Goal: Task Accomplishment & Management: Manage account settings

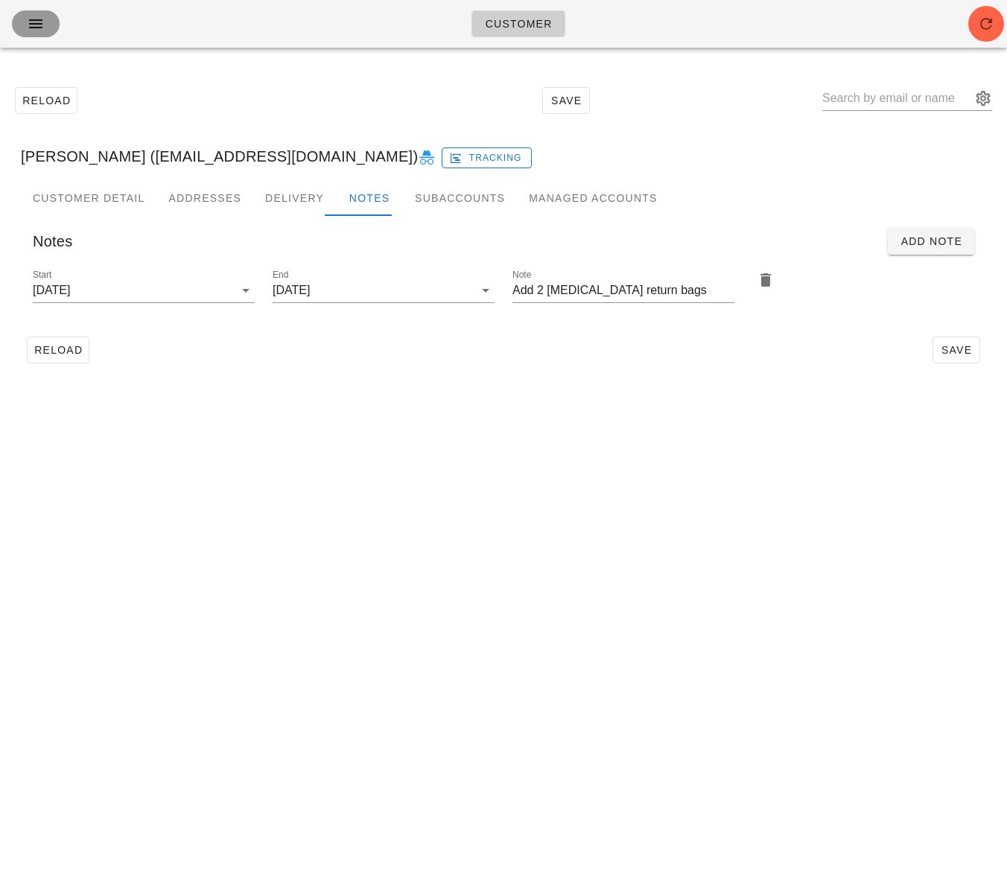
click at [36, 27] on icon "button" at bounding box center [36, 24] width 18 height 18
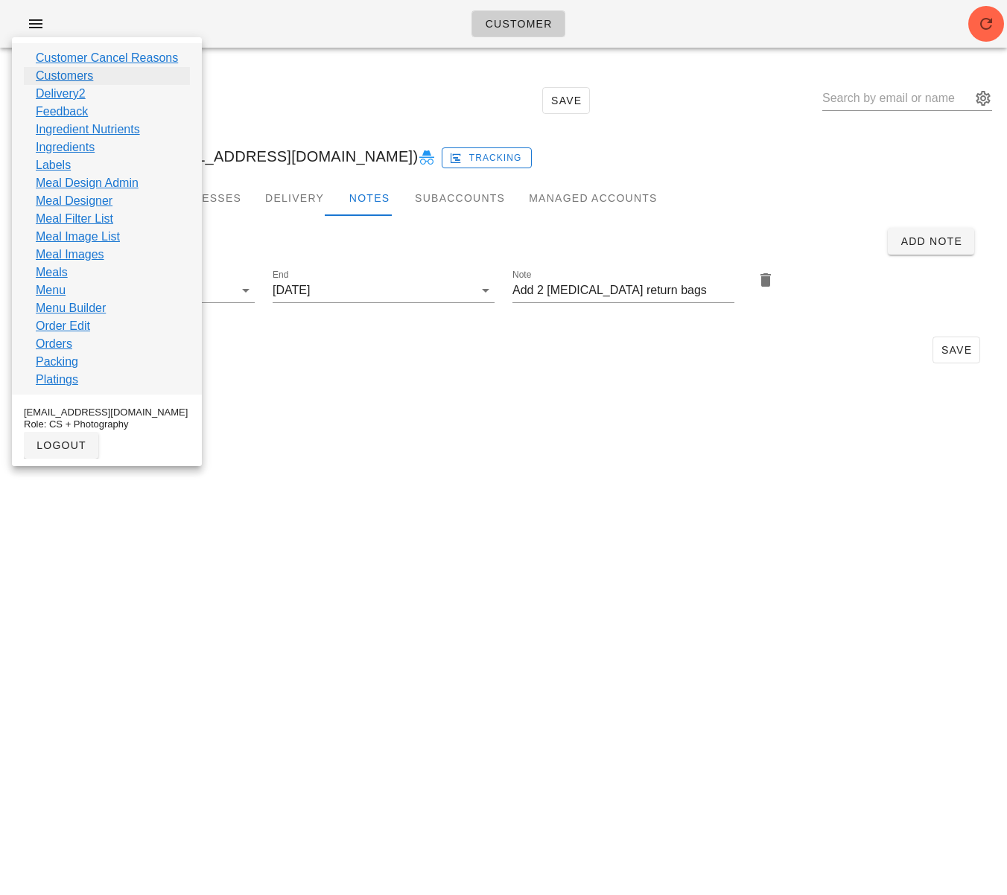
click at [87, 79] on link "Customers" at bounding box center [64, 76] width 57 height 18
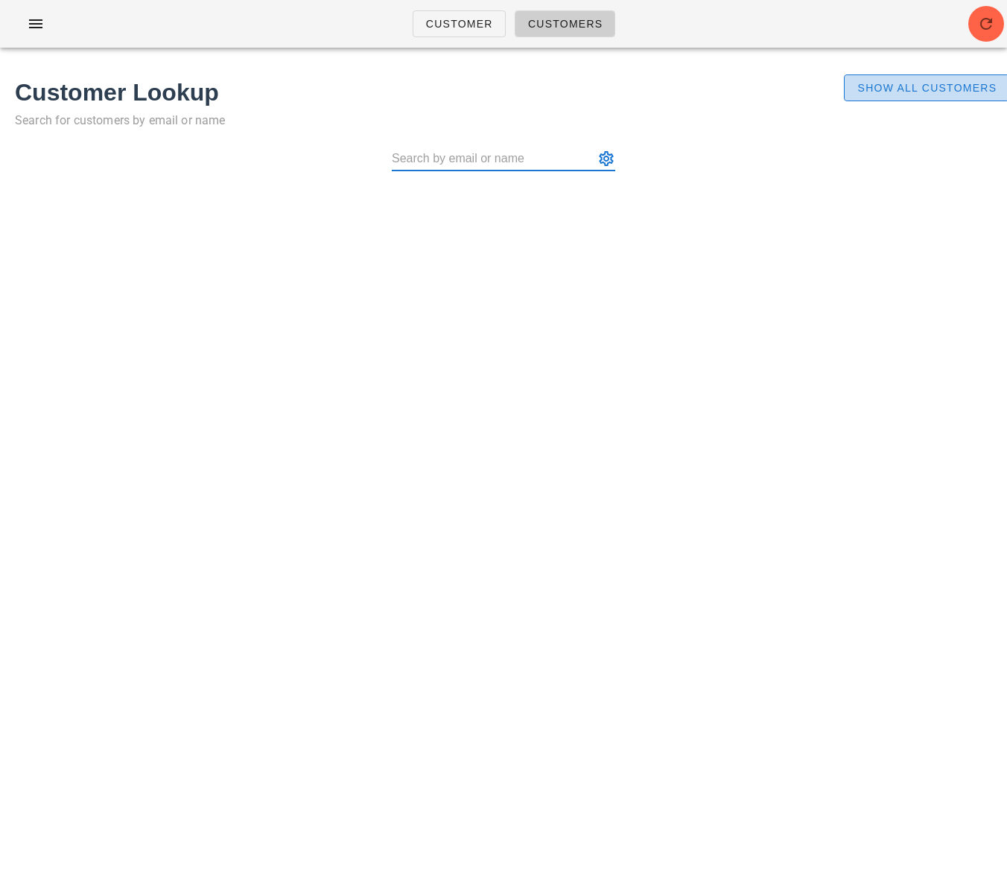
click at [898, 89] on span "Show All Customers" at bounding box center [927, 88] width 140 height 12
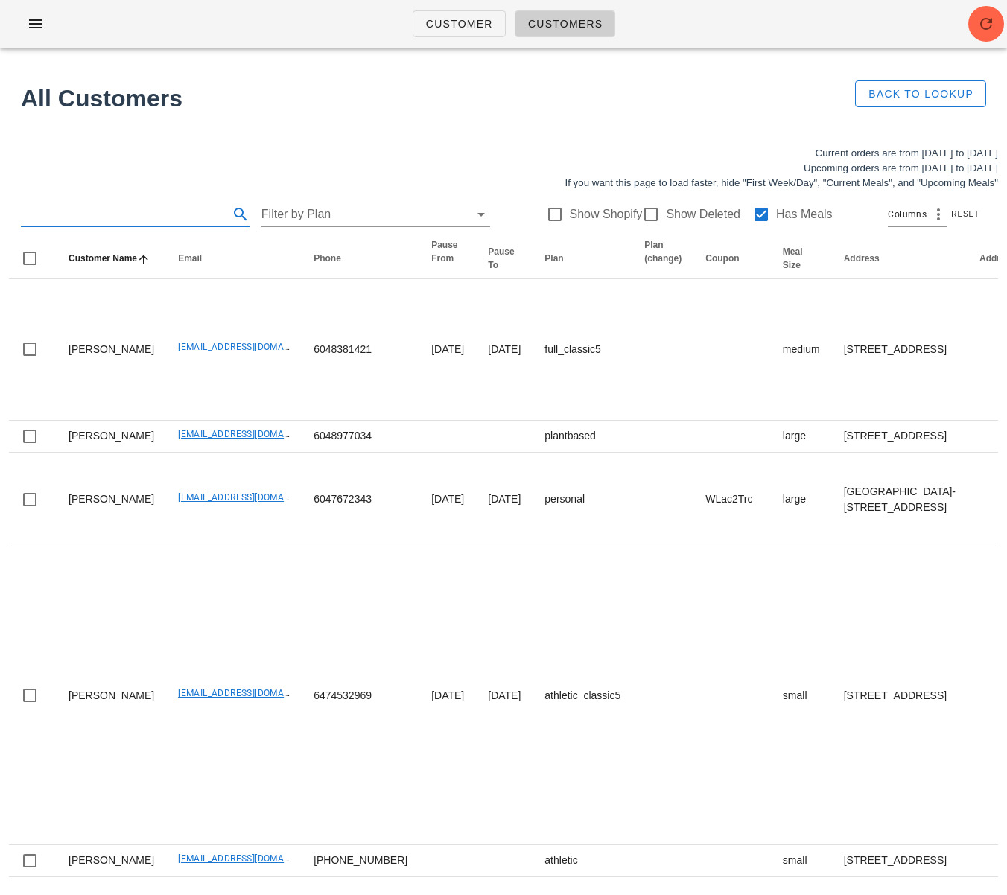
click at [142, 212] on input "text" at bounding box center [123, 215] width 205 height 24
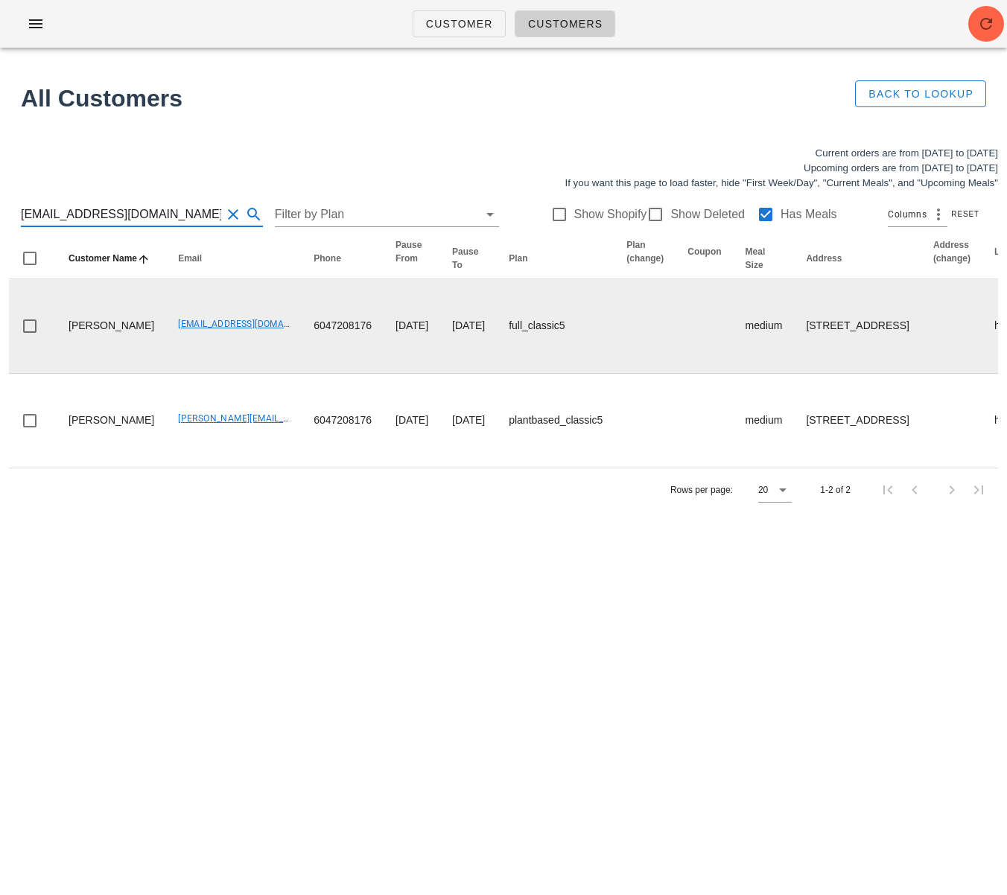
type input "[EMAIL_ADDRESS][DOMAIN_NAME]"
drag, startPoint x: 113, startPoint y: 356, endPoint x: 69, endPoint y: 328, distance: 52.3
click at [69, 328] on td "Karl Tegenfeldt" at bounding box center [111, 326] width 109 height 95
copy td "Karl Tegenfeldt"
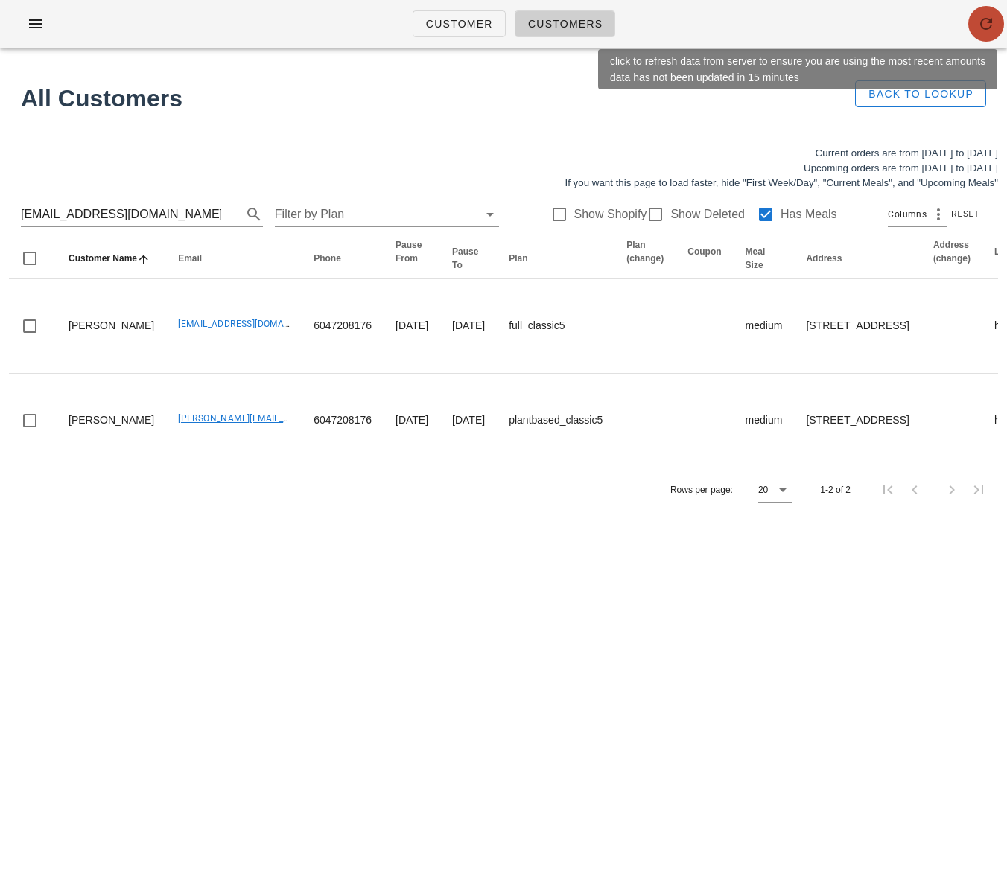
click at [985, 28] on icon "button" at bounding box center [986, 24] width 18 height 18
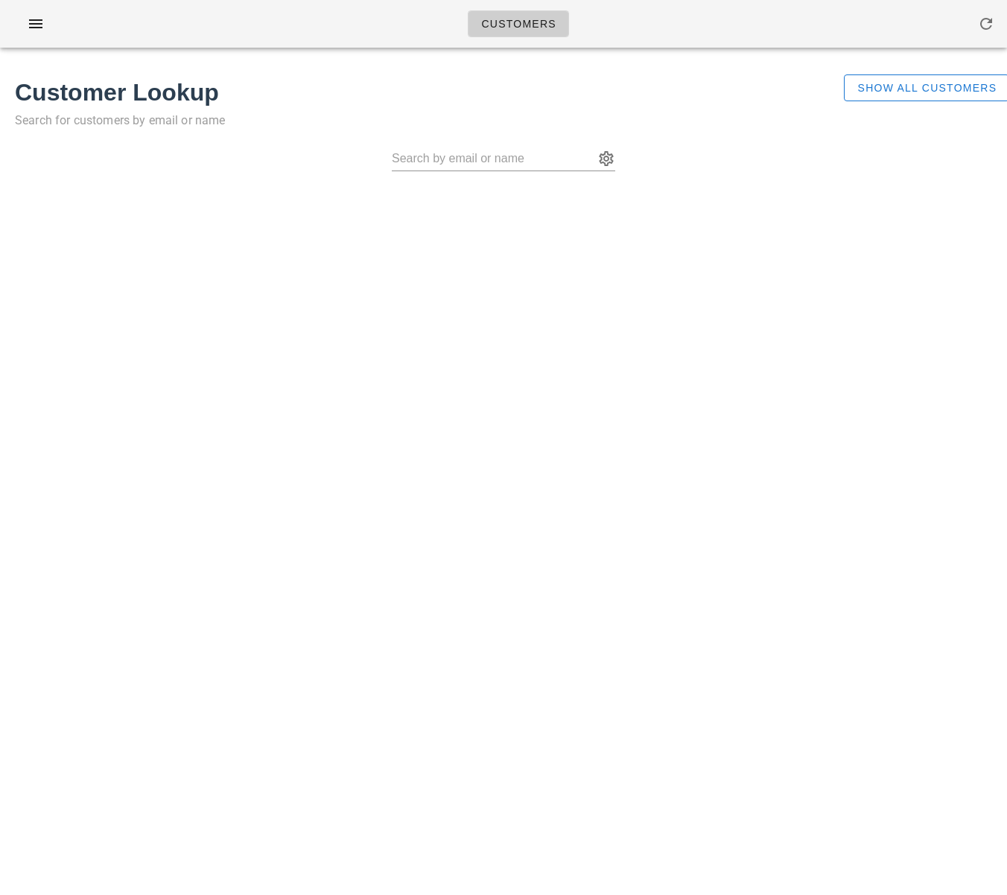
click at [691, 241] on div "Customers Found 1 customer Customer Lookup Search for customers by email or nam…" at bounding box center [503, 447] width 1007 height 895
click at [864, 86] on span "Show All Customers" at bounding box center [927, 88] width 140 height 12
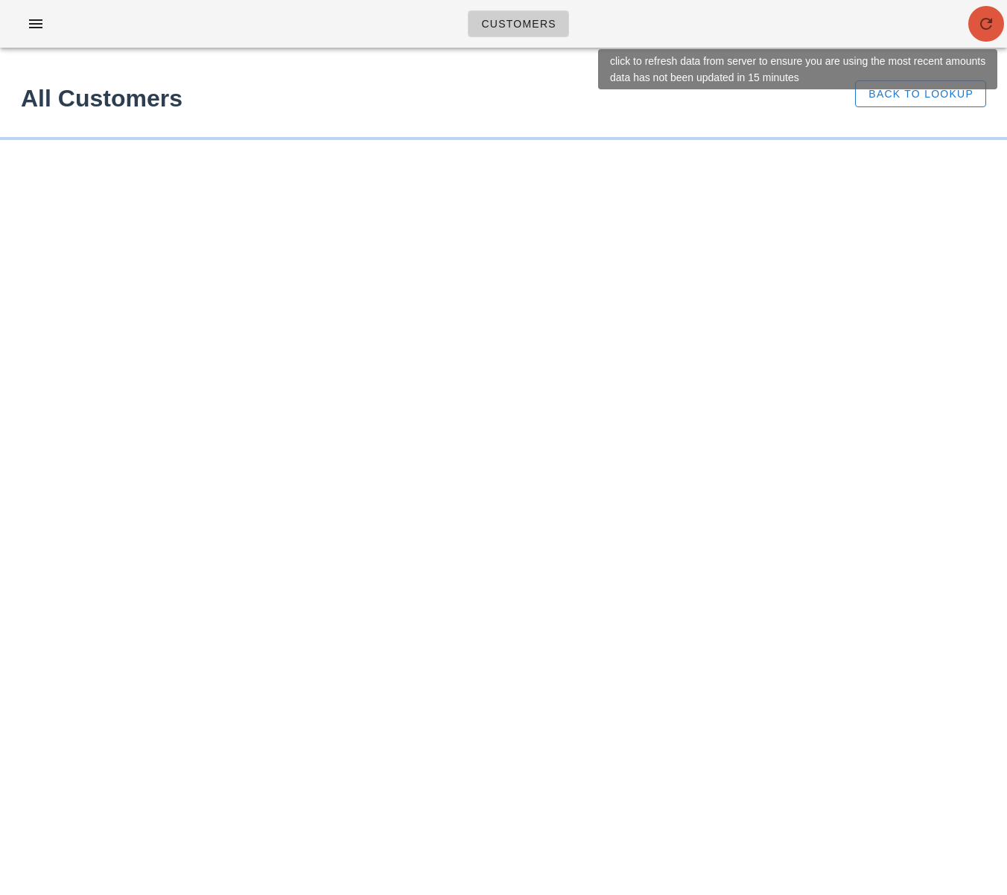
click at [983, 34] on button "button" at bounding box center [986, 24] width 36 height 36
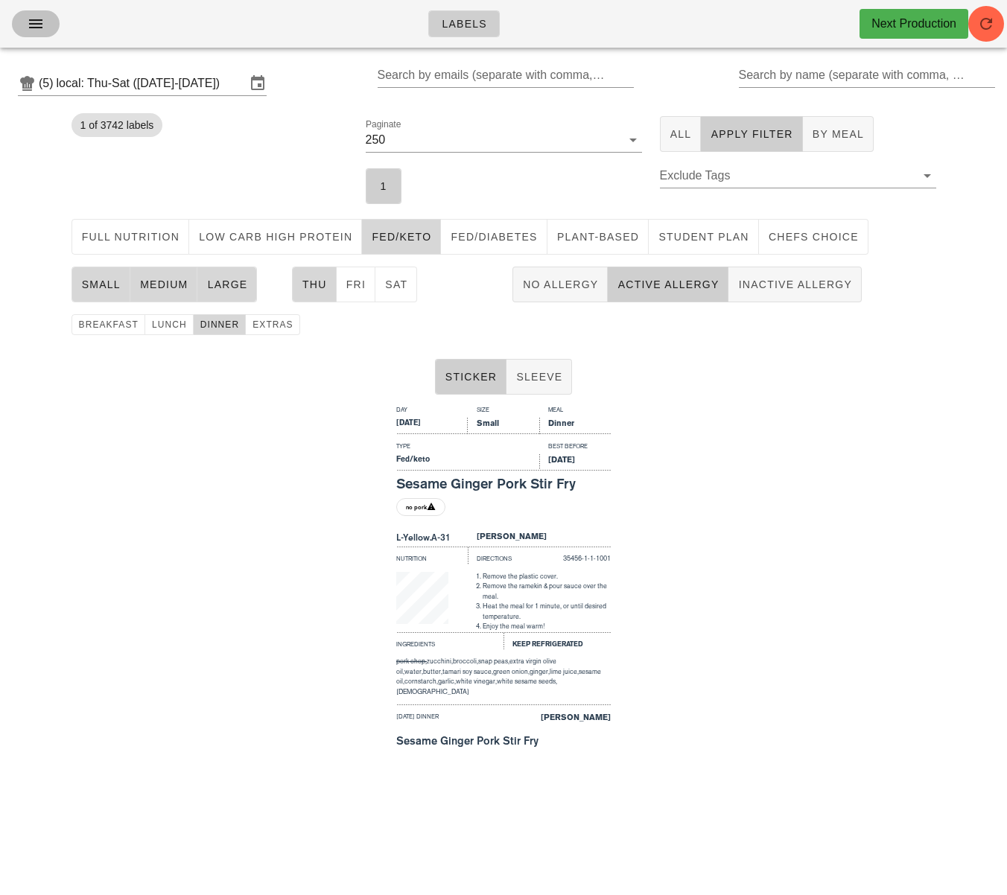
click at [40, 24] on icon "button" at bounding box center [36, 24] width 18 height 18
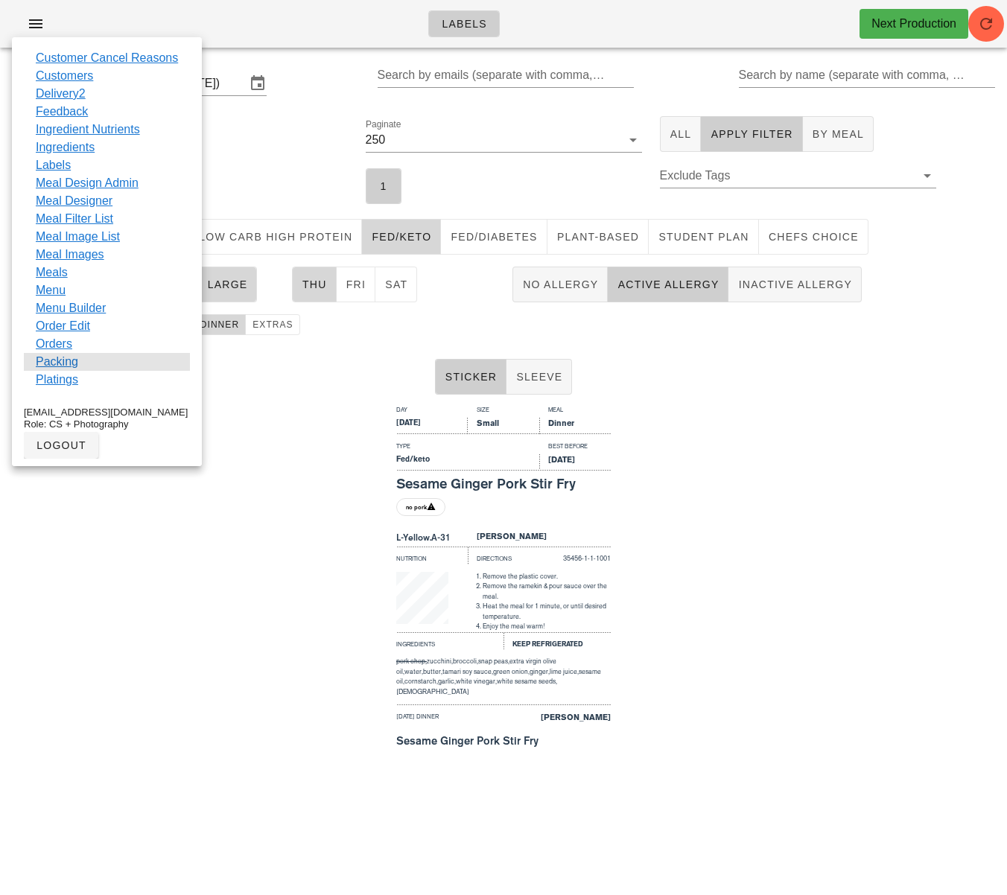
click at [87, 362] on div "Packing" at bounding box center [107, 362] width 166 height 18
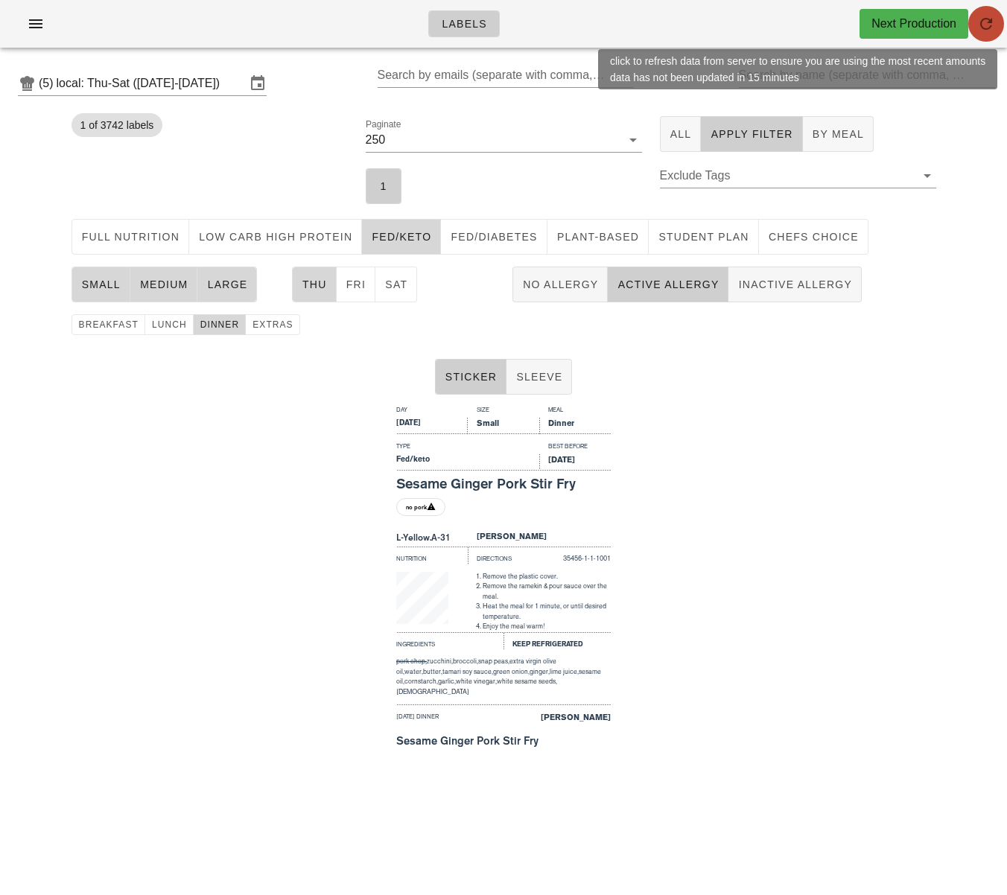
click at [985, 30] on icon "button" at bounding box center [986, 24] width 18 height 18
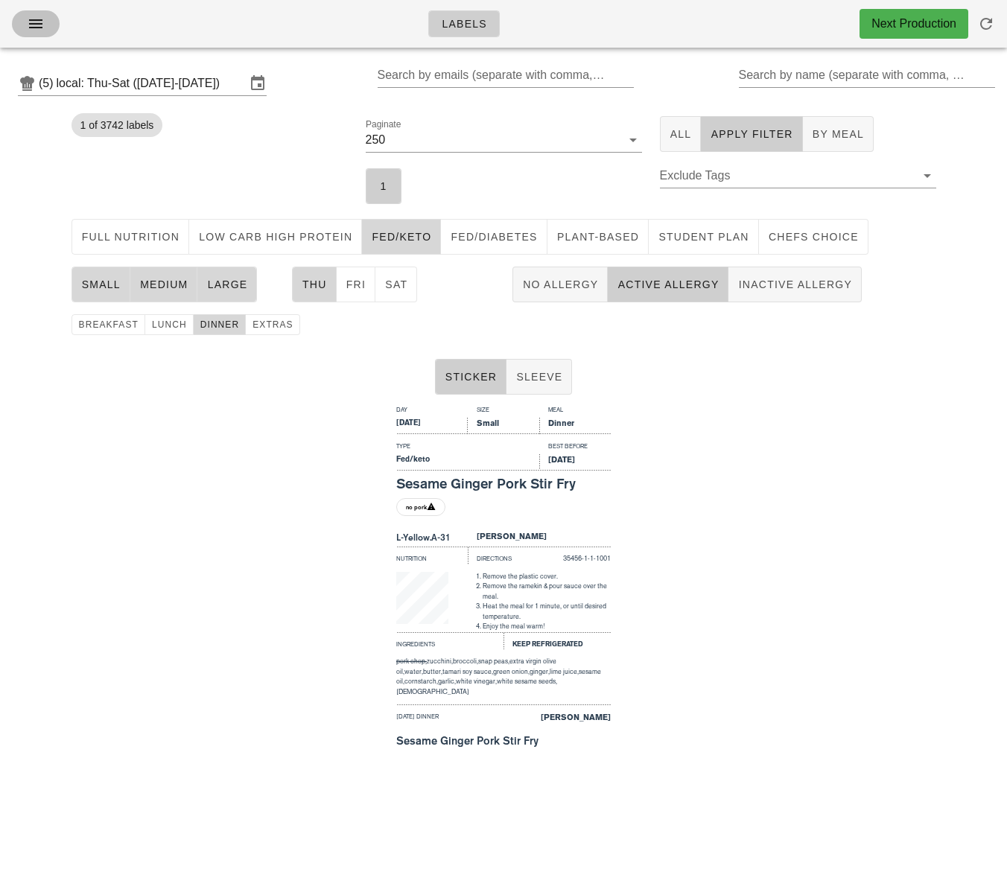
drag, startPoint x: 28, startPoint y: 22, endPoint x: 20, endPoint y: 33, distance: 13.3
click at [28, 22] on icon "button" at bounding box center [36, 24] width 18 height 18
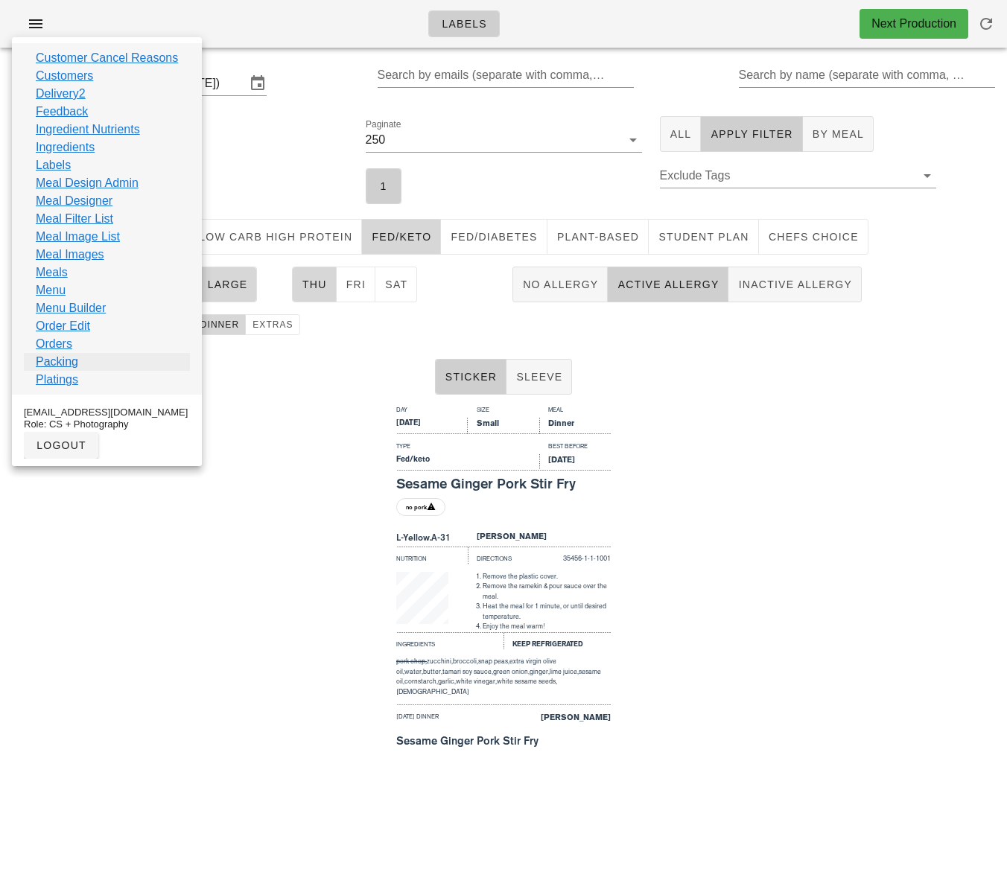
click at [66, 363] on link "Packing" at bounding box center [57, 362] width 42 height 18
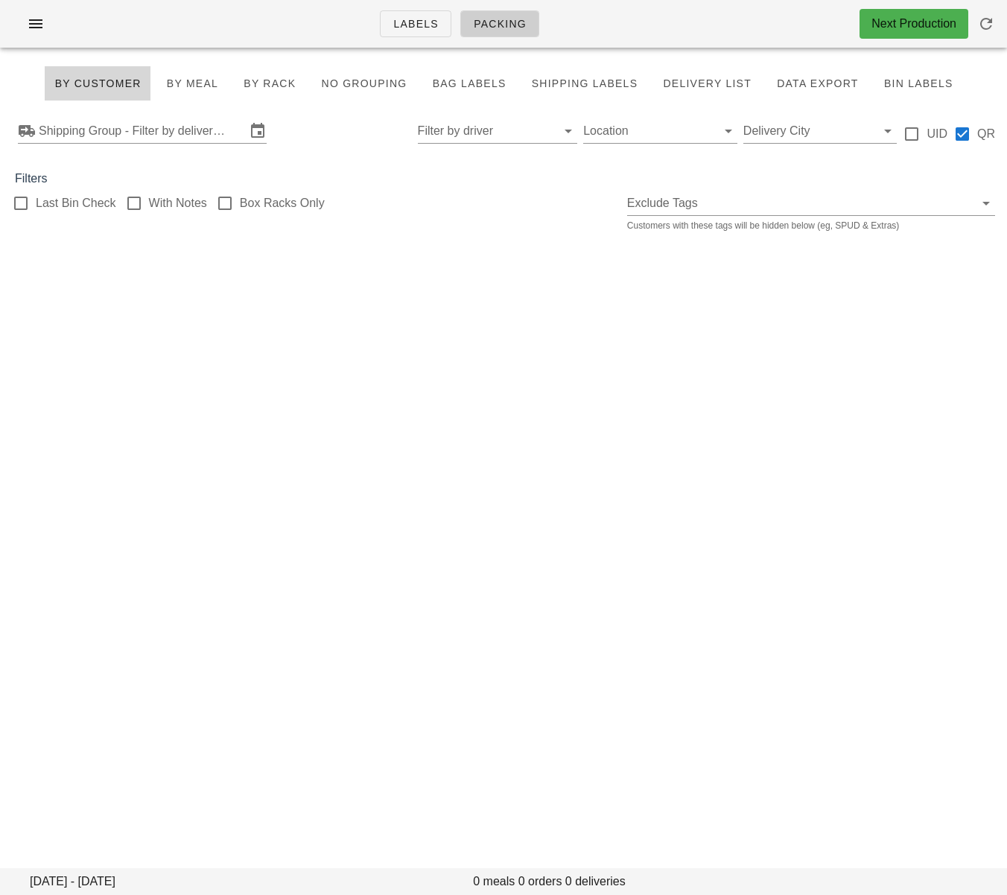
click at [194, 136] on input "Shipping Group - Filter by delivery logistics" at bounding box center [142, 131] width 207 height 24
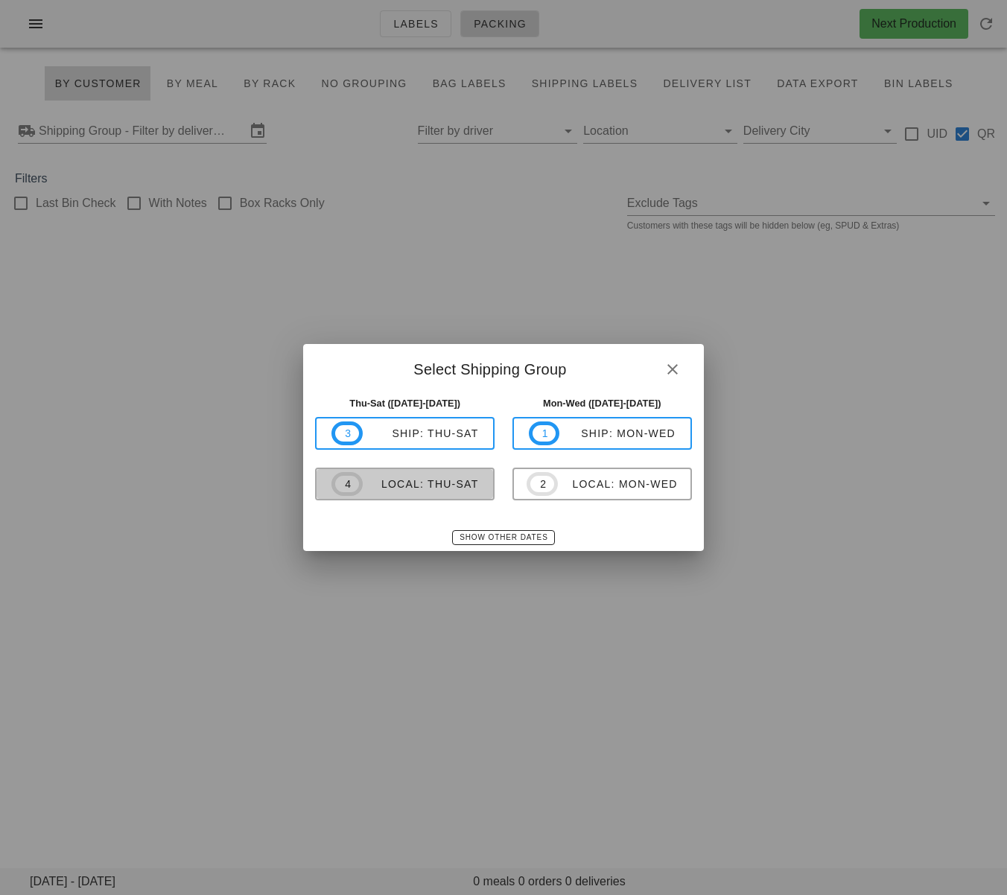
click at [445, 489] on div "local: Thu-Sat" at bounding box center [421, 484] width 116 height 12
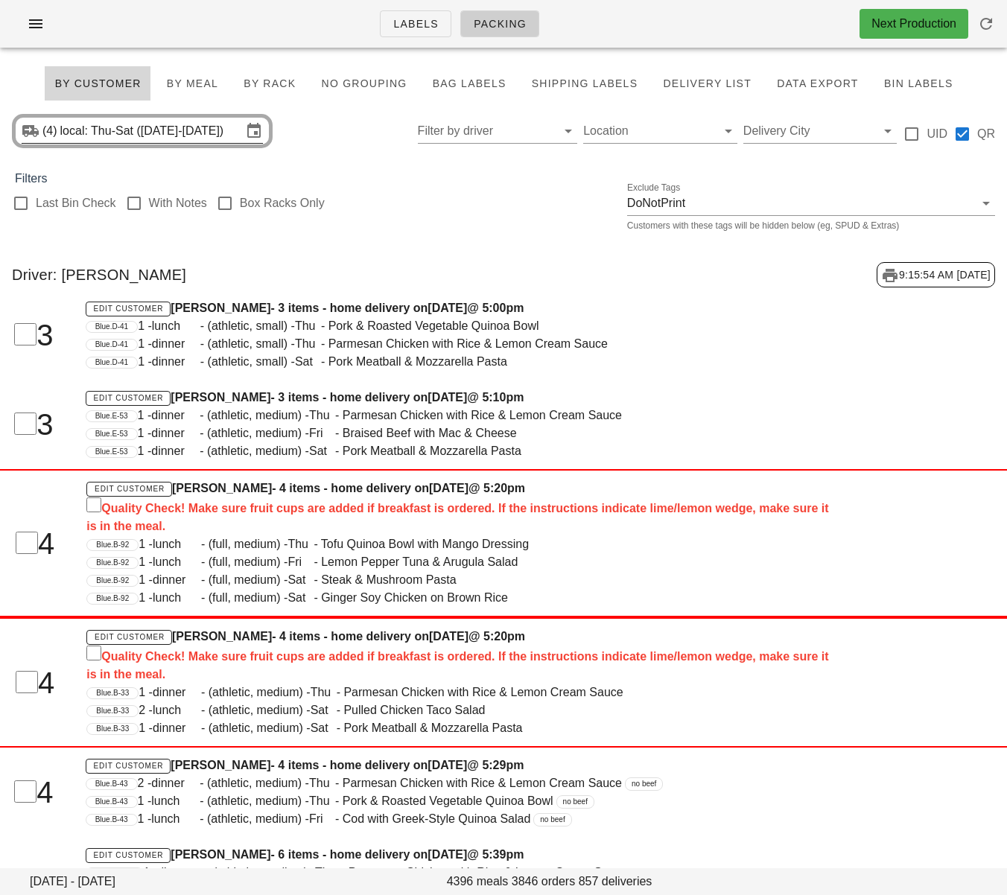
click at [209, 138] on input "local: Thu-Sat (Sep 11-Sep 13)" at bounding box center [151, 131] width 182 height 24
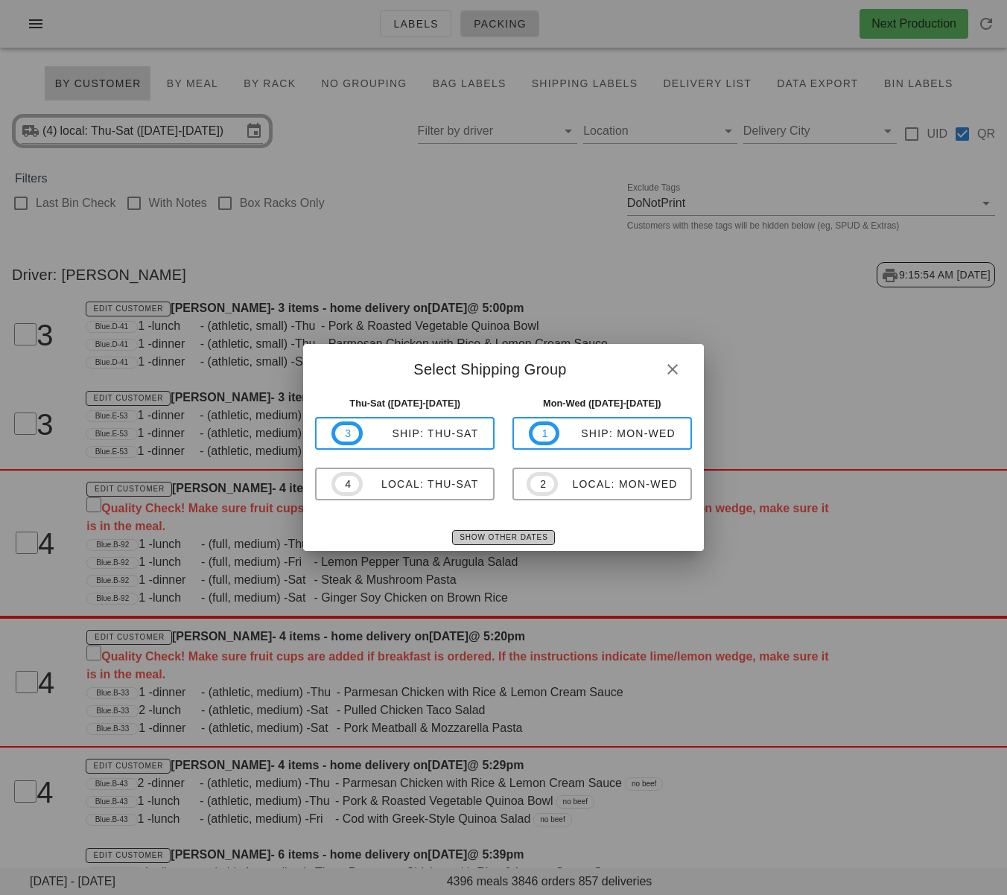
click at [491, 537] on span "Show Other Dates" at bounding box center [503, 537] width 89 height 8
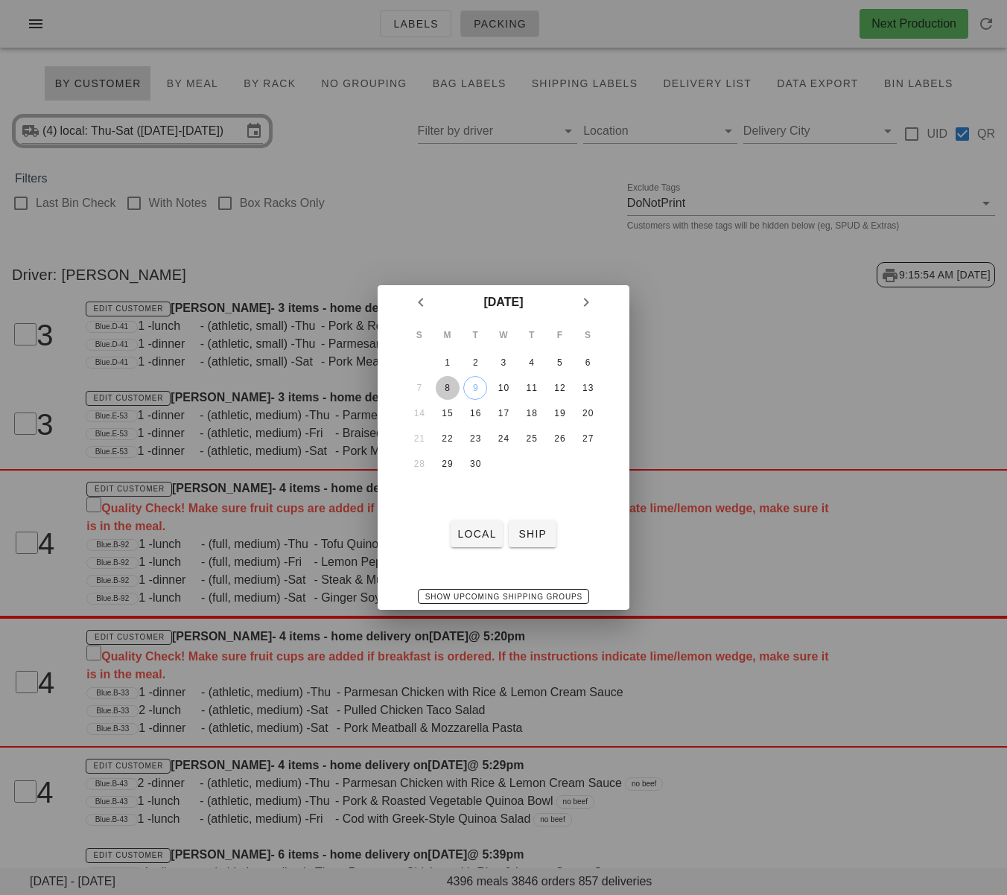
click at [448, 391] on div "8" at bounding box center [448, 388] width 24 height 10
click at [475, 549] on div "local ship" at bounding box center [504, 534] width 252 height 39
click at [473, 535] on span "local" at bounding box center [476, 534] width 39 height 12
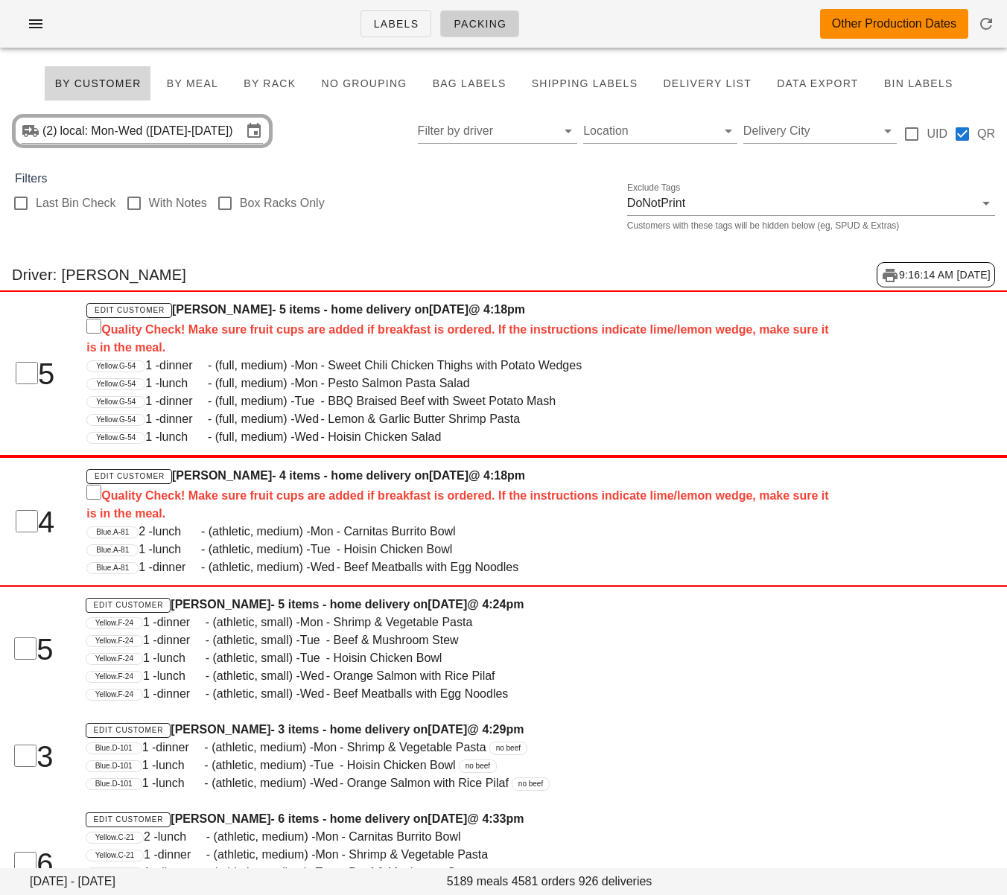
click at [473, 132] on input "Filter by driver" at bounding box center [486, 131] width 136 height 24
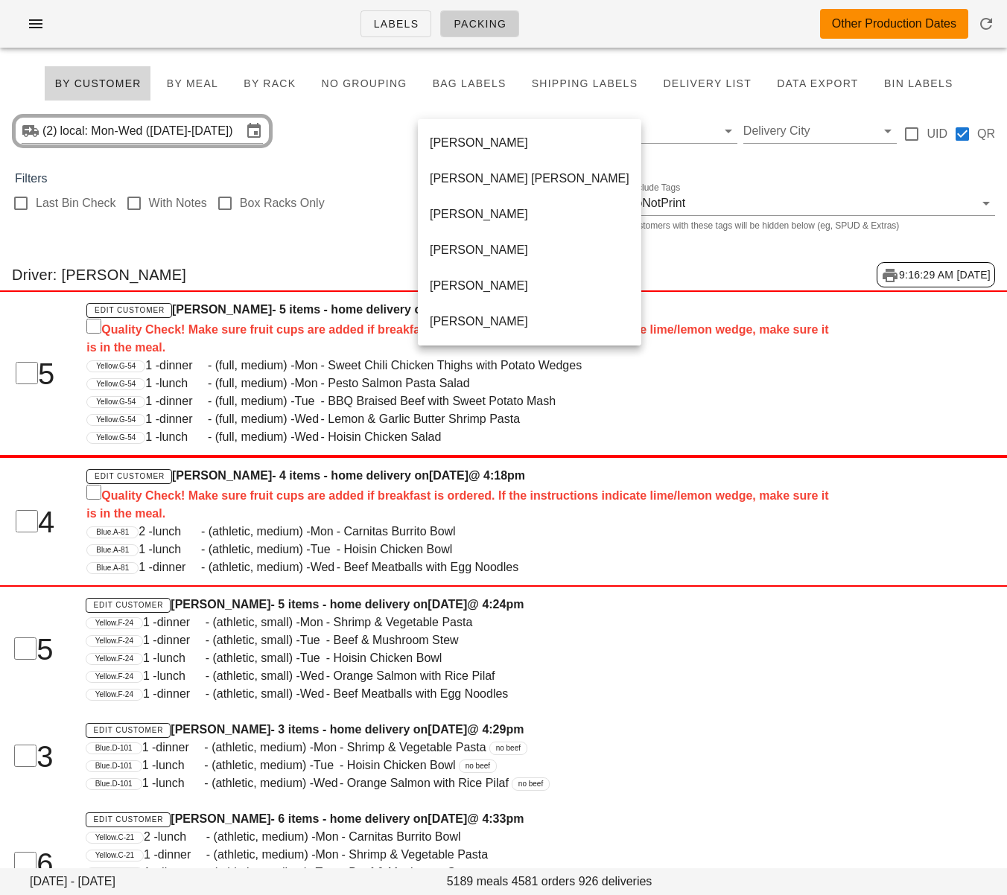
click at [337, 136] on div "(2) local: Mon-Wed (Sep 8-Sep 10) Location Delivery City UID QR" at bounding box center [503, 131] width 1007 height 48
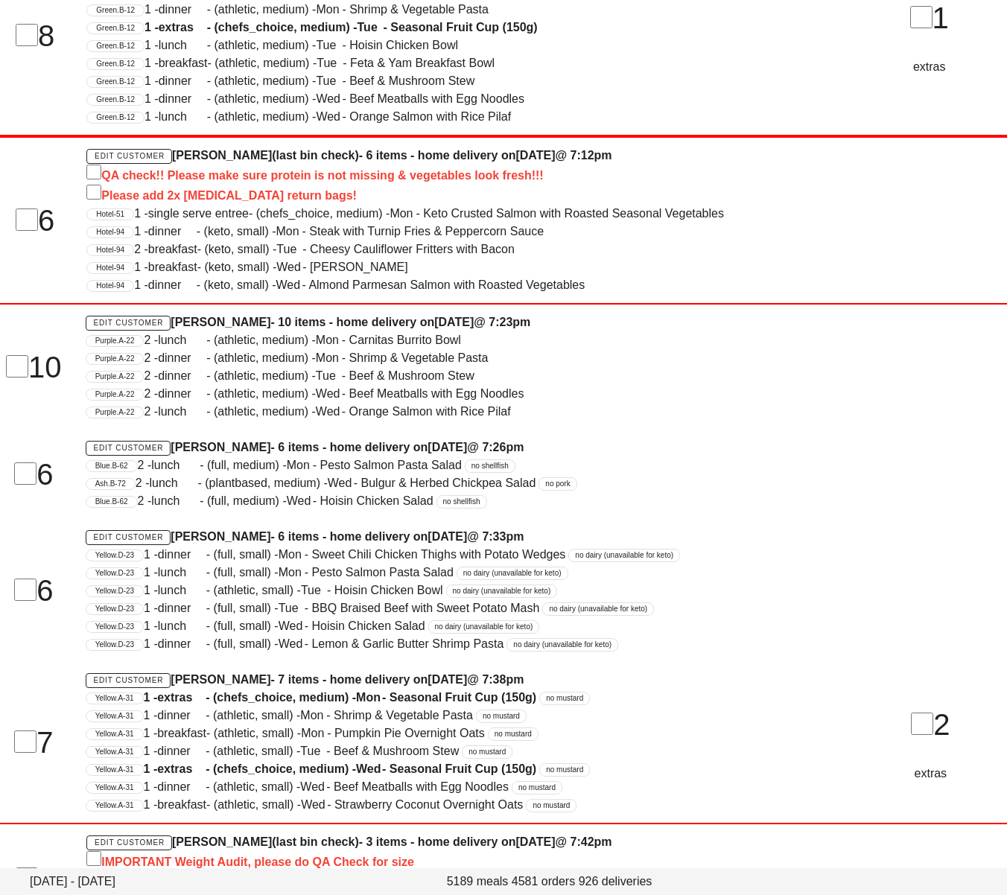
scroll to position [108187, 0]
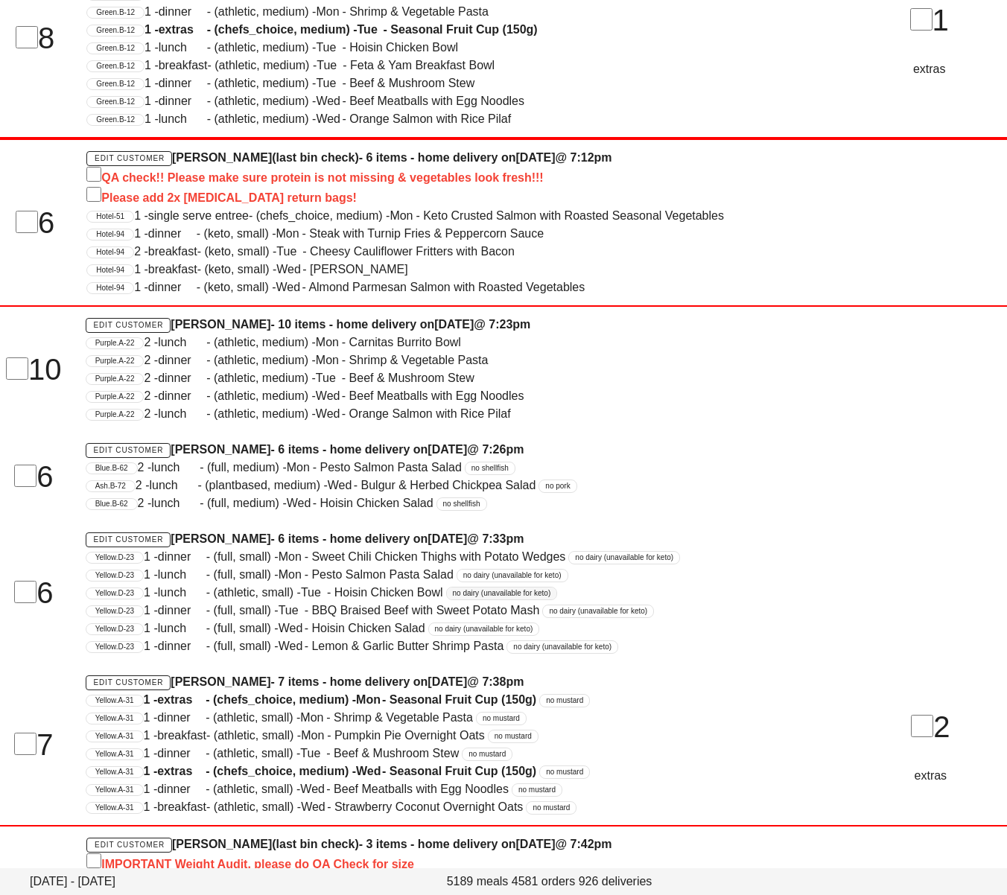
click at [532, 594] on span "no dairy (unavailable for keto)" at bounding box center [502, 594] width 98 height 0
click at [658, 463] on div "Blue.B-62 2 - lunch - (full, medium) - Mon - Pesto Salmon Pasta Salad no shellf…" at bounding box center [461, 468] width 751 height 18
click at [701, 426] on div "Edit Customer Shawn Anderson - 10 items - home delivery on Sunday Sep 07 @ 7:23…" at bounding box center [461, 369] width 769 height 125
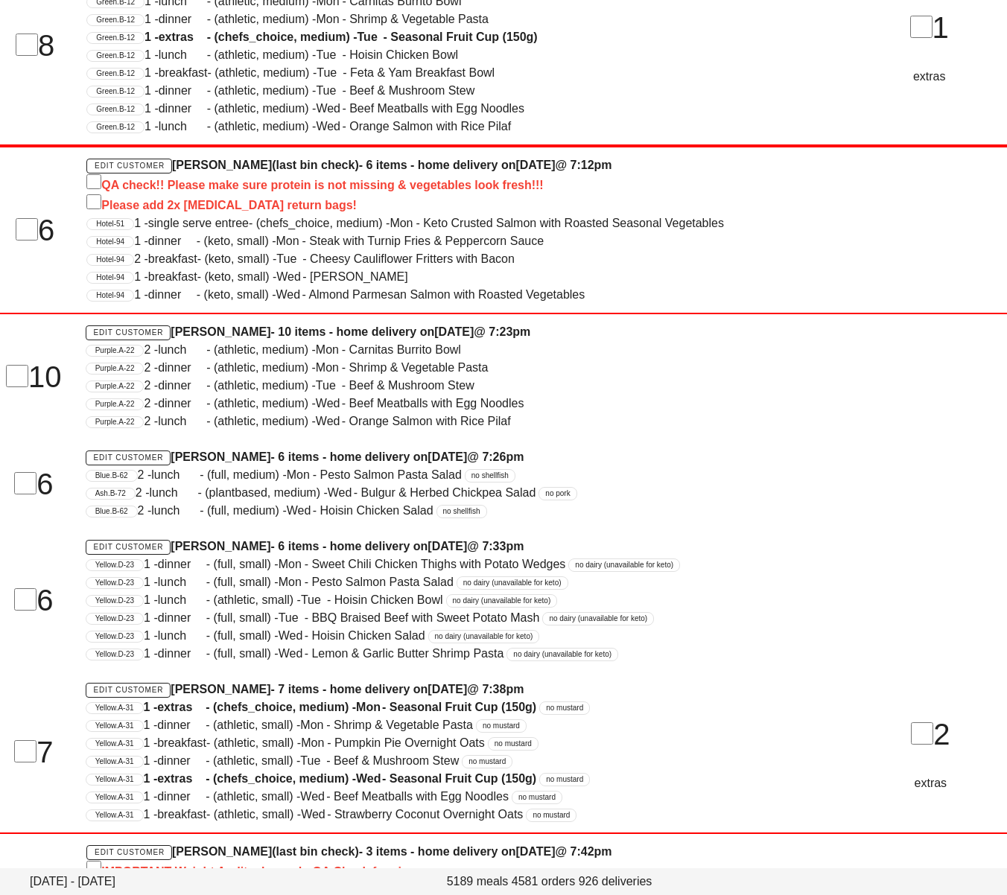
scroll to position [108193, 0]
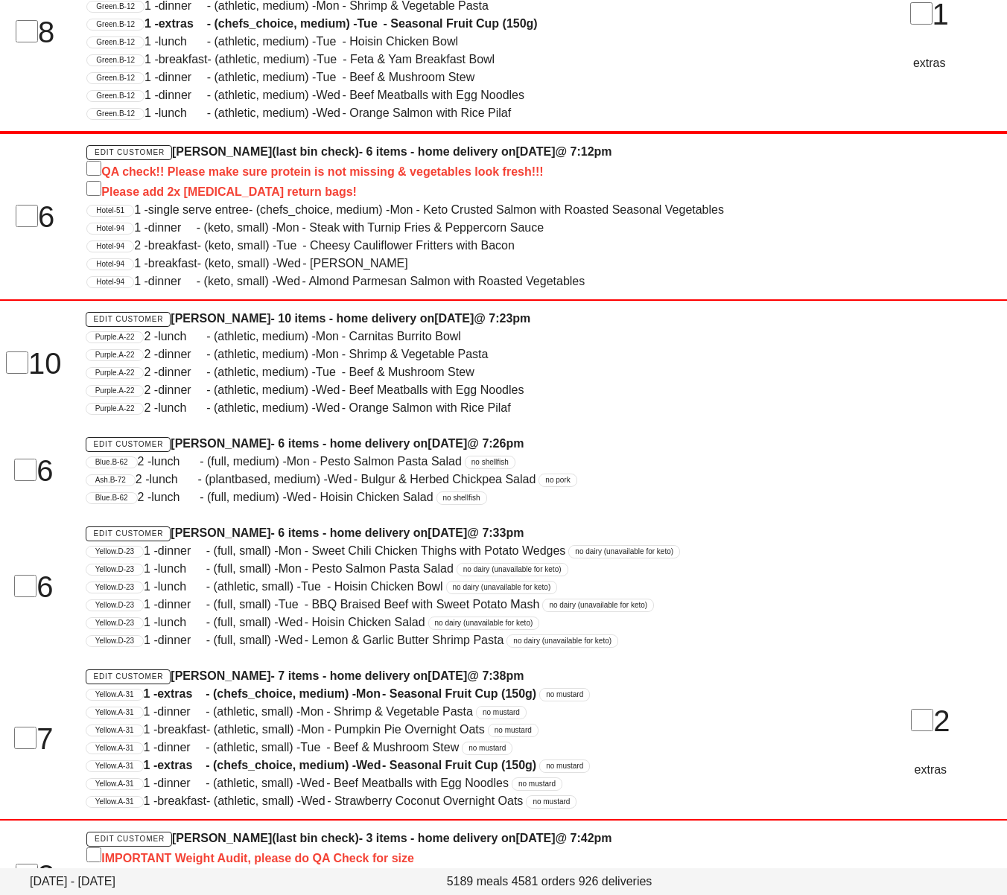
click at [696, 423] on div "Edit Customer Shawn Anderson - 10 items - home delivery on Sunday Sep 07 @ 7:23…" at bounding box center [461, 363] width 769 height 125
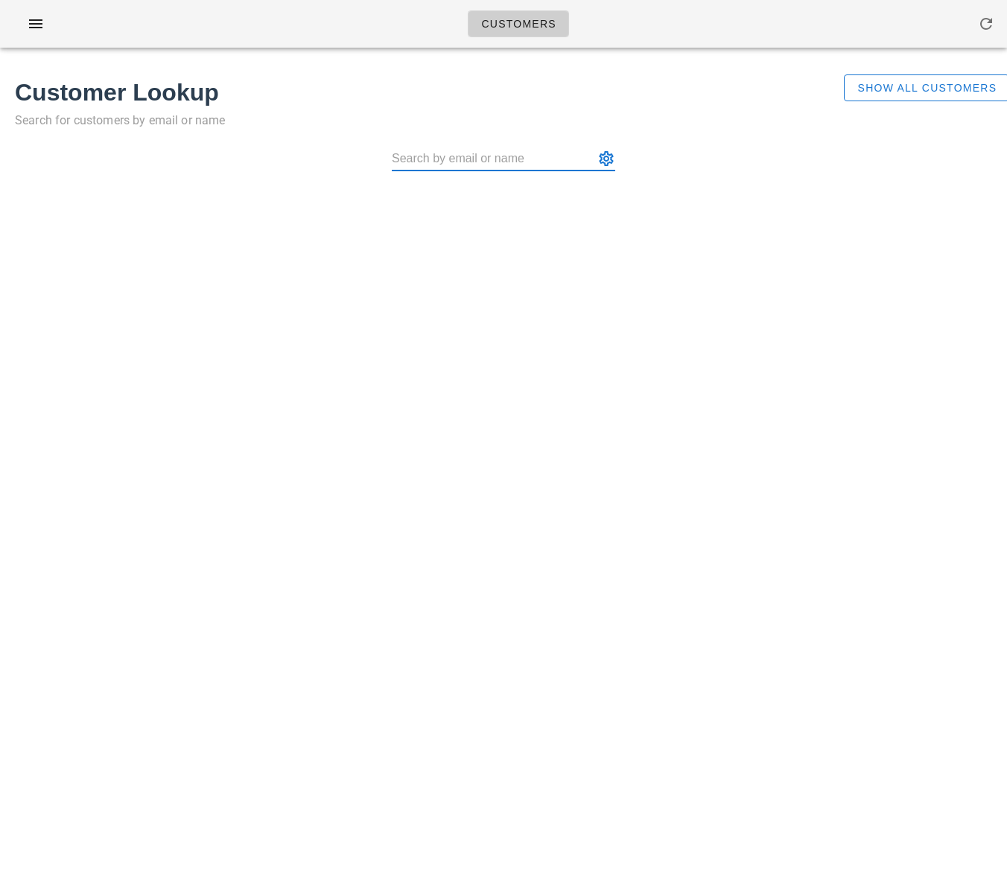
type input "[EMAIL_ADDRESS][DOMAIN_NAME]"
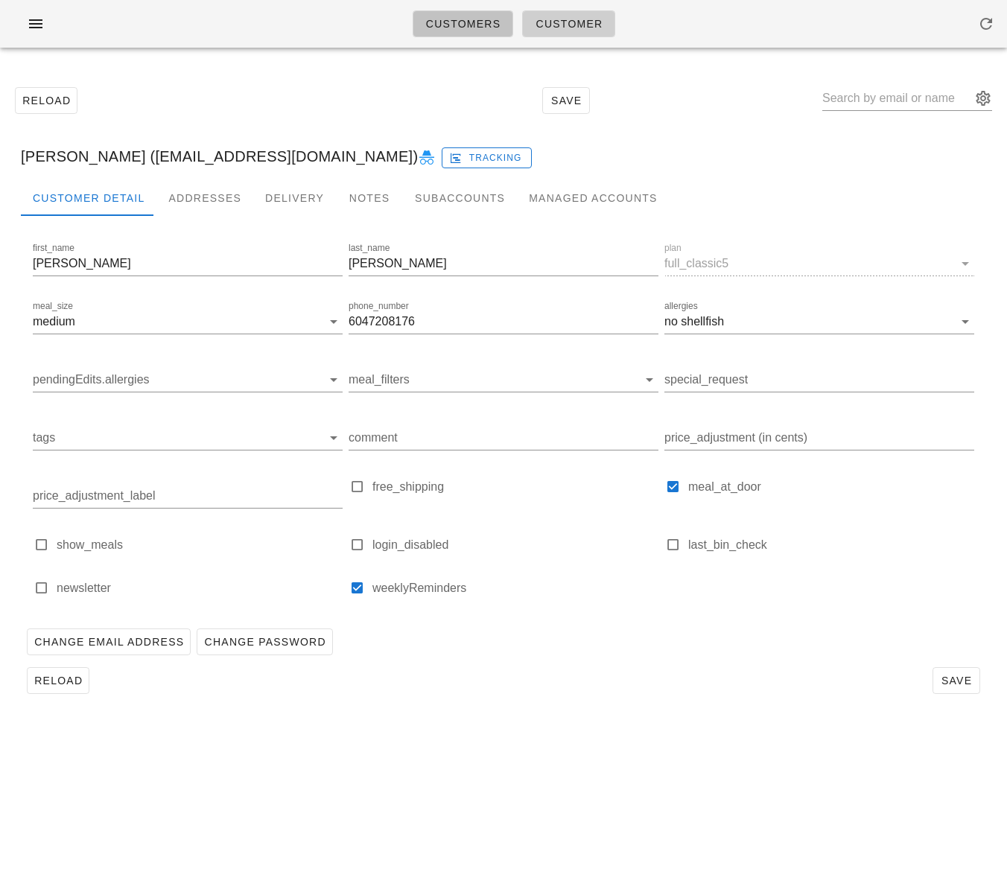
click at [442, 25] on span "Customers" at bounding box center [463, 24] width 76 height 12
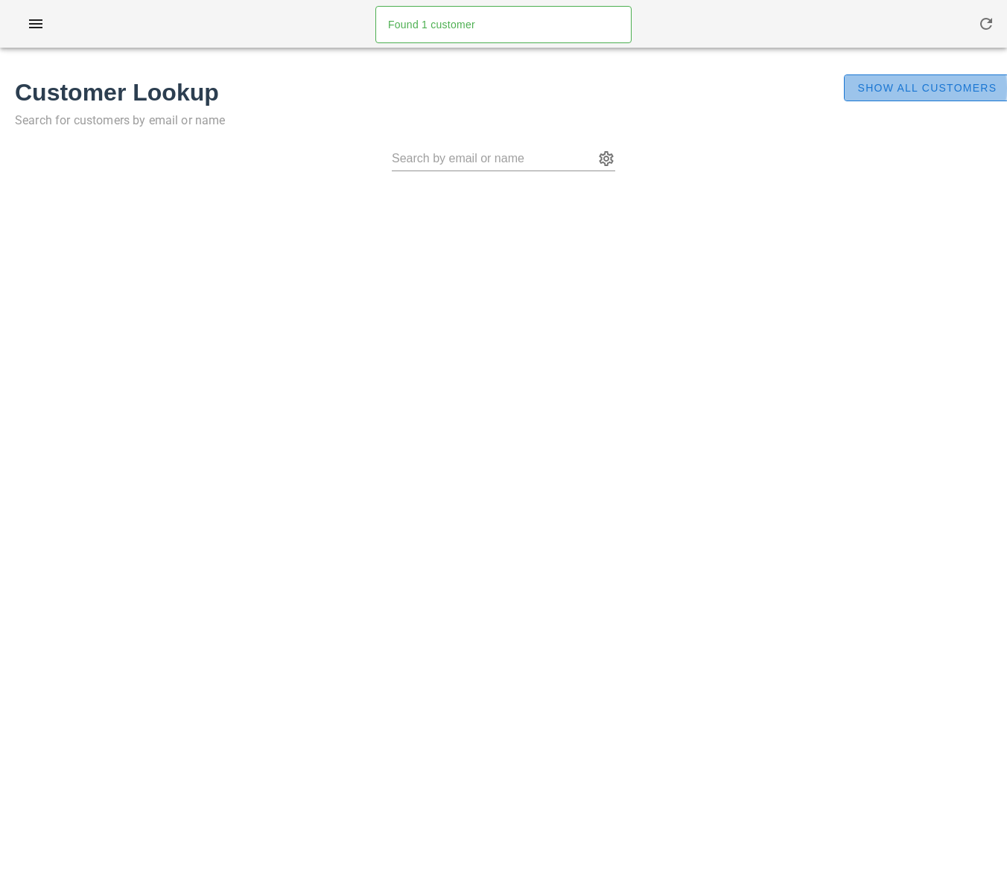
click at [887, 89] on span "Show All Customers" at bounding box center [927, 88] width 140 height 12
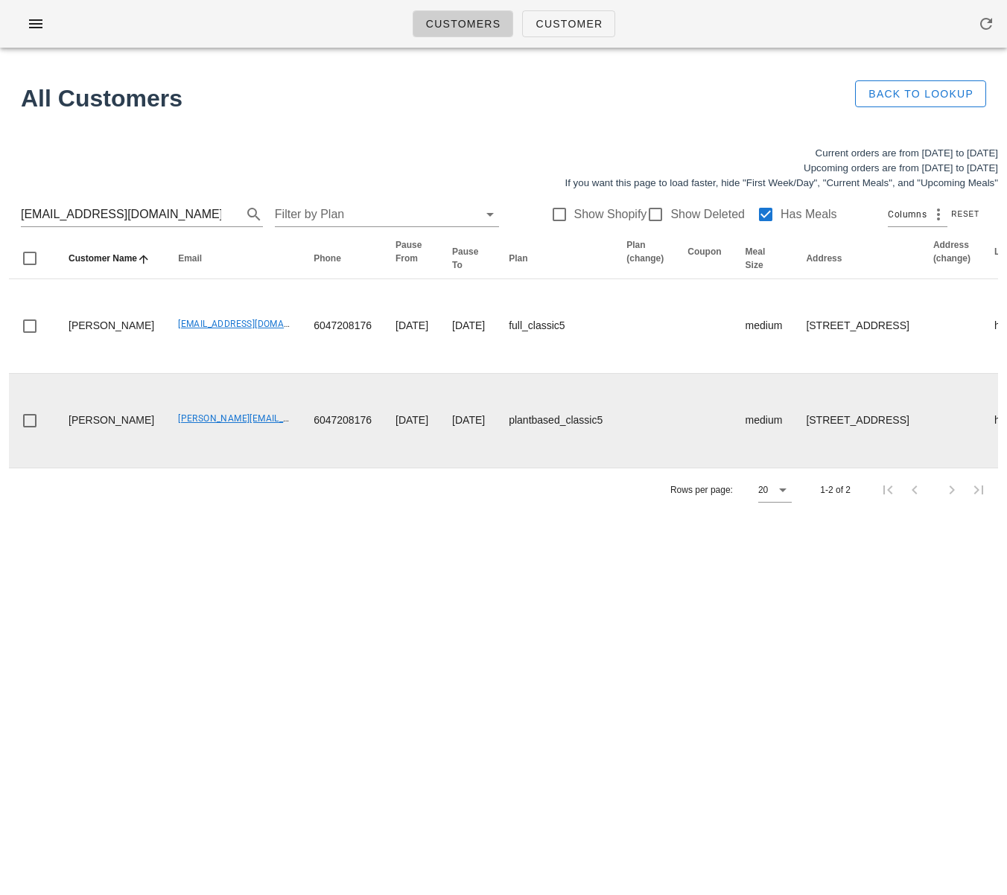
drag, startPoint x: 334, startPoint y: 504, endPoint x: 270, endPoint y: 476, distance: 69.7
click at [325, 495] on div "Customer Name Email Phone Pause From Pause To Plan Plan (change) Coupon Meal Si…" at bounding box center [503, 374] width 989 height 273
click at [127, 464] on td "Karl Tegenfeldt" at bounding box center [111, 421] width 109 height 94
drag, startPoint x: 124, startPoint y: 462, endPoint x: 70, endPoint y: 464, distance: 53.7
click at [67, 463] on td "Karl Tegenfeldt" at bounding box center [111, 421] width 109 height 94
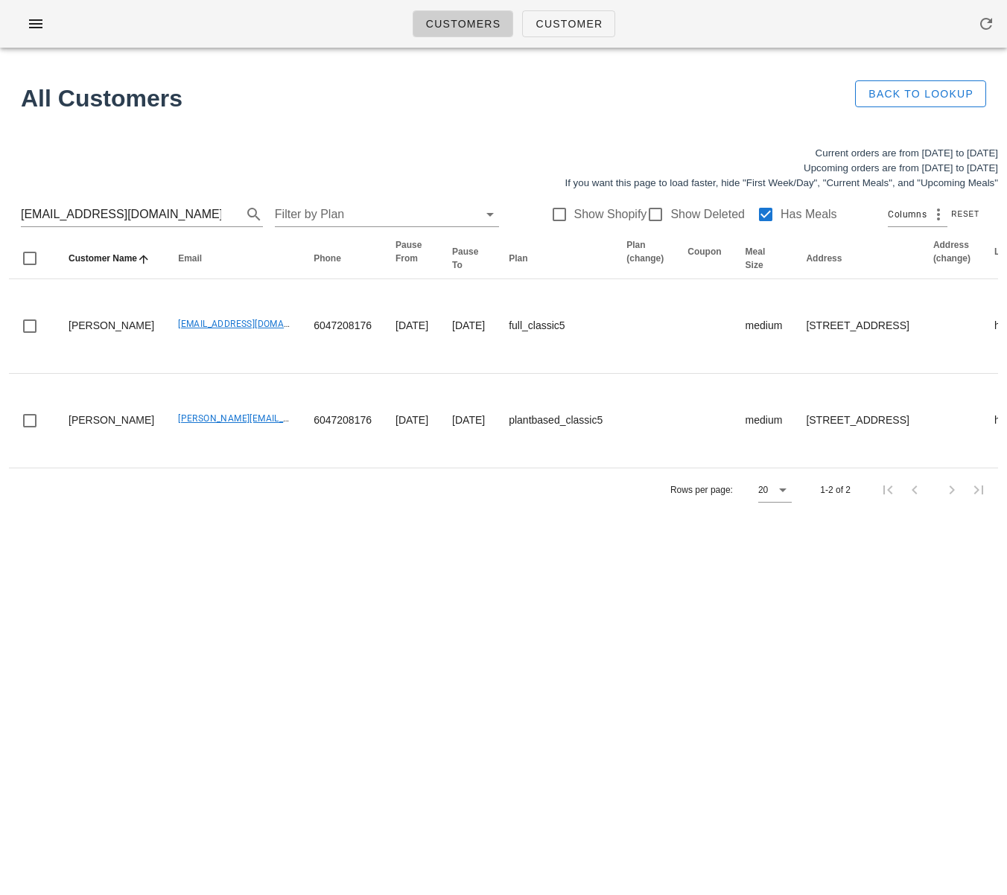
copy td "Tegenfeldt"
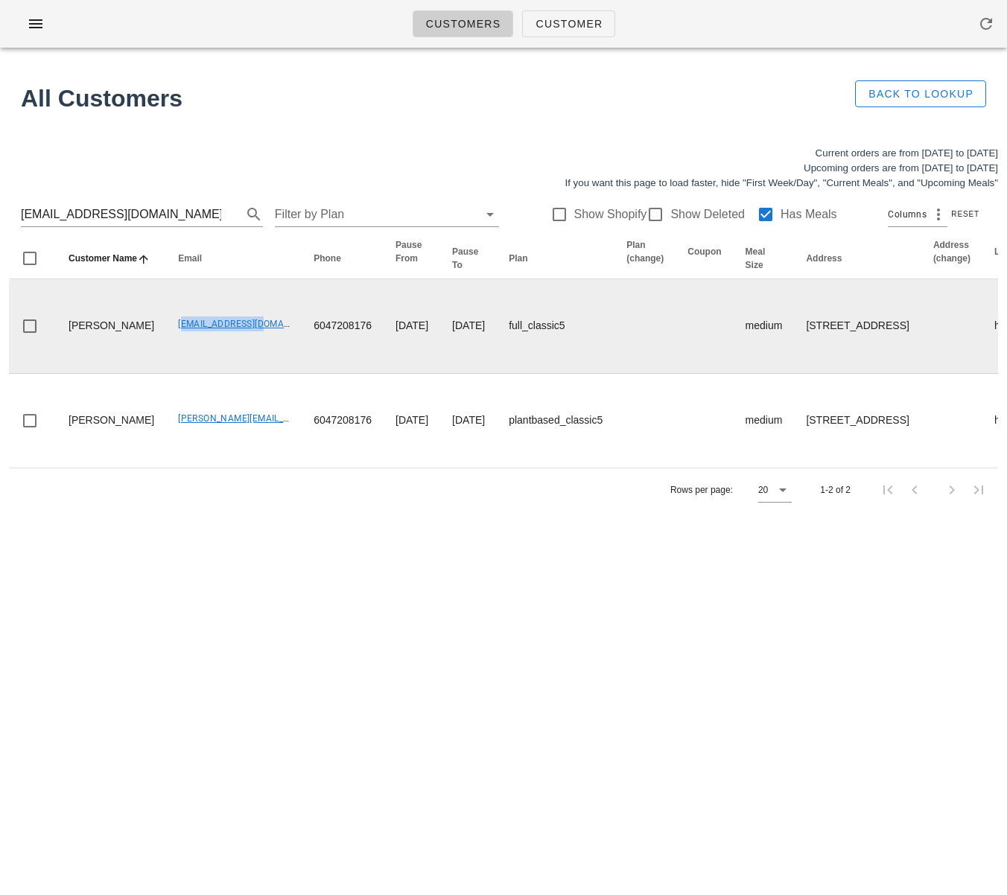
drag, startPoint x: 147, startPoint y: 343, endPoint x: 236, endPoint y: 346, distance: 88.7
click at [236, 346] on td "kptegs@gmail.com" at bounding box center [234, 326] width 136 height 95
copy link "kptegs@gmail.com"
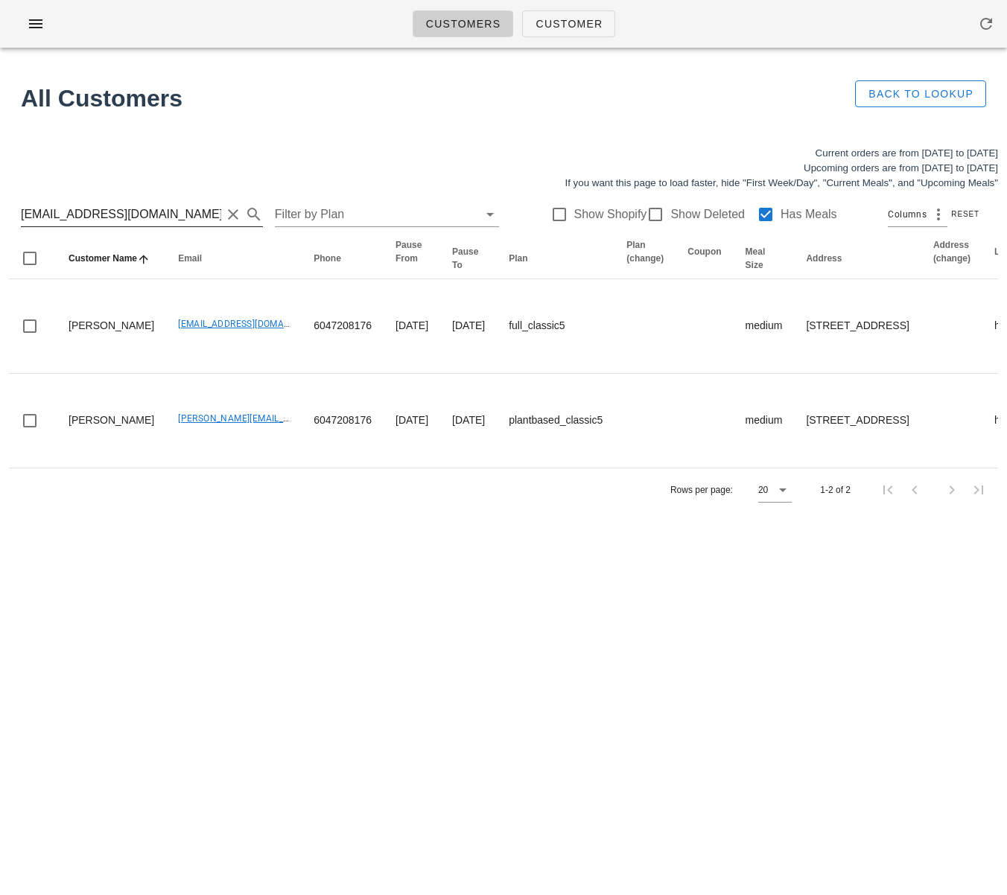
click at [151, 215] on input "kptegs@gmail.com" at bounding box center [121, 215] width 200 height 24
click at [151, 214] on input "[EMAIL_ADDRESS][DOMAIN_NAME]" at bounding box center [121, 215] width 200 height 24
click at [150, 214] on input "[EMAIL_ADDRESS][DOMAIN_NAME]" at bounding box center [121, 215] width 200 height 24
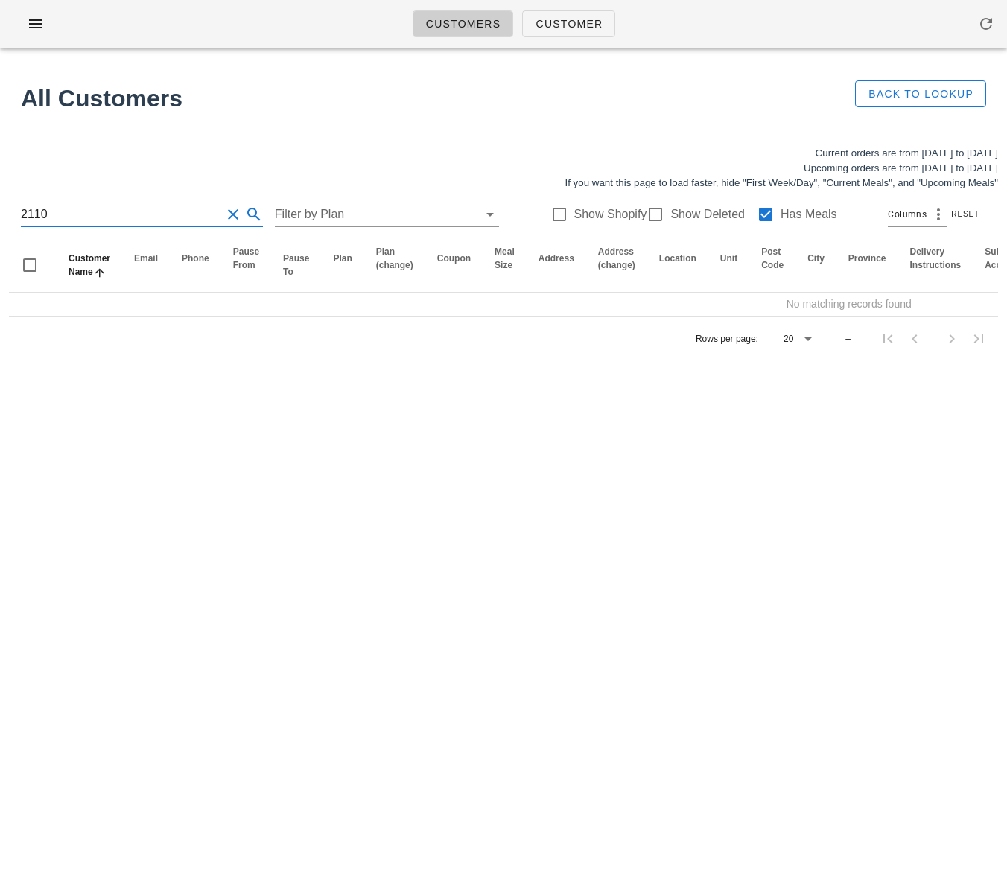
type input "2110"
click at [755, 209] on div at bounding box center [765, 214] width 25 height 25
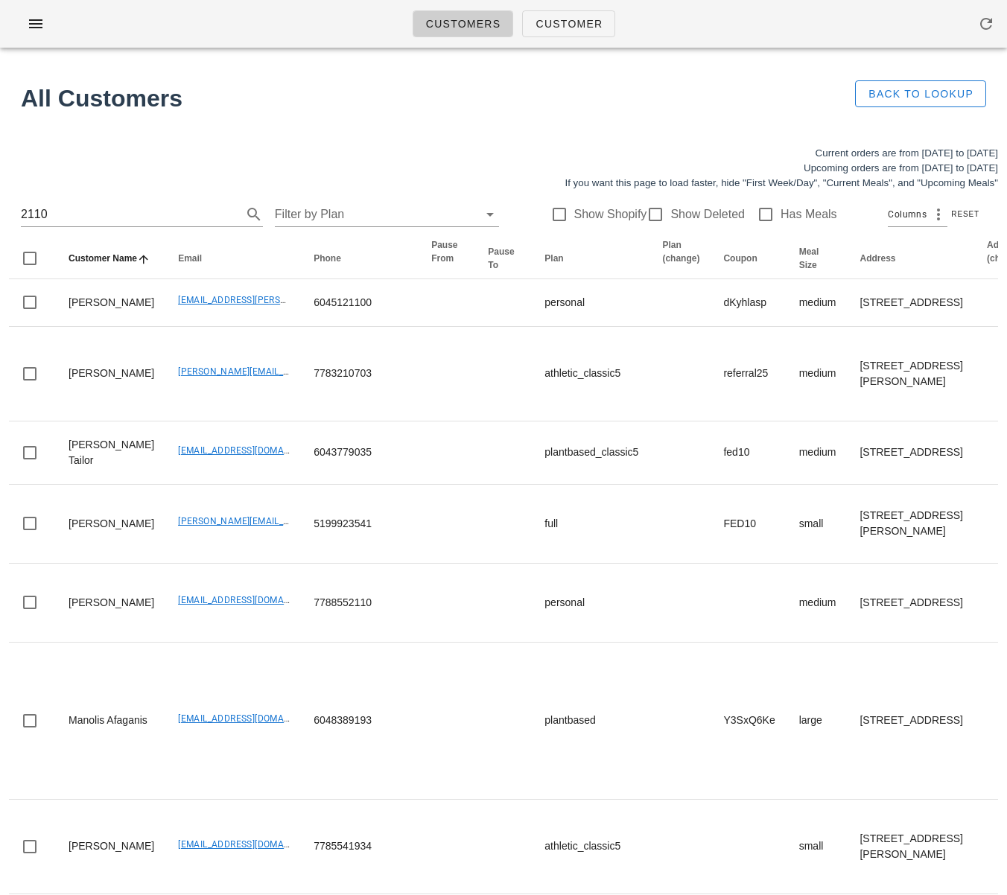
drag, startPoint x: 60, startPoint y: 215, endPoint x: -66, endPoint y: 200, distance: 127.4
click at [0, 200] on html "Customers Customer Found 1 customer All Customers Back to Lookup Current orders…" at bounding box center [503, 579] width 1007 height 1159
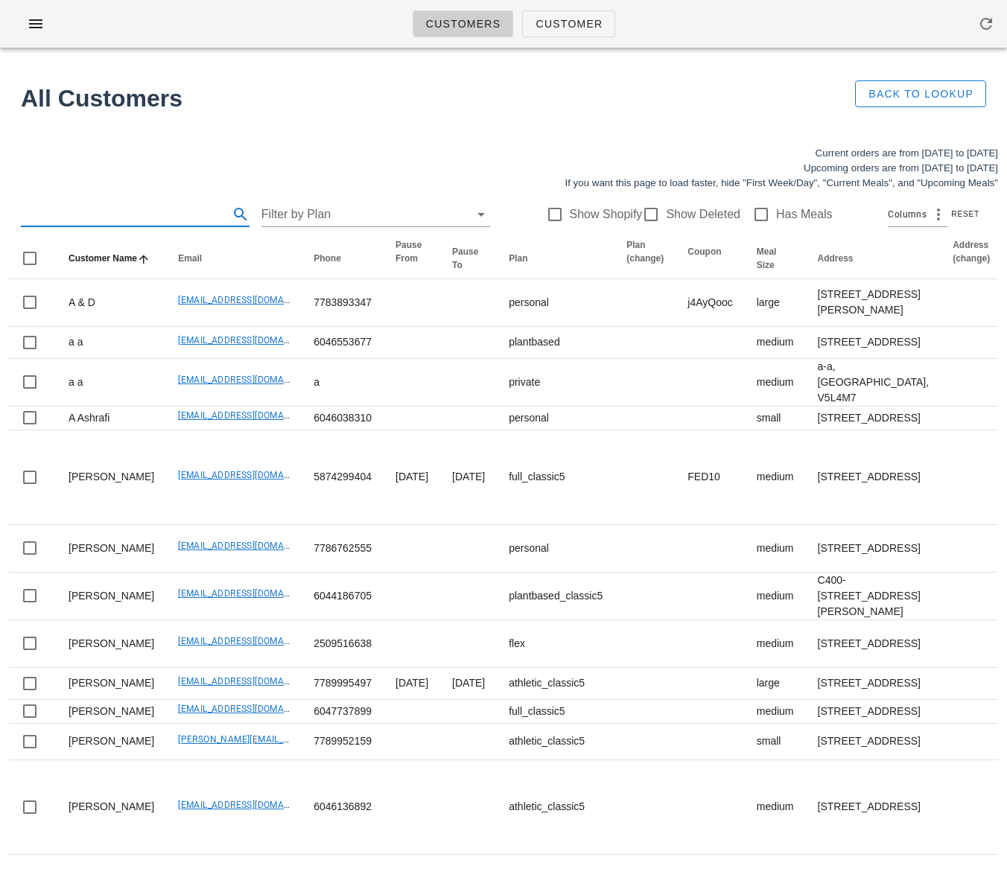
type input "H"
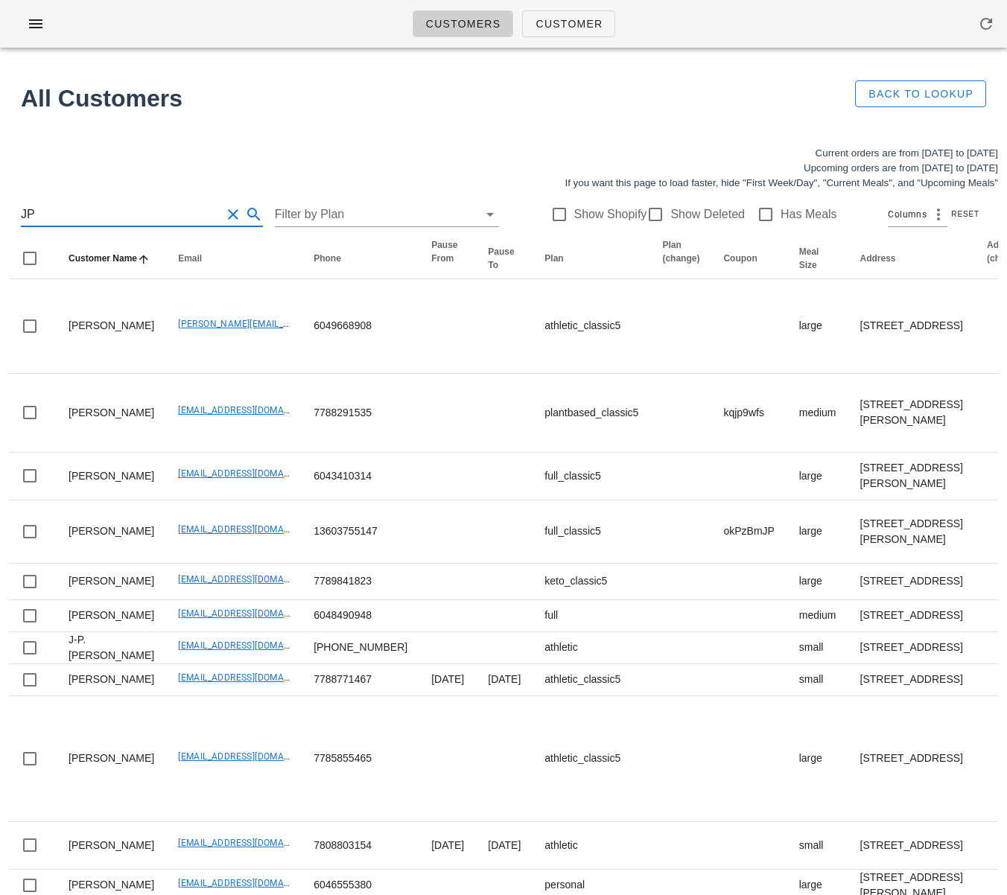
click at [23, 217] on input "JP" at bounding box center [121, 215] width 200 height 24
click at [26, 217] on input "JP" at bounding box center [121, 215] width 200 height 24
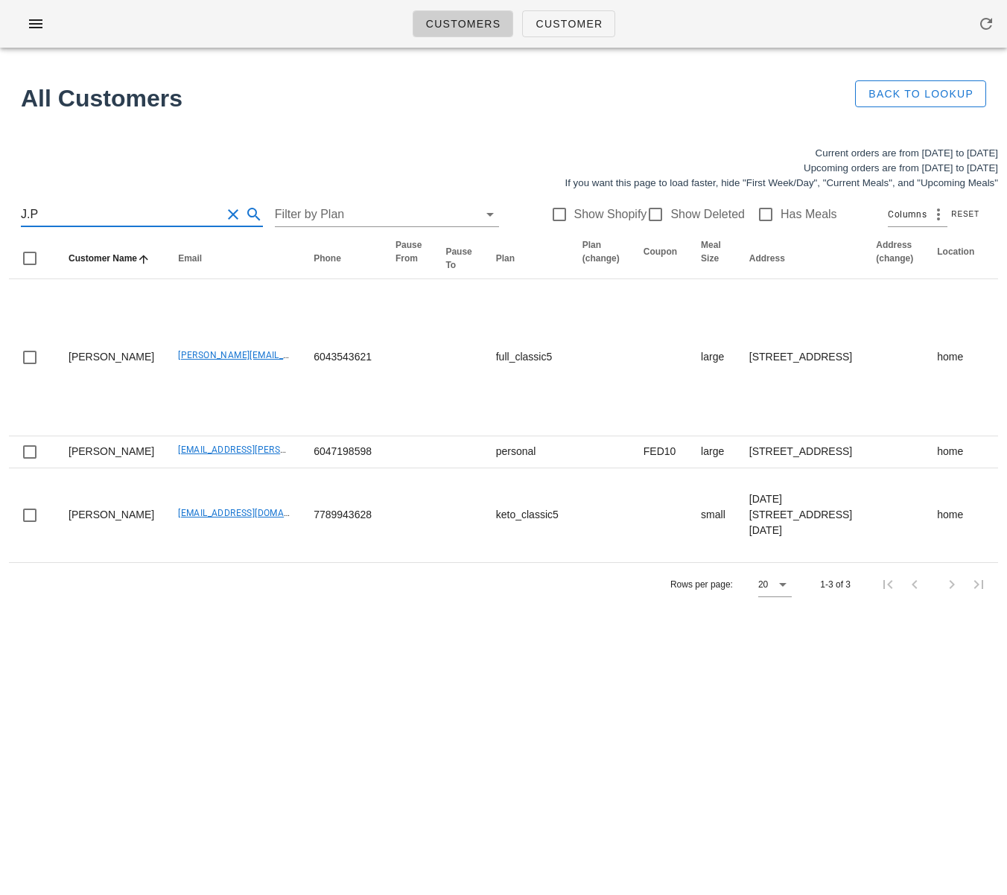
click at [51, 212] on input "J.P" at bounding box center [121, 215] width 200 height 24
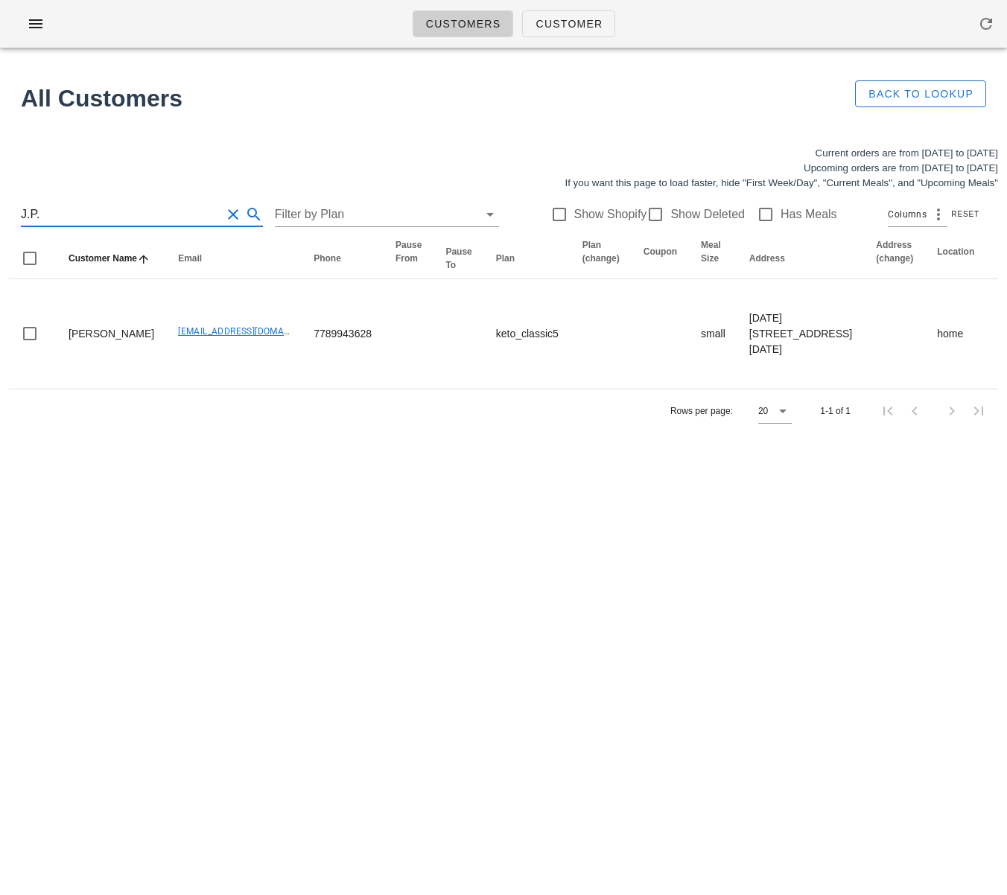
click at [31, 216] on input "J.P." at bounding box center [121, 215] width 200 height 24
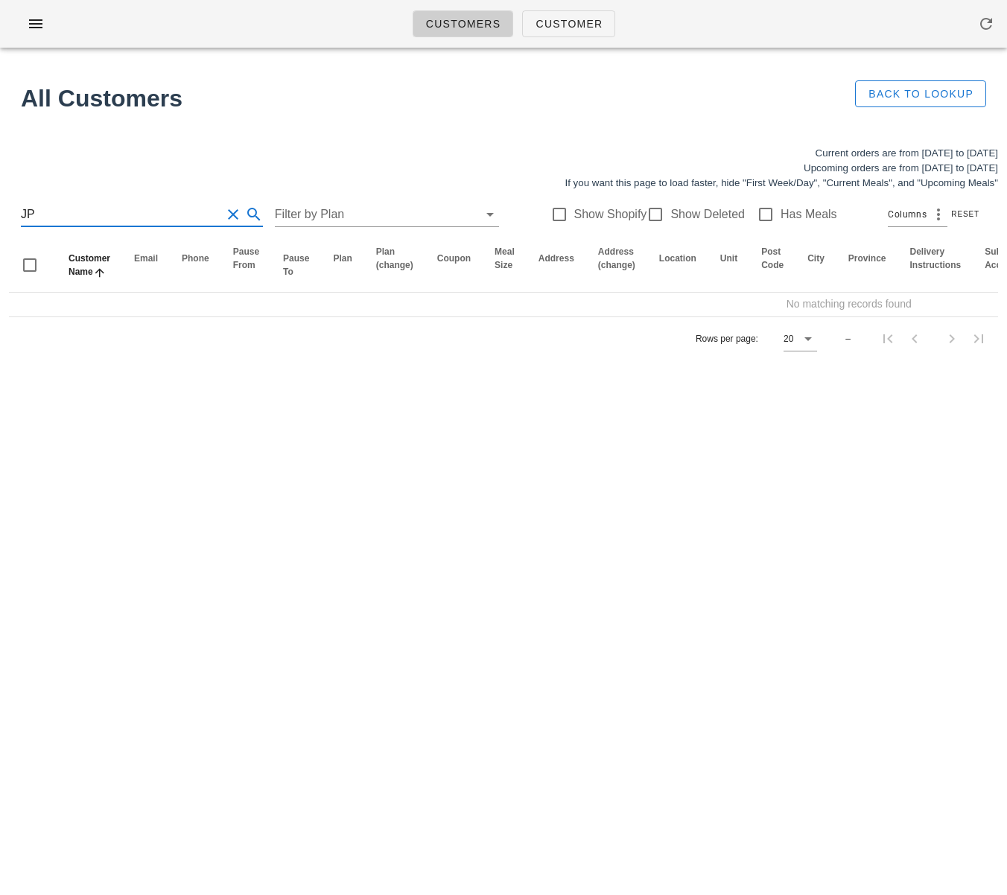
type input "J"
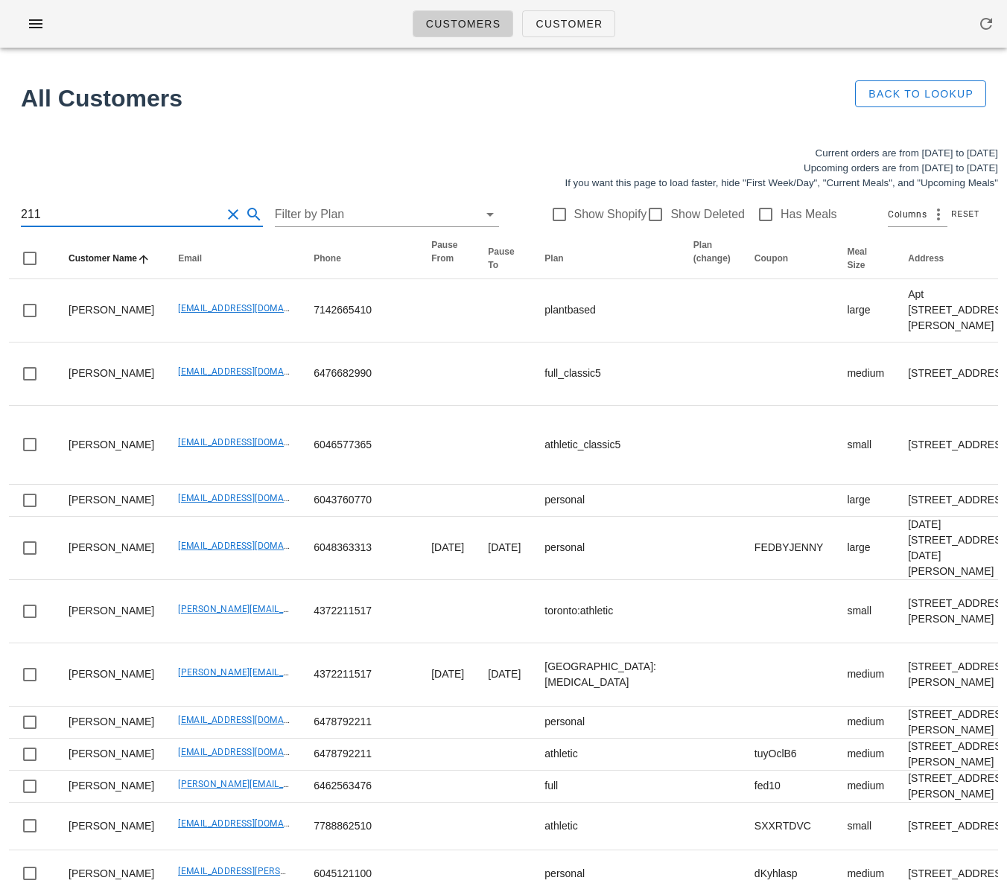
type input "2110"
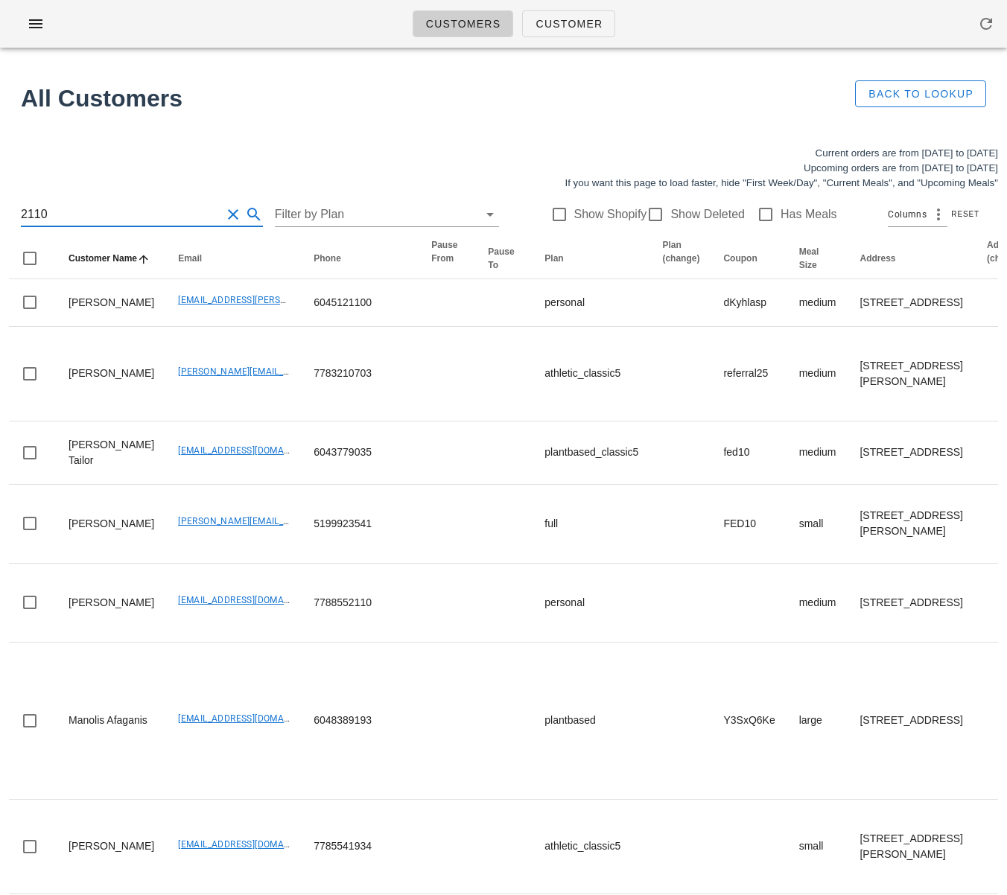
drag, startPoint x: 49, startPoint y: 214, endPoint x: -26, endPoint y: 212, distance: 75.3
click at [0, 212] on html "Customers Customer Found 1 customer All Customers Back to Lookup Current orders…" at bounding box center [503, 579] width 1007 height 1159
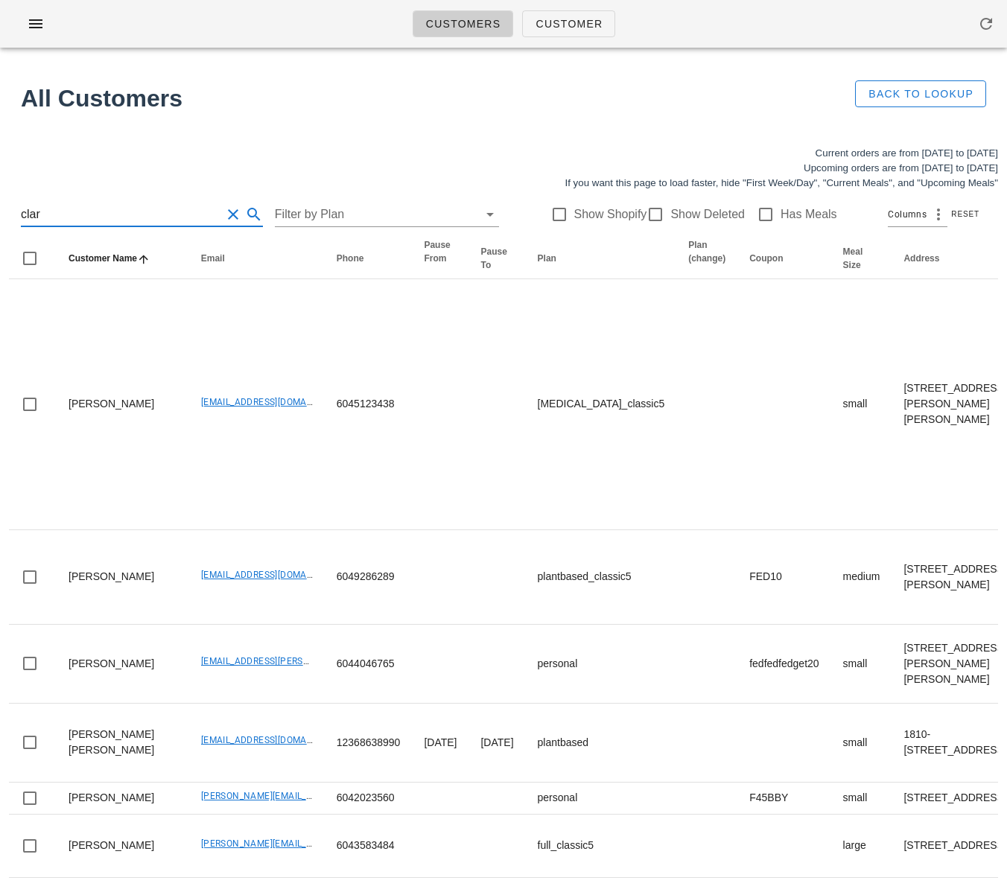
type input "clark"
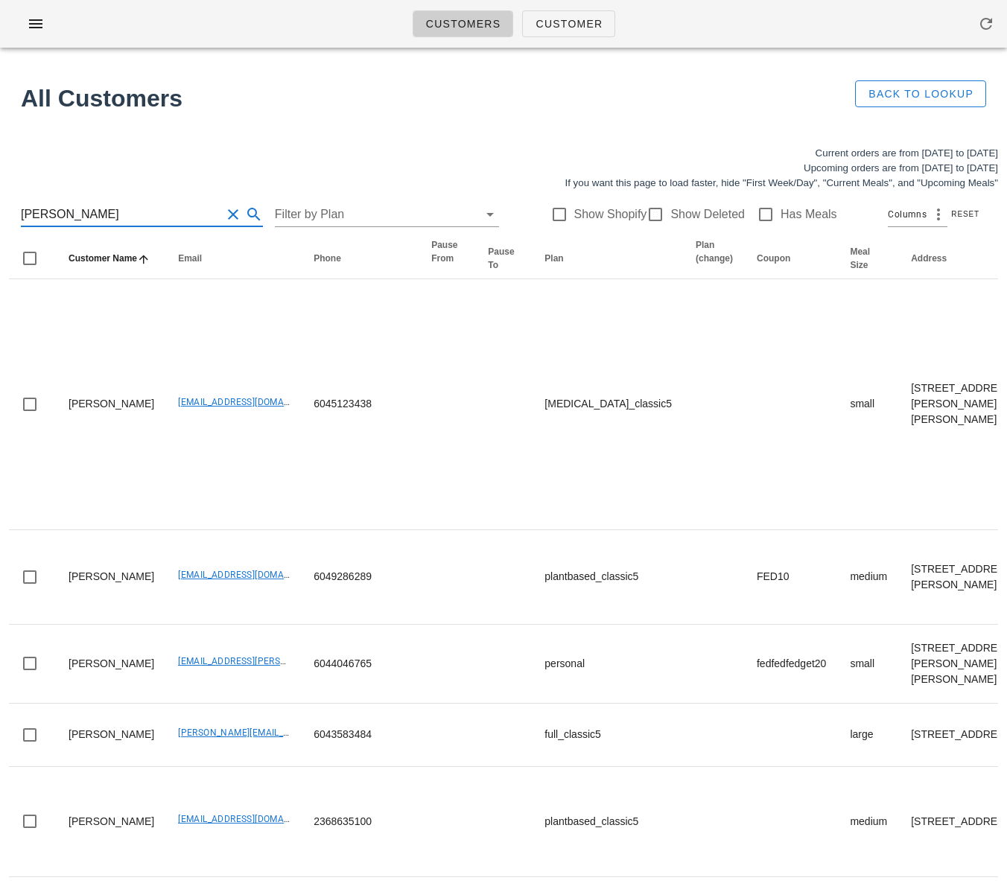
drag, startPoint x: -51, startPoint y: 211, endPoint x: -66, endPoint y: 206, distance: 16.3
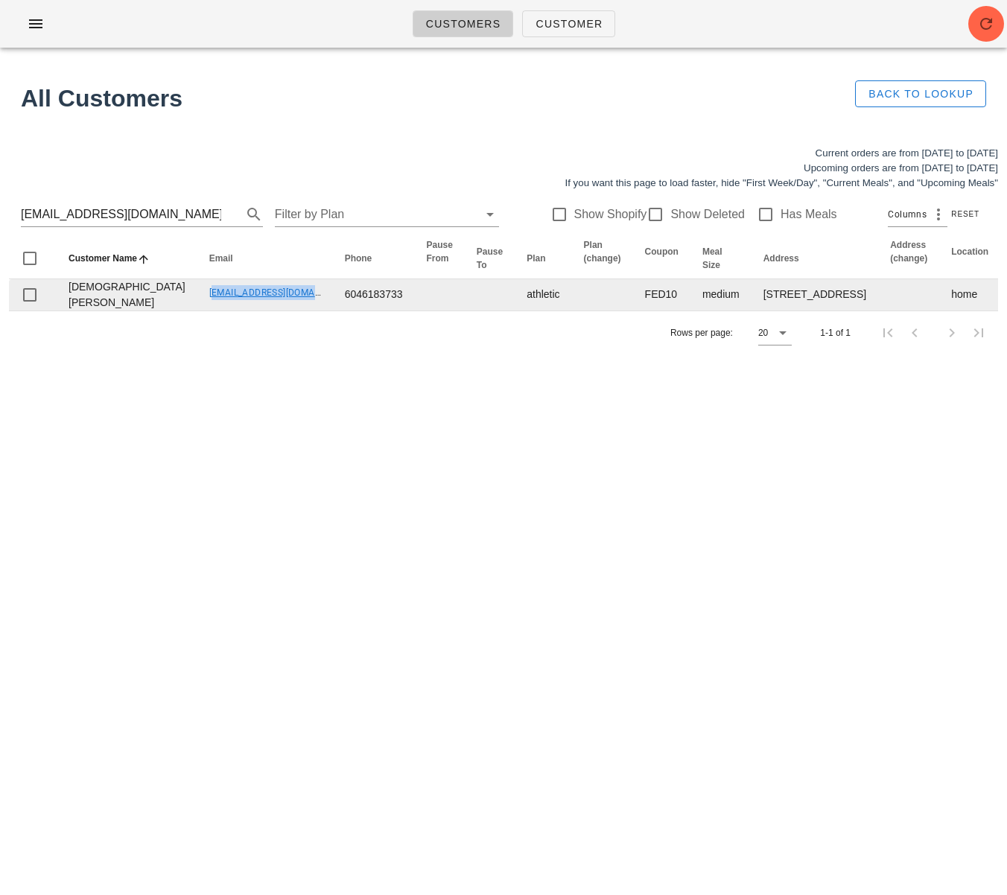
drag, startPoint x: 122, startPoint y: 328, endPoint x: 241, endPoint y: 328, distance: 118.4
click at [241, 311] on td "[EMAIL_ADDRESS][DOMAIN_NAME]" at bounding box center [265, 294] width 136 height 31
copy link "[EMAIL_ADDRESS][DOMAIN_NAME]"
drag, startPoint x: 323, startPoint y: 343, endPoint x: 325, endPoint y: 335, distance: 8.3
click at [333, 311] on td "6046183733" at bounding box center [374, 294] width 82 height 31
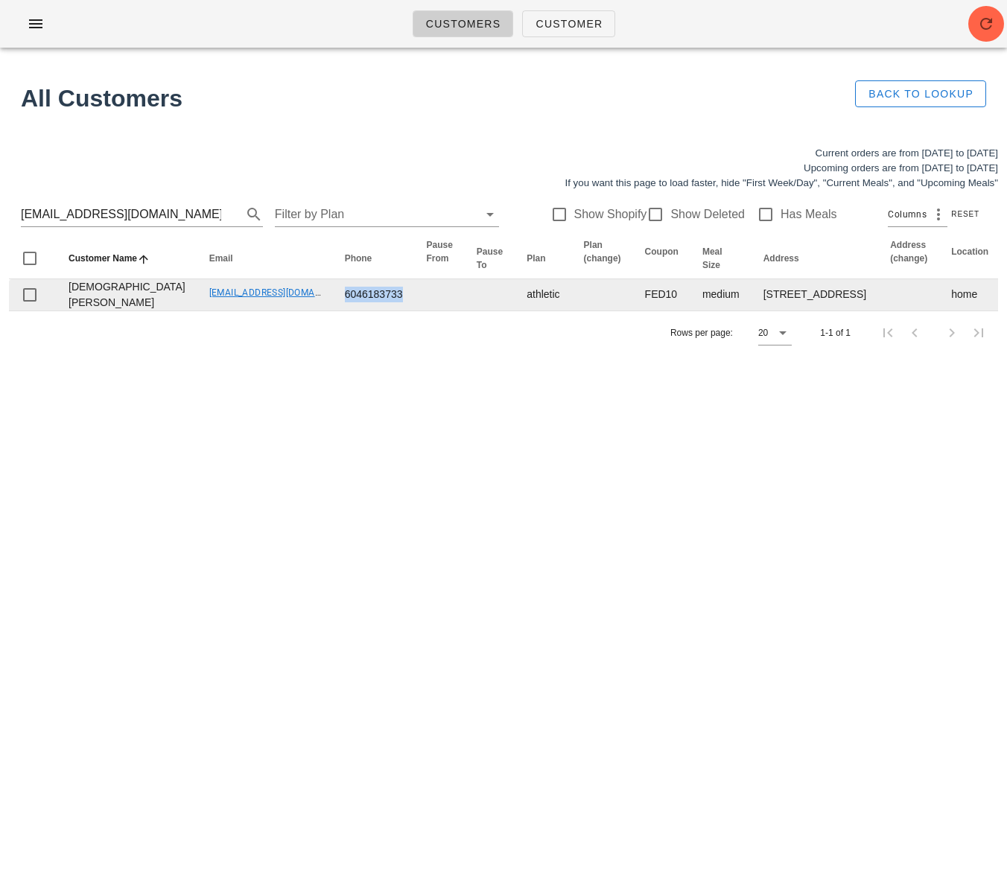
drag, startPoint x: 258, startPoint y: 336, endPoint x: 249, endPoint y: 336, distance: 9.7
click at [333, 311] on td "6046183733" at bounding box center [374, 294] width 82 height 31
drag, startPoint x: 232, startPoint y: 355, endPoint x: 129, endPoint y: 337, distance: 104.3
click at [229, 311] on td "[EMAIL_ADDRESS][DOMAIN_NAME]" at bounding box center [265, 294] width 136 height 31
drag, startPoint x: 124, startPoint y: 331, endPoint x: 235, endPoint y: 333, distance: 111.7
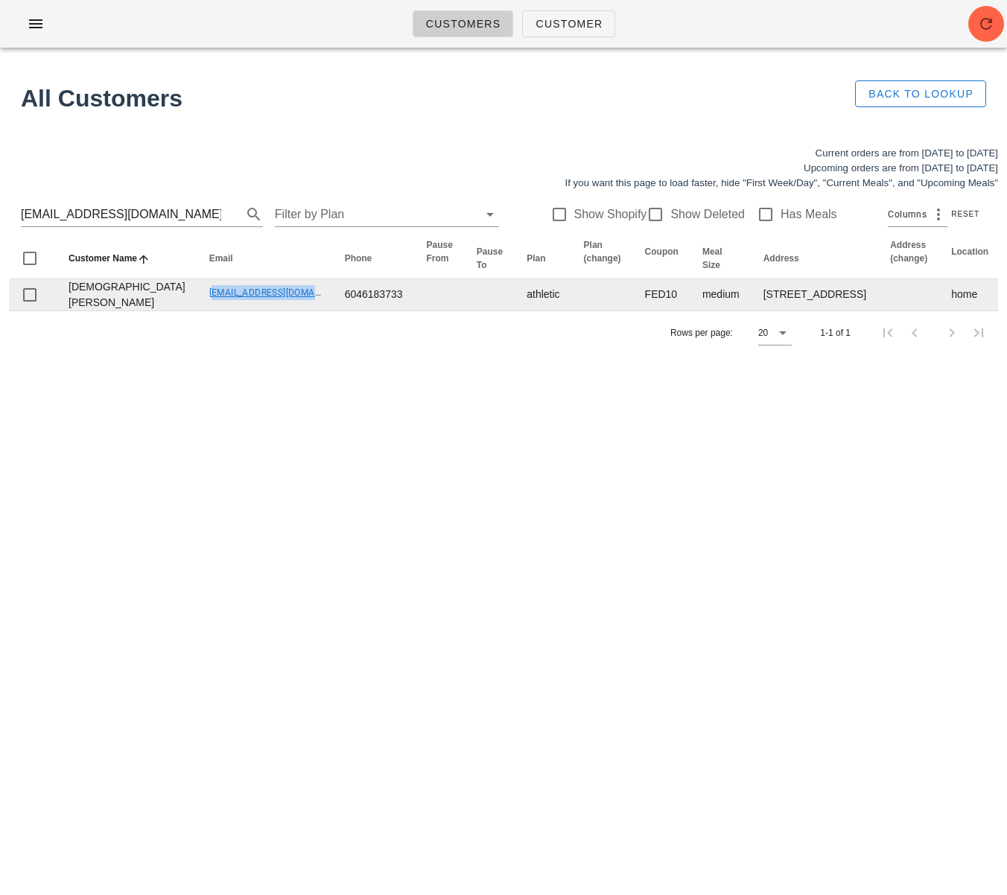
click at [234, 311] on td "[EMAIL_ADDRESS][DOMAIN_NAME]" at bounding box center [265, 294] width 136 height 31
copy link "[EMAIL_ADDRESS][DOMAIN_NAME]"
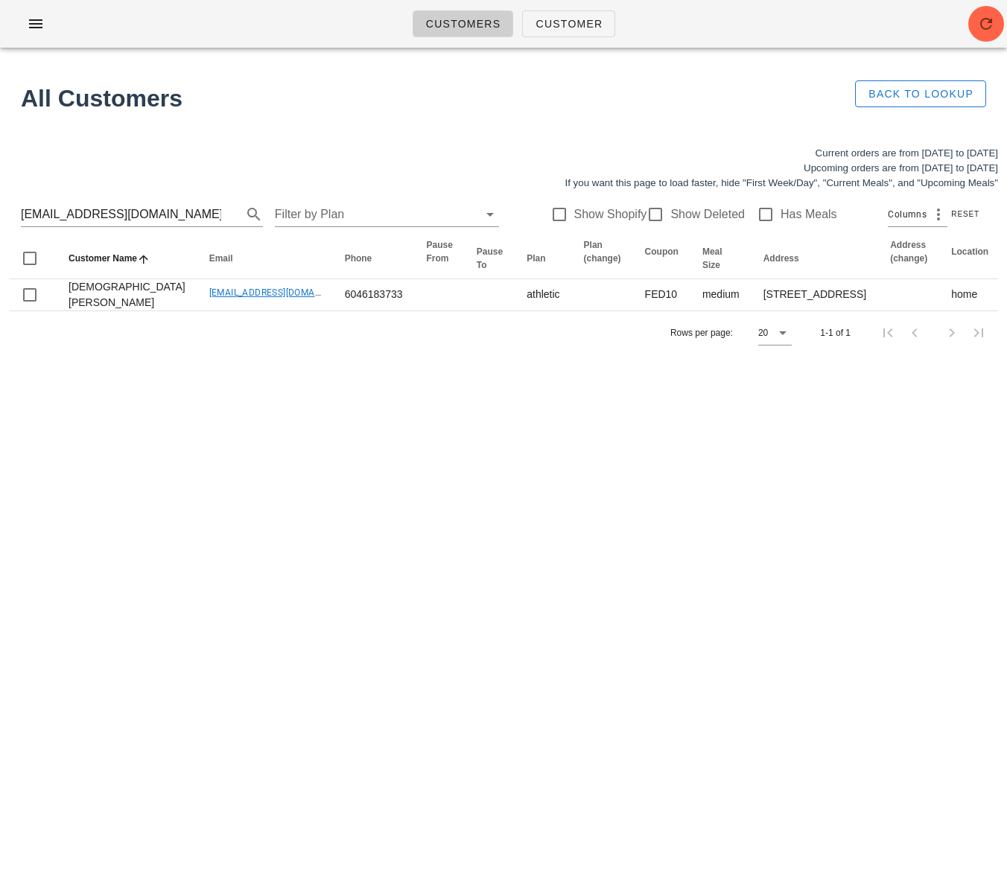
click at [331, 533] on div "Customers Customer Found 1 customer All Customers Back to Lookup Current orders…" at bounding box center [503, 447] width 1007 height 895
drag, startPoint x: 94, startPoint y: 493, endPoint x: 92, endPoint y: 485, distance: 8.3
click at [94, 493] on div "Customers Customer Found 1 customer All Customers Back to Lookup Current orders…" at bounding box center [503, 447] width 1007 height 895
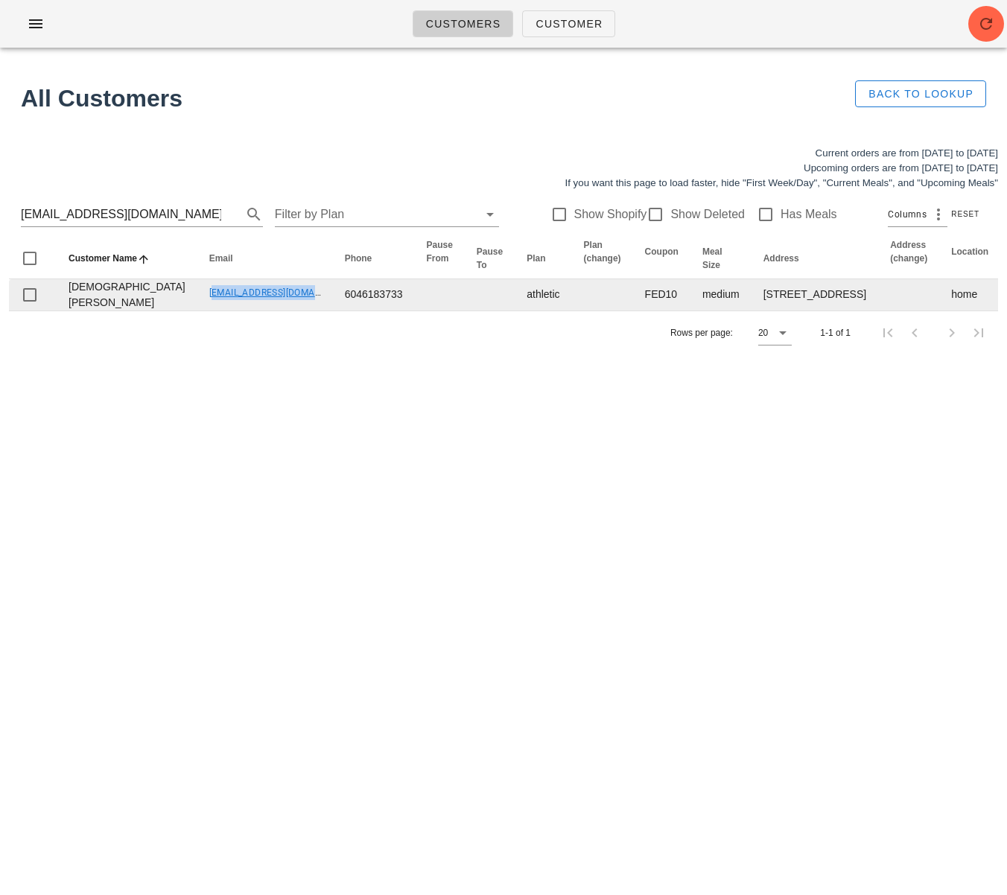
drag, startPoint x: 136, startPoint y: 323, endPoint x: 227, endPoint y: 333, distance: 92.1
click at [233, 311] on td "jusleenvirk@gmail.com" at bounding box center [265, 294] width 136 height 31
copy link "jusleenvirk@gmail.com"
drag, startPoint x: 317, startPoint y: 333, endPoint x: 254, endPoint y: 335, distance: 63.4
click at [333, 311] on td "6046183733" at bounding box center [374, 294] width 82 height 31
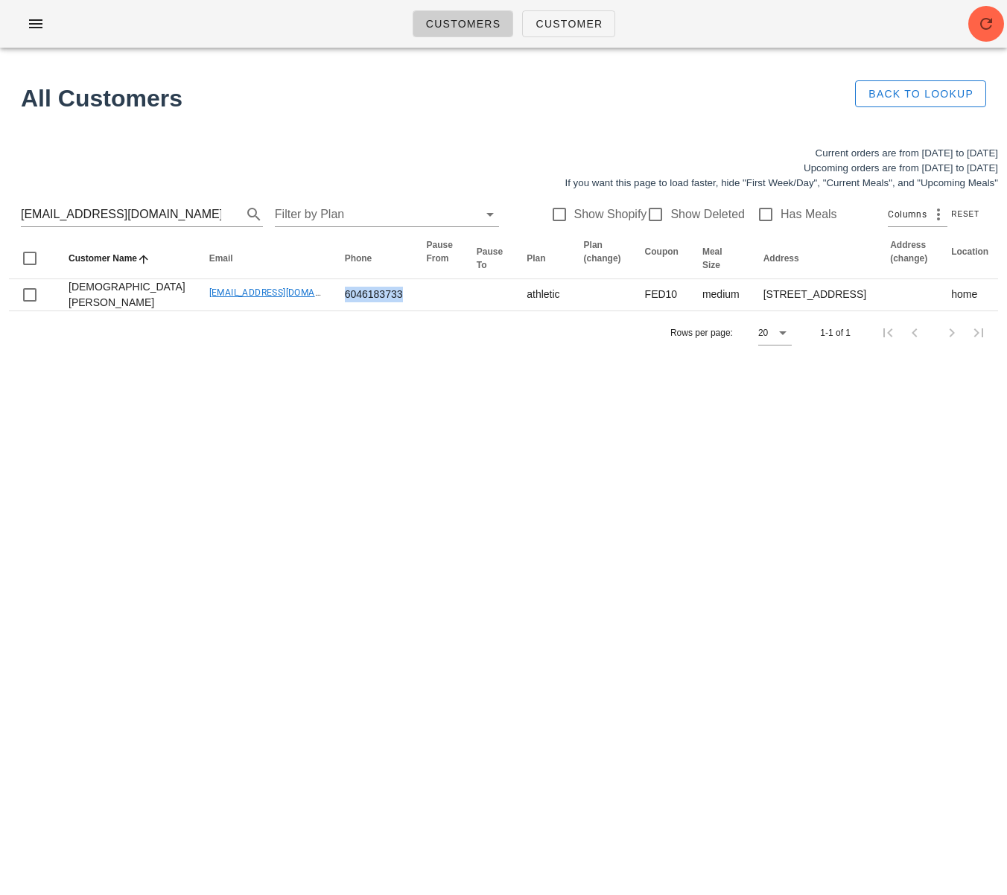
copy td "6046183733"
drag, startPoint x: 149, startPoint y: 206, endPoint x: -17, endPoint y: 207, distance: 166.1
click at [0, 207] on html "Customers Customer Found 1 customer All Customers Back to Lookup Current orders…" at bounding box center [503, 447] width 1007 height 895
click at [0, 209] on html "Customers Customer Found 1 customer All Customers Back to Lookup Current orders…" at bounding box center [503, 447] width 1007 height 895
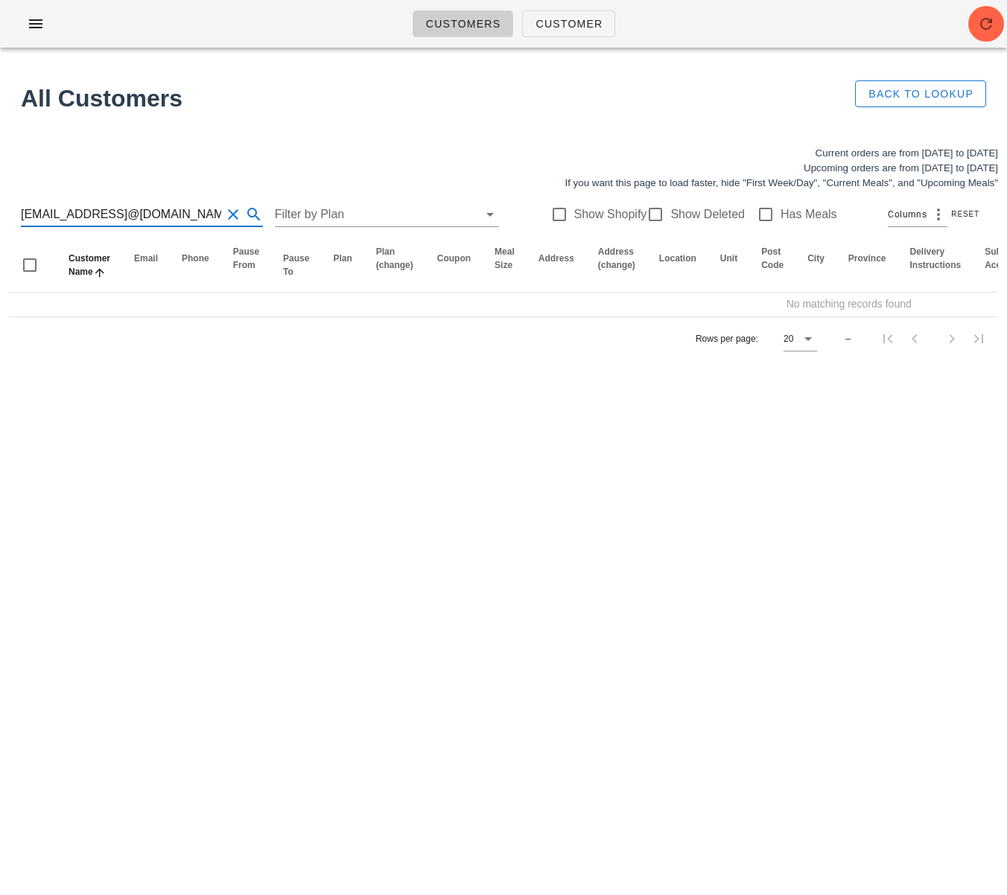
click at [148, 215] on input "liktt004@gmail.comjusleenvirk@gmail.com" at bounding box center [121, 215] width 200 height 24
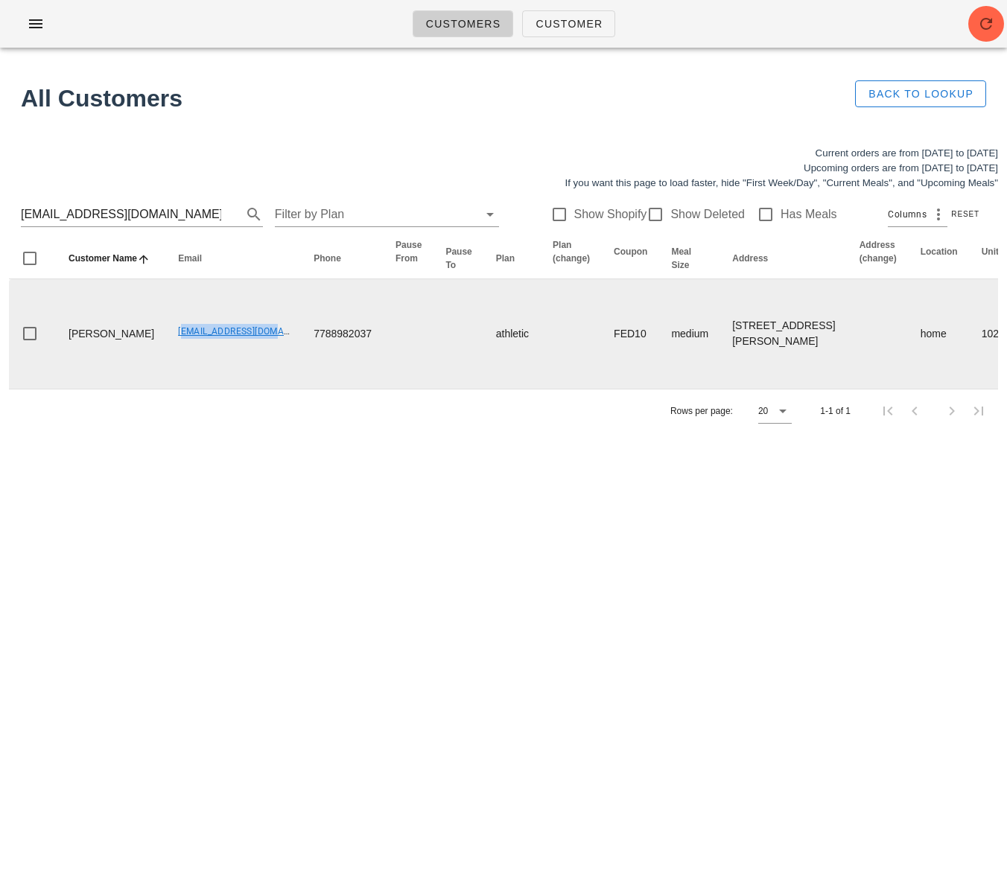
drag, startPoint x: 125, startPoint y: 342, endPoint x: 223, endPoint y: 346, distance: 97.6
click at [223, 346] on td "liktt004@gmail.com" at bounding box center [234, 333] width 136 height 109
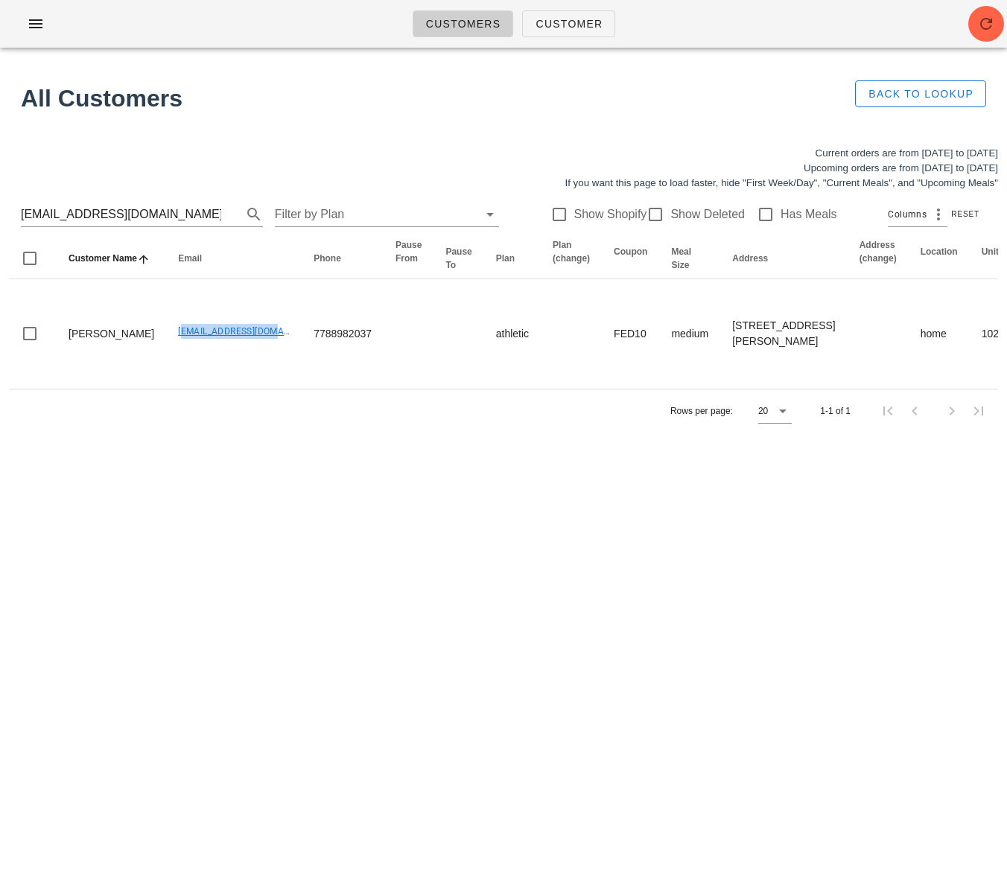
copy link "liktt004@gmail.com"
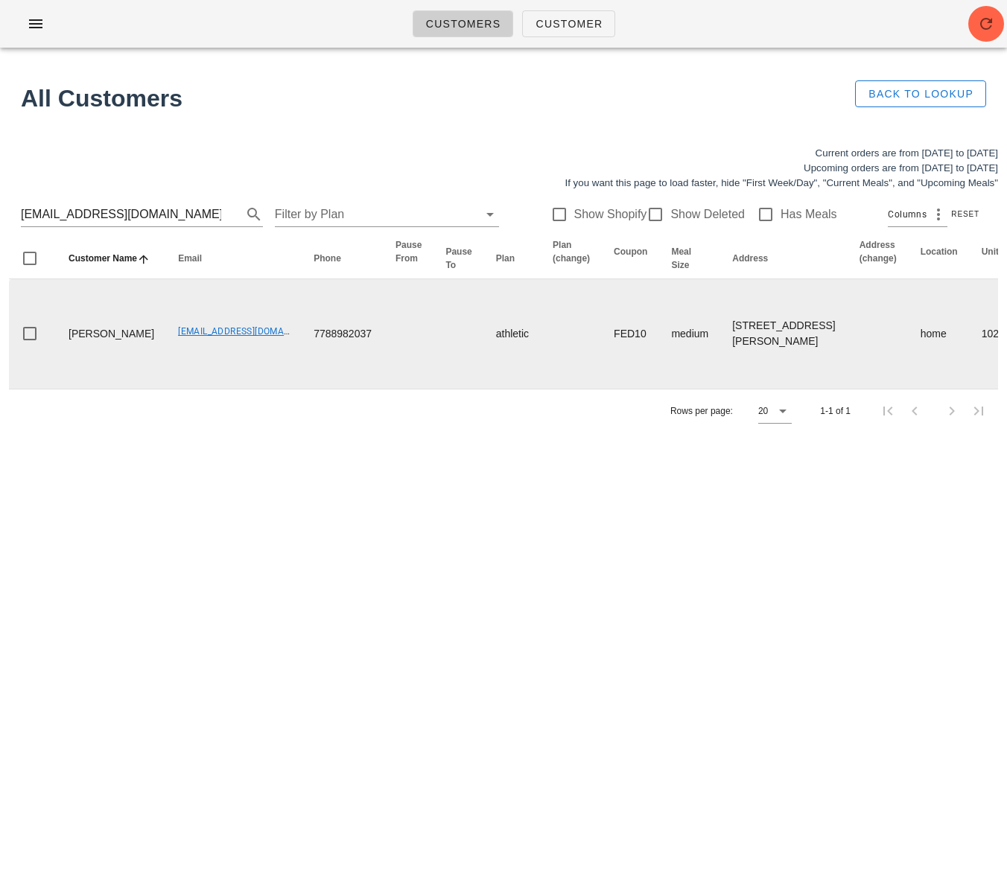
click at [166, 383] on td "liktt004@gmail.com" at bounding box center [234, 333] width 136 height 109
drag, startPoint x: 128, startPoint y: 346, endPoint x: 219, endPoint y: 347, distance: 90.9
click at [219, 347] on td "liktt004@gmail.com" at bounding box center [234, 333] width 136 height 109
copy link "liktt004@gmail.com"
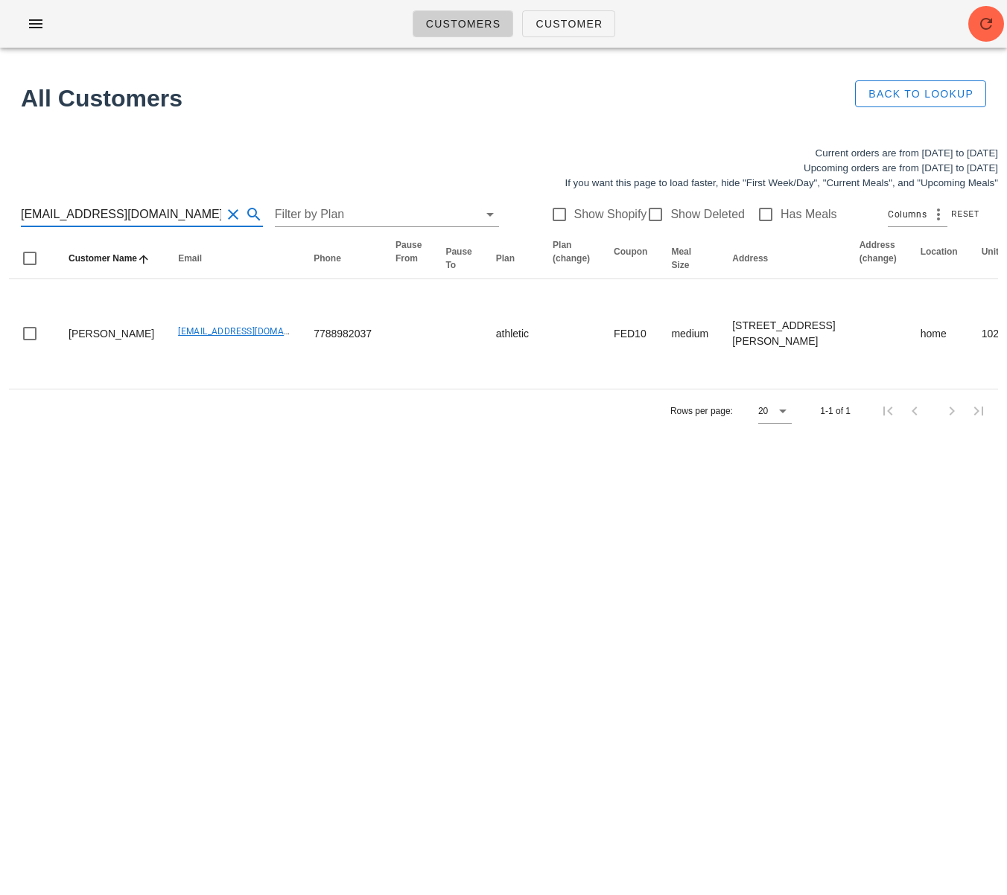
drag, startPoint x: 140, startPoint y: 213, endPoint x: -28, endPoint y: 208, distance: 167.7
click at [0, 208] on html "Customers Customer Found 1 customer All Customers Back to Lookup Current orders…" at bounding box center [503, 447] width 1007 height 895
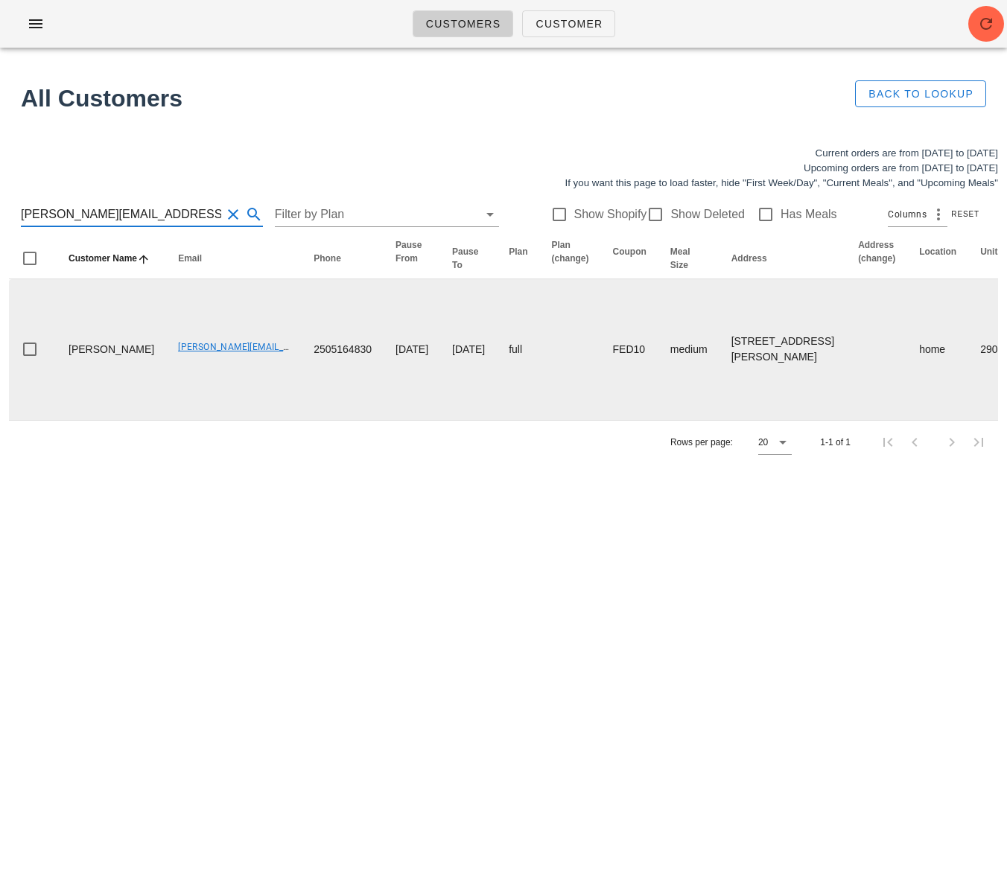
type input "[PERSON_NAME][EMAIL_ADDRESS][PERSON_NAME][DOMAIN_NAME]"
drag, startPoint x: 182, startPoint y: 490, endPoint x: 134, endPoint y: 465, distance: 54.6
click at [181, 420] on td "[PERSON_NAME][EMAIL_ADDRESS][PERSON_NAME][DOMAIN_NAME]" at bounding box center [234, 349] width 136 height 141
drag, startPoint x: 153, startPoint y: 440, endPoint x: 248, endPoint y: 439, distance: 94.6
click at [246, 420] on td "[PERSON_NAME][EMAIL_ADDRESS][PERSON_NAME][DOMAIN_NAME]" at bounding box center [234, 349] width 136 height 141
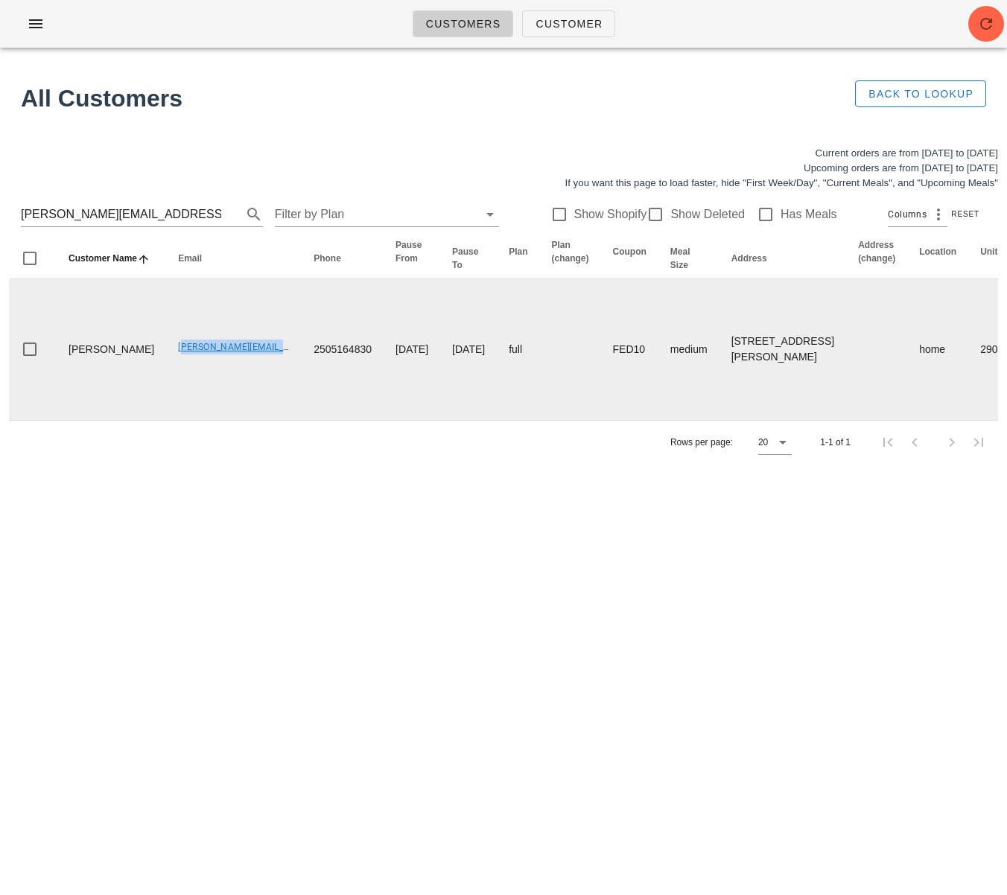
copy link "[PERSON_NAME][EMAIL_ADDRESS][PERSON_NAME][DOMAIN_NAME]"
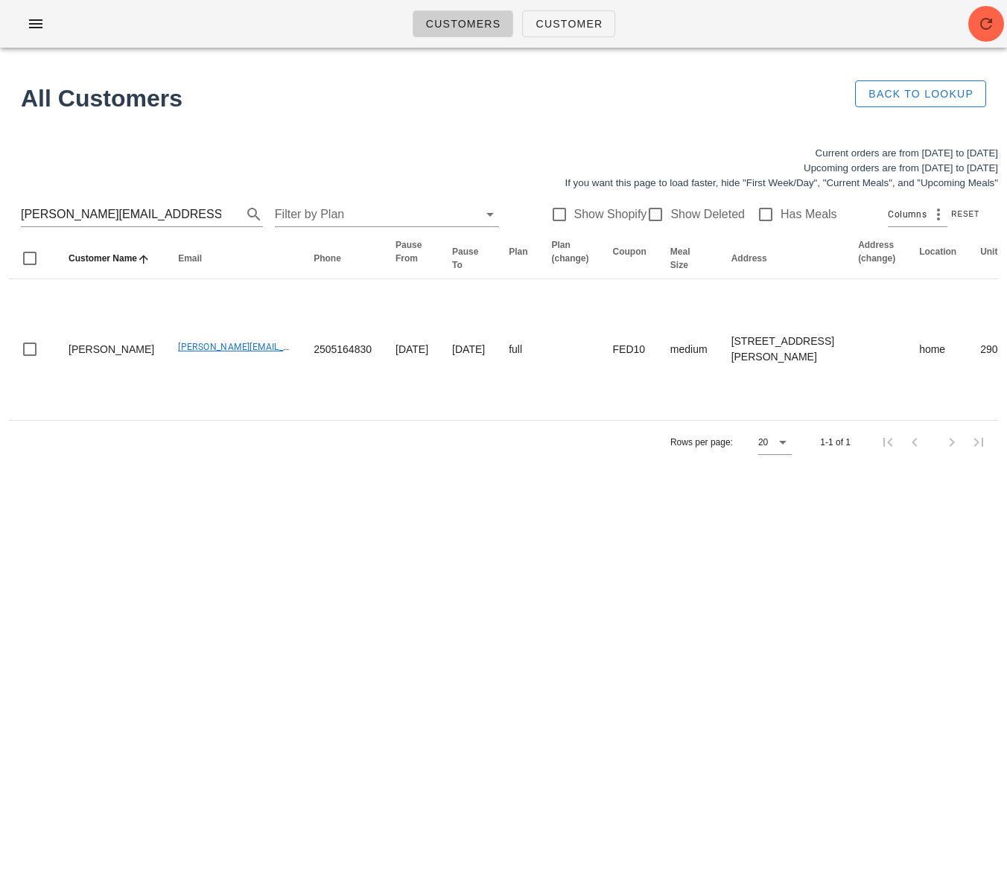
drag, startPoint x: 304, startPoint y: 650, endPoint x: 380, endPoint y: 612, distance: 84.9
click at [305, 649] on div "Customers Customer Found 1 customer All Customers Back to Lookup Current orders…" at bounding box center [503, 447] width 1007 height 895
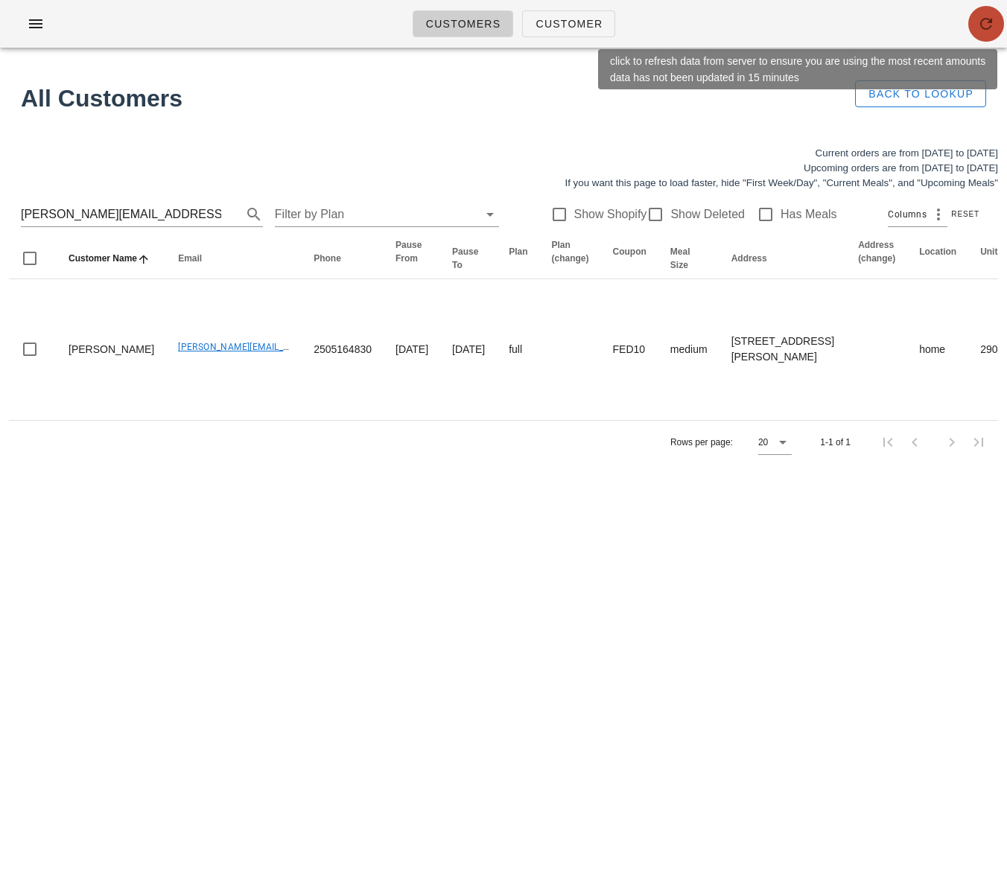
click at [987, 17] on icon "button" at bounding box center [986, 24] width 18 height 18
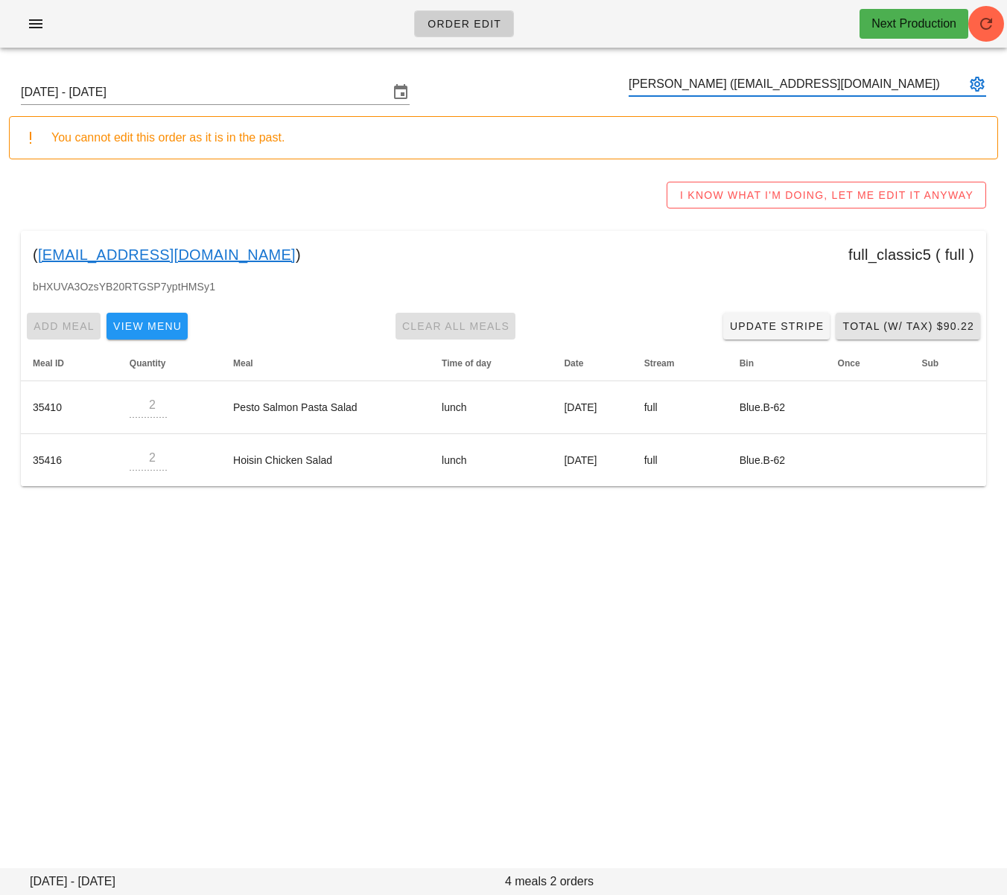
type input "[PERSON_NAME] ([EMAIL_ADDRESS][DOMAIN_NAME])"
click at [906, 328] on span "Total (w/ Tax) $90.22" at bounding box center [908, 326] width 133 height 12
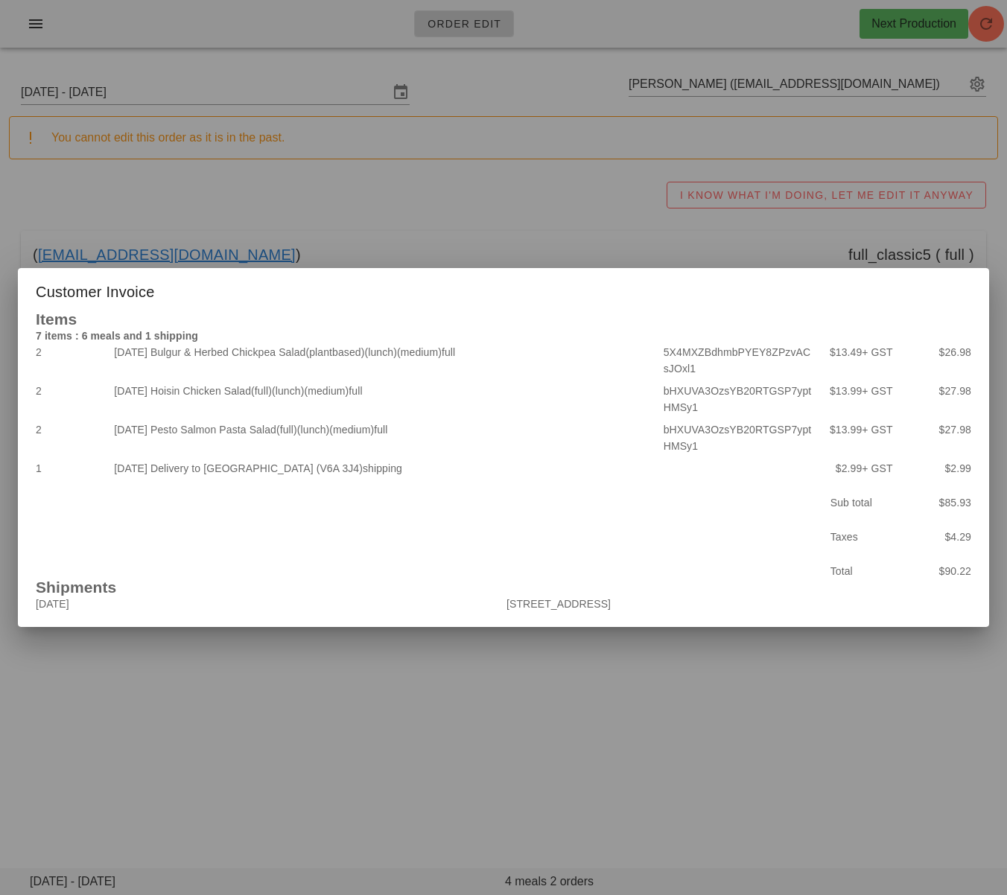
drag, startPoint x: 784, startPoint y: 806, endPoint x: 723, endPoint y: 711, distance: 113.6
click at [783, 802] on div at bounding box center [503, 447] width 1007 height 895
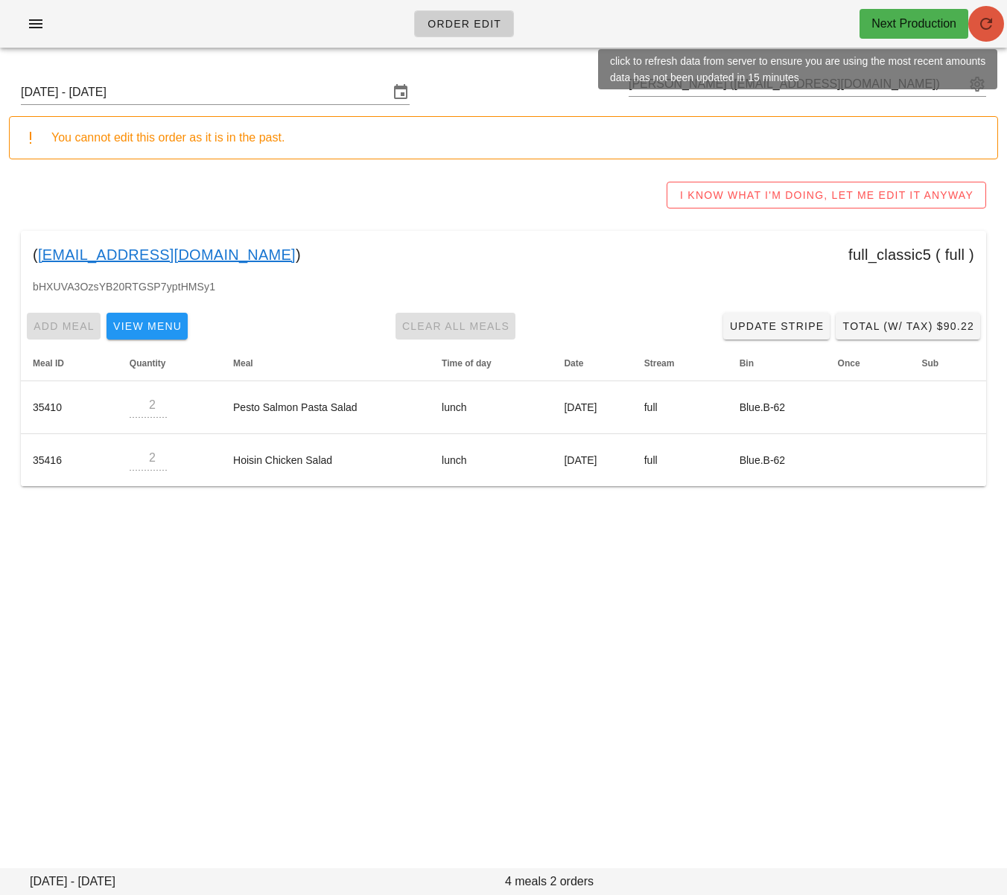
click at [994, 25] on icon "button" at bounding box center [986, 24] width 18 height 18
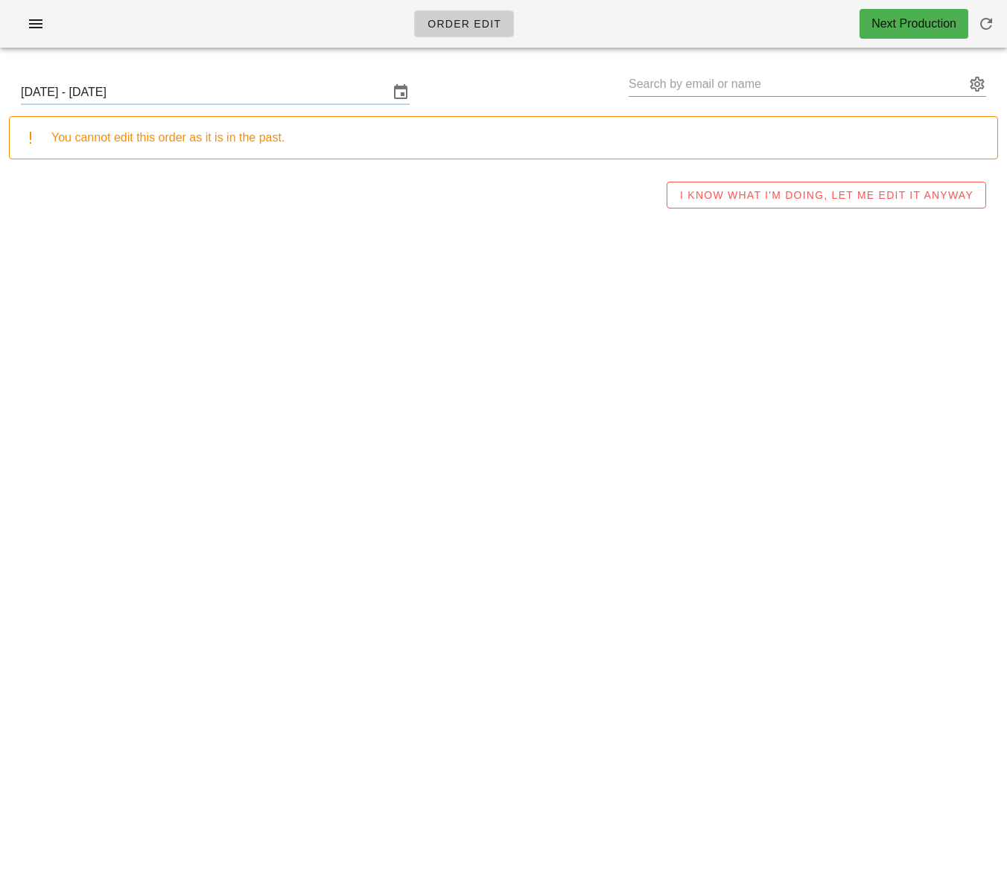
type input "[PERSON_NAME] ([EMAIL_ADDRESS][DOMAIN_NAME])"
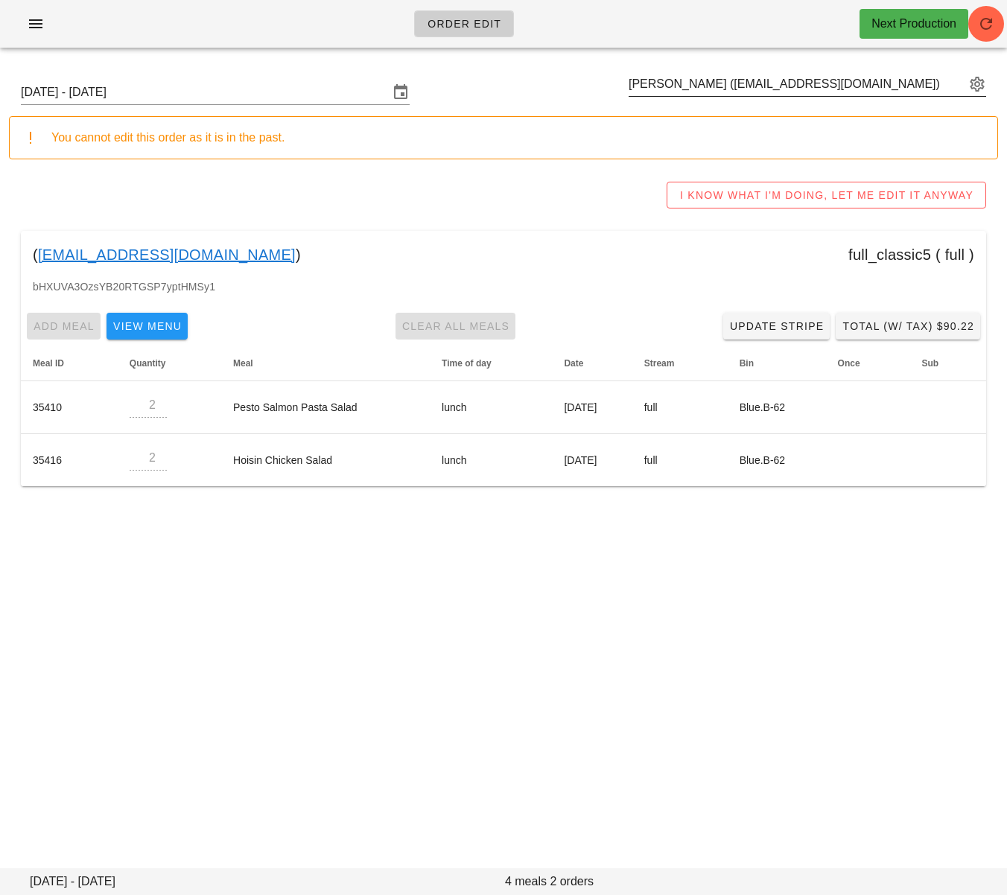
click at [723, 86] on input "[PERSON_NAME] ([EMAIL_ADDRESS][DOMAIN_NAME])" at bounding box center [797, 84] width 337 height 24
paste input "[EMAIL_ADDRESS][DOMAIN_NAME]"
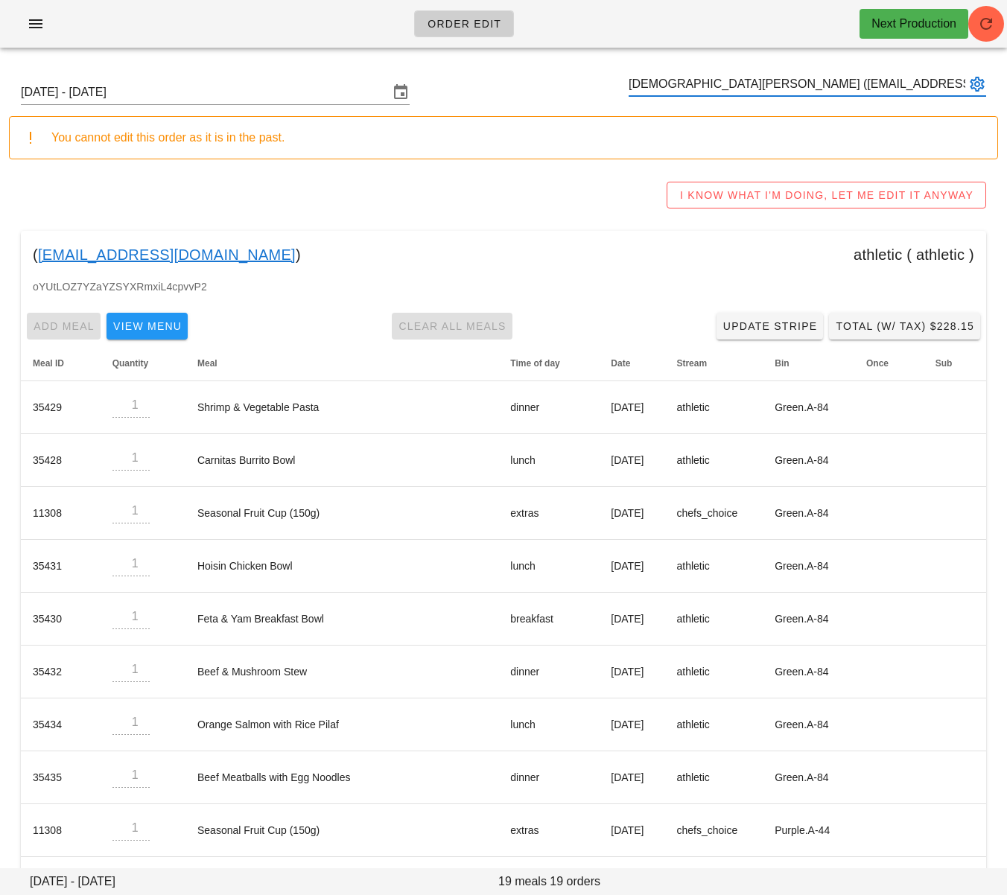
type input "[DEMOGRAPHIC_DATA][PERSON_NAME] ([EMAIL_ADDRESS][DOMAIN_NAME])"
click at [682, 85] on input "text" at bounding box center [797, 84] width 337 height 24
paste input "[EMAIL_ADDRESS][DOMAIN_NAME]"
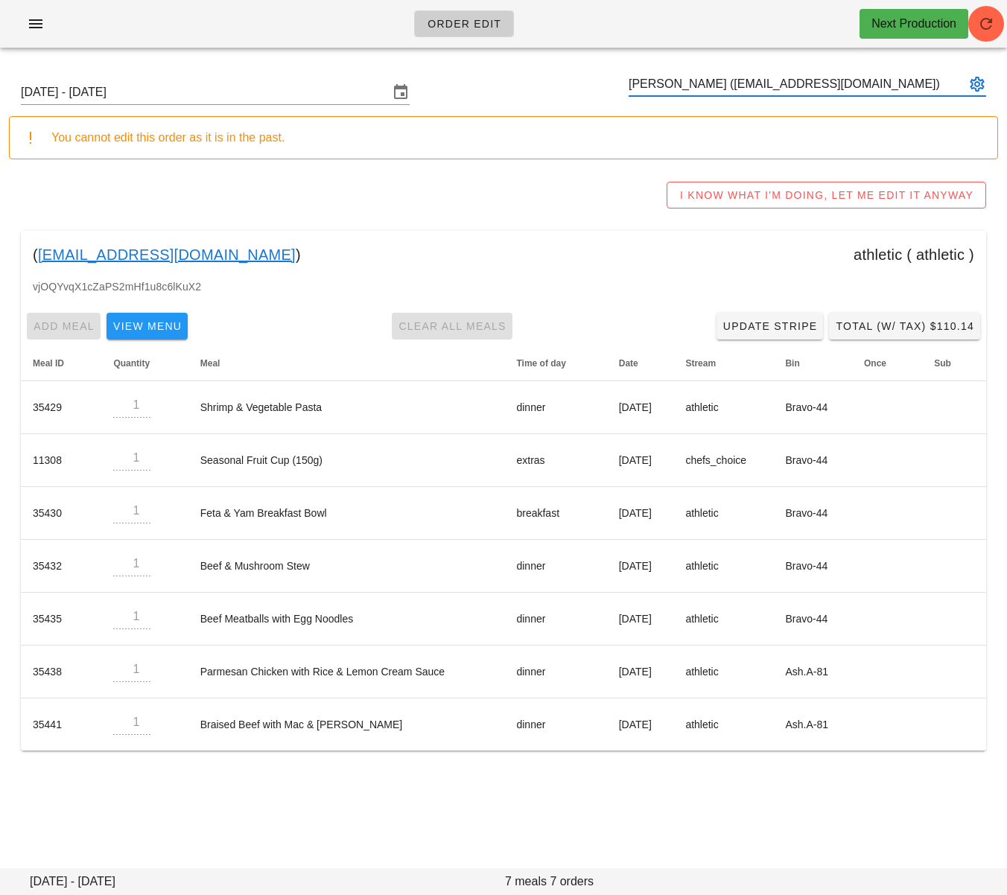
type input "KEJIA LI (liktt004@gmail.com)"
paste input "[PERSON_NAME][EMAIL_ADDRESS][PERSON_NAME][DOMAIN_NAME]"
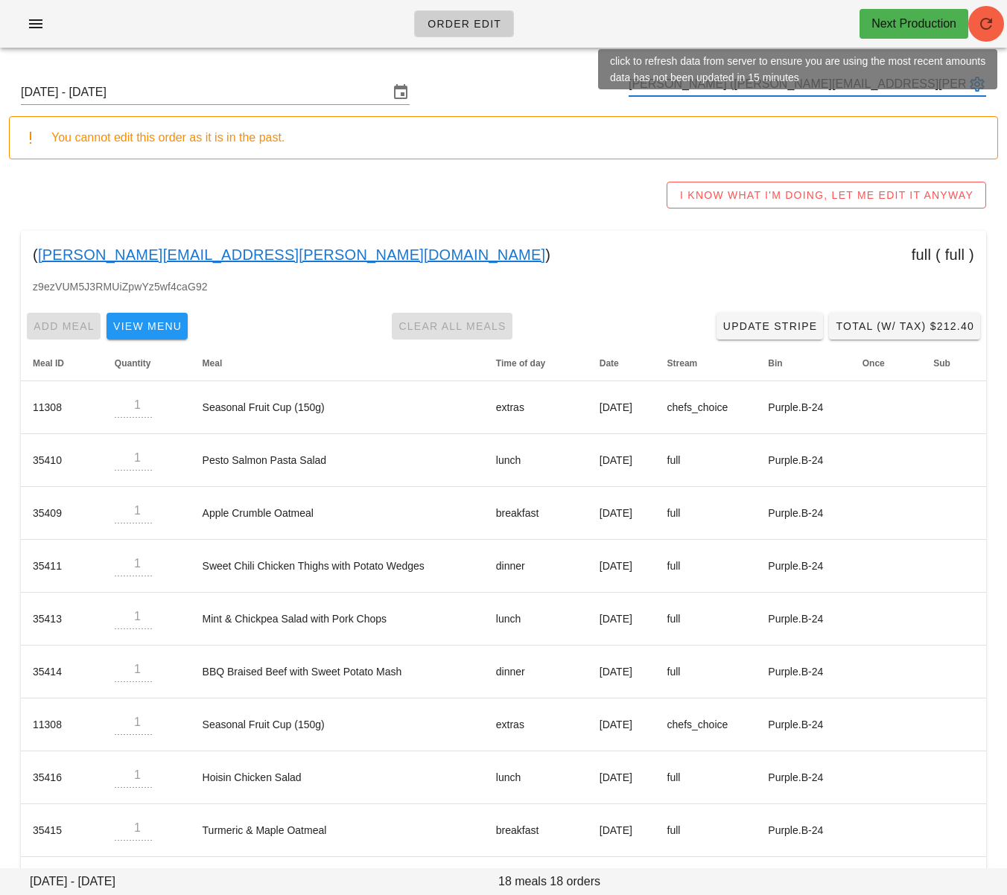
type input "[PERSON_NAME] ([PERSON_NAME][EMAIL_ADDRESS][PERSON_NAME][DOMAIN_NAME])"
drag, startPoint x: 984, startPoint y: 22, endPoint x: 984, endPoint y: 47, distance: 24.6
click at [984, 25] on icon "button" at bounding box center [986, 24] width 18 height 18
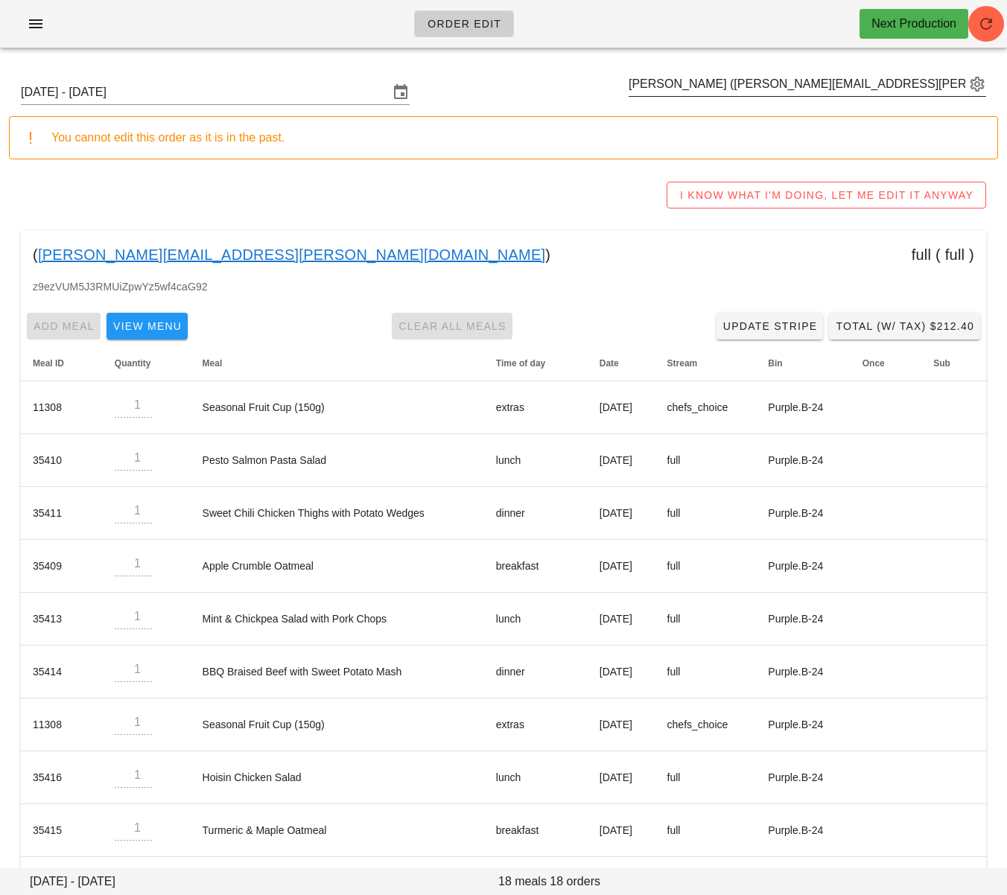
click at [667, 83] on input "[PERSON_NAME] ([PERSON_NAME][EMAIL_ADDRESS][PERSON_NAME][DOMAIN_NAME])" at bounding box center [797, 84] width 337 height 24
paste input "[EMAIL_ADDRESS][DOMAIN_NAME]"
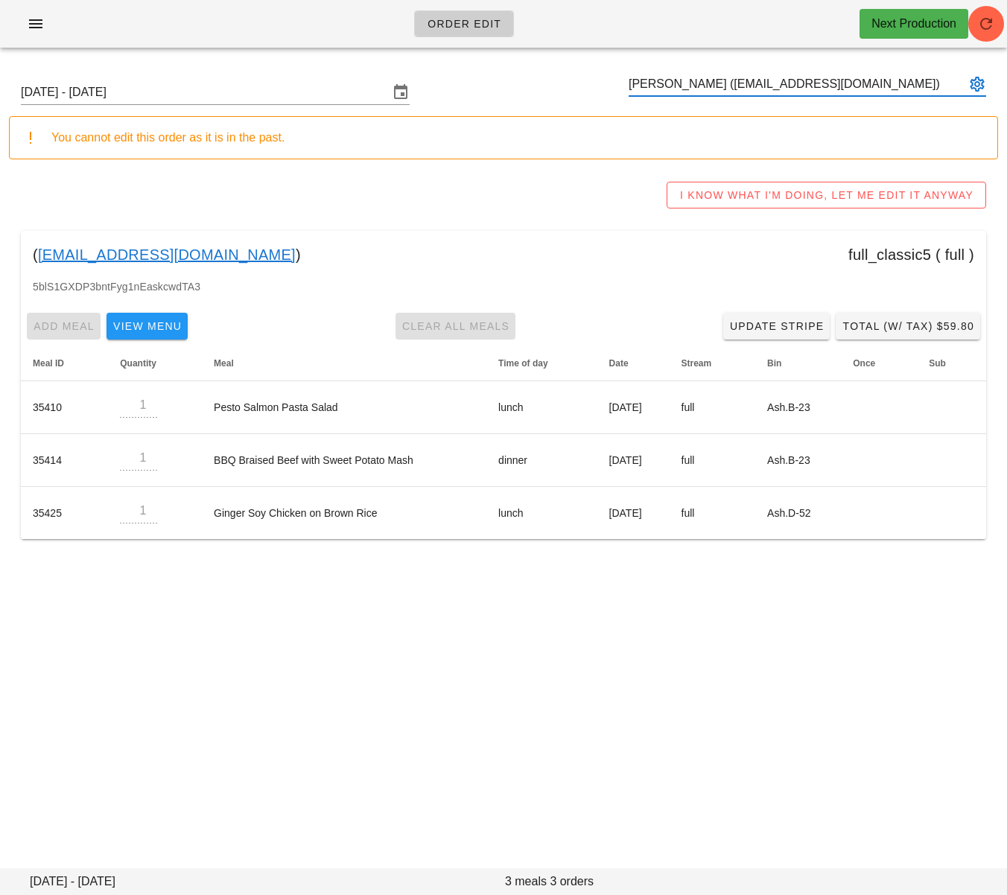
type input "[PERSON_NAME] ([EMAIL_ADDRESS][DOMAIN_NAME])"
click at [662, 86] on input "text" at bounding box center [797, 84] width 337 height 24
paste input "[PERSON_NAME][EMAIL_ADDRESS][DOMAIN_NAME]"
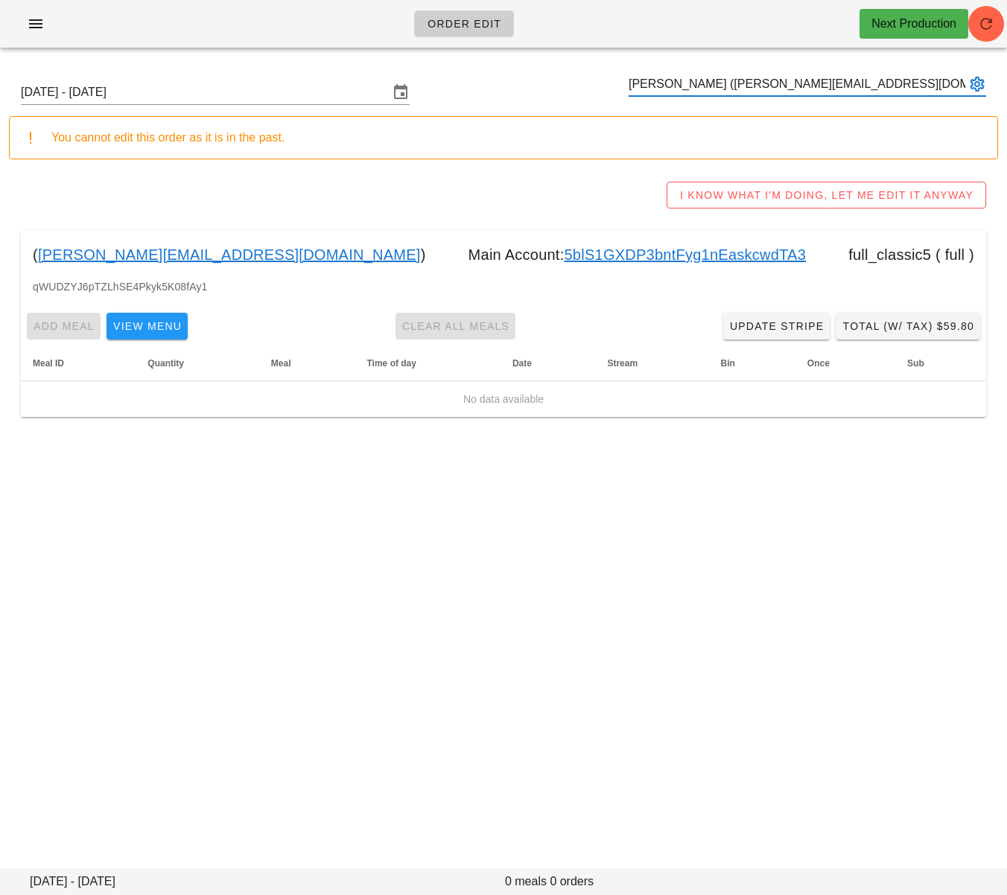
type input "[PERSON_NAME] ([PERSON_NAME][EMAIL_ADDRESS][DOMAIN_NAME])"
click at [290, 95] on input "[DATE] - [DATE]" at bounding box center [205, 92] width 368 height 24
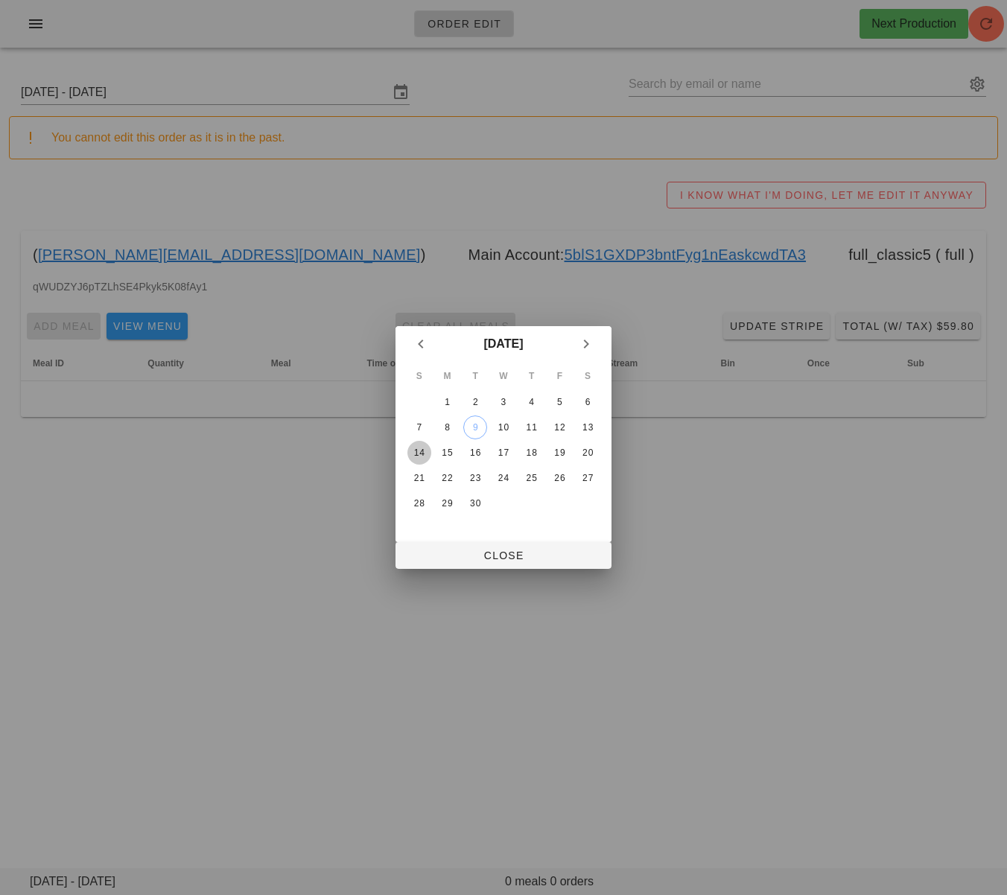
click at [419, 448] on div "14" at bounding box center [419, 453] width 24 height 10
click at [499, 559] on span "Close" at bounding box center [503, 556] width 192 height 12
type input "[DATE] - [DATE]"
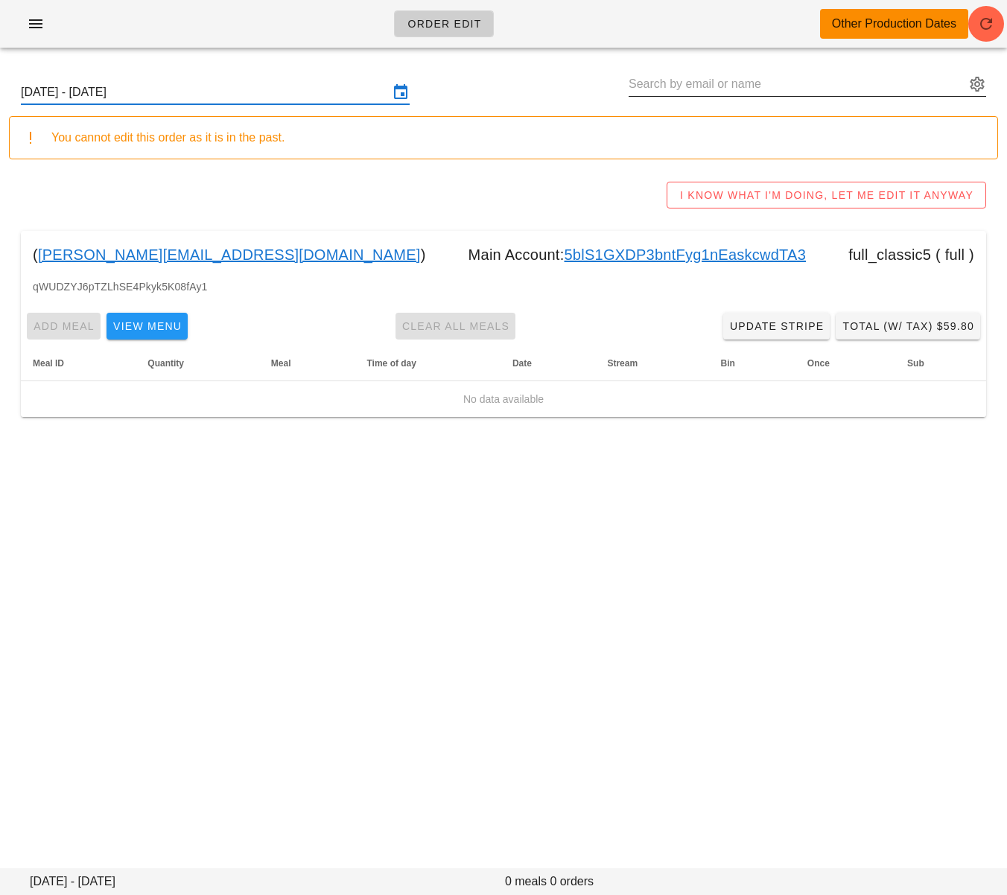
click at [656, 81] on input "text" at bounding box center [797, 84] width 337 height 24
paste input "[EMAIL_ADDRESS][DOMAIN_NAME]"
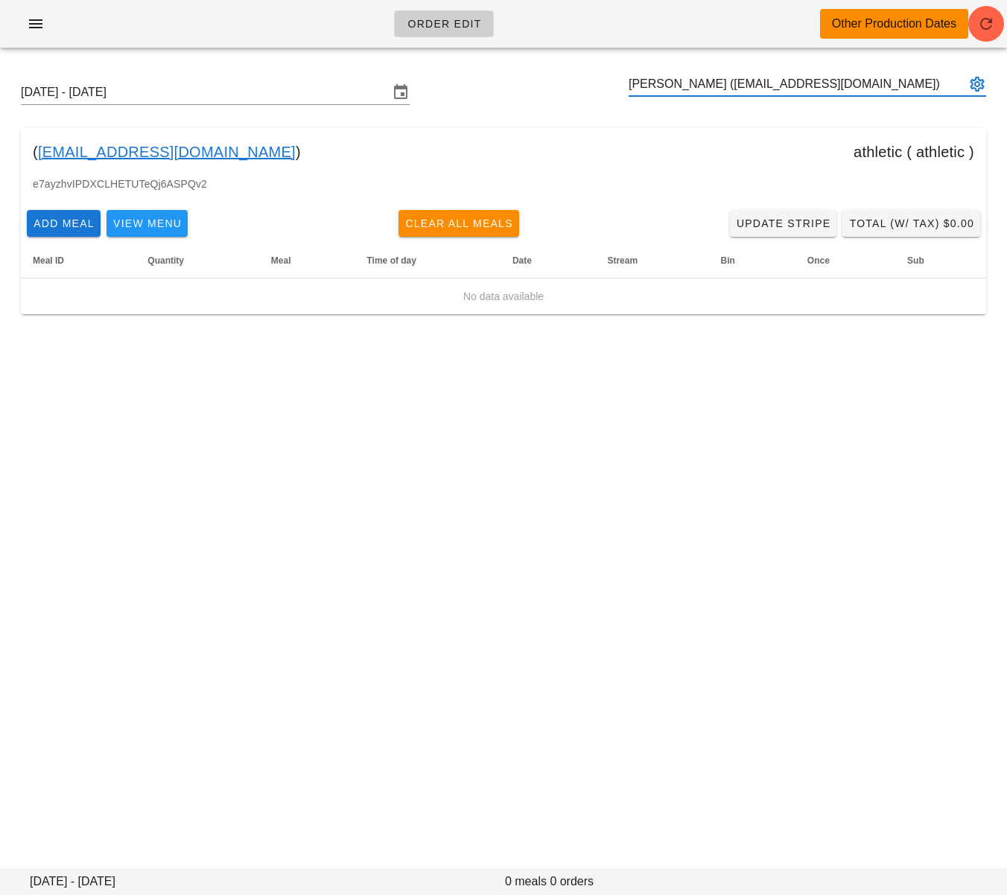
type input "[PERSON_NAME] ([EMAIL_ADDRESS][DOMAIN_NAME])"
paste input "[PERSON_NAME][EMAIL_ADDRESS][PERSON_NAME][DOMAIN_NAME]"
type input "[PERSON_NAME] ([PERSON_NAME][EMAIL_ADDRESS][PERSON_NAME][DOMAIN_NAME])"
click at [976, 23] on span "button" at bounding box center [986, 24] width 36 height 18
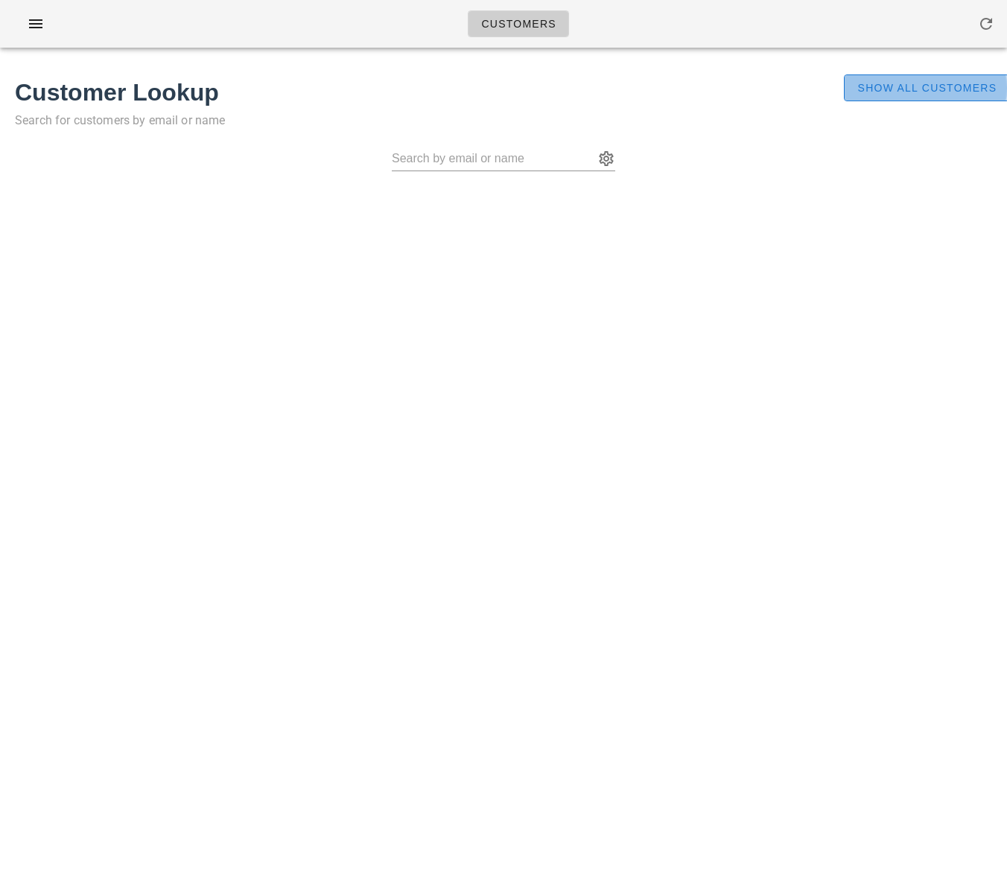
click at [873, 92] on span "Show All Customers" at bounding box center [927, 88] width 140 height 12
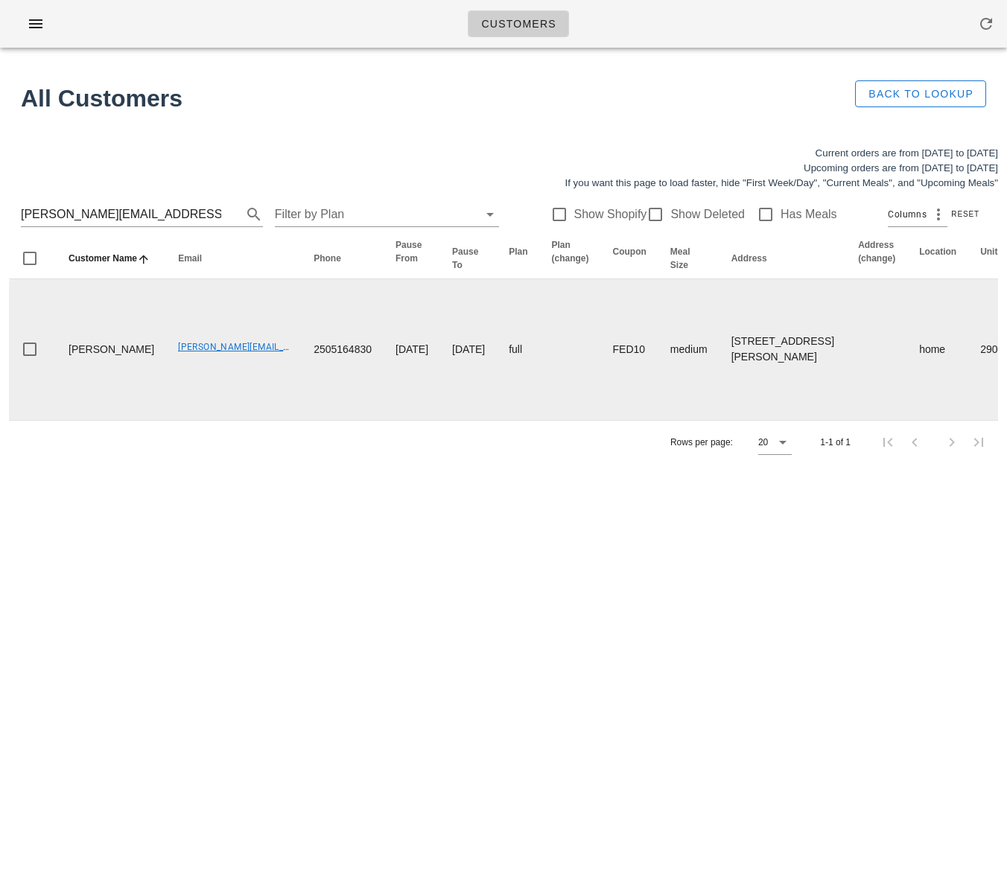
drag, startPoint x: 254, startPoint y: 502, endPoint x: 304, endPoint y: 471, distance: 58.5
click at [302, 420] on td "2505164830" at bounding box center [343, 349] width 82 height 141
drag, startPoint x: 252, startPoint y: 444, endPoint x: 134, endPoint y: 445, distance: 117.7
copy link "[PERSON_NAME][EMAIL_ADDRESS][PERSON_NAME][DOMAIN_NAME]"
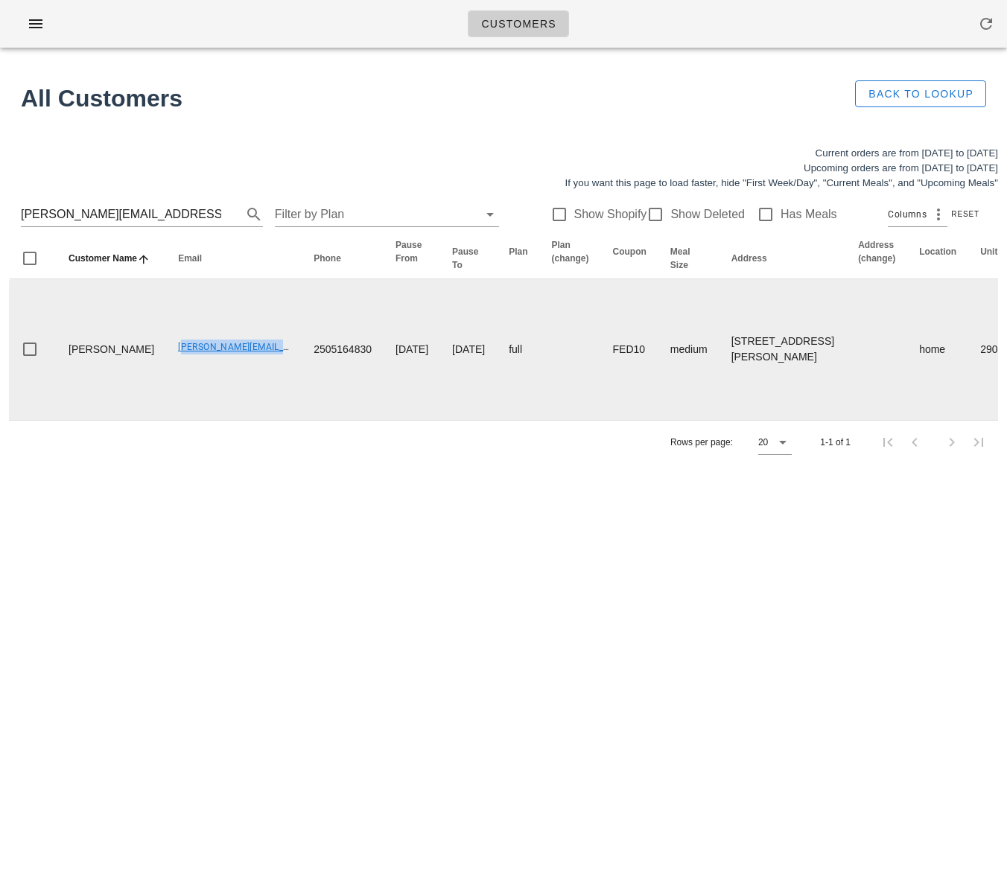
drag, startPoint x: 421, startPoint y: 453, endPoint x: 388, endPoint y: 451, distance: 32.8
click at [440, 420] on td "2025-10-29" at bounding box center [468, 349] width 57 height 141
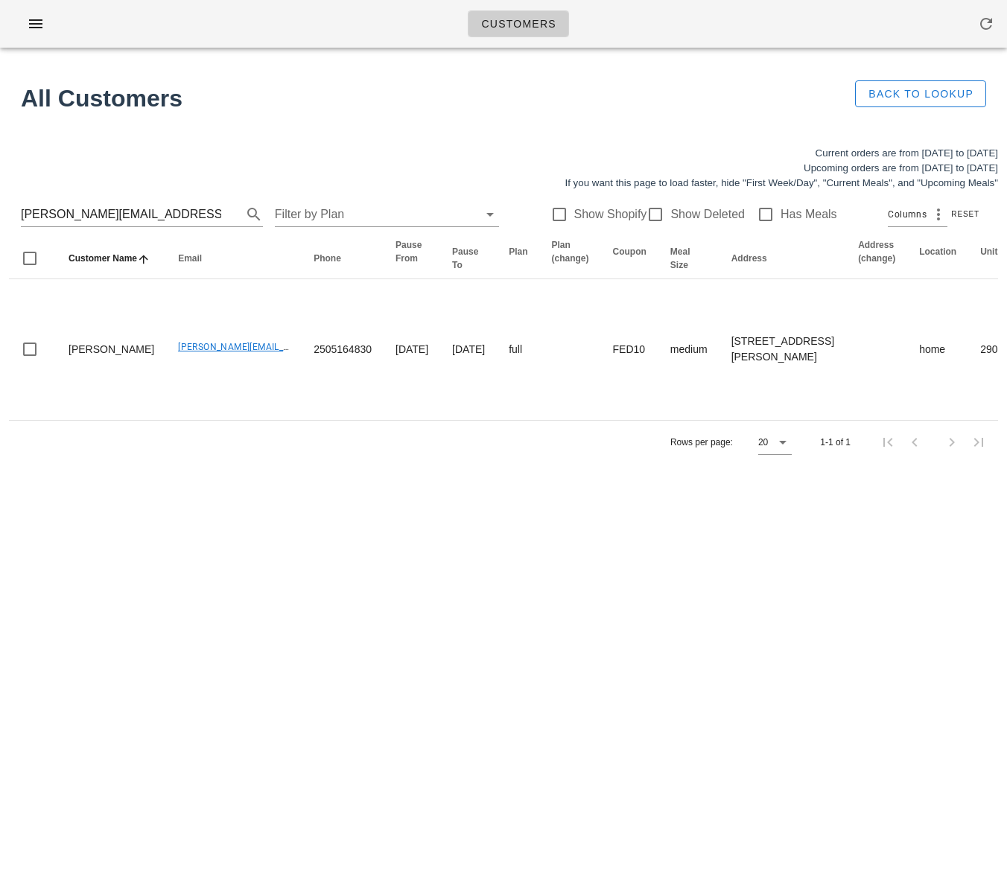
click at [412, 664] on div "Customers Found 1 customer All Customers Back to Lookup Current orders are from…" at bounding box center [503, 447] width 1007 height 895
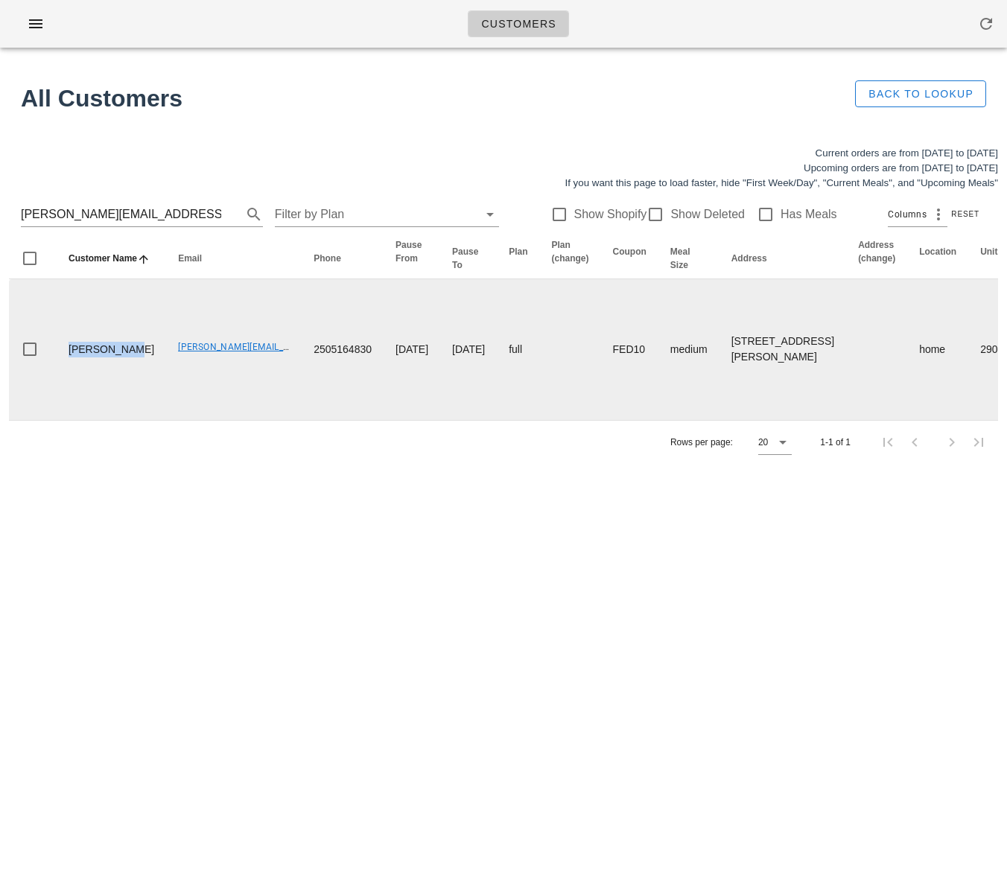
drag, startPoint x: 101, startPoint y: 454, endPoint x: 58, endPoint y: 422, distance: 53.2
click at [58, 420] on td "Mihir Modak" at bounding box center [111, 349] width 109 height 141
copy td "Mihir Modak"
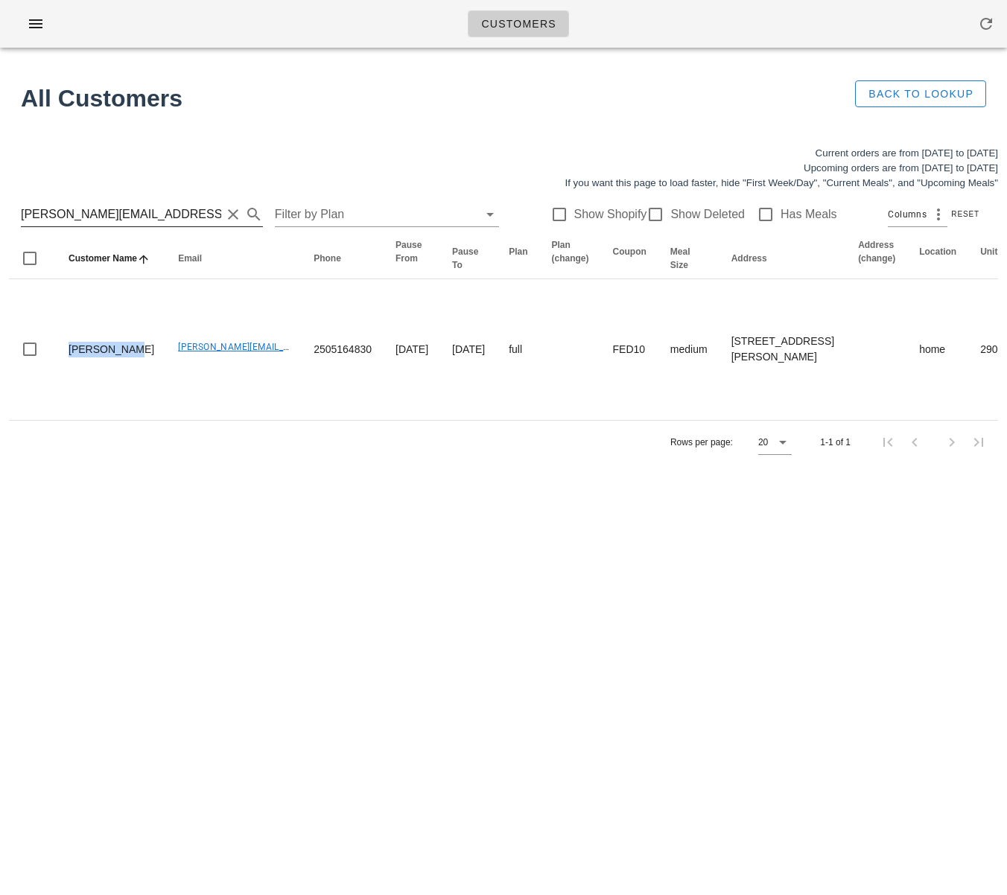
click at [191, 224] on input "mihir.rooney@gmail.com" at bounding box center [121, 215] width 200 height 24
drag, startPoint x: 177, startPoint y: 220, endPoint x: 78, endPoint y: 218, distance: 99.1
click at [78, 218] on input "mihir.rooney@gmail.com" at bounding box center [121, 215] width 200 height 24
click at [142, 212] on input "[PERSON_NAME][EMAIL_ADDRESS][PERSON_NAME][DOMAIN_NAME]" at bounding box center [121, 215] width 200 height 24
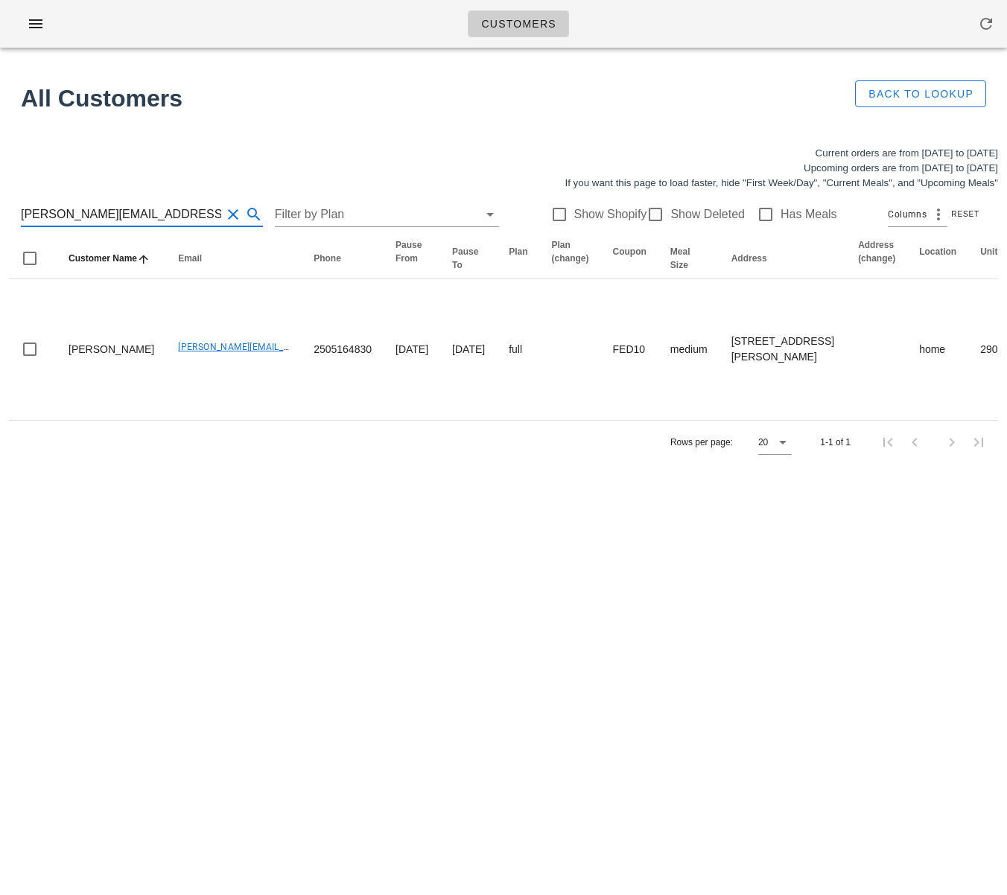
scroll to position [0, 0]
drag, startPoint x: 53, startPoint y: 210, endPoint x: 10, endPoint y: 210, distance: 42.5
click at [10, 210] on div "mihir.rooney@gmail.com Filter by Plan Show Shopify Show Deleted Has Meals Colum…" at bounding box center [503, 215] width 989 height 48
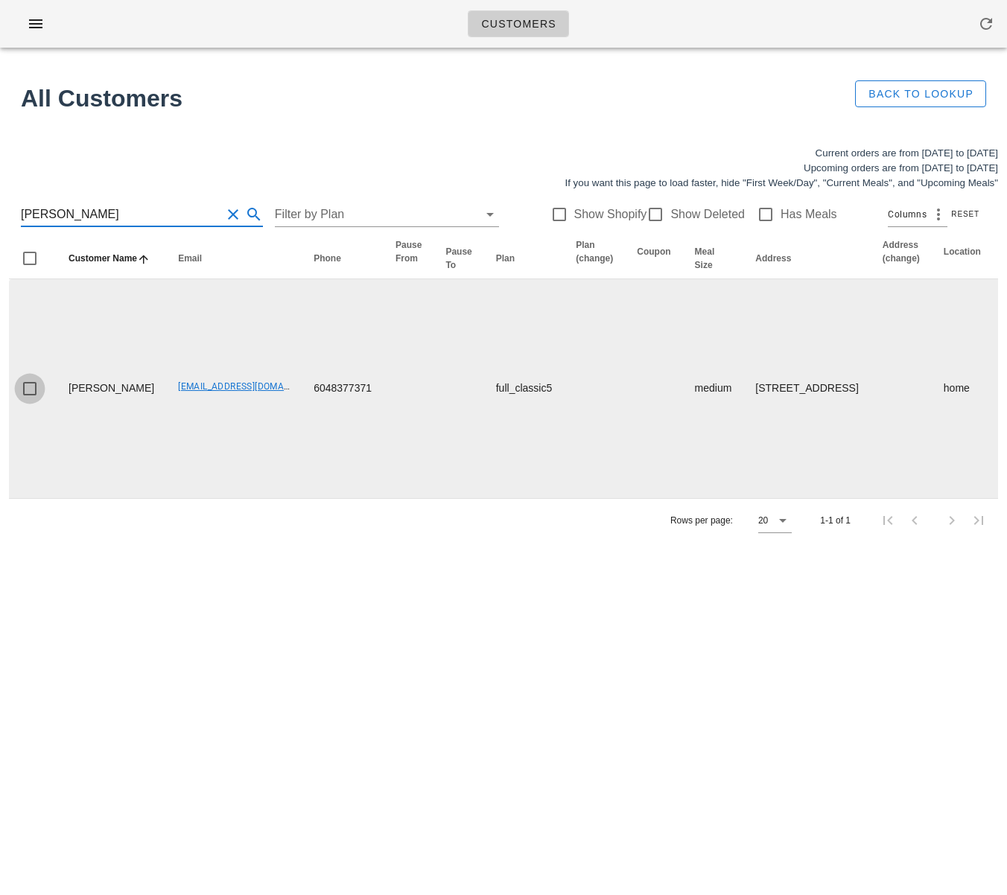
type input "Madeleine Nelson"
click at [166, 407] on td "mail@madeleinenelson.ca" at bounding box center [234, 388] width 136 height 219
drag, startPoint x: 136, startPoint y: 400, endPoint x: 255, endPoint y: 397, distance: 118.5
click at [255, 397] on td "mail@madeleinenelson.ca" at bounding box center [234, 388] width 136 height 219
drag, startPoint x: 163, startPoint y: 430, endPoint x: 121, endPoint y: 416, distance: 44.8
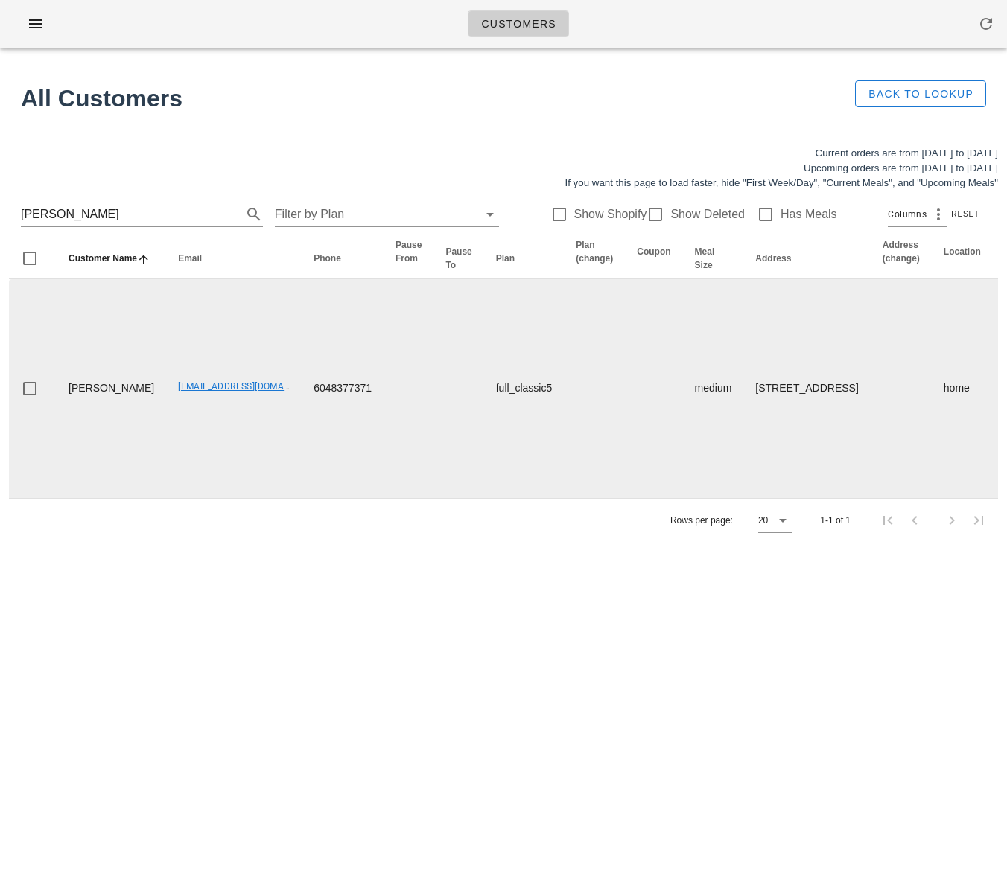
click at [166, 425] on td "mail@madeleinenelson.ca" at bounding box center [234, 388] width 136 height 219
drag, startPoint x: 118, startPoint y: 415, endPoint x: 43, endPoint y: 383, distance: 81.1
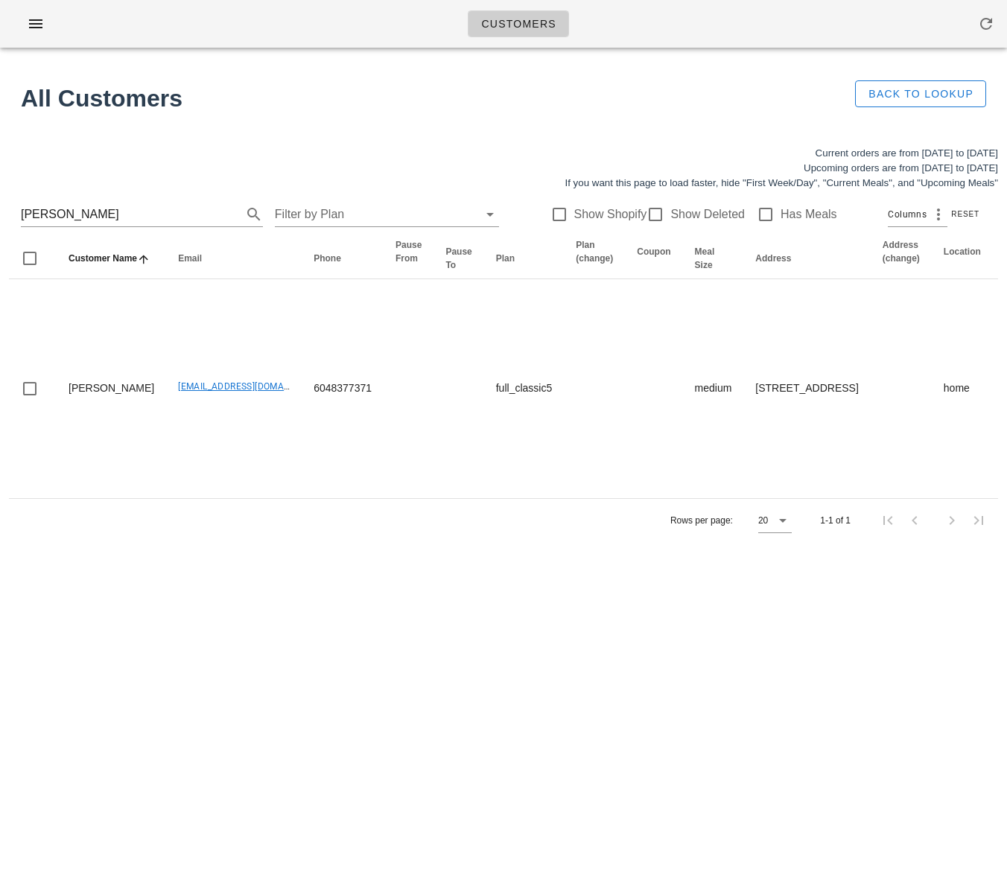
copy td "Madeleine Nelson"
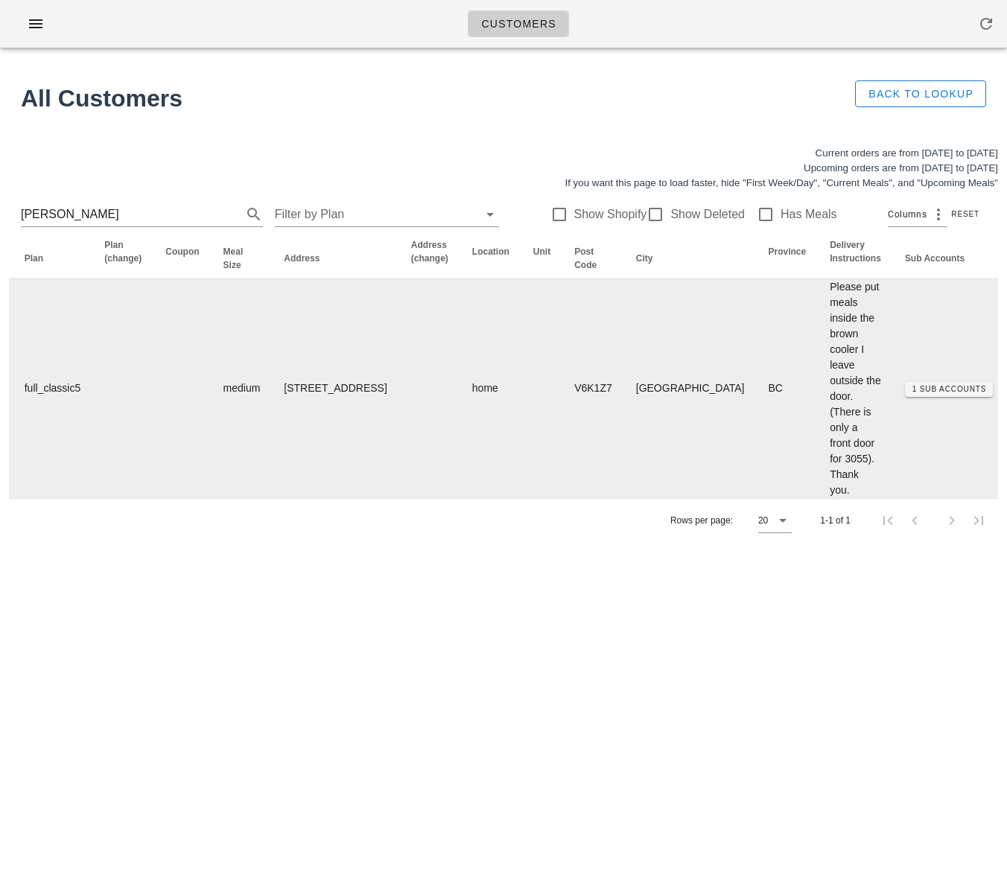
scroll to position [0, 953]
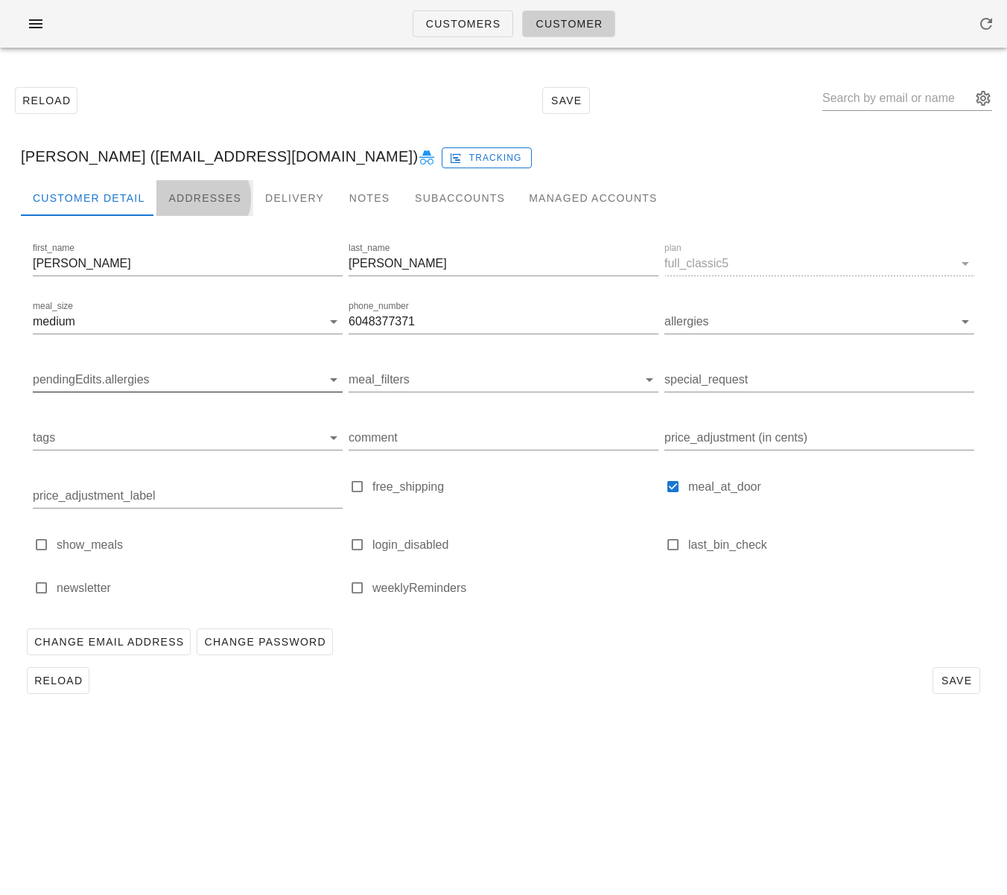
drag, startPoint x: 182, startPoint y: 197, endPoint x: 257, endPoint y: 378, distance: 195.7
click at [181, 197] on div "Addresses" at bounding box center [204, 198] width 97 height 36
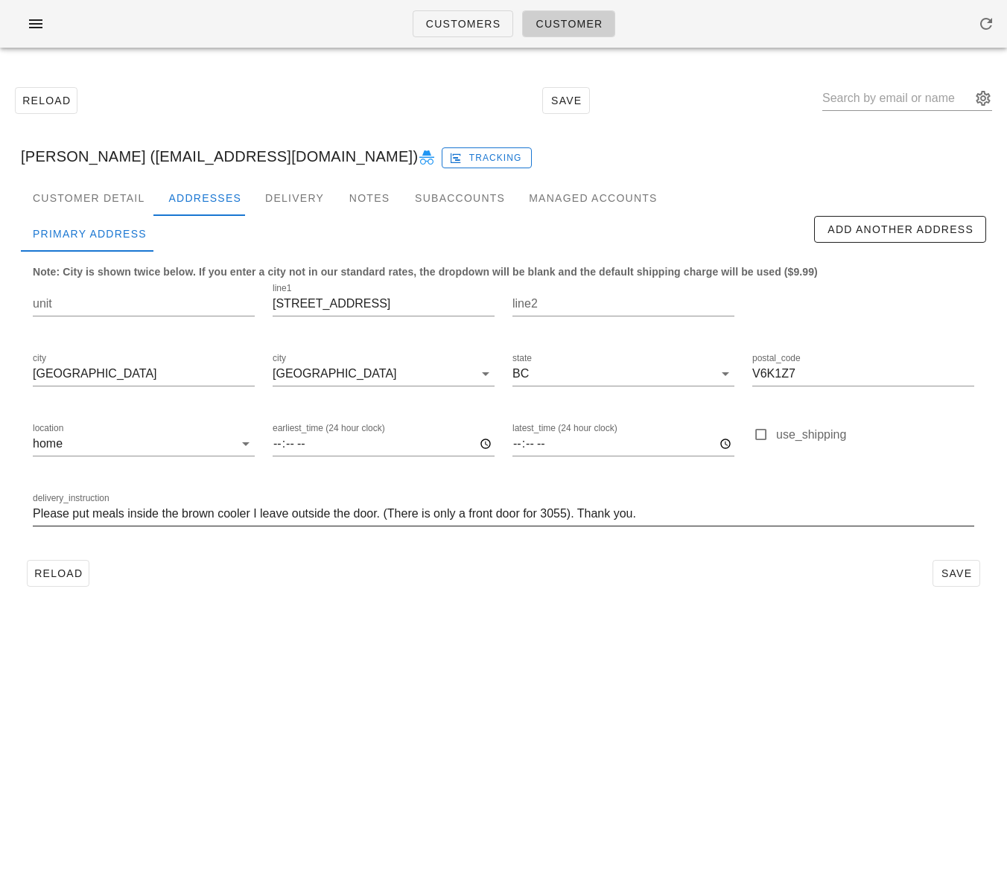
click at [682, 509] on input "Please put meals inside the brown cooler I leave outside the door. (There is on…" at bounding box center [503, 514] width 941 height 24
paste input "be put inside the small insulated picnic cooler on the porch (beige with brown …"
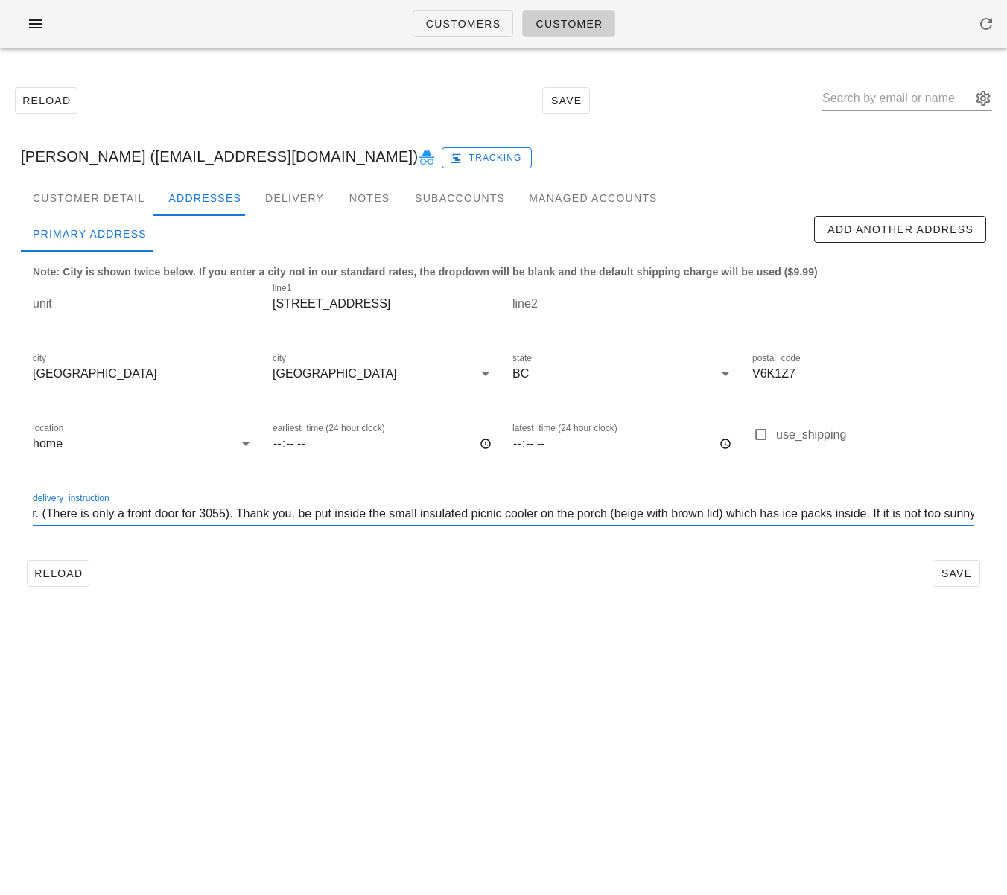
scroll to position [1, 0]
drag, startPoint x: 640, startPoint y: 517, endPoint x: -31, endPoint y: 518, distance: 670.4
click at [0, 518] on html "Customers Customer Reload Save Madeleine Nelson (mail@madeleinenelson.ca) Track…" at bounding box center [503, 447] width 1007 height 895
drag, startPoint x: 144, startPoint y: 511, endPoint x: 136, endPoint y: 512, distance: 7.5
click at [144, 511] on input "Please put meals inside the brown cooler I leave outside the door. (There is on…" at bounding box center [503, 514] width 941 height 24
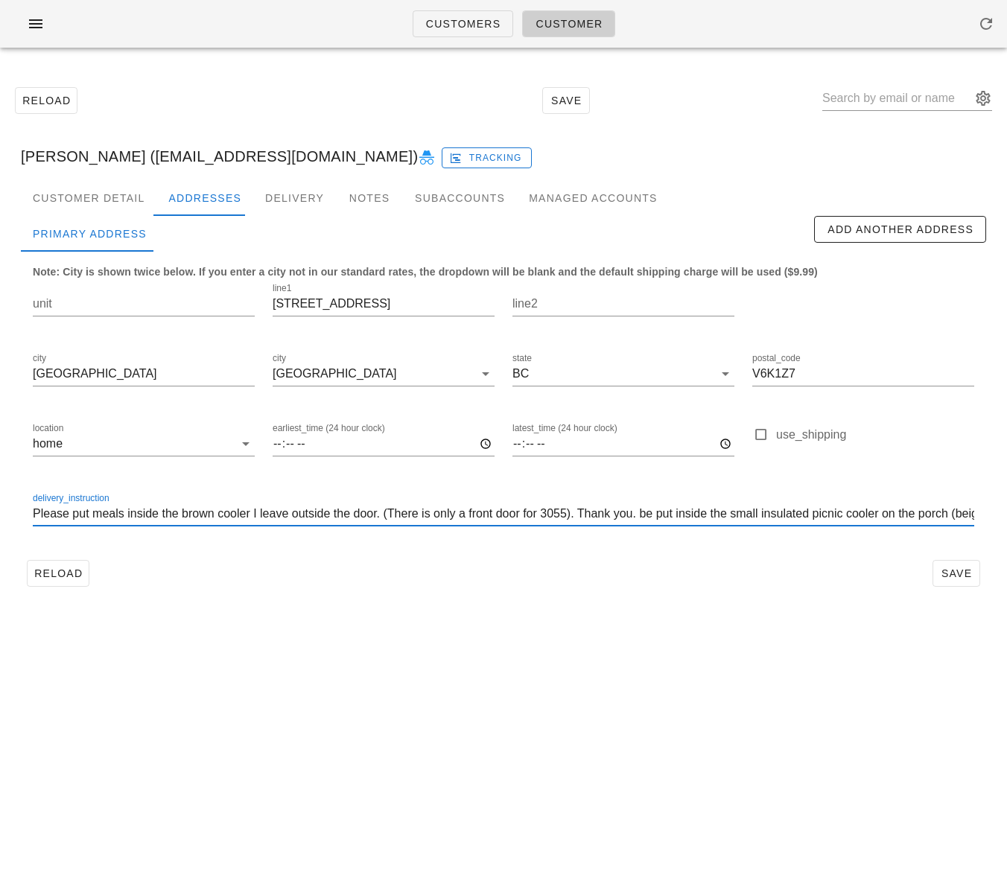
drag, startPoint x: 32, startPoint y: 515, endPoint x: 638, endPoint y: 516, distance: 605.6
click at [638, 516] on input "Please put meals inside the brown cooler I leave outside the door. (There is on…" at bounding box center [503, 514] width 941 height 24
drag, startPoint x: 647, startPoint y: 513, endPoint x: 872, endPoint y: 509, distance: 225.7
click at [872, 509] on input "be put inside the small insulated picnic cooler on the porch (beige with brown …" at bounding box center [503, 514] width 941 height 24
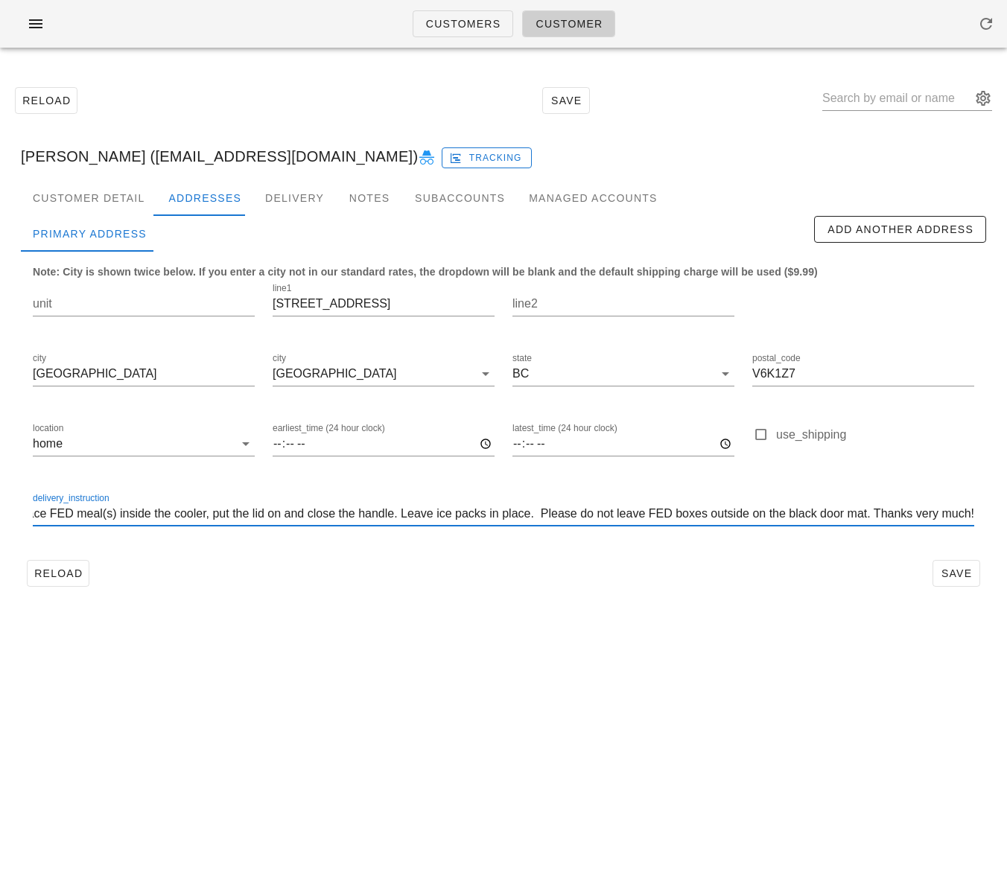
scroll to position [0, 1567]
click at [591, 519] on input "be put inside the small insulated picnic cooler on the porch (beige with brown …" at bounding box center [503, 514] width 941 height 24
drag, startPoint x: 539, startPoint y: 515, endPoint x: 874, endPoint y: 518, distance: 335.2
click at [874, 518] on input "be put inside the small insulated picnic cooler on the porch (beige with brown …" at bounding box center [503, 514] width 941 height 24
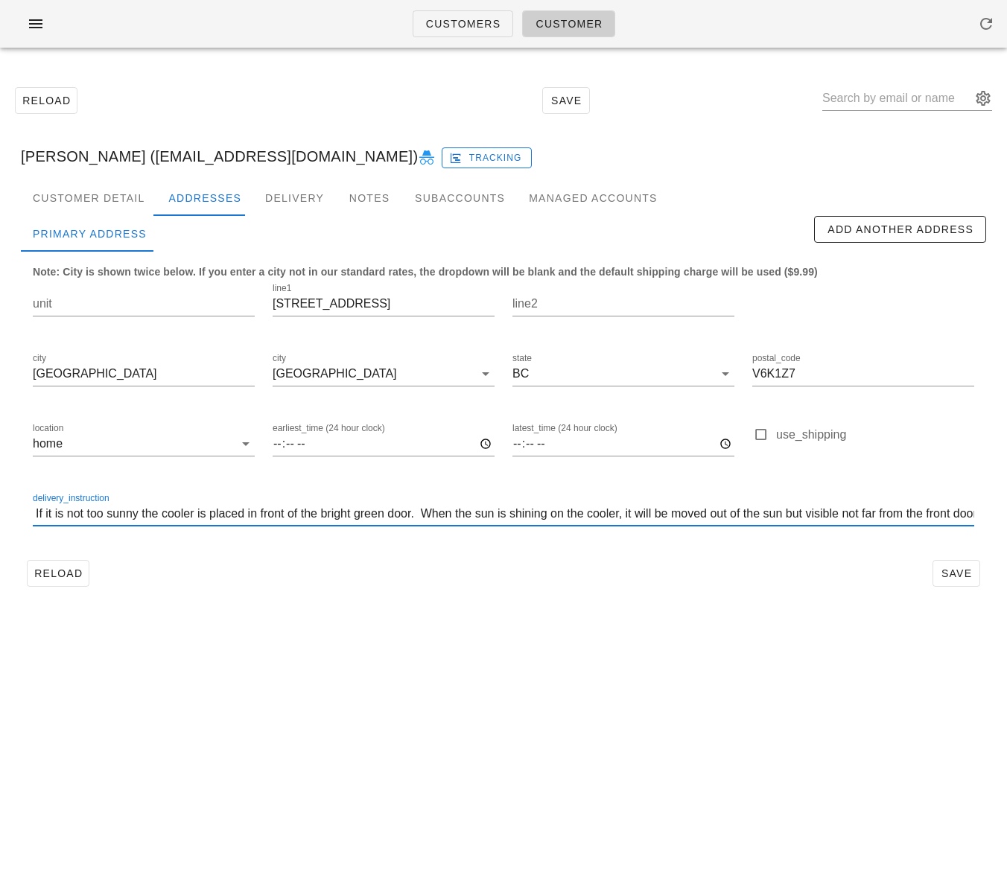
scroll to position [1, 0]
click at [34, 511] on input "be put inside the small insulated picnic cooler on the porch (beige with brown …" at bounding box center [503, 514] width 941 height 24
paste input "Please do not leave FED boxes outside on the black door mat."
drag, startPoint x: 34, startPoint y: 515, endPoint x: 68, endPoint y: 515, distance: 33.5
click at [68, 515] on input "Please do not leave FED boxes outside on the black door mat.be put inside the s…" at bounding box center [503, 514] width 941 height 24
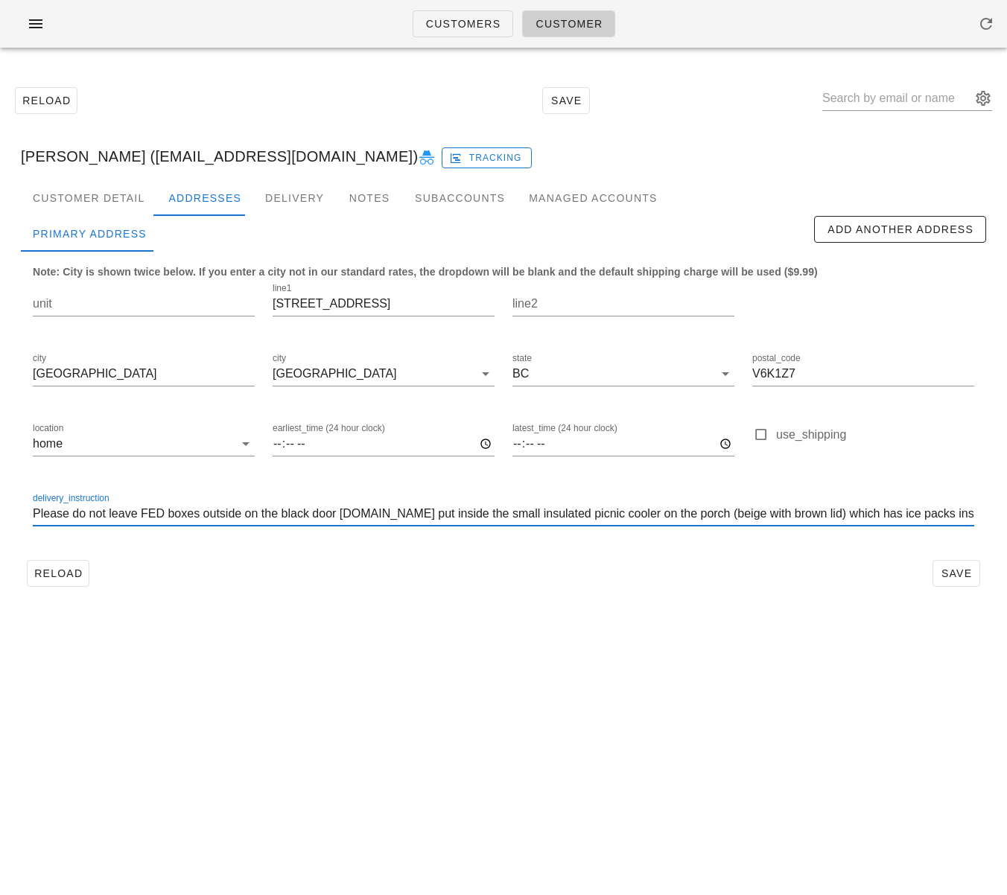
scroll to position [0, 0]
drag, startPoint x: 75, startPoint y: 515, endPoint x: 22, endPoint y: 512, distance: 53.0
click at [22, 512] on div "Note: City is shown twice below. If you enter a city not in our standard rates,…" at bounding box center [503, 403] width 965 height 302
drag, startPoint x: 209, startPoint y: 516, endPoint x: 325, endPoint y: 515, distance: 116.2
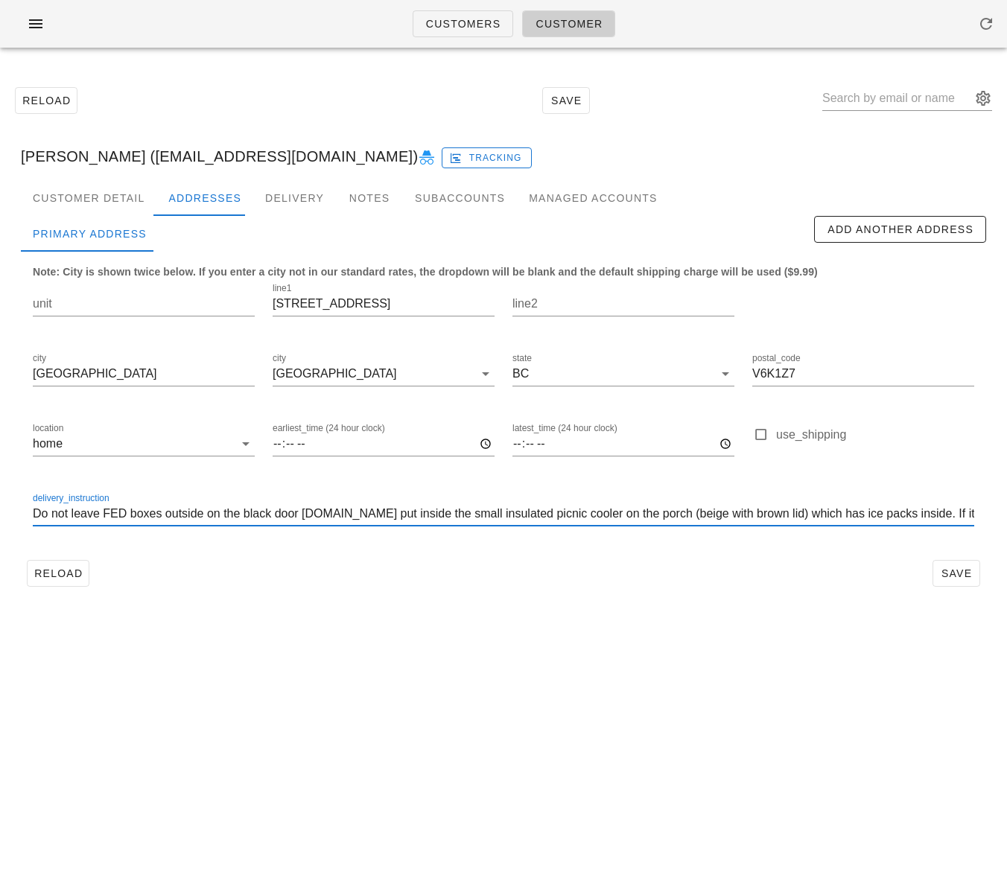
click at [325, 515] on input "Do not leave FED boxes outside on the black door mat.be put inside the small in…" at bounding box center [503, 514] width 941 height 24
click at [267, 512] on input "Do not leave FED boxes outside! Please put inside the small insulated picnic co…" at bounding box center [503, 514] width 941 height 24
click at [358, 520] on input "Do not leave FED boxes outside! Please put inside the small insulated picnic co…" at bounding box center [503, 514] width 941 height 24
drag, startPoint x: 356, startPoint y: 511, endPoint x: 406, endPoint y: 518, distance: 50.4
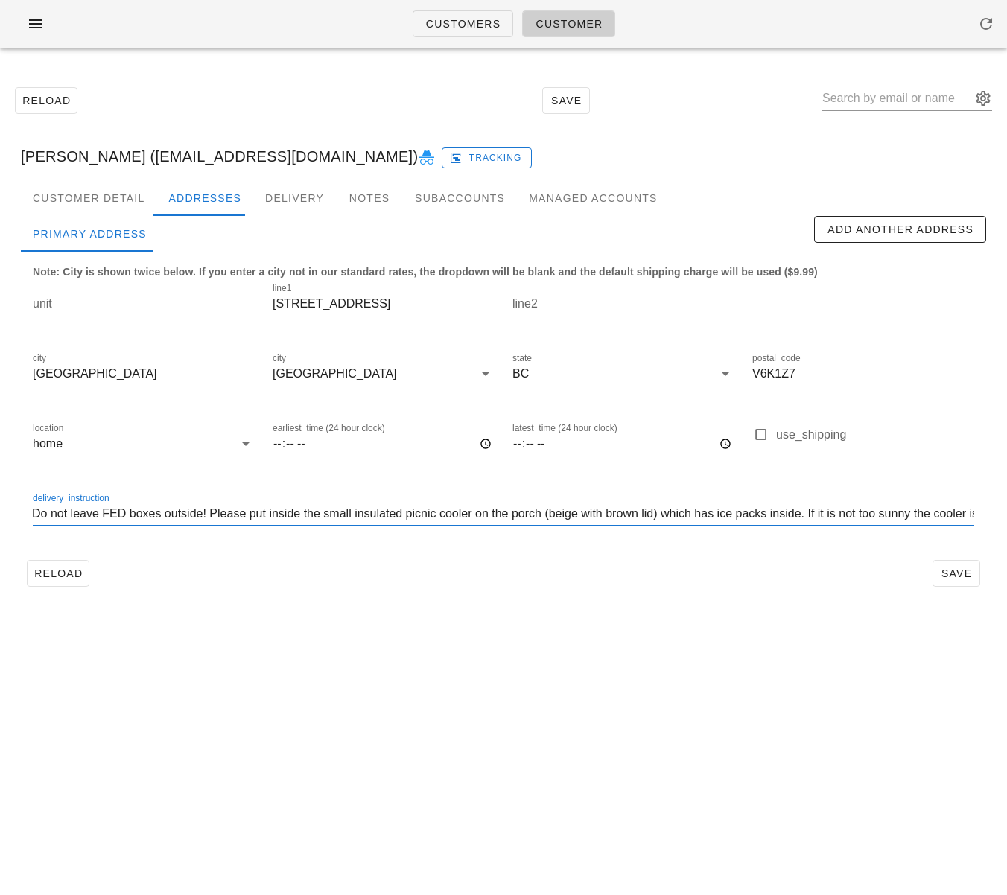
click at [405, 518] on input "Do not leave FED boxes outside! Please put inside the small insulated picnic co…" at bounding box center [503, 514] width 941 height 24
drag, startPoint x: 498, startPoint y: 511, endPoint x: 613, endPoint y: 515, distance: 115.5
click at [613, 515] on input "Do not leave FED boxes outside! Please put inside the small picnic cooler on th…" at bounding box center [503, 514] width 941 height 24
click at [426, 514] on input "Do not leave FED boxes outside! Please put inside the small picnic cooler on th…" at bounding box center [503, 514] width 941 height 24
paste input "(beige with brown lid)"
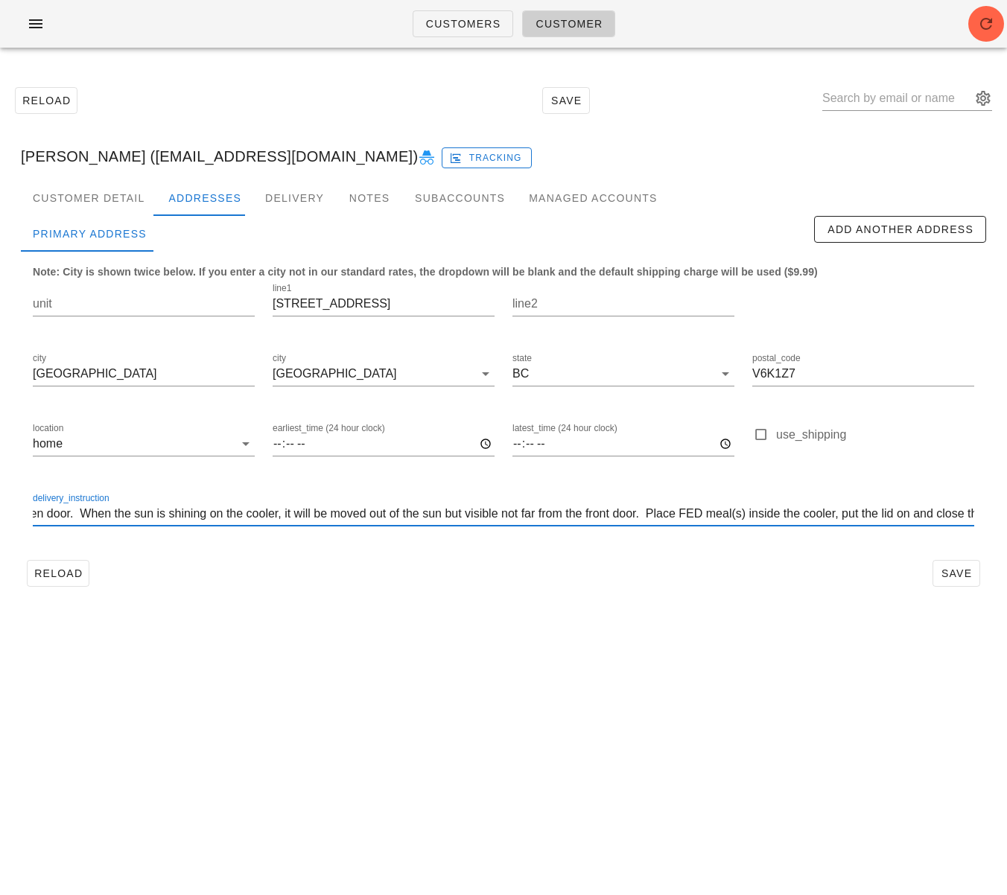
scroll to position [1, 1181]
drag, startPoint x: 615, startPoint y: 514, endPoint x: 671, endPoint y: 518, distance: 56.0
click at [671, 518] on input "Do not leave FED boxes outside! Please put inside the small picnic cooler (beig…" at bounding box center [503, 514] width 941 height 24
drag, startPoint x: 582, startPoint y: 513, endPoint x: 639, endPoint y: 515, distance: 57.4
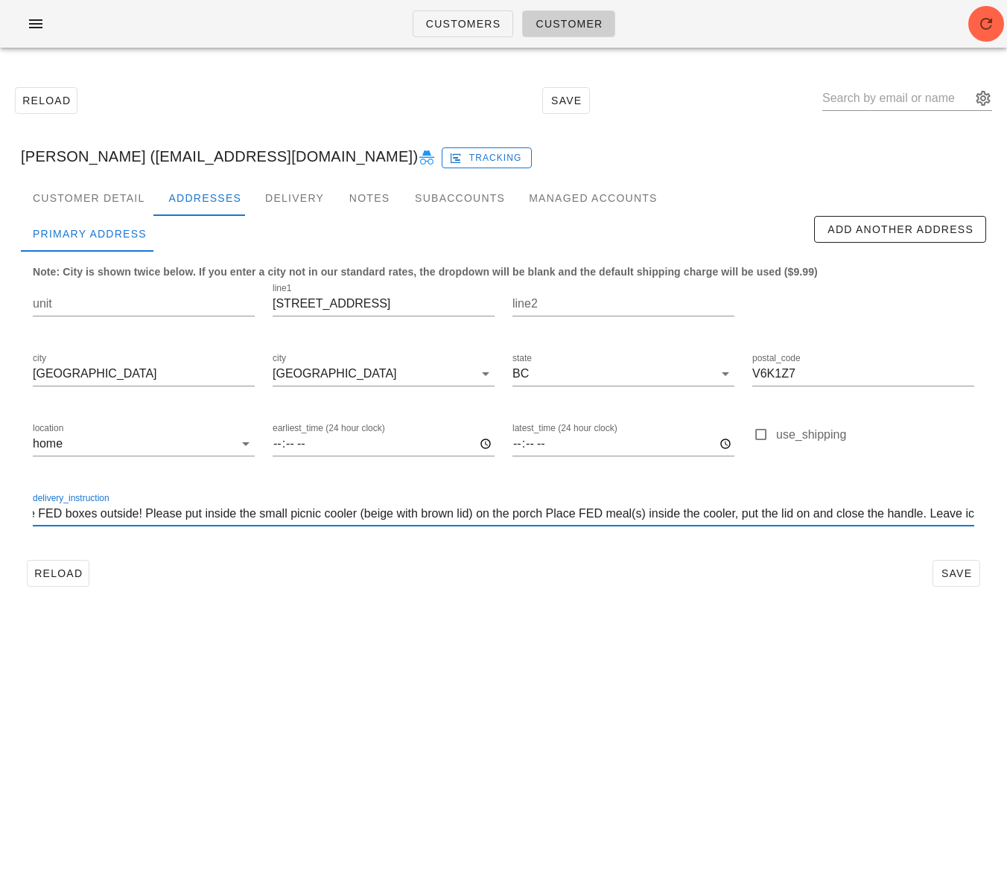
click at [639, 515] on input "Do not leave FED boxes outside! Please put inside the small picnic cooler (beig…" at bounding box center [503, 514] width 941 height 24
click at [556, 510] on input "Do not leave FED boxes outside! Please put inside the small picnic cooler (beig…" at bounding box center [503, 514] width 941 height 24
click at [203, 513] on input "Do not leave FED boxes outside! Please put inside the small picnic cooler (beig…" at bounding box center [503, 514] width 941 height 24
drag, startPoint x: 553, startPoint y: 515, endPoint x: 697, endPoint y: 517, distance: 144.5
click at [734, 518] on input "Do not leave FED boxes outside! Please put inside the small picnic cooler (beig…" at bounding box center [503, 514] width 941 height 24
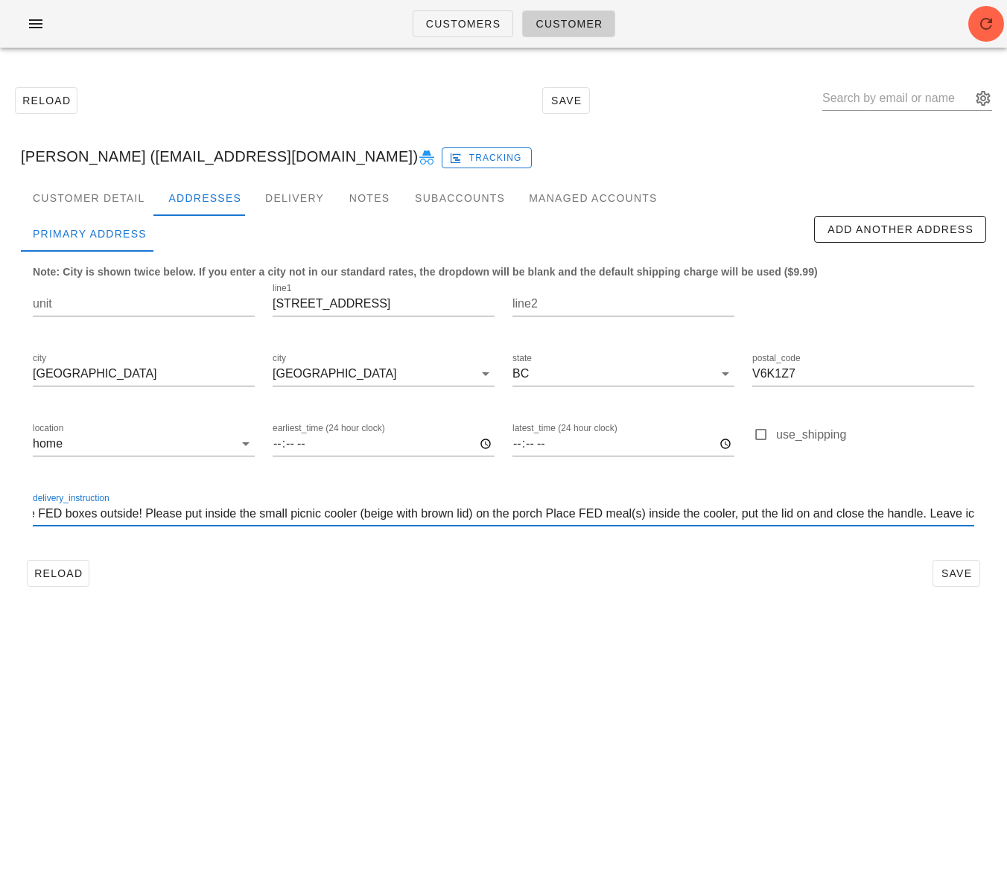
click at [571, 515] on input "Do not leave FED boxes outside! Please put inside the small picnic cooler (beig…" at bounding box center [503, 514] width 941 height 24
drag, startPoint x: 579, startPoint y: 517, endPoint x: 547, endPoint y: 518, distance: 32.0
click at [555, 516] on input "Do not leave FED boxes outside! Please put inside the small picnic cooler (beig…" at bounding box center [503, 514] width 941 height 24
click at [182, 517] on input "Do not leave FED boxes outside! Please put inside the small picnic cooler (beig…" at bounding box center [503, 514] width 941 height 24
click at [232, 516] on input "Do not leave FED boxes outside! Please place put inside the small picnic cooler…" at bounding box center [503, 514] width 941 height 24
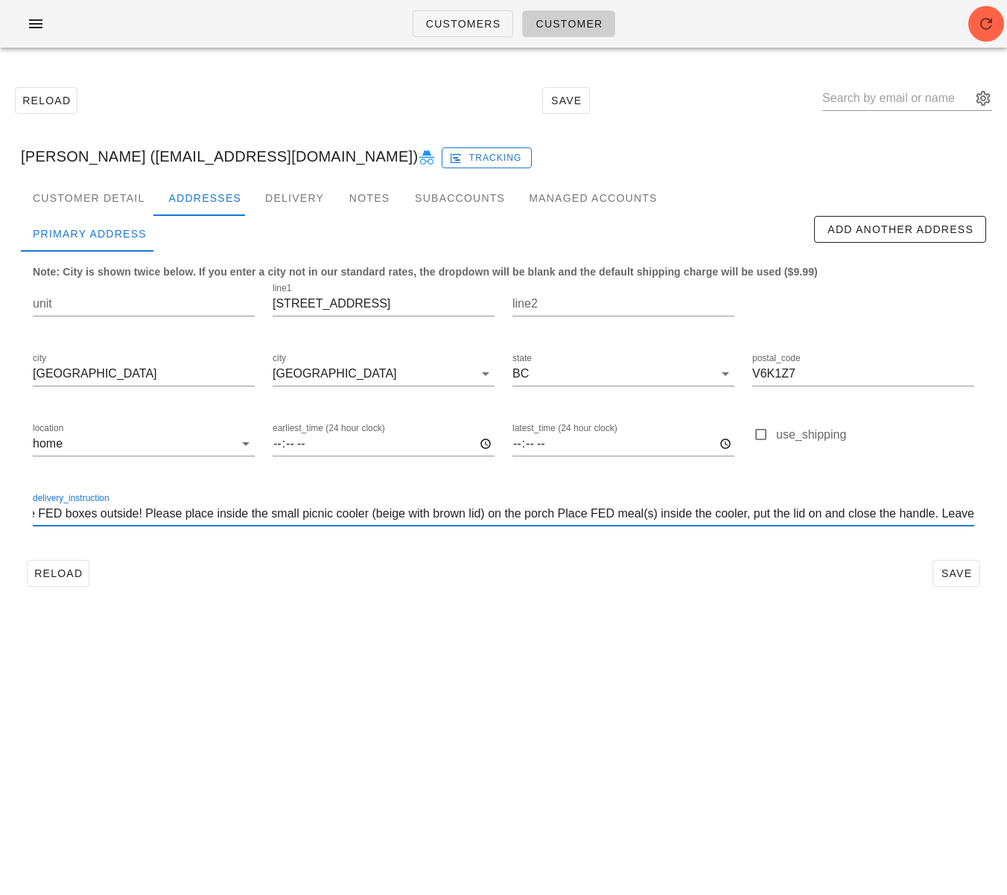
click at [749, 520] on input "Do not leave FED boxes outside! Please place inside the small picnic cooler (be…" at bounding box center [503, 514] width 941 height 24
drag, startPoint x: 752, startPoint y: 514, endPoint x: 560, endPoint y: 507, distance: 191.5
click at [560, 507] on input "Do not leave FED boxes outside! Please place inside the small picnic cooler (be…" at bounding box center [503, 514] width 941 height 24
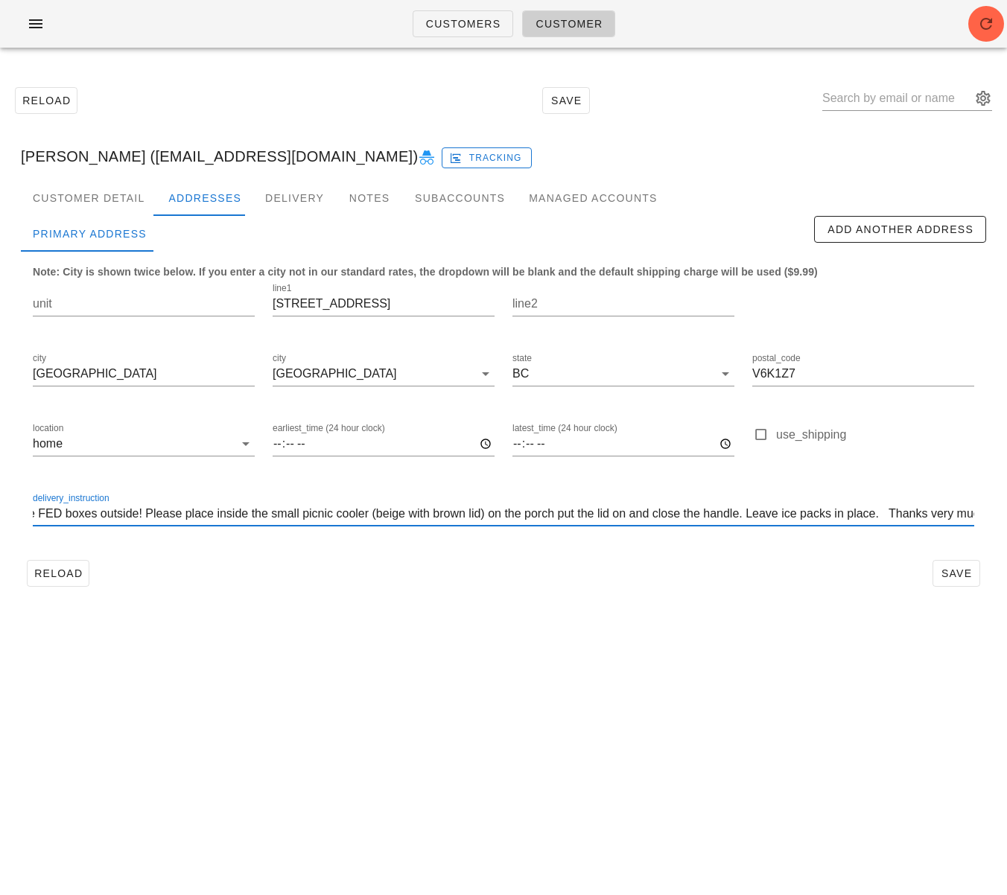
drag, startPoint x: 304, startPoint y: 516, endPoint x: 334, endPoint y: 518, distance: 30.6
click at [334, 518] on input "Do not leave FED boxes outside! Please place inside the small picnic cooler (be…" at bounding box center [503, 514] width 941 height 24
click at [541, 514] on input "Do not leave FED boxes outside! Please place inside the cooler (beige with brow…" at bounding box center [503, 514] width 941 height 24
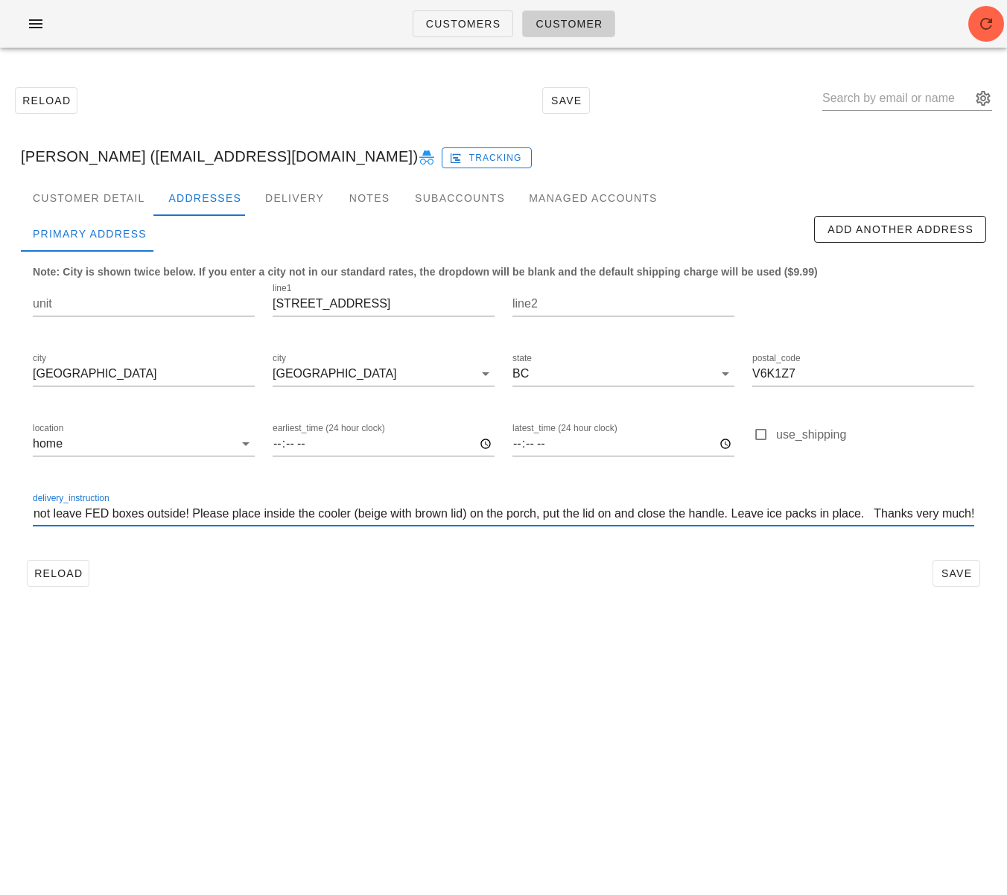
click at [874, 513] on input "Do not leave FED boxes outside! Please place inside the cooler (beige with brow…" at bounding box center [503, 514] width 941 height 24
click at [924, 515] on input "Do not leave FED boxes outside! Please place inside the cooler (beige with brow…" at bounding box center [503, 514] width 941 height 24
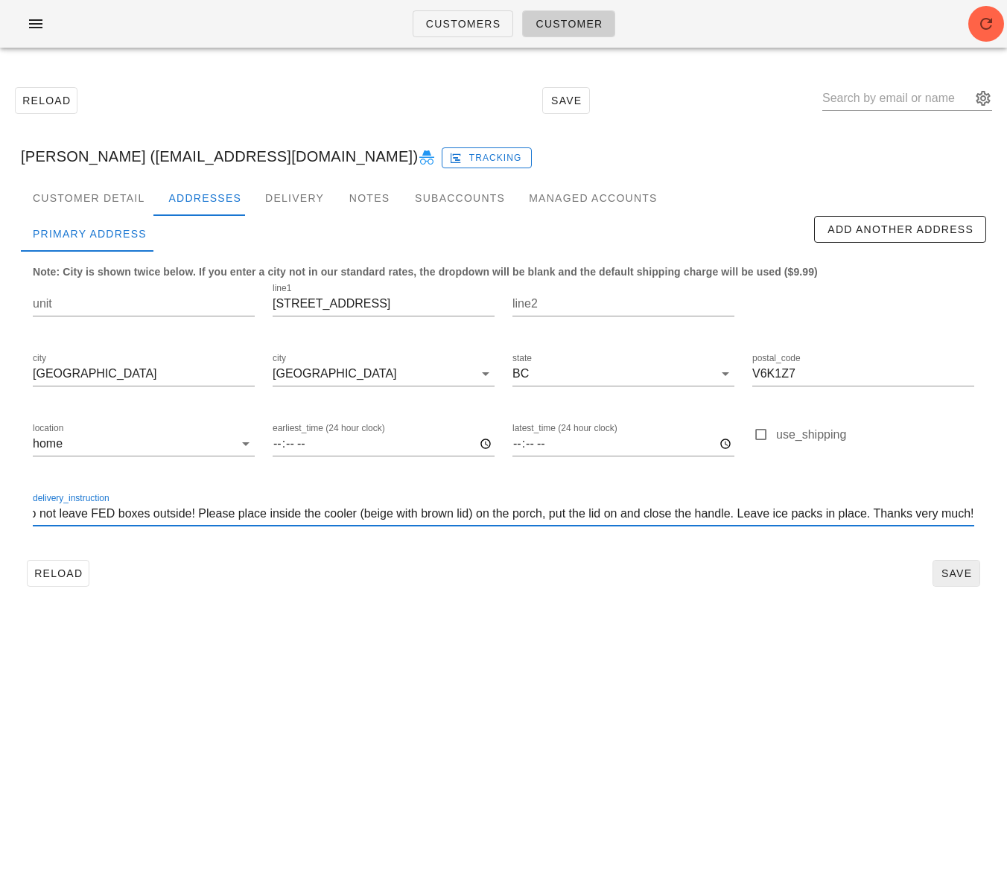
type input "Do not leave FED boxes outside! Please place inside the cooler (beige with brow…"
click at [953, 581] on button "Save" at bounding box center [957, 573] width 48 height 27
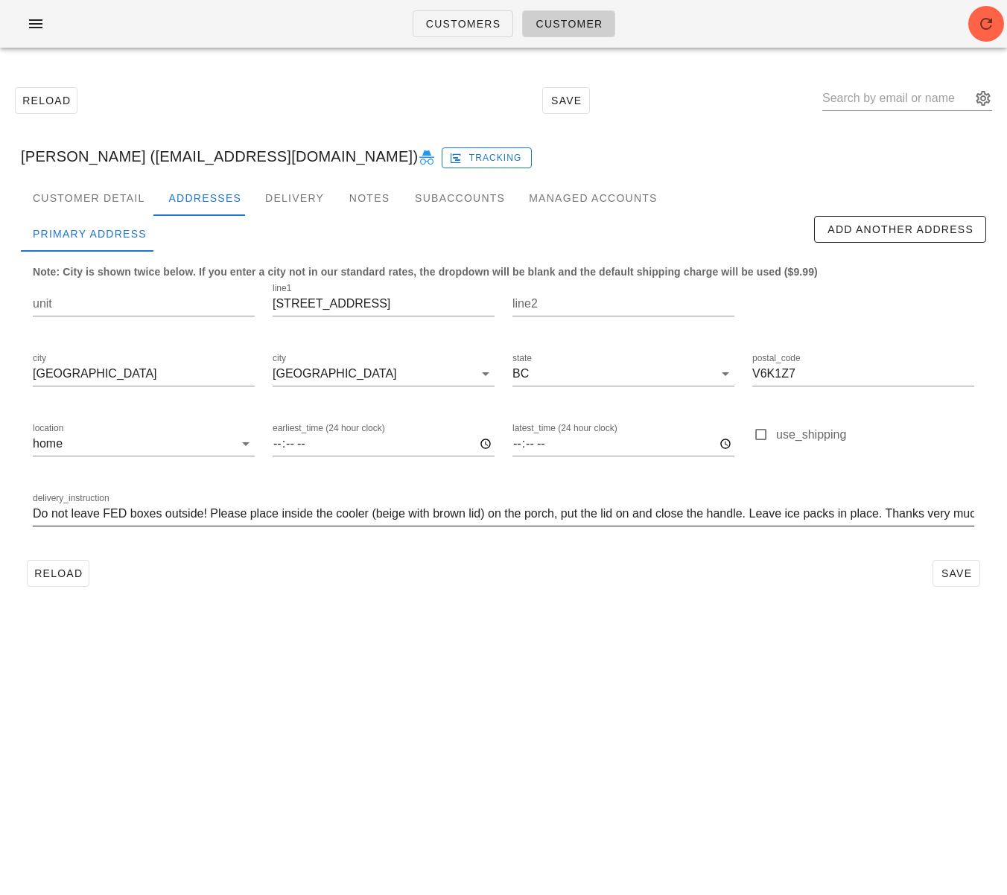
scroll to position [0, 16]
click at [547, 569] on div "Reload Save" at bounding box center [503, 573] width 965 height 39
drag, startPoint x: 235, startPoint y: 728, endPoint x: 177, endPoint y: 690, distance: 69.4
click at [232, 725] on div "Customers Customer Reload Save Madeleine Nelson (mail@madeleinenelson.ca) Madel…" at bounding box center [503, 447] width 1007 height 895
click at [64, 574] on span "Reload" at bounding box center [58, 574] width 49 height 12
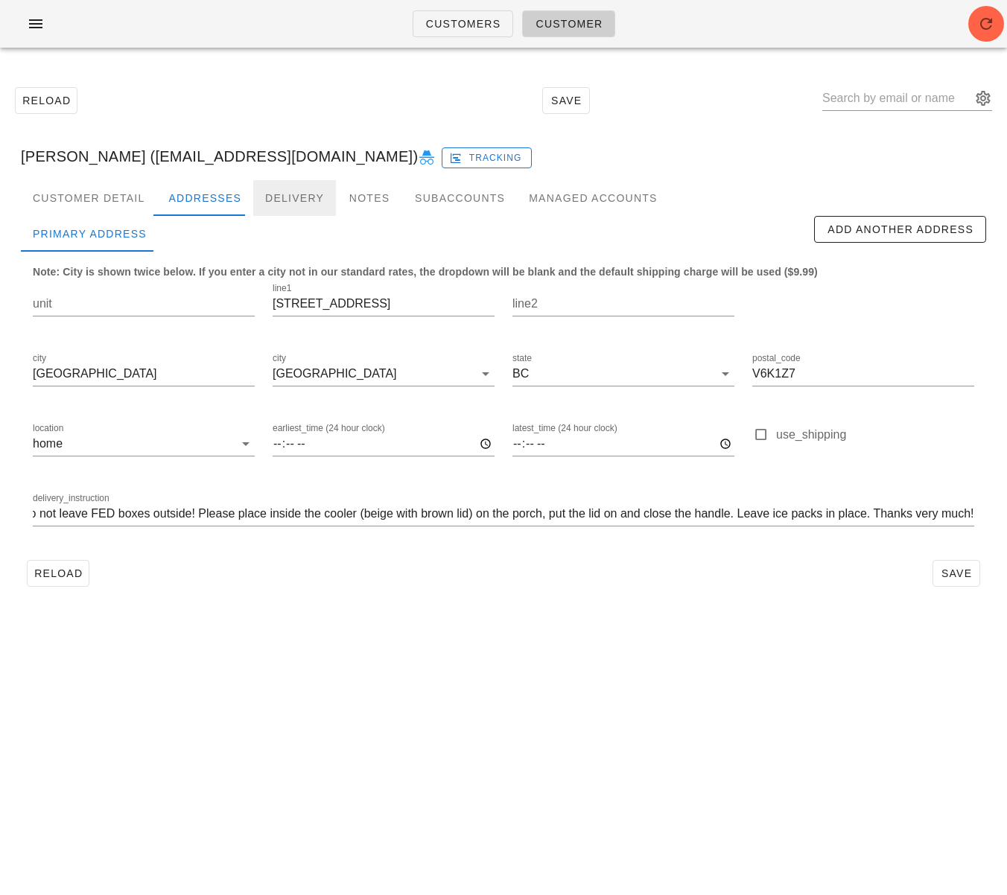
click at [302, 205] on div "Delivery" at bounding box center [294, 198] width 83 height 36
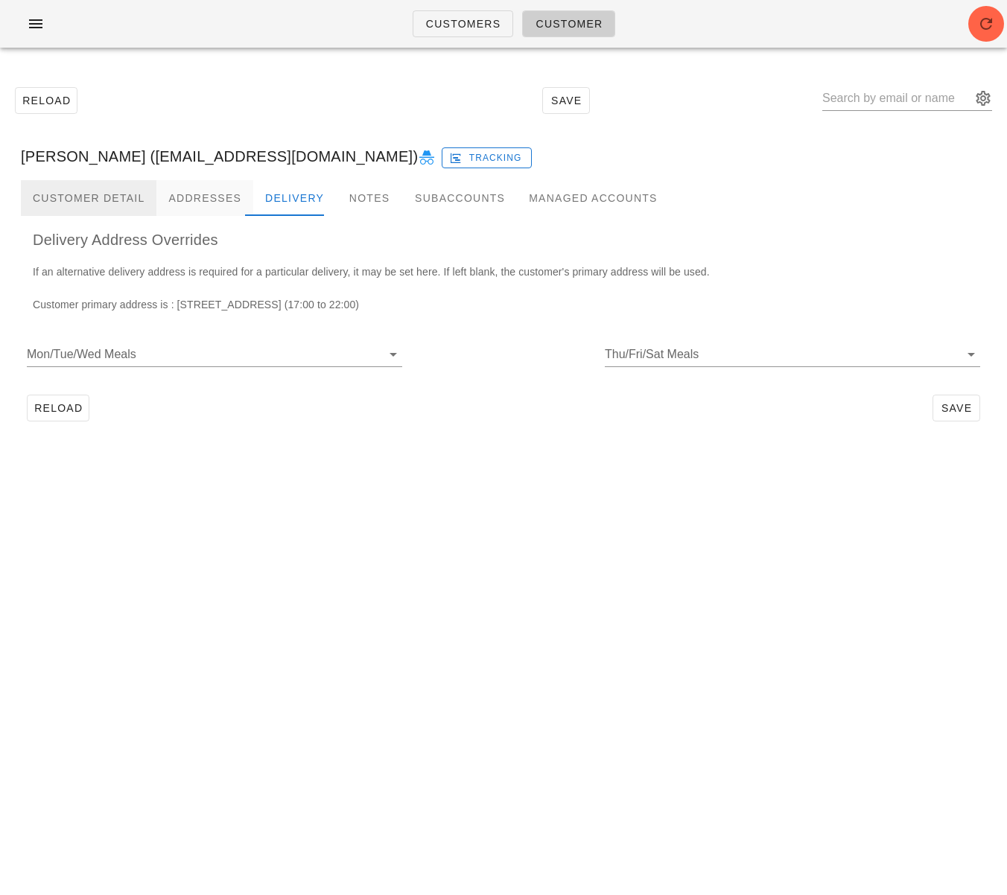
drag, startPoint x: 80, startPoint y: 195, endPoint x: 181, endPoint y: 207, distance: 101.3
click at [81, 194] on div "Customer Detail" at bounding box center [89, 198] width 136 height 36
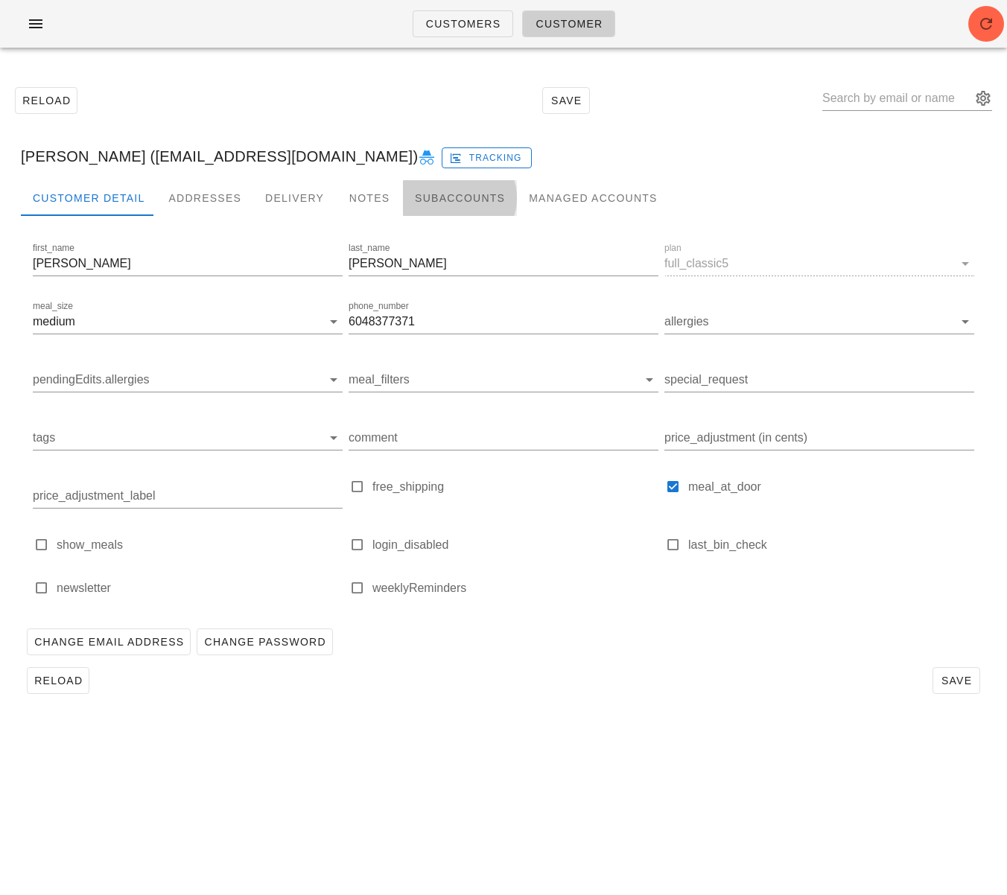
click at [461, 198] on div "Subaccounts" at bounding box center [460, 198] width 114 height 36
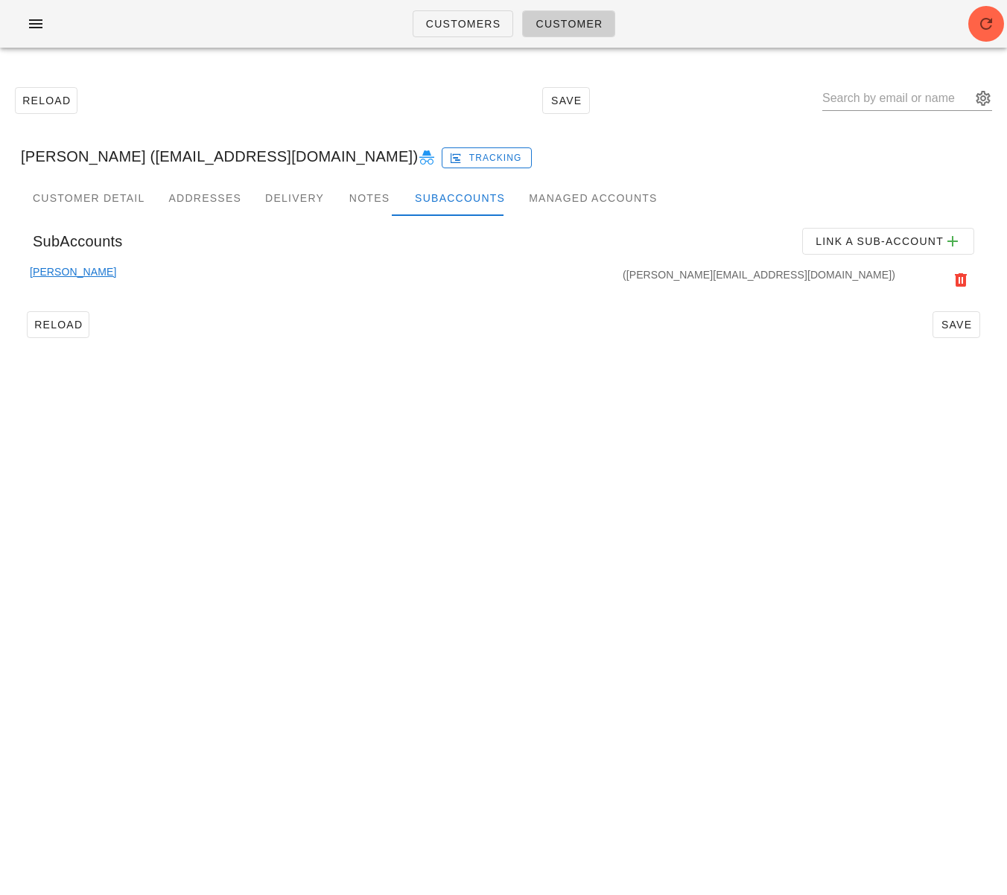
click at [80, 272] on link "Daniel Vincent" at bounding box center [73, 280] width 86 height 33
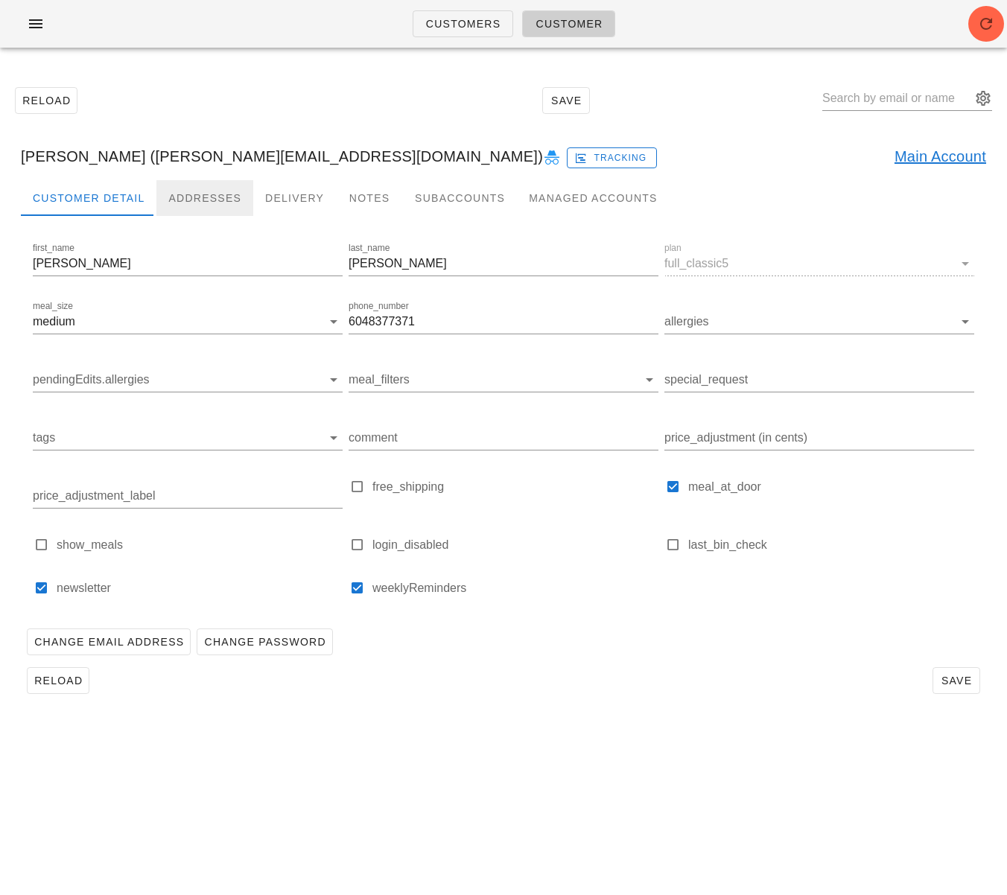
click at [206, 203] on div "Addresses" at bounding box center [204, 198] width 97 height 36
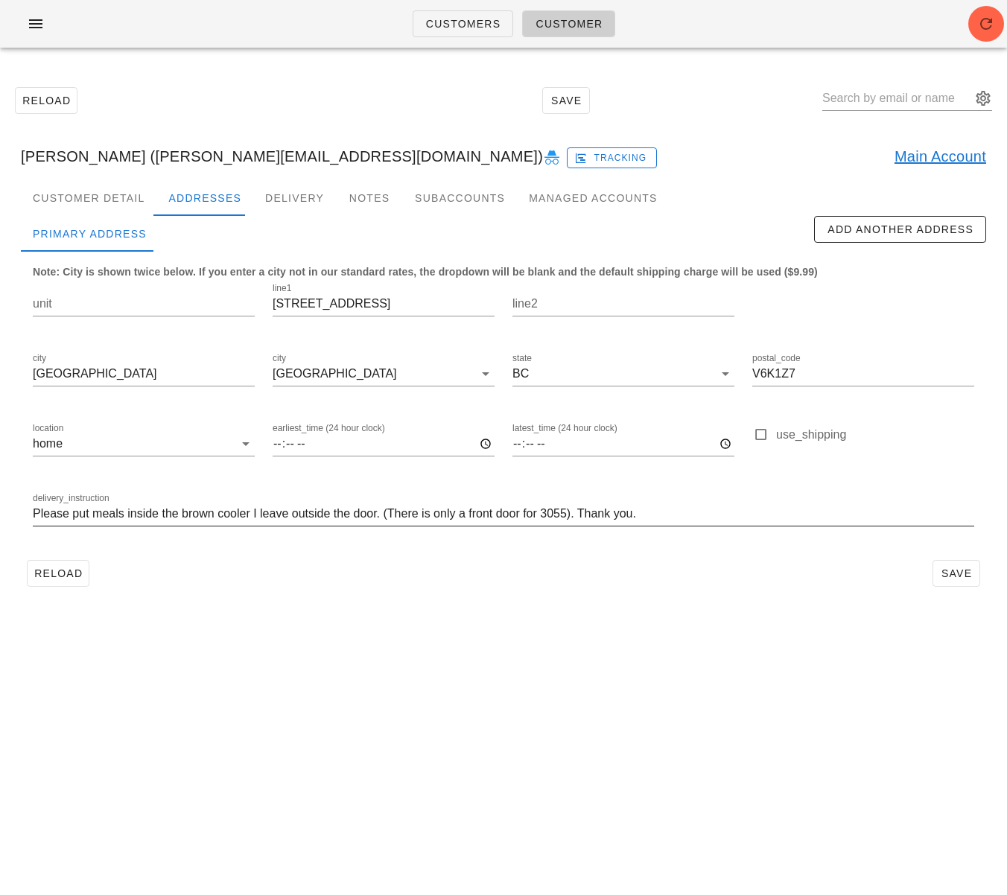
click at [340, 507] on input "Please put meals inside the brown cooler I leave outside the door. (There is on…" at bounding box center [503, 514] width 941 height 24
paste input "Do not leave FED boxes outside! Please place inside the cooler (beige with brow…"
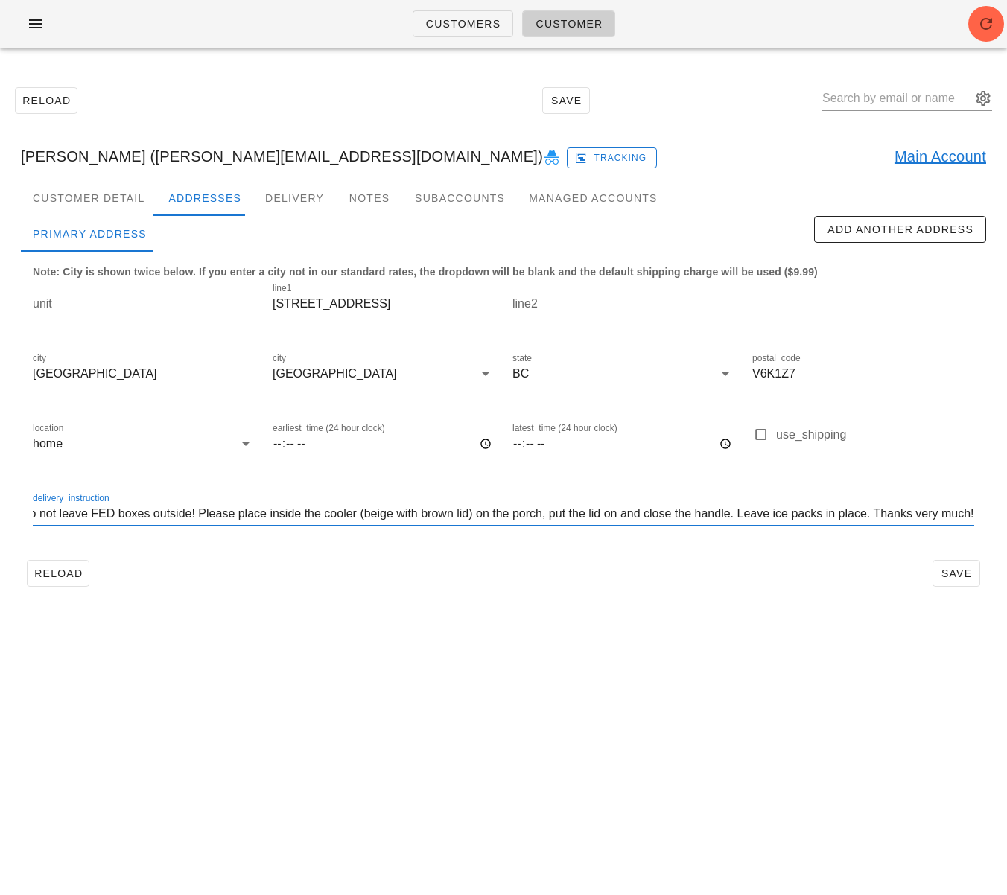
scroll to position [1, 0]
type input "Do not leave FED boxes outside! Please place inside the cooler (beige with brow…"
click at [943, 575] on span "Save" at bounding box center [956, 574] width 34 height 12
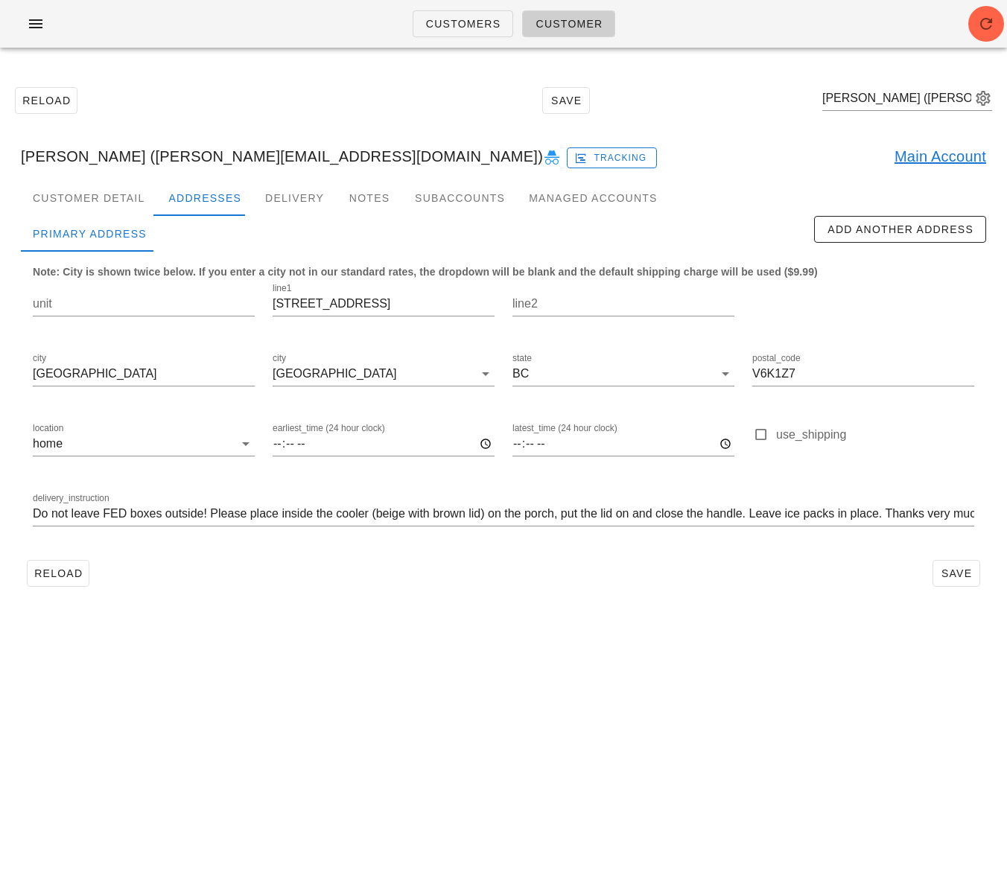
drag, startPoint x: 415, startPoint y: 652, endPoint x: 409, endPoint y: 645, distance: 9.5
click at [414, 652] on div "Customers Customer Reload Save Daniel Vincent (daniel@violektrum.com) Daniel Vi…" at bounding box center [503, 447] width 1007 height 895
click at [927, 155] on link "Main Account" at bounding box center [941, 157] width 92 height 24
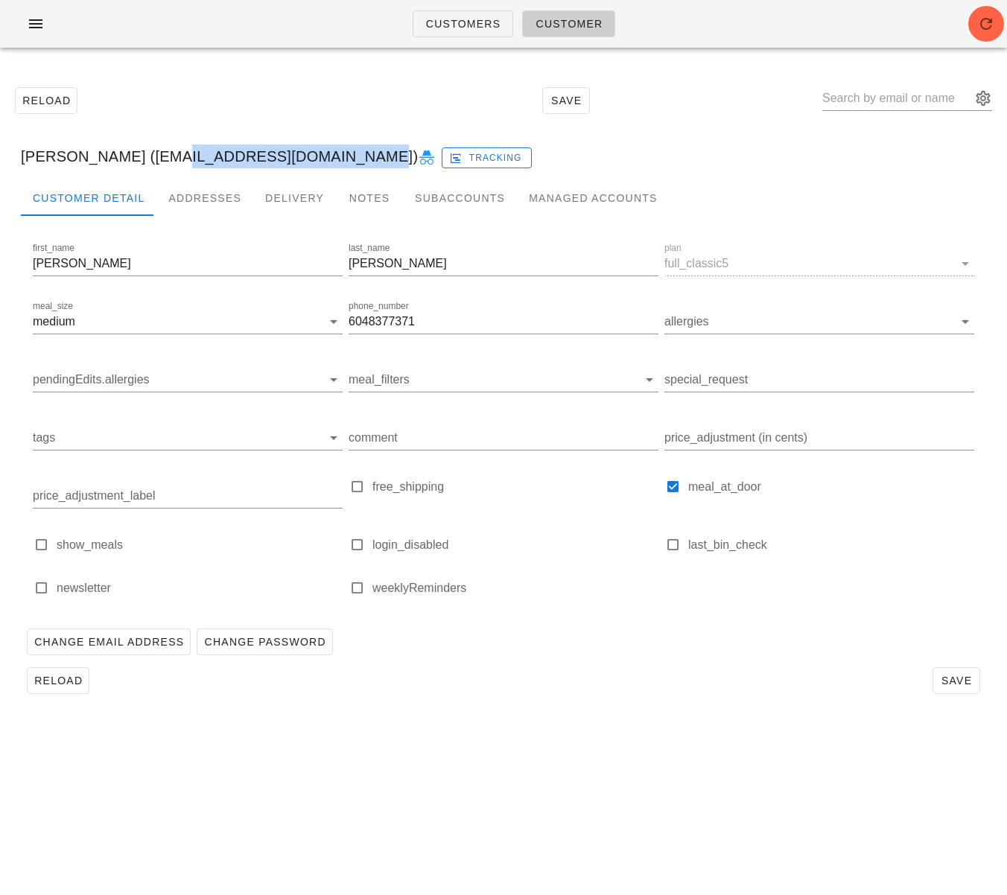
drag, startPoint x: 193, startPoint y: 160, endPoint x: 328, endPoint y: 159, distance: 134.8
click at [328, 159] on div "Madeleine Nelson (mail@madeleinenelson.ca) Tracking" at bounding box center [503, 157] width 989 height 48
copy div "mail@madeleinenelson.ca"
click at [467, 25] on span "Customers" at bounding box center [463, 24] width 76 height 12
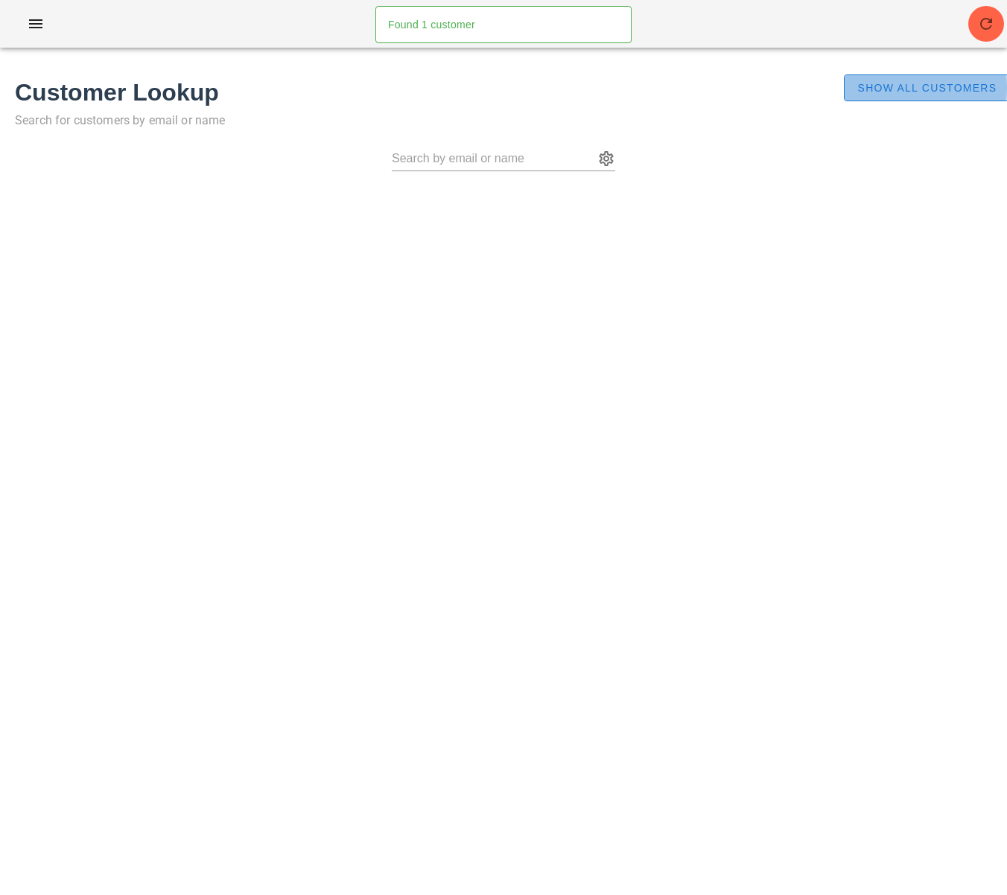
click at [954, 89] on span "Show All Customers" at bounding box center [927, 88] width 140 height 12
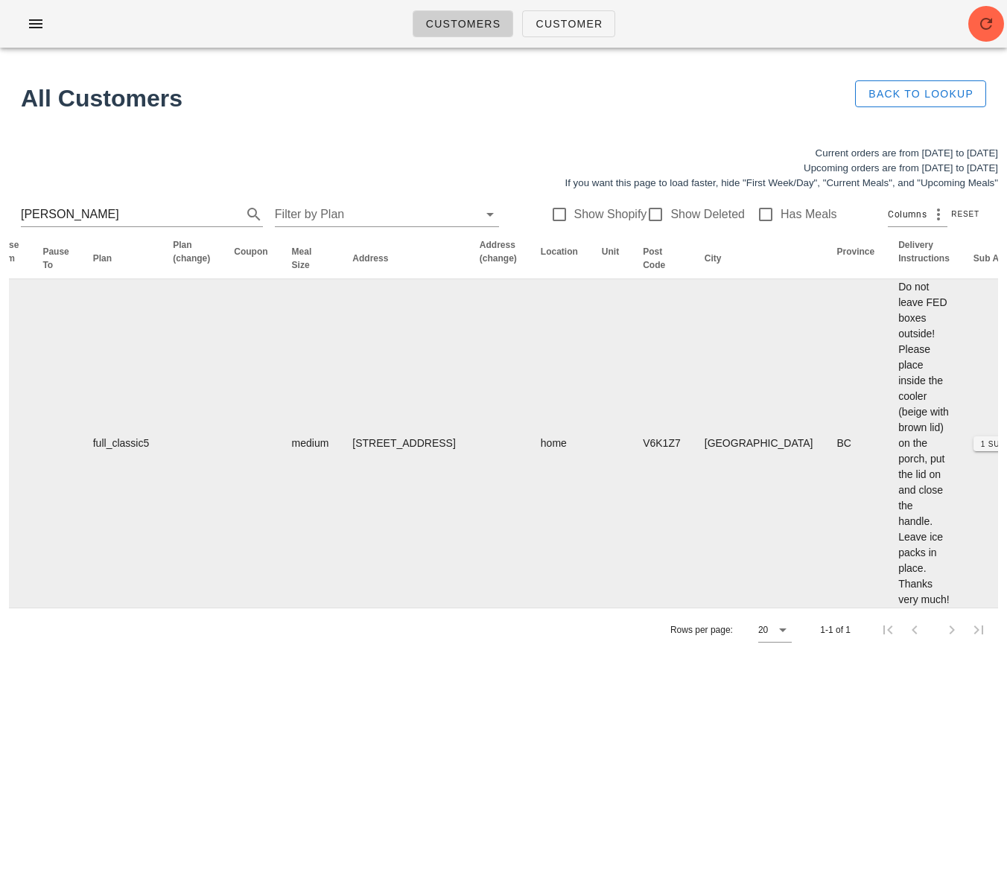
scroll to position [0, 776]
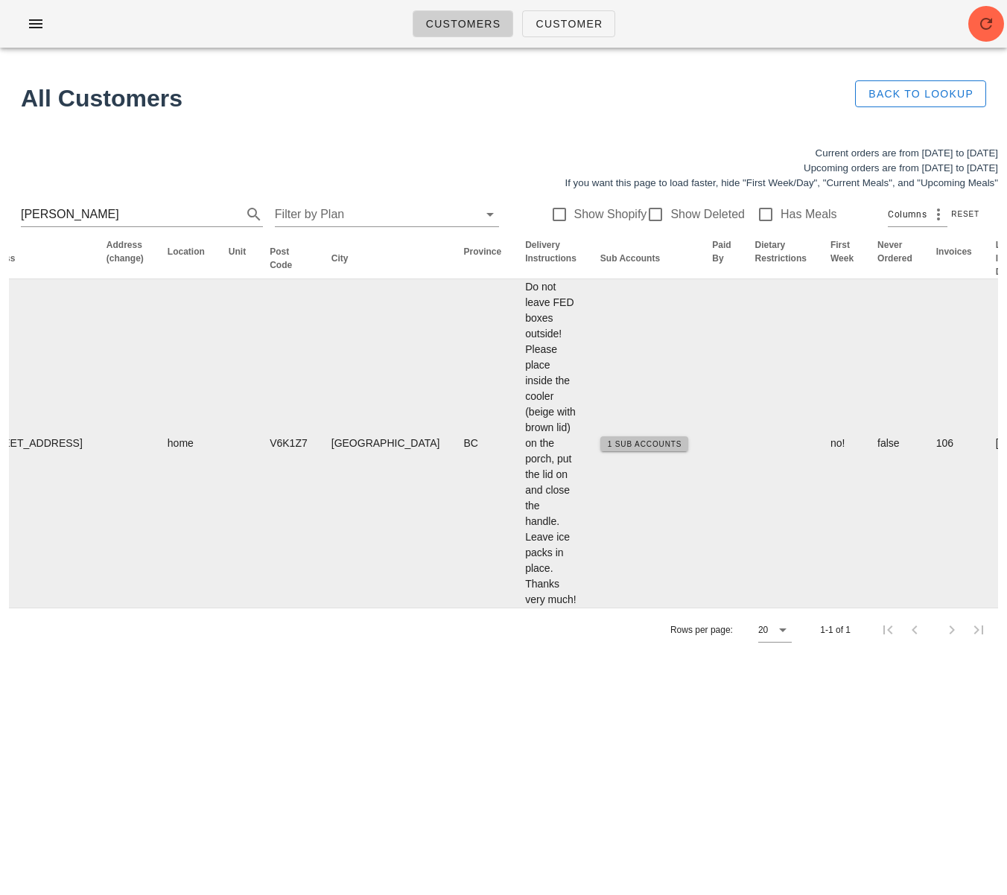
click at [607, 448] on span "1 Sub Accounts" at bounding box center [644, 444] width 75 height 8
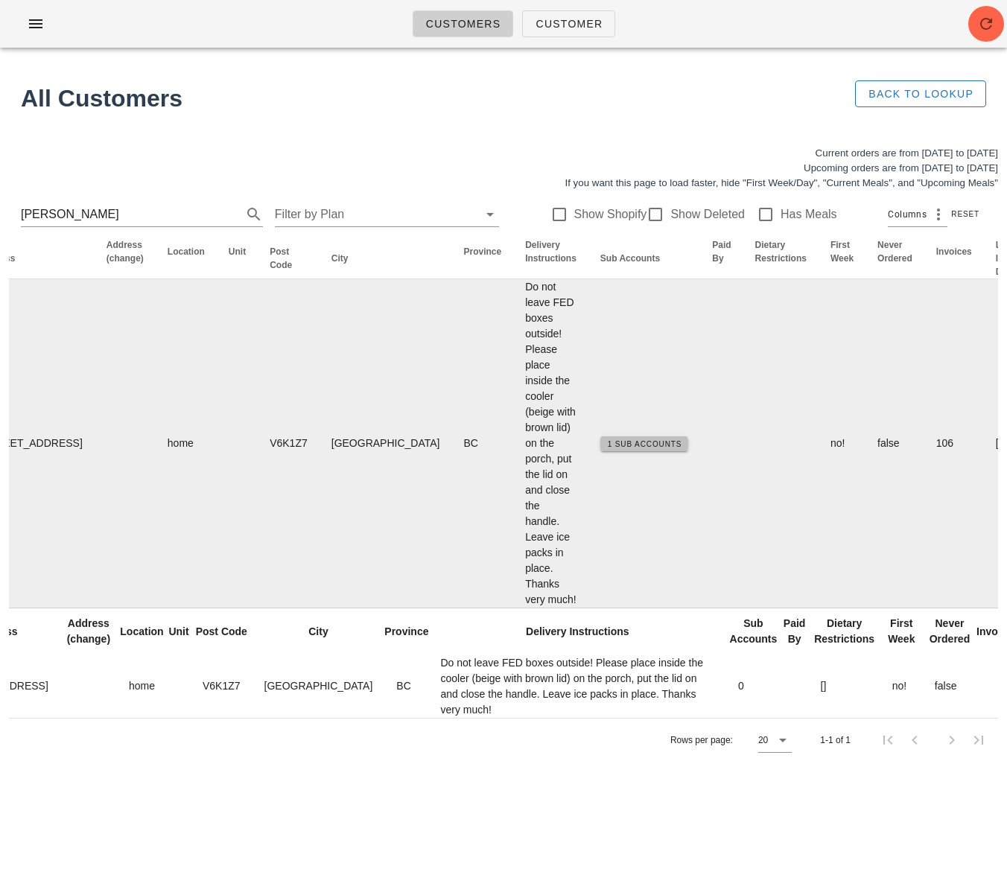
scroll to position [0, 0]
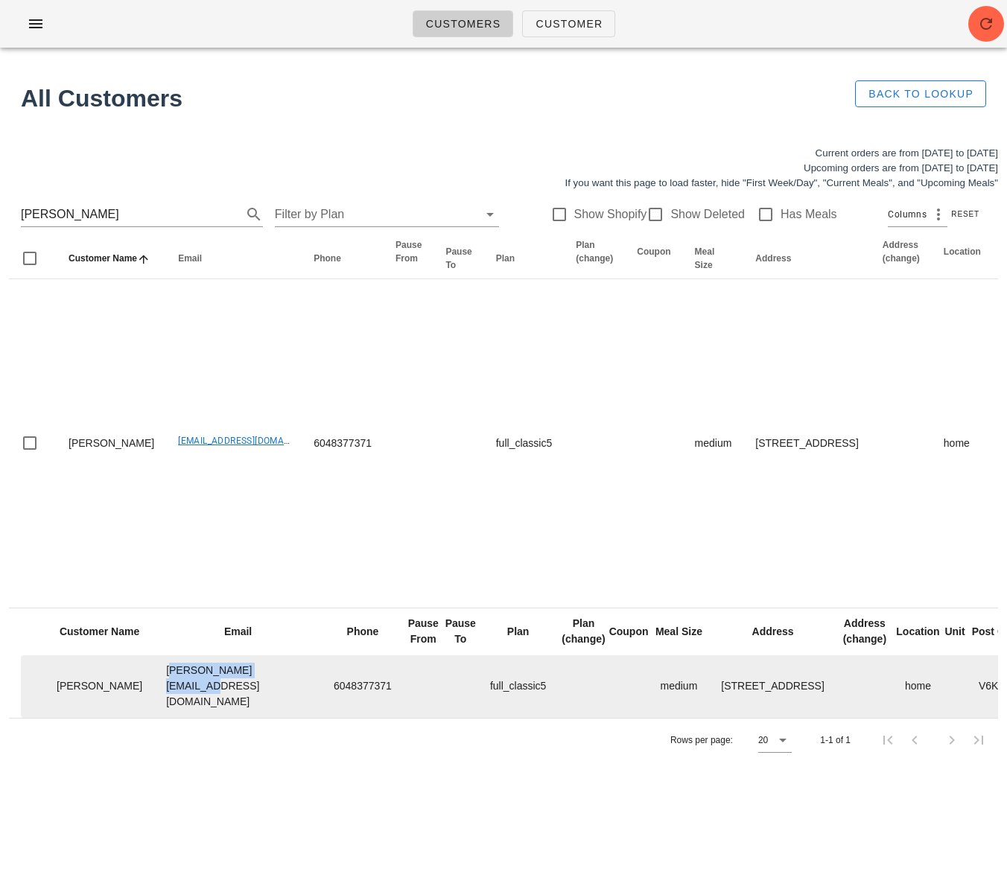
drag, startPoint x: 120, startPoint y: 732, endPoint x: 238, endPoint y: 734, distance: 117.7
click at [240, 718] on td "daniel@violektrum.com" at bounding box center [238, 686] width 168 height 63
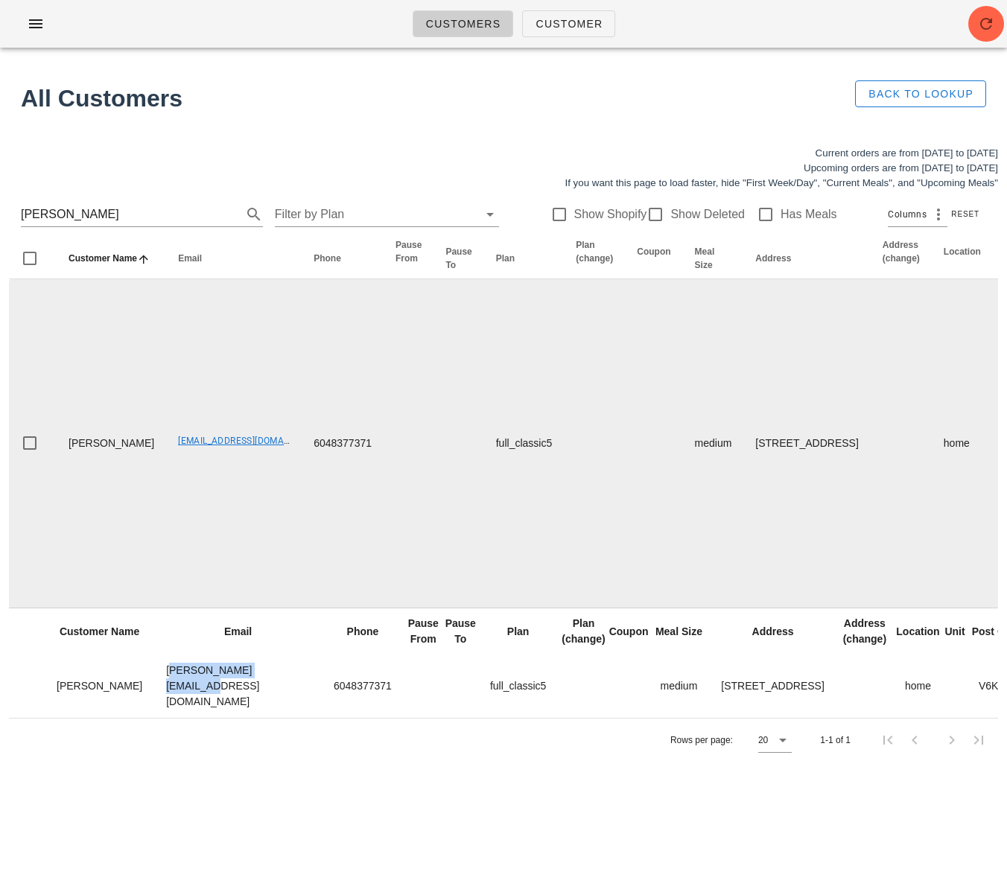
copy td "daniel@violektrum.com"
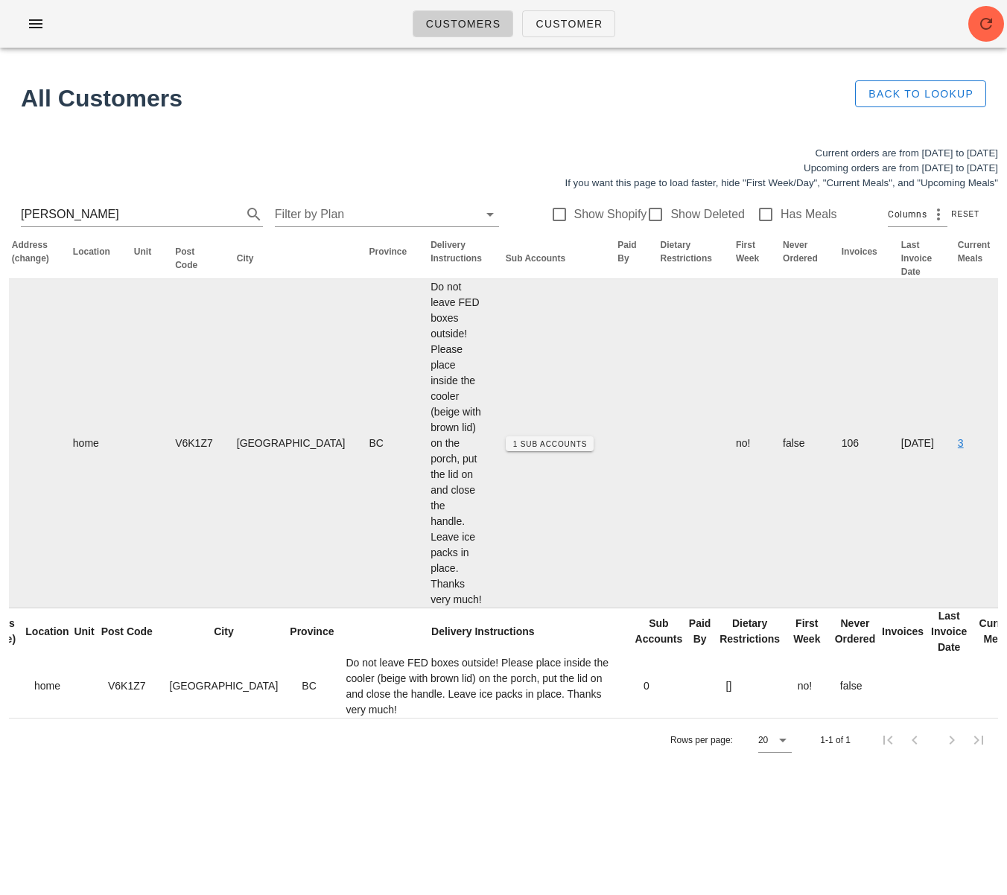
scroll to position [0, 868]
click at [421, 609] on td "Do not leave FED boxes outside! Please place inside the cooler (beige with brow…" at bounding box center [458, 443] width 75 height 329
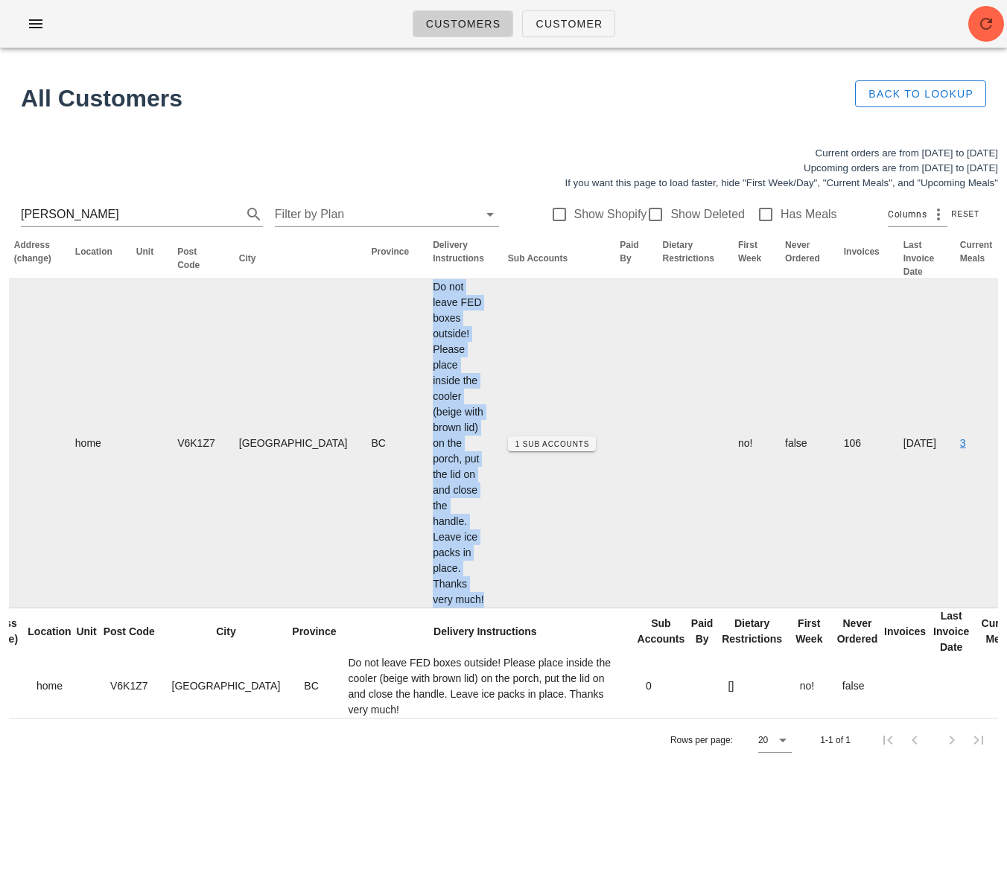
drag, startPoint x: 298, startPoint y: 627, endPoint x: 268, endPoint y: 299, distance: 329.1
click at [421, 299] on td "Do not leave FED boxes outside! Please place inside the cooler (beige with brow…" at bounding box center [458, 443] width 75 height 329
copy td "Do not leave FED boxes outside! Please place inside the cooler (beige with brow…"
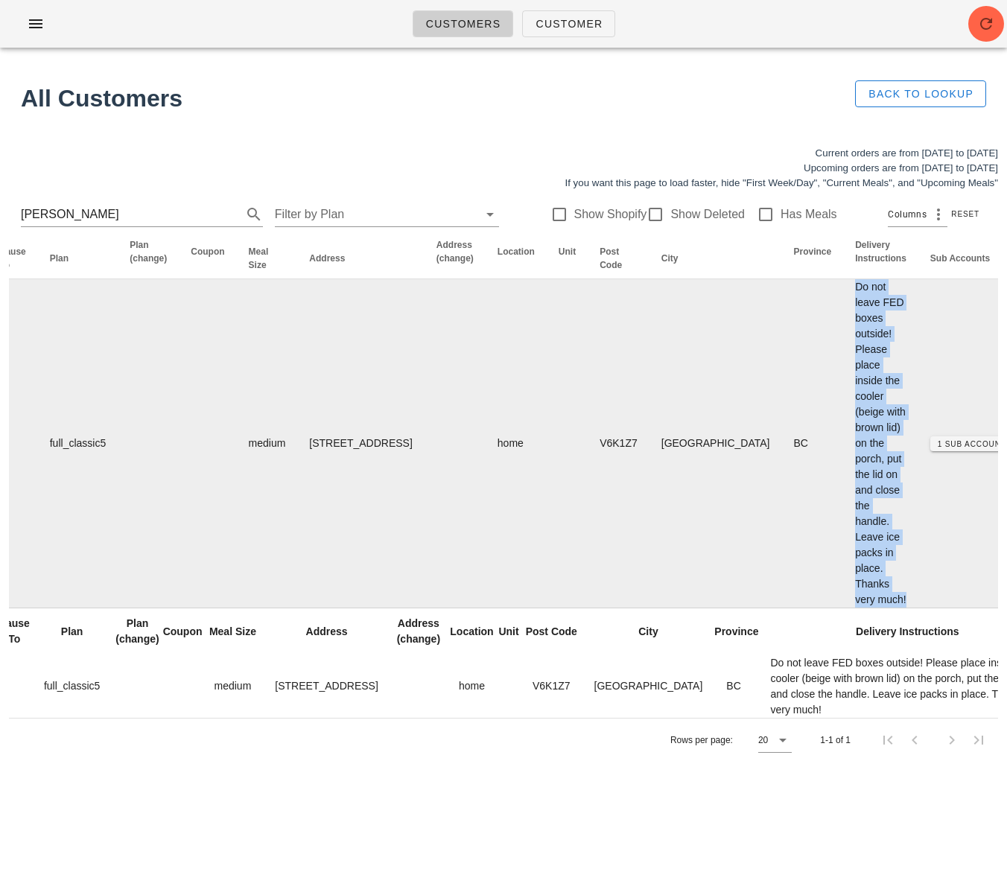
scroll to position [0, 0]
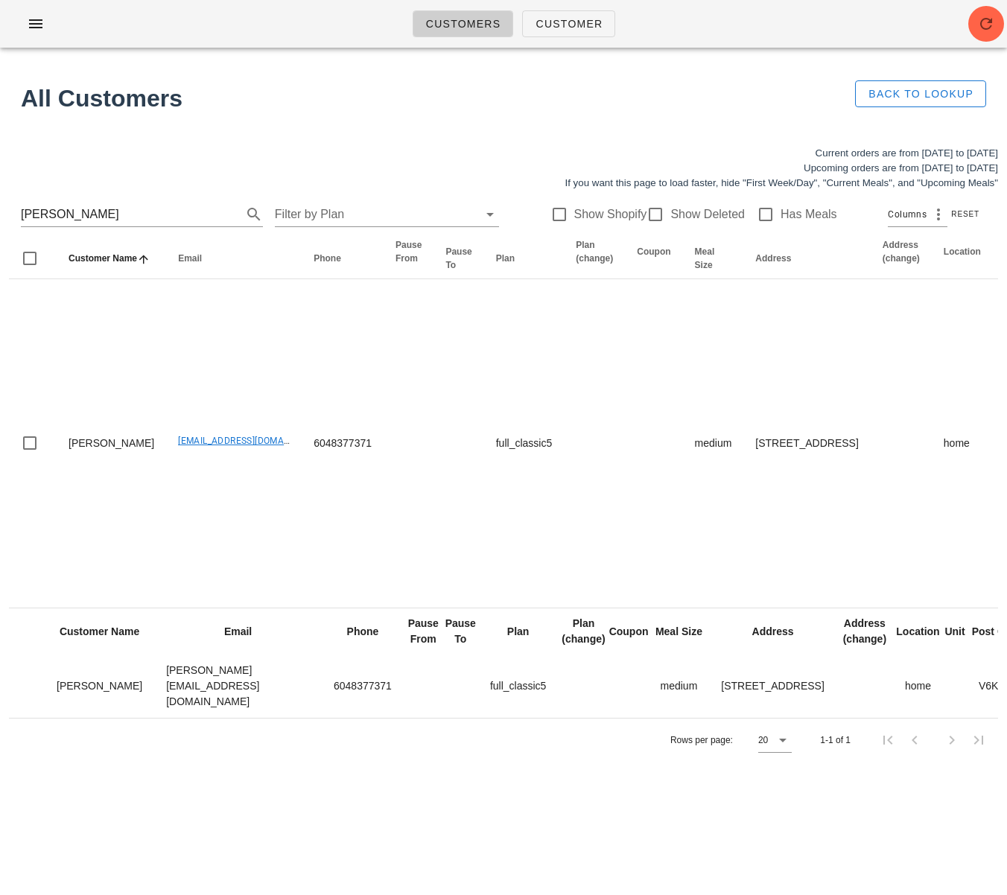
click at [366, 816] on div "Customers Customer Found 1 customer All Customers Back to Lookup Current orders…" at bounding box center [503, 447] width 1007 height 895
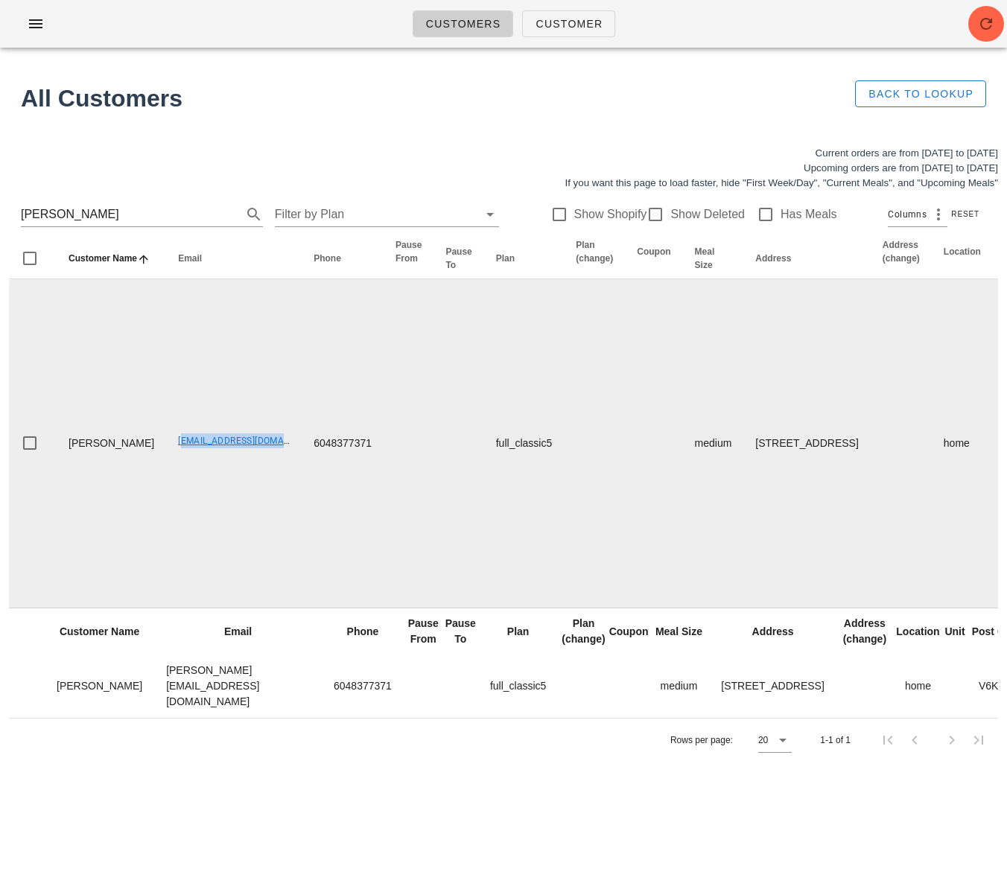
drag, startPoint x: 135, startPoint y: 471, endPoint x: 258, endPoint y: 477, distance: 123.8
click at [258, 477] on td "mail@madeleinenelson.ca" at bounding box center [234, 443] width 136 height 329
copy link "mail@madeleinenelson.ca"
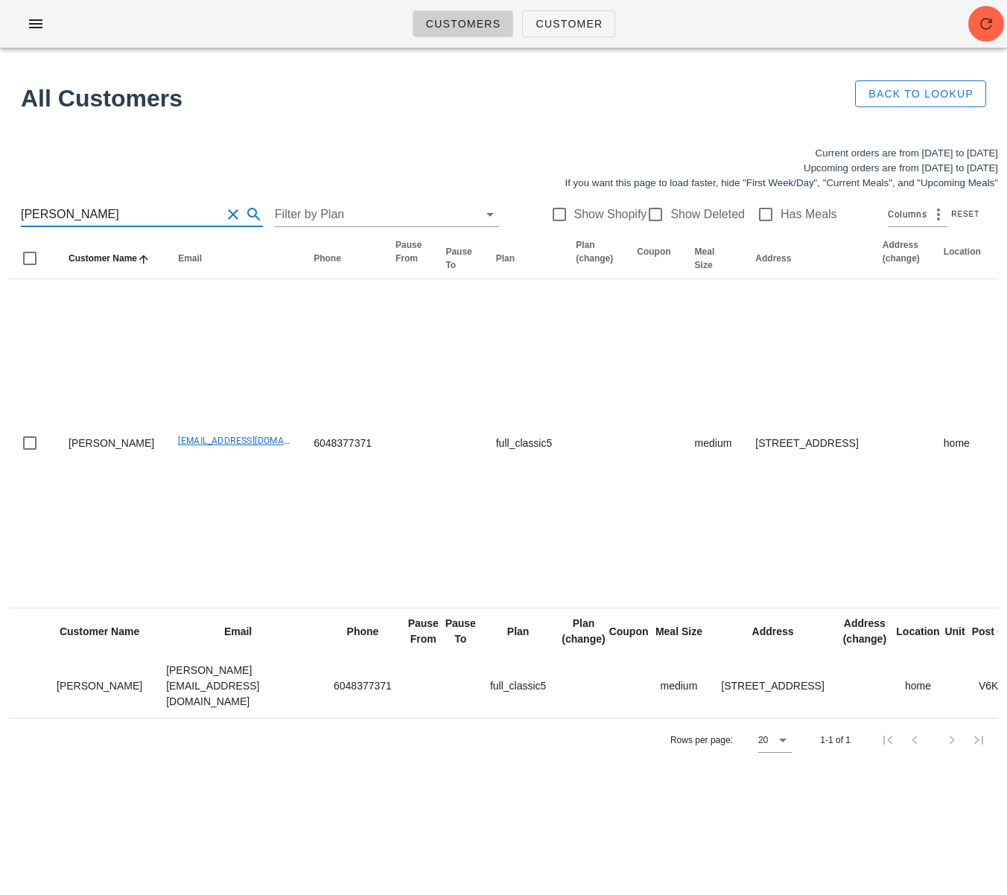
drag, startPoint x: 149, startPoint y: 221, endPoint x: -36, endPoint y: 199, distance: 186.1
click at [0, 199] on html "Customers Customer Found 1 customer All Customers Back to Lookup Current orders…" at bounding box center [503, 447] width 1007 height 895
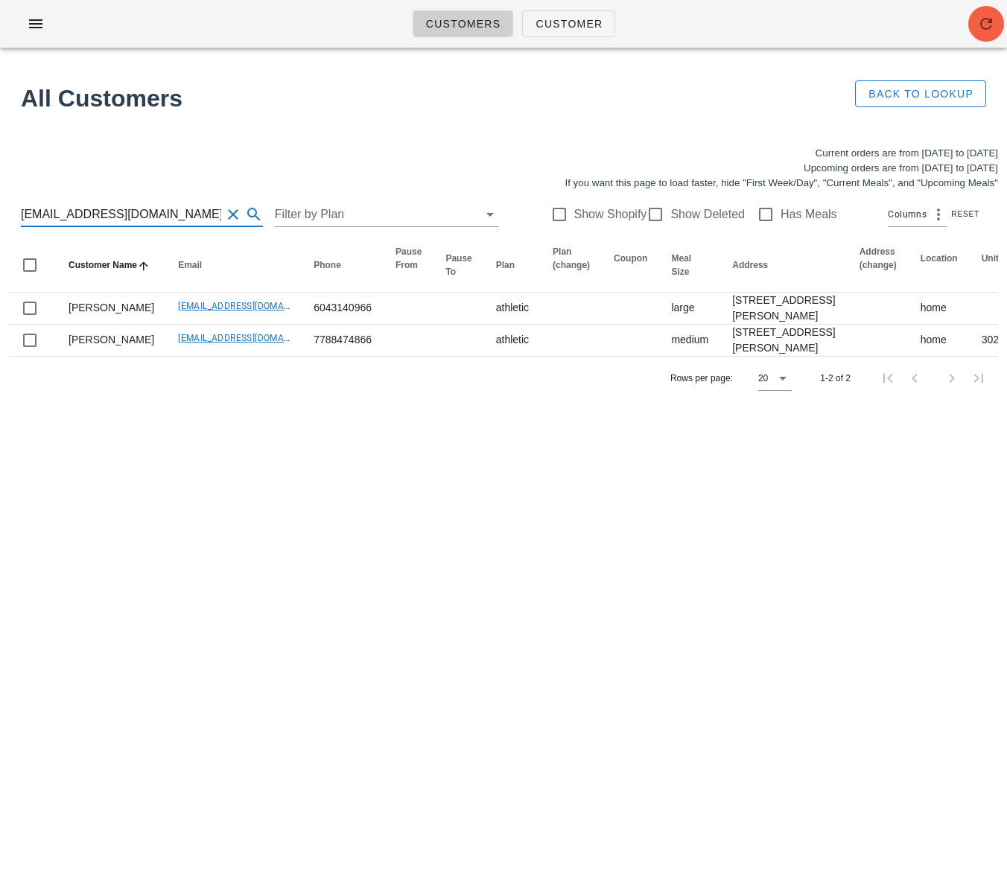
type input "hiba.shaalann@gmail.com"
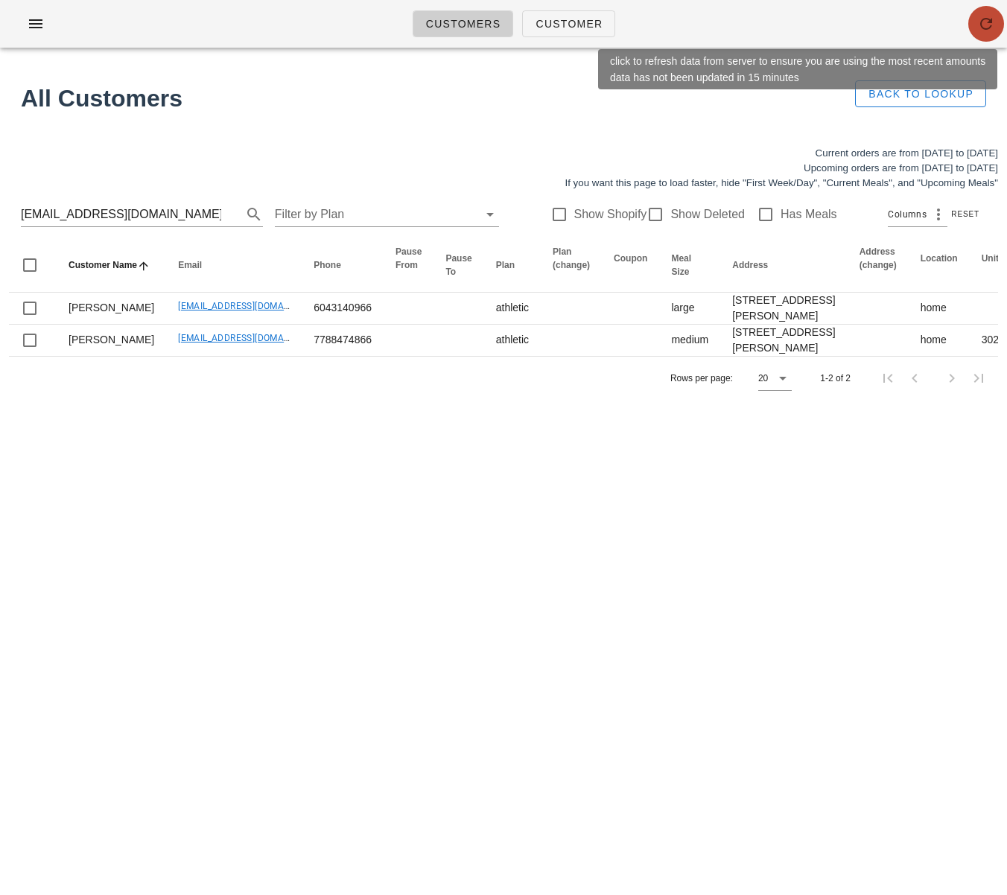
click at [983, 27] on icon "button" at bounding box center [986, 24] width 18 height 18
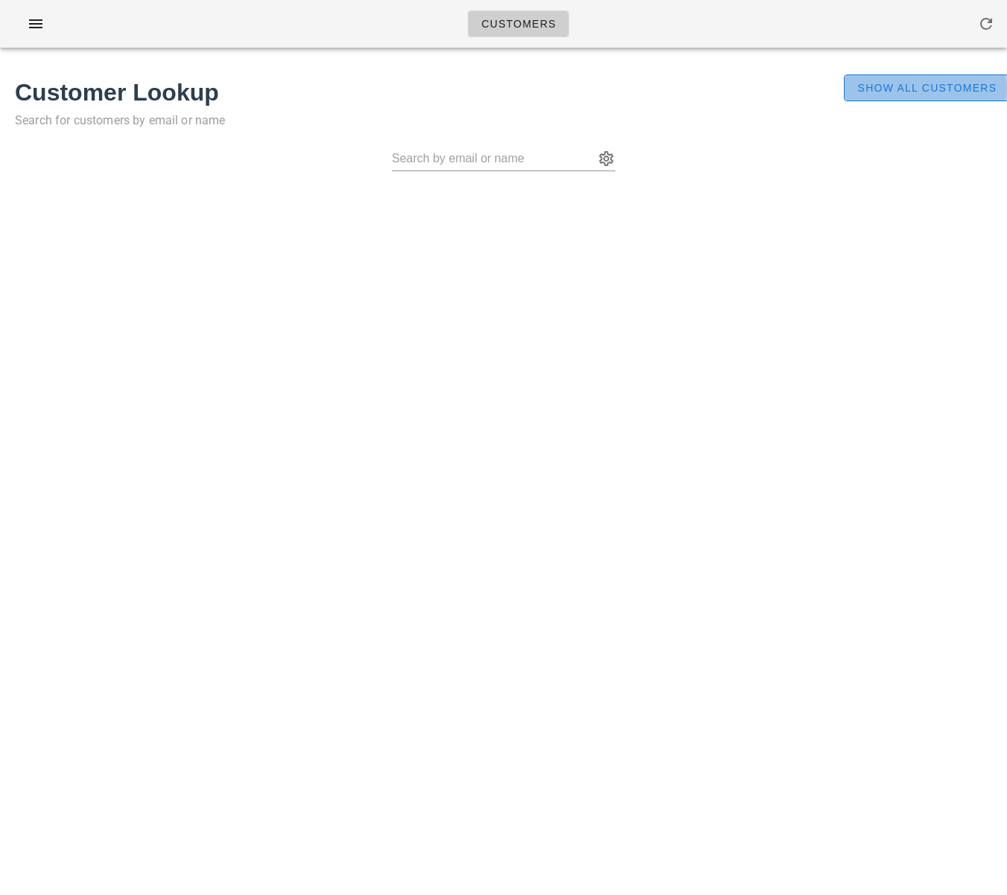
click at [895, 88] on span "Show All Customers" at bounding box center [927, 88] width 140 height 12
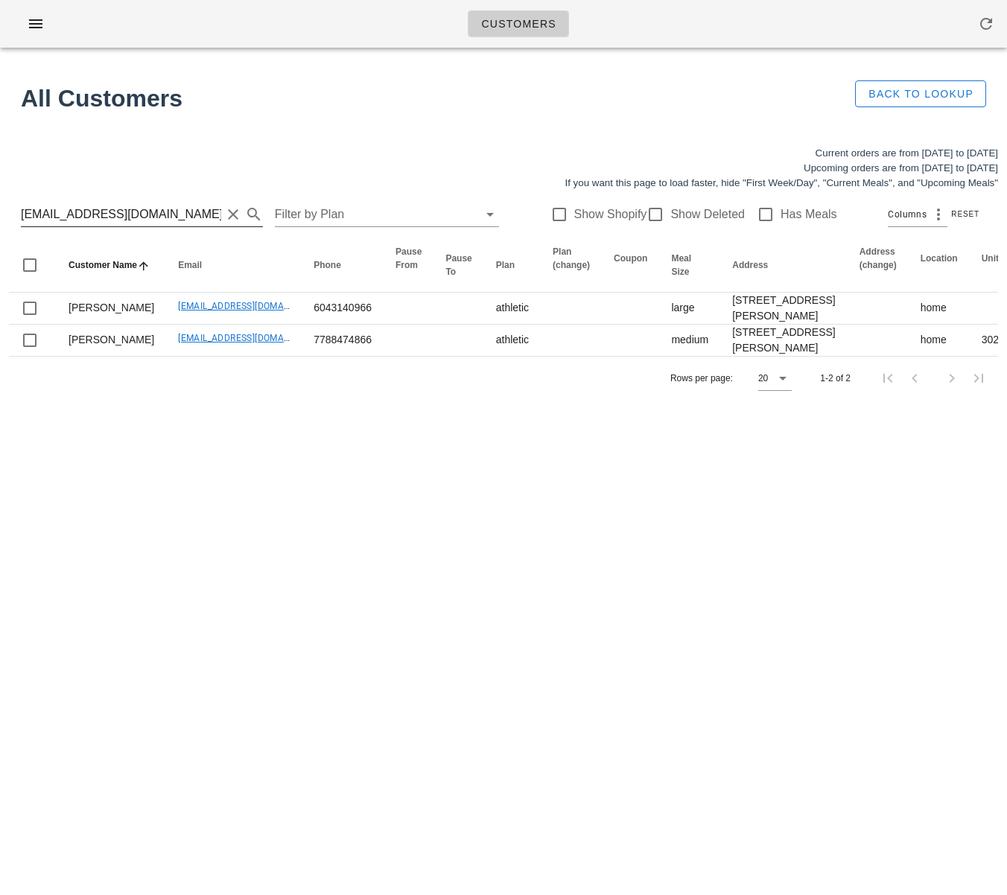
click at [122, 210] on input "[EMAIL_ADDRESS][DOMAIN_NAME]" at bounding box center [121, 215] width 200 height 24
click at [122, 210] on input "hiba.shaalann@gmail.com" at bounding box center [121, 215] width 200 height 24
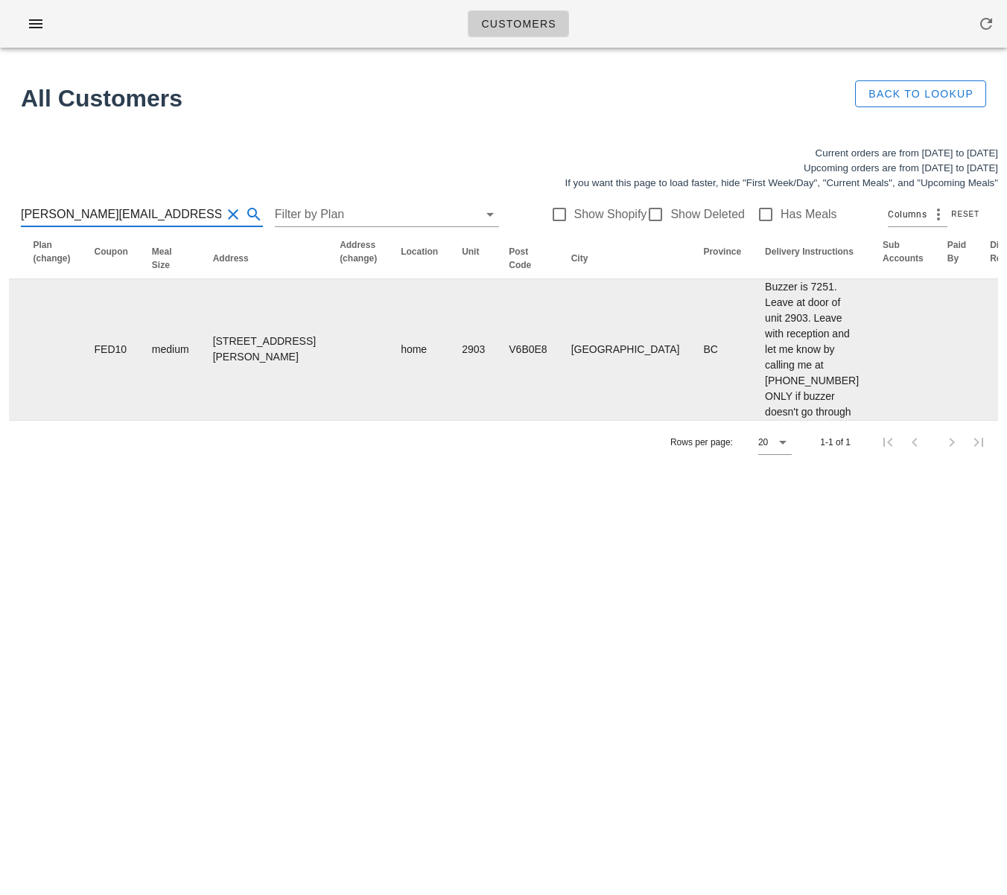
scroll to position [0, 863]
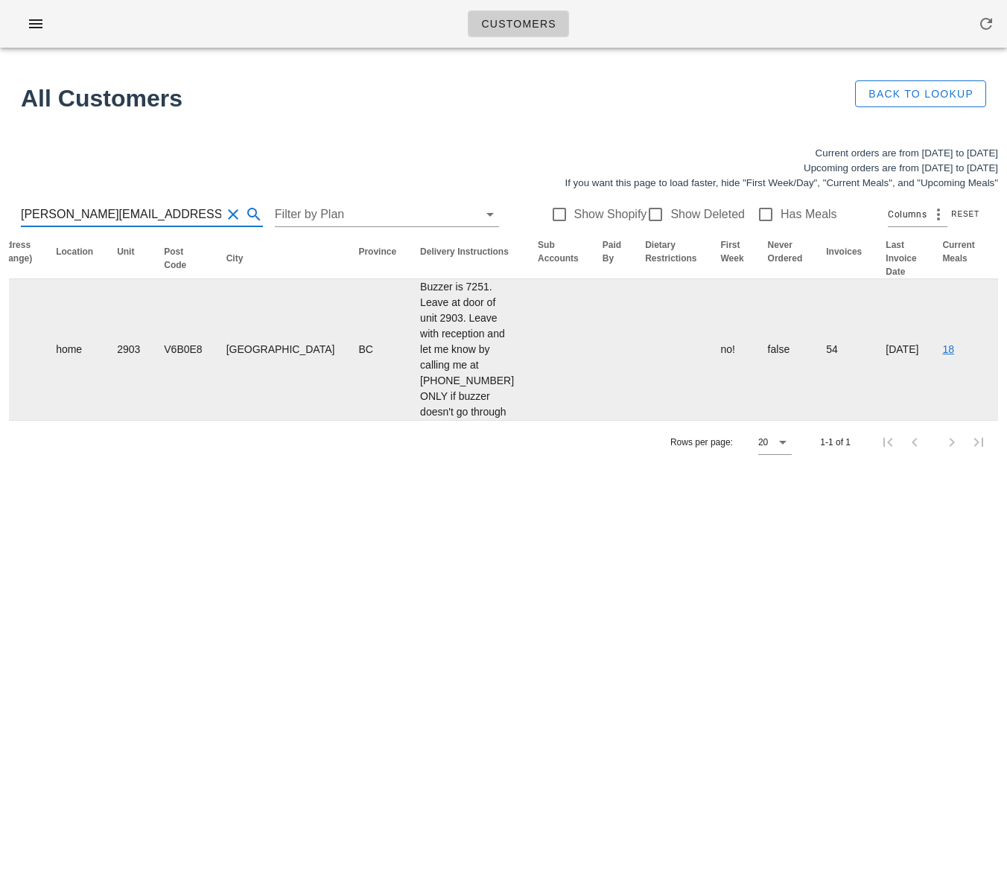
type input "mihir.rooney@gmail.com"
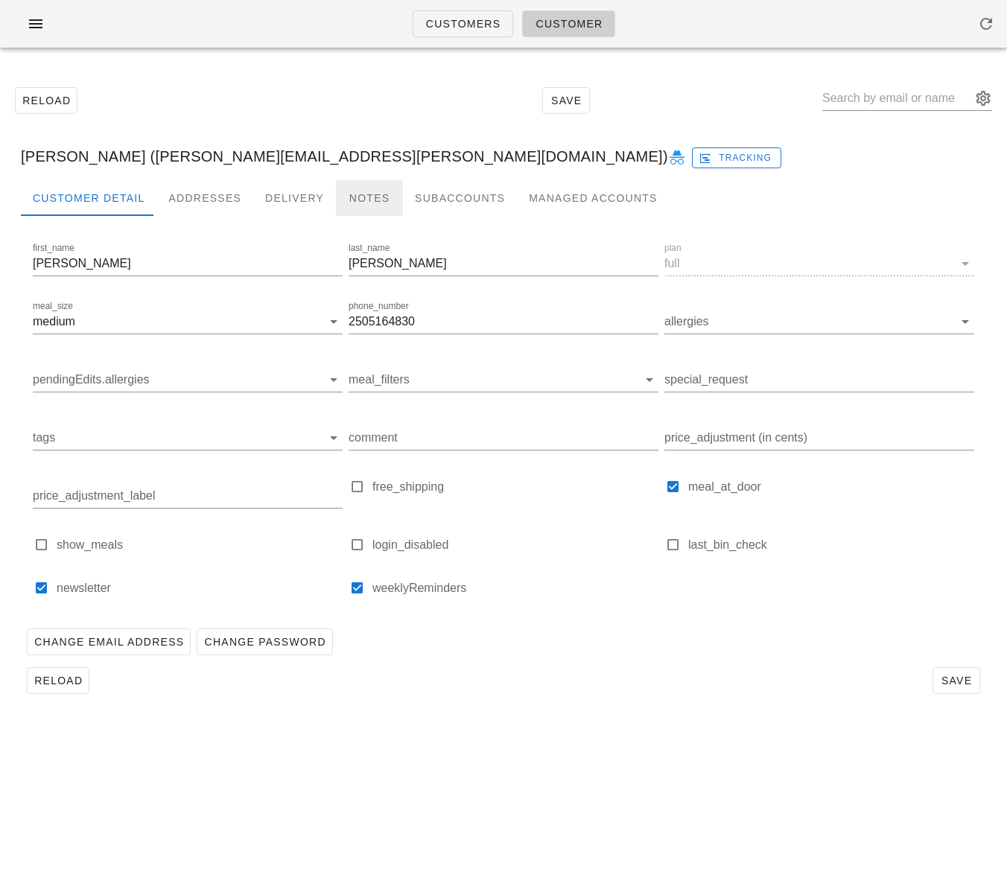
click at [376, 194] on div "Notes" at bounding box center [369, 198] width 67 height 36
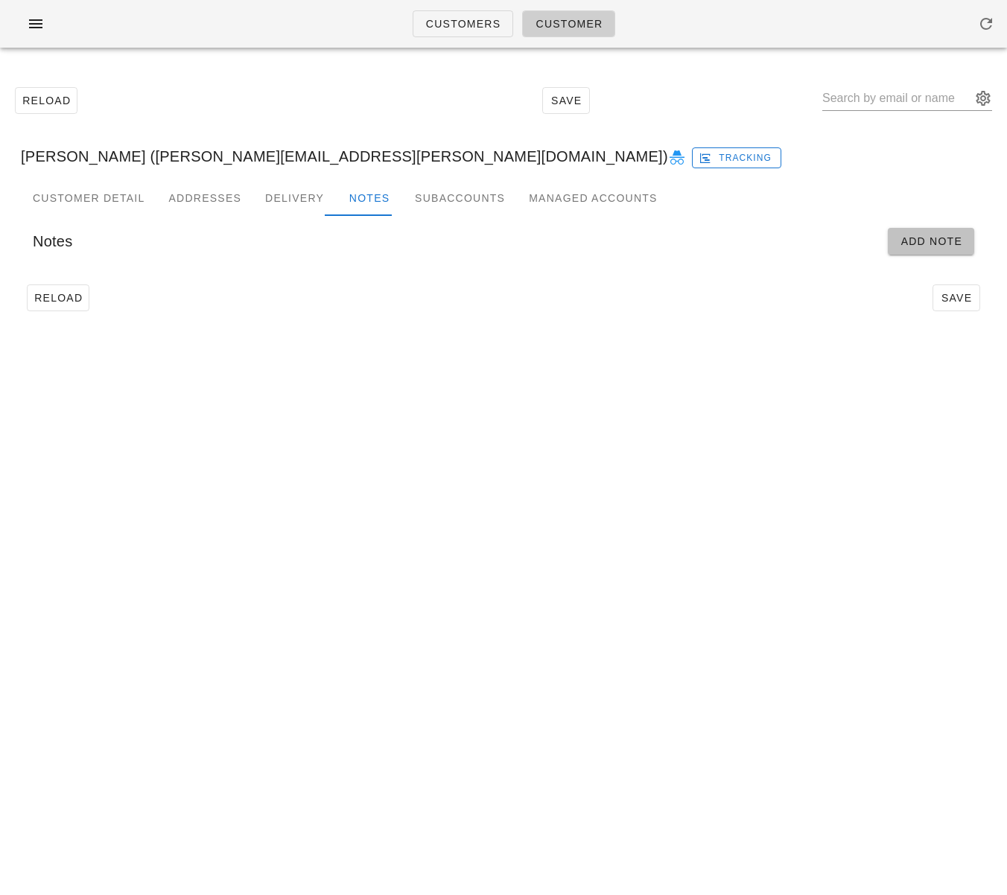
click at [922, 232] on button "Add Note" at bounding box center [931, 241] width 86 height 27
type input "Mihir Modak (mihir.rooney@gmail.com)"
click at [146, 283] on input "Start" at bounding box center [132, 291] width 198 height 24
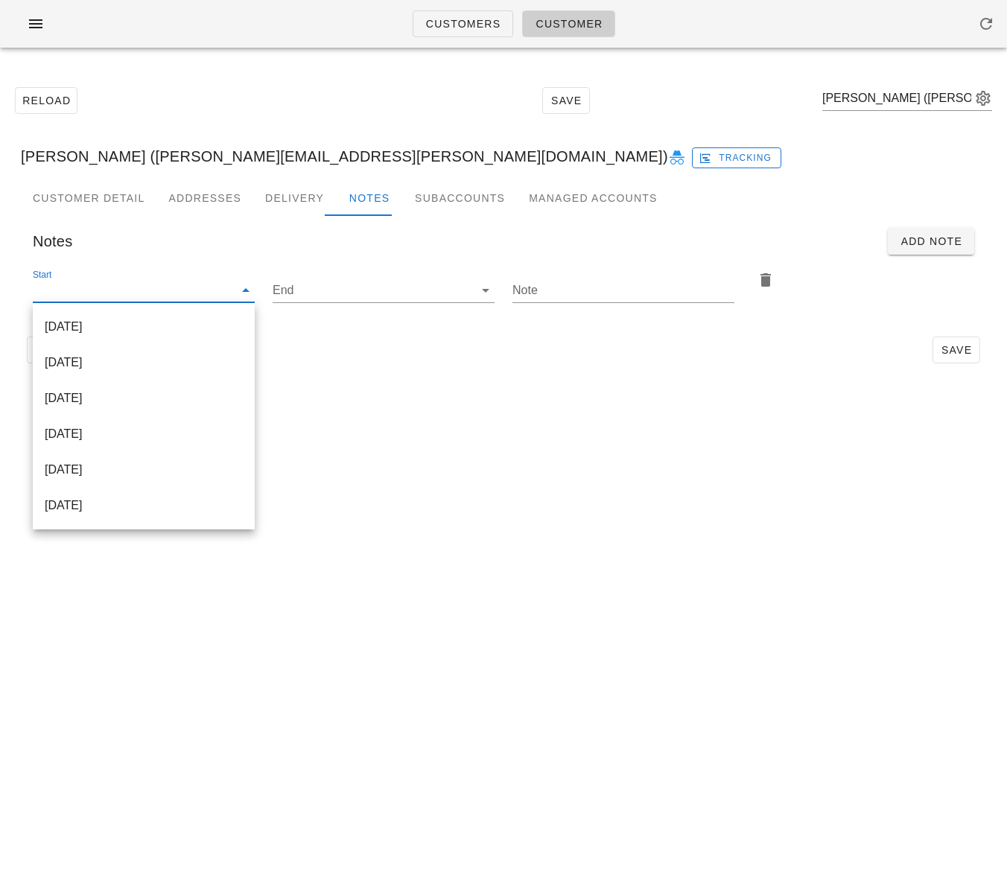
drag, startPoint x: 152, startPoint y: 318, endPoint x: 209, endPoint y: 323, distance: 56.8
click at [153, 319] on div "2025-09-10" at bounding box center [144, 327] width 198 height 32
type input "2025-09-10"
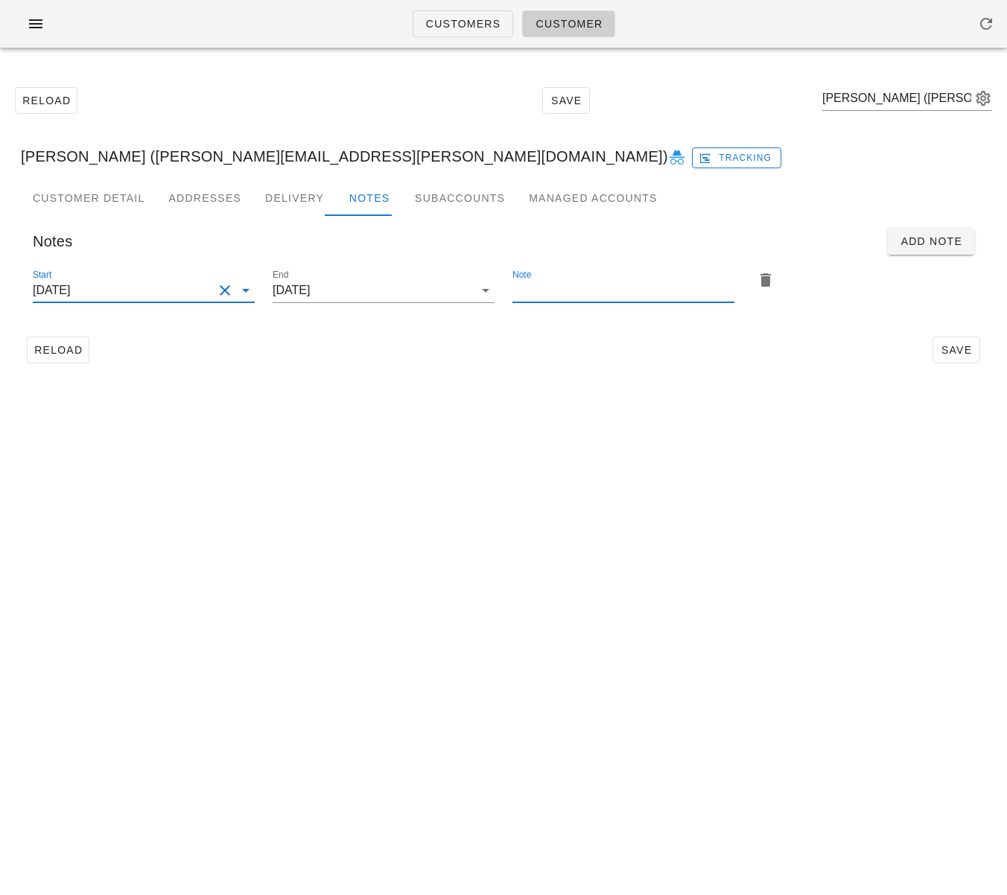
click at [597, 290] on input "Note" at bounding box center [623, 291] width 222 height 24
type input "Meals cancelled - please place on G3 rack in cancelled section"
drag, startPoint x: 956, startPoint y: 352, endPoint x: 646, endPoint y: 358, distance: 310.7
click at [956, 352] on span "Save" at bounding box center [956, 350] width 34 height 12
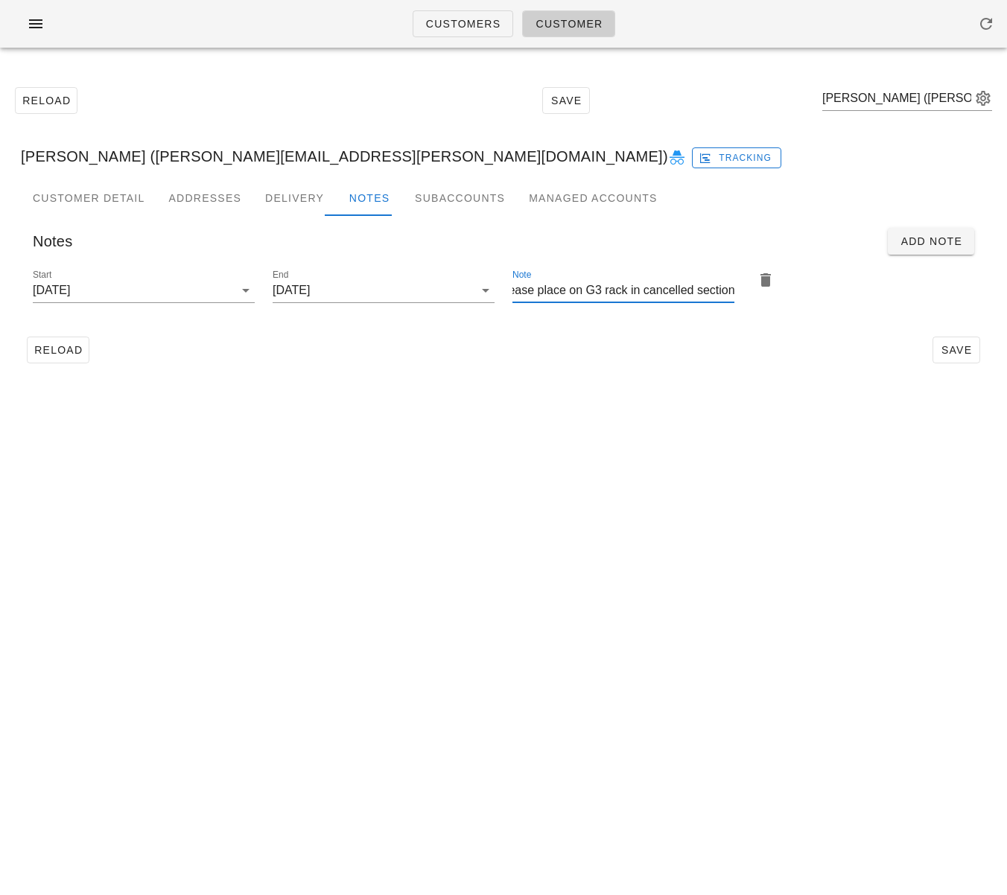
scroll to position [0, 0]
drag, startPoint x: 444, startPoint y: 382, endPoint x: 253, endPoint y: 145, distance: 304.5
click at [442, 380] on div "Reload Save Mihir Modak (mihir.rooney@gmail.com) Mihir Modak (mihir.rooney@gmai…" at bounding box center [503, 225] width 1007 height 331
click at [462, 28] on span "Customers" at bounding box center [463, 24] width 76 height 12
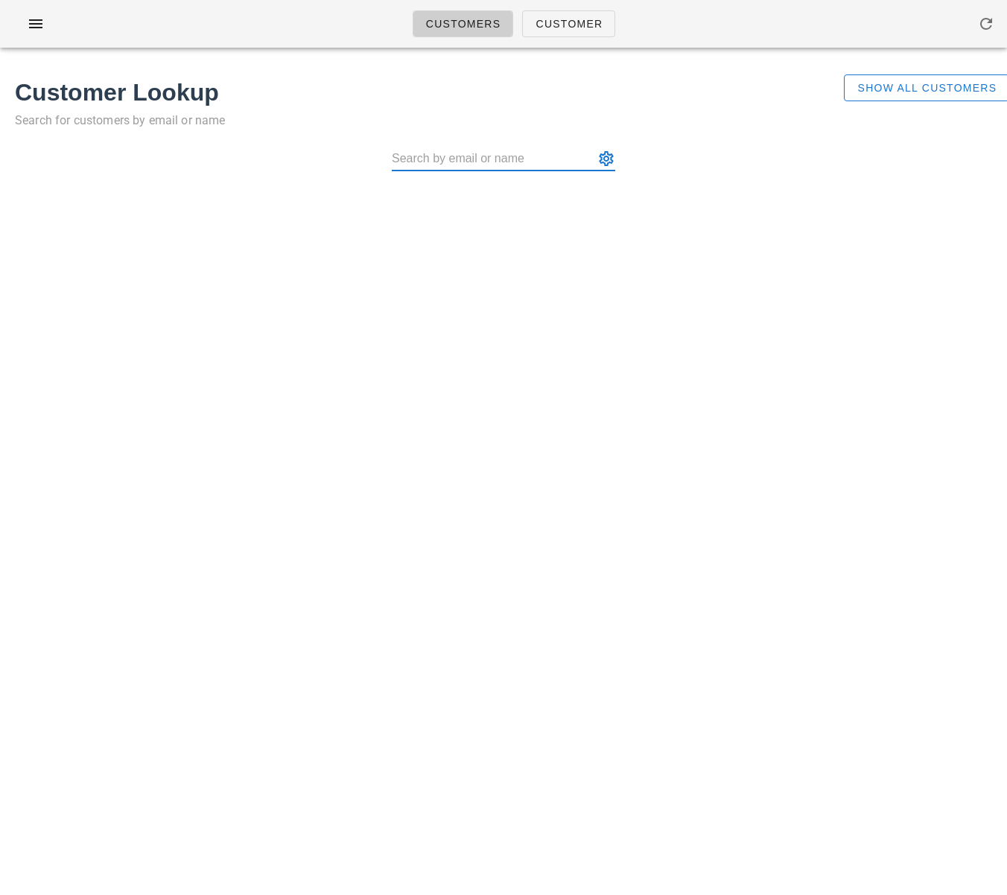
type input "lyndaparker25@hotmail.com"
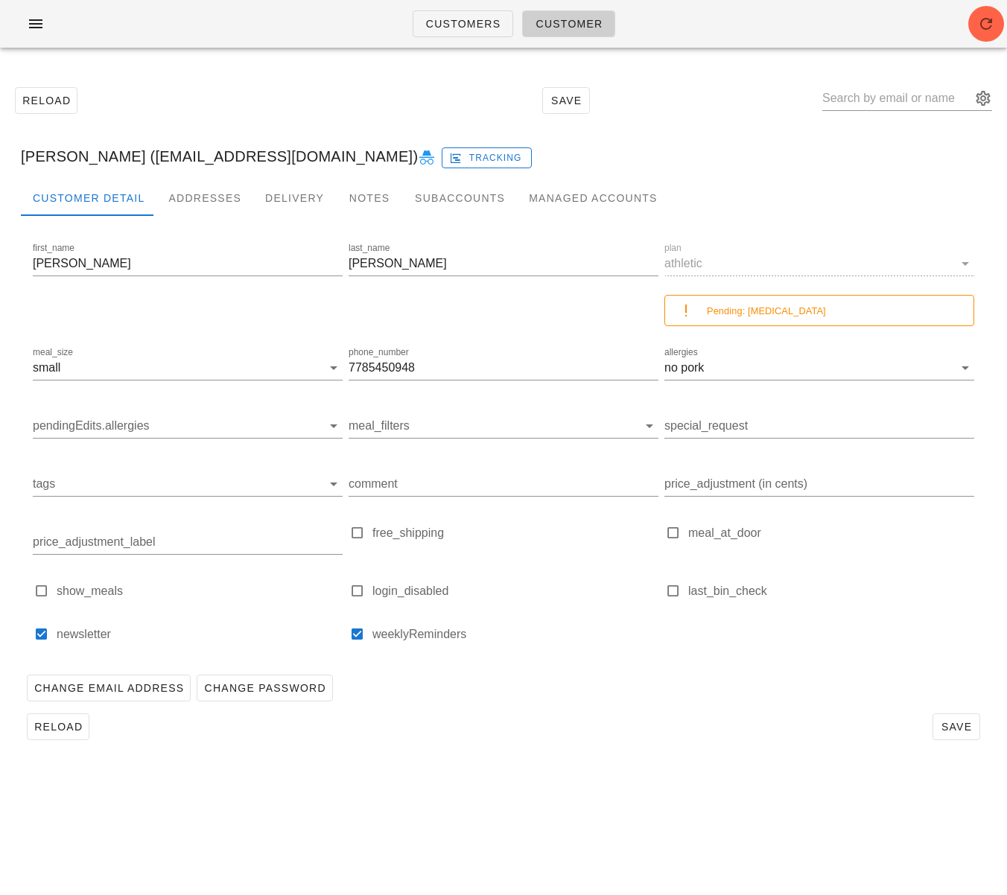
drag, startPoint x: 503, startPoint y: 793, endPoint x: 495, endPoint y: 784, distance: 12.2
click at [503, 793] on div "Customers Customer Reload Save Lynda Parker (lyndaparker25@hotmail.com) Trackin…" at bounding box center [503, 447] width 1007 height 895
click at [450, 18] on span "Customers" at bounding box center [463, 24] width 76 height 12
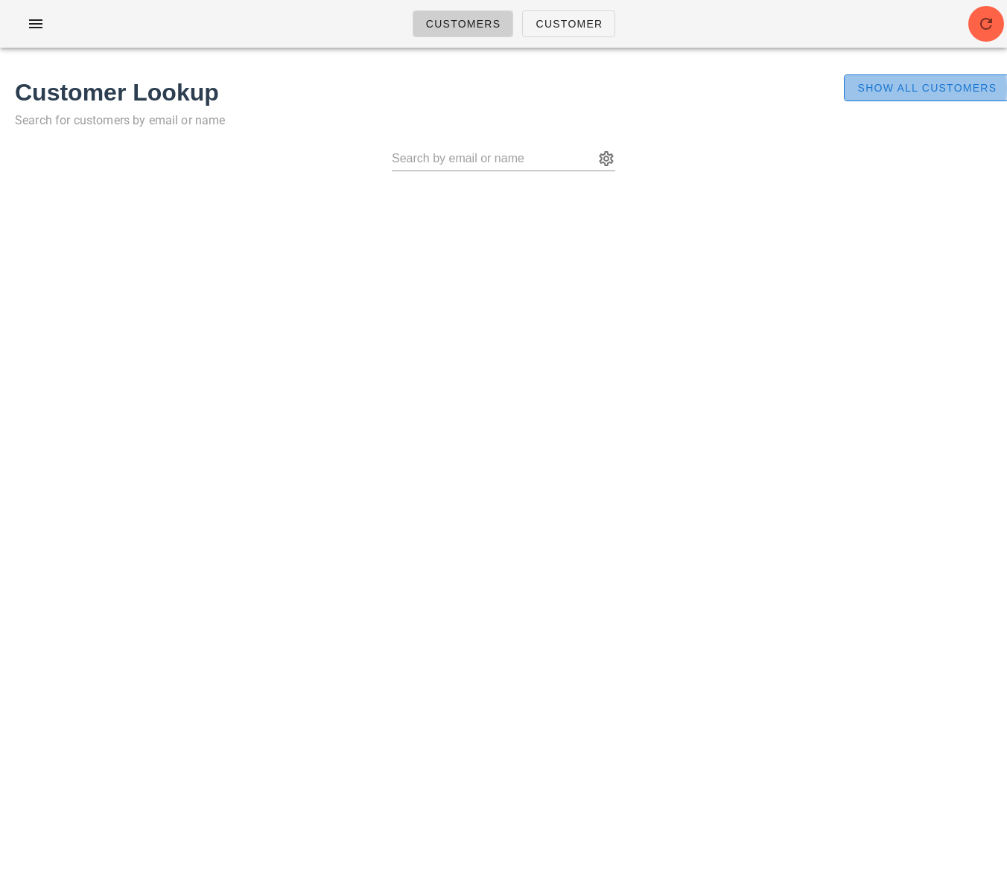
click at [910, 86] on span "Show All Customers" at bounding box center [927, 88] width 140 height 12
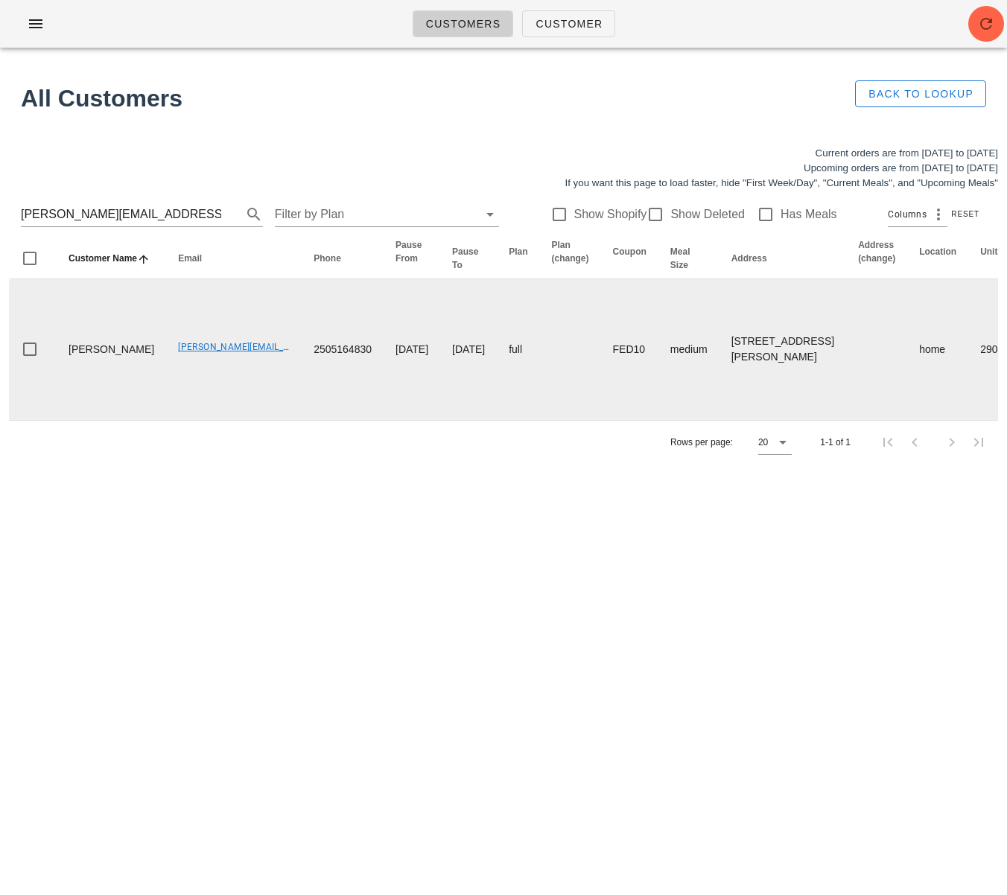
drag, startPoint x: 229, startPoint y: 667, endPoint x: 184, endPoint y: 501, distance: 172.0
click at [229, 663] on div "Customers Customer Found 1 customer All Customers Back to Lookup Current orders…" at bounding box center [503, 447] width 1007 height 895
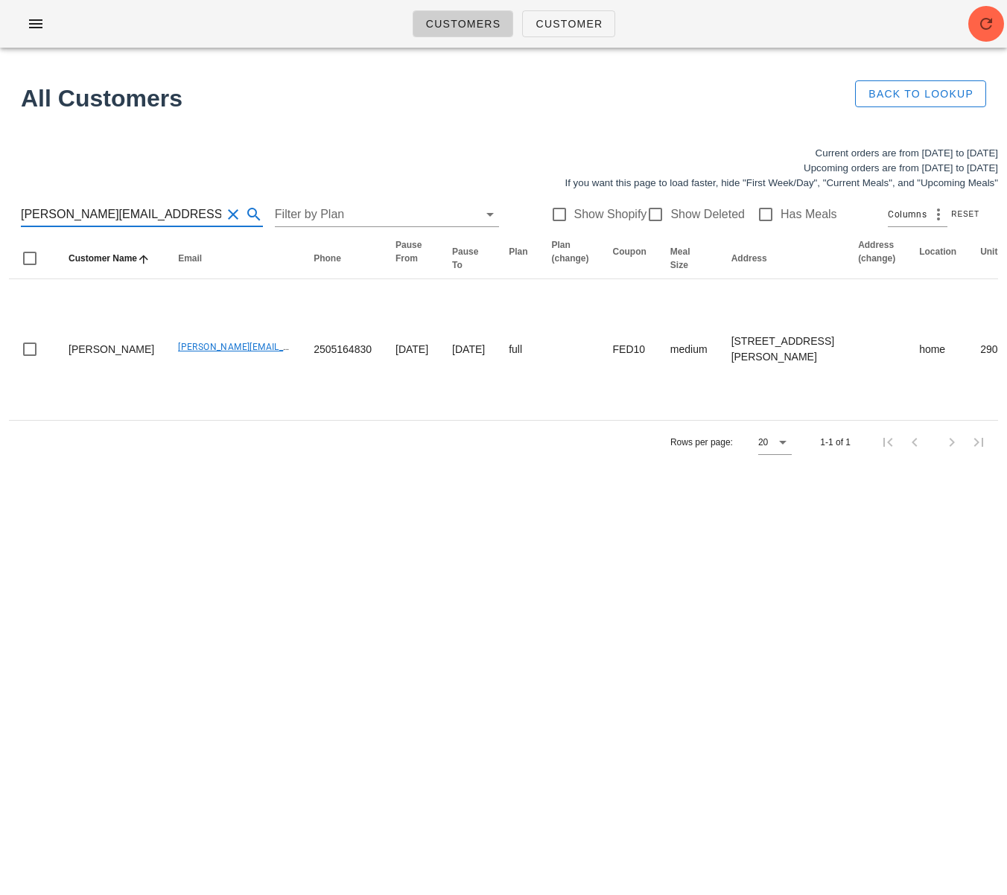
click at [97, 205] on input "mihir.rooney@gmail.com" at bounding box center [121, 215] width 200 height 24
click at [97, 206] on input "mihir.rooney@gmail.com" at bounding box center [121, 215] width 200 height 24
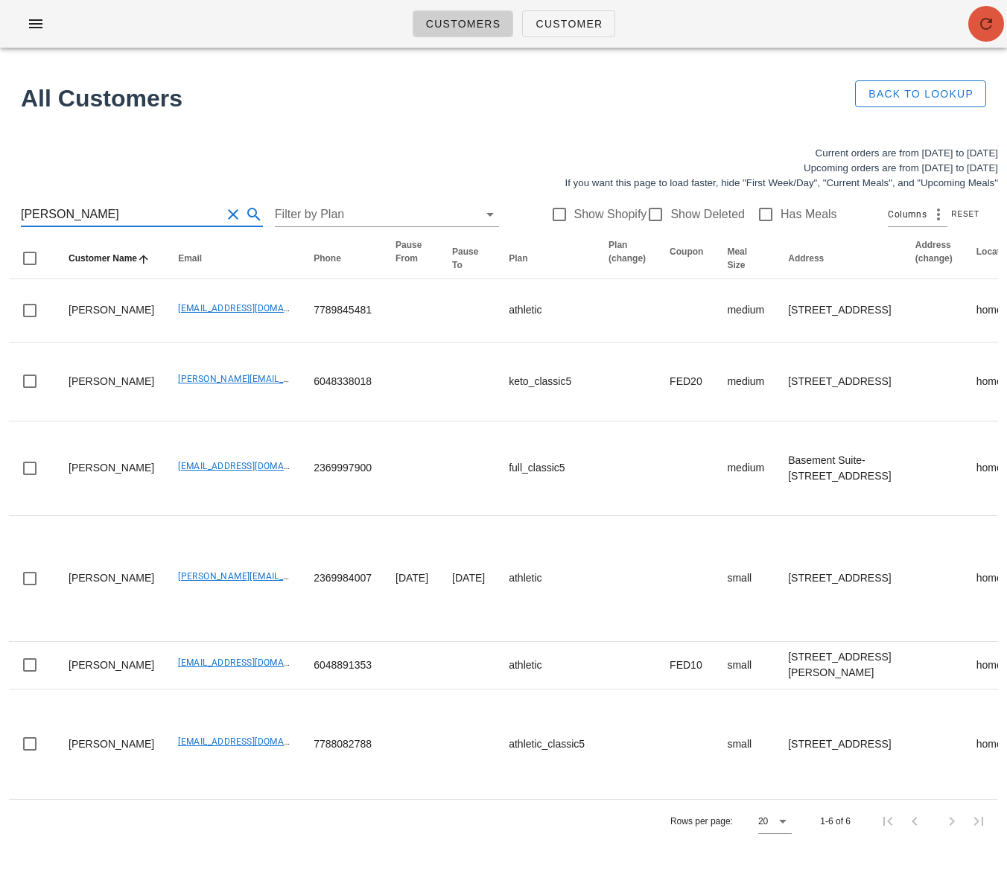
click at [990, 31] on icon "button" at bounding box center [986, 24] width 18 height 18
click at [226, 642] on td "[PERSON_NAME][EMAIL_ADDRESS][DOMAIN_NAME]" at bounding box center [234, 579] width 136 height 126
click at [93, 220] on input "[PERSON_NAME]" at bounding box center [121, 215] width 200 height 24
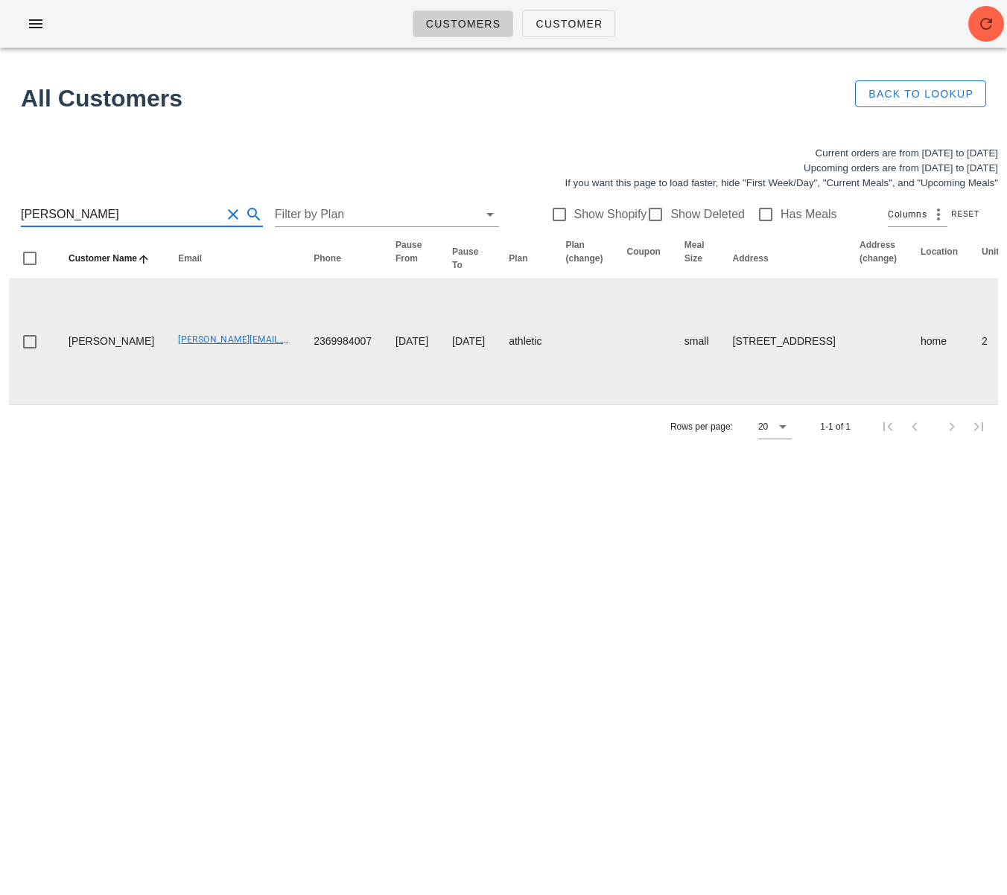
type input "jessica haug"
drag, startPoint x: 133, startPoint y: 386, endPoint x: 242, endPoint y: 387, distance: 109.5
click at [242, 387] on td "[PERSON_NAME][EMAIL_ADDRESS][DOMAIN_NAME]" at bounding box center [234, 341] width 136 height 125
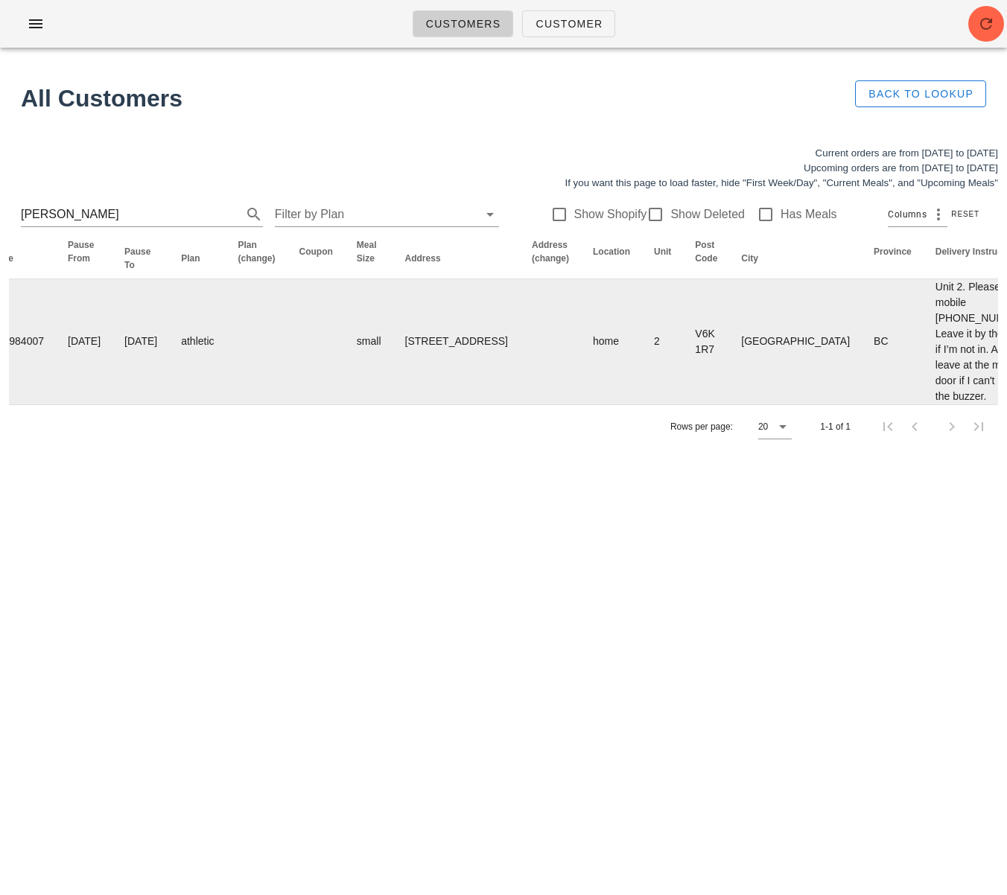
scroll to position [0, 873]
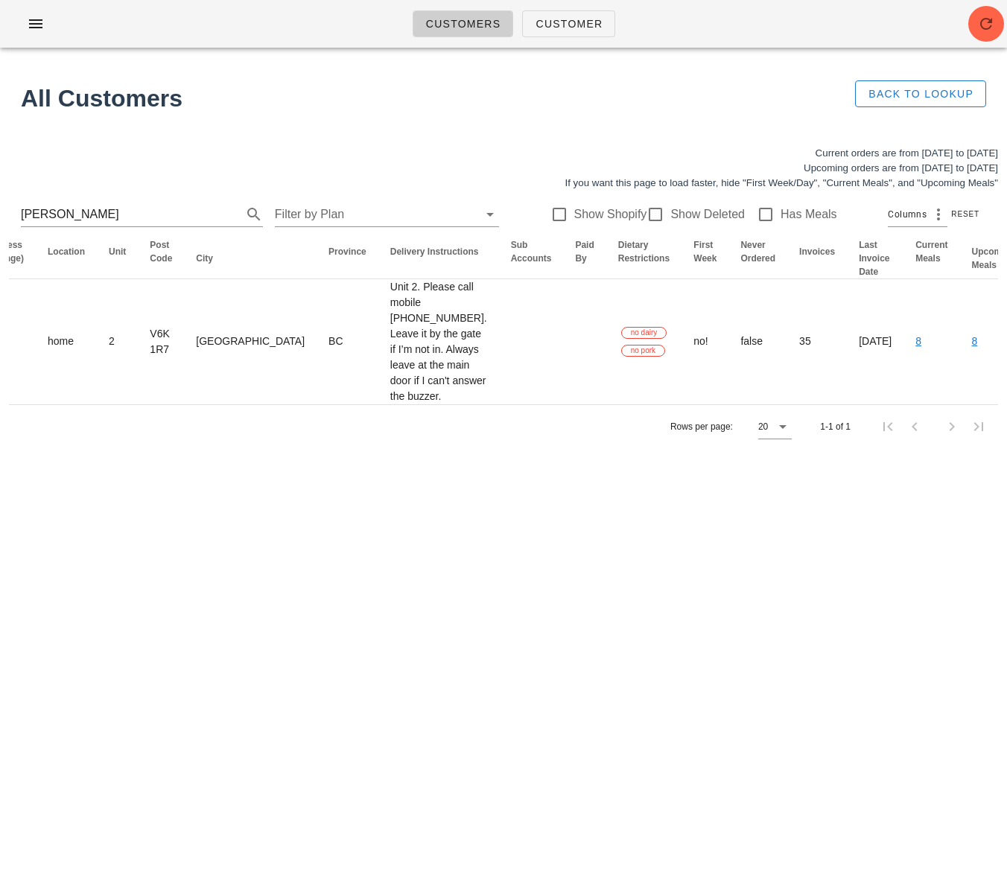
drag, startPoint x: 955, startPoint y: 393, endPoint x: 726, endPoint y: 384, distance: 228.8
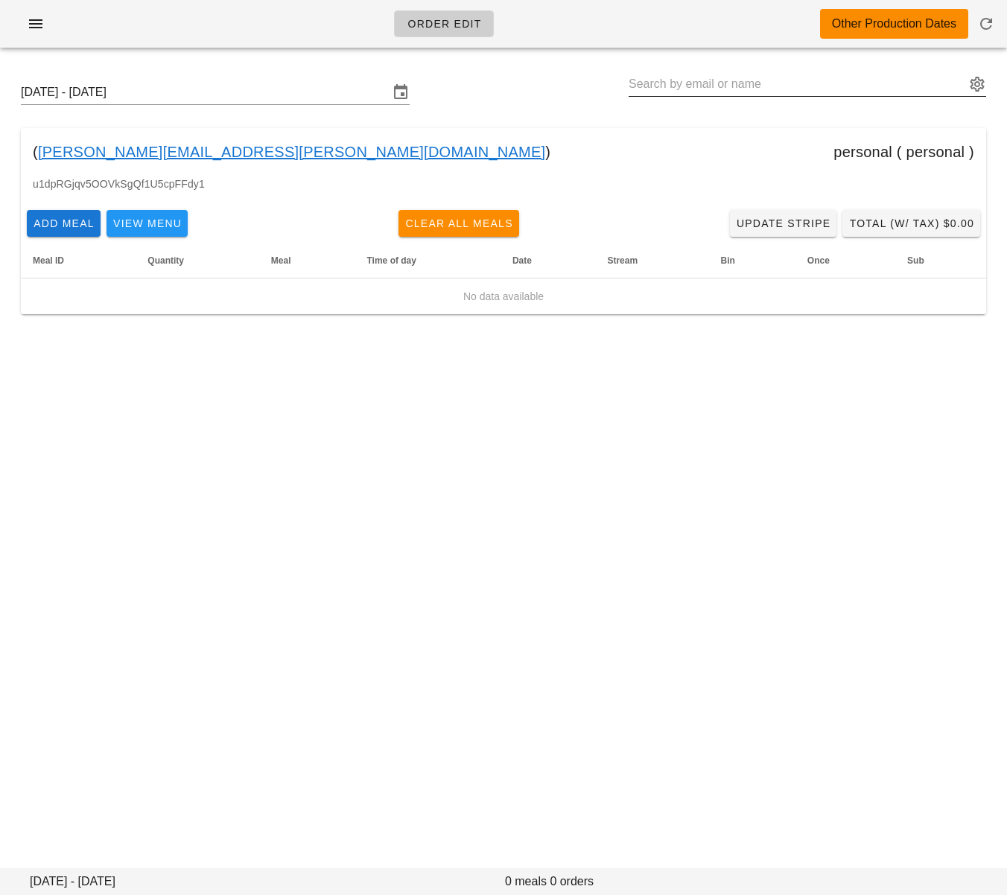
click at [741, 78] on input "text" at bounding box center [797, 84] width 337 height 24
paste input "gani.edmeru@gmail.com"
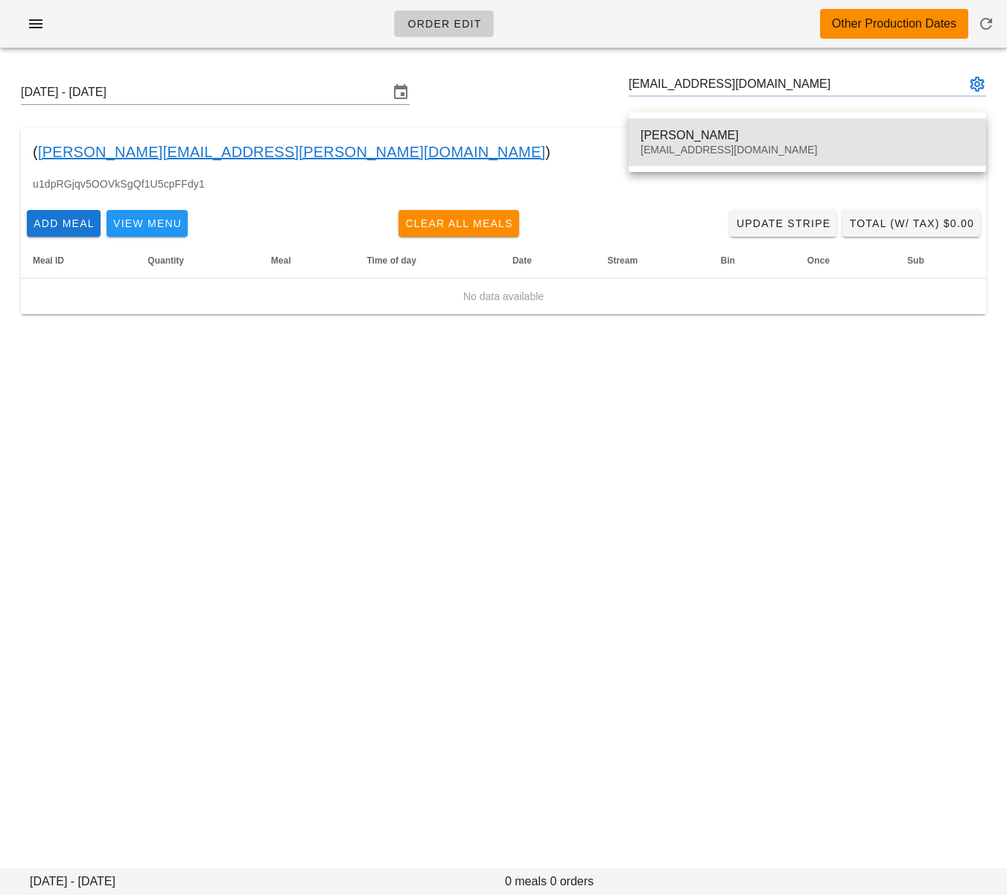
click at [714, 148] on div "gani.edmeru@gmail.com" at bounding box center [808, 150] width 334 height 13
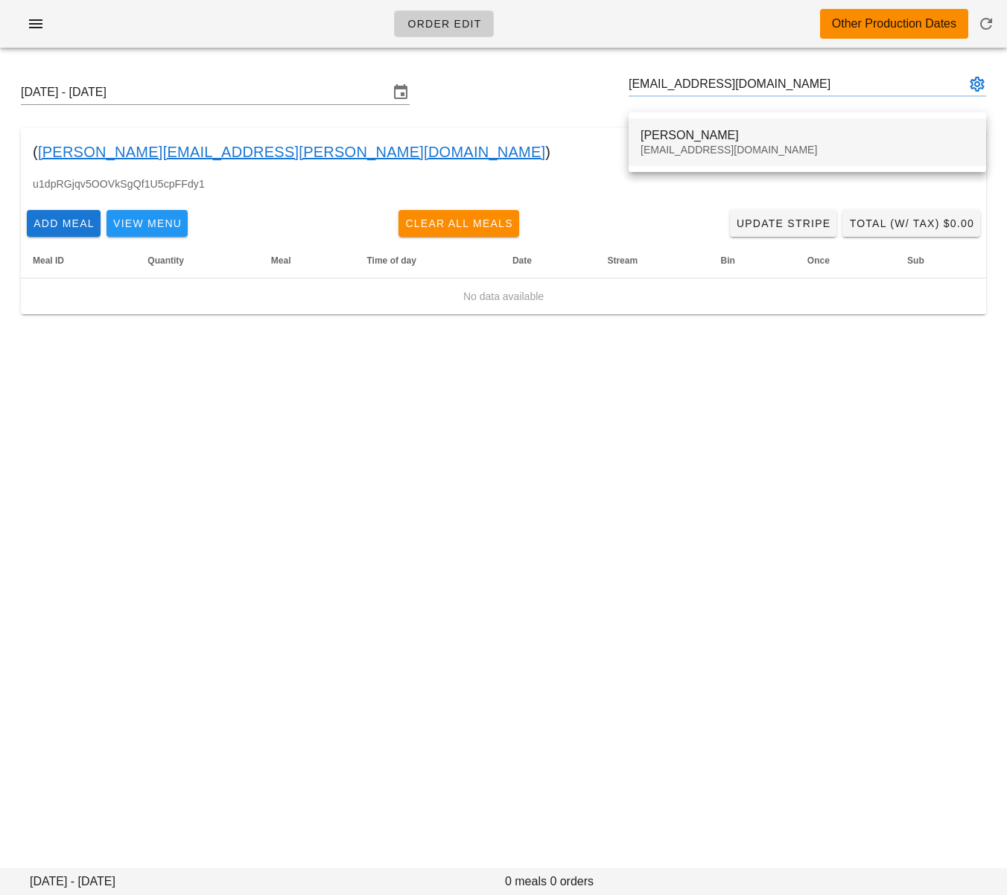
type input "Ganesh Mohandas Borkar (gani.edmeru@gmail.com)"
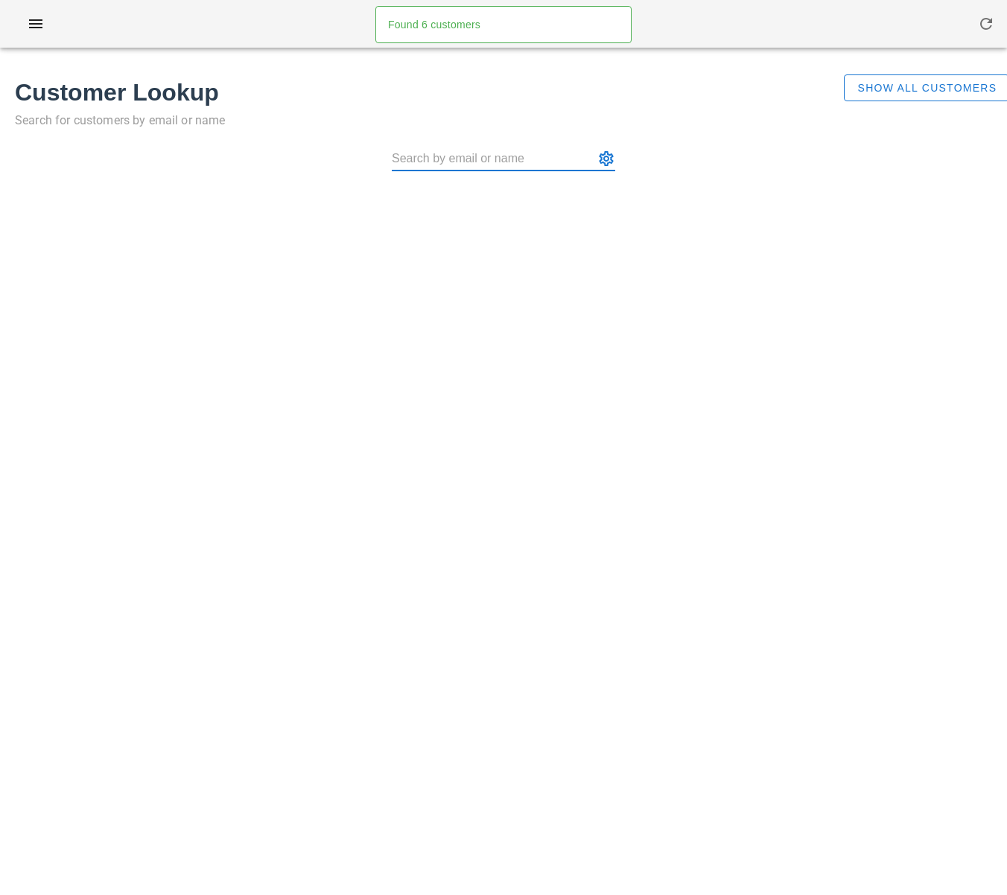
click at [483, 159] on input "text" at bounding box center [493, 159] width 203 height 24
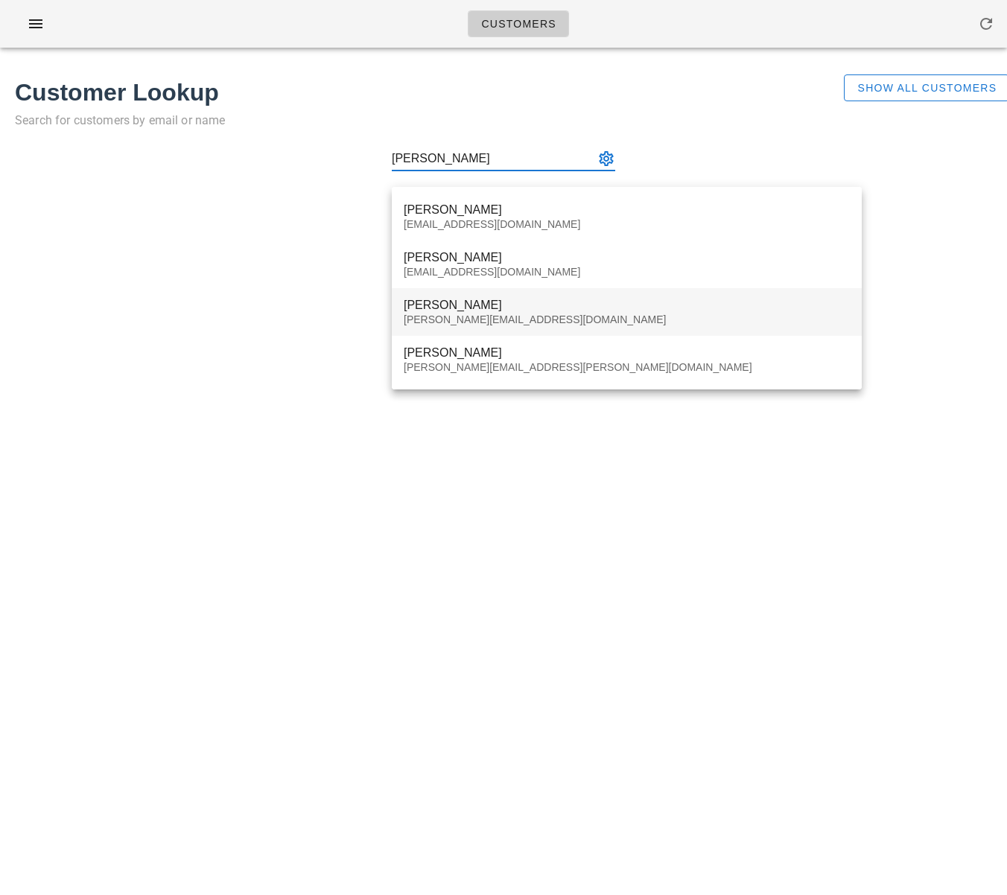
type input "[PERSON_NAME]"
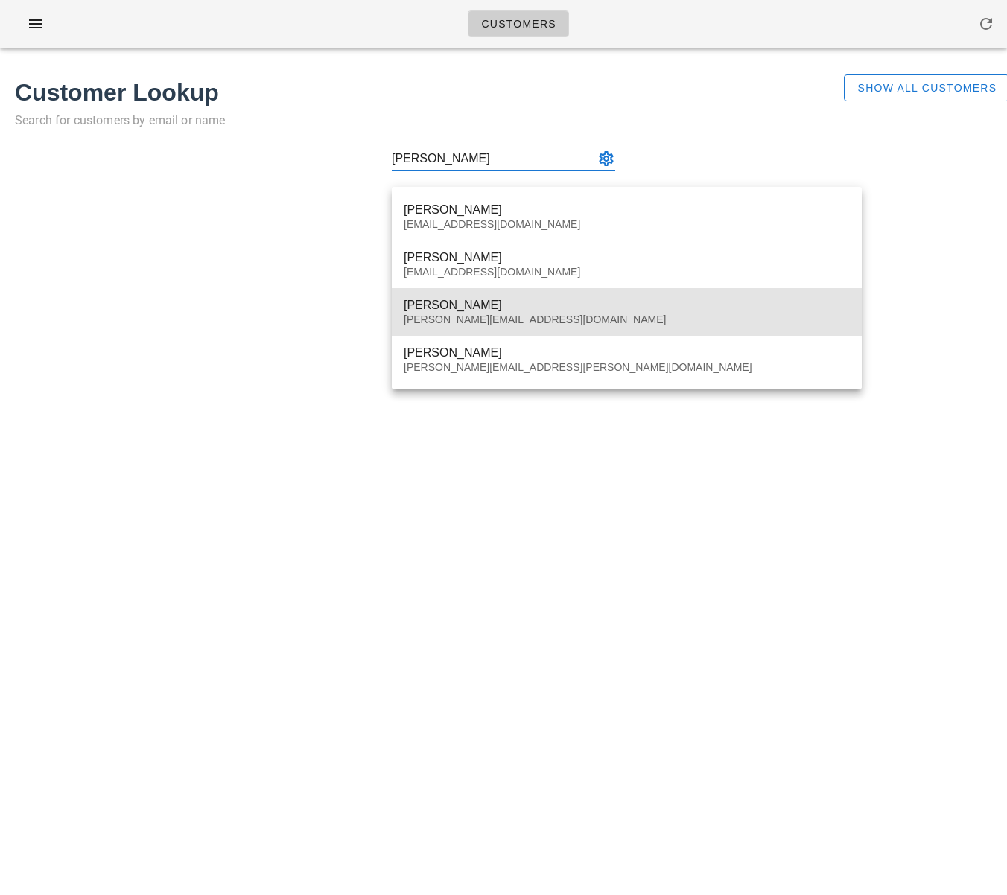
click at [515, 304] on div "[PERSON_NAME]" at bounding box center [627, 305] width 446 height 14
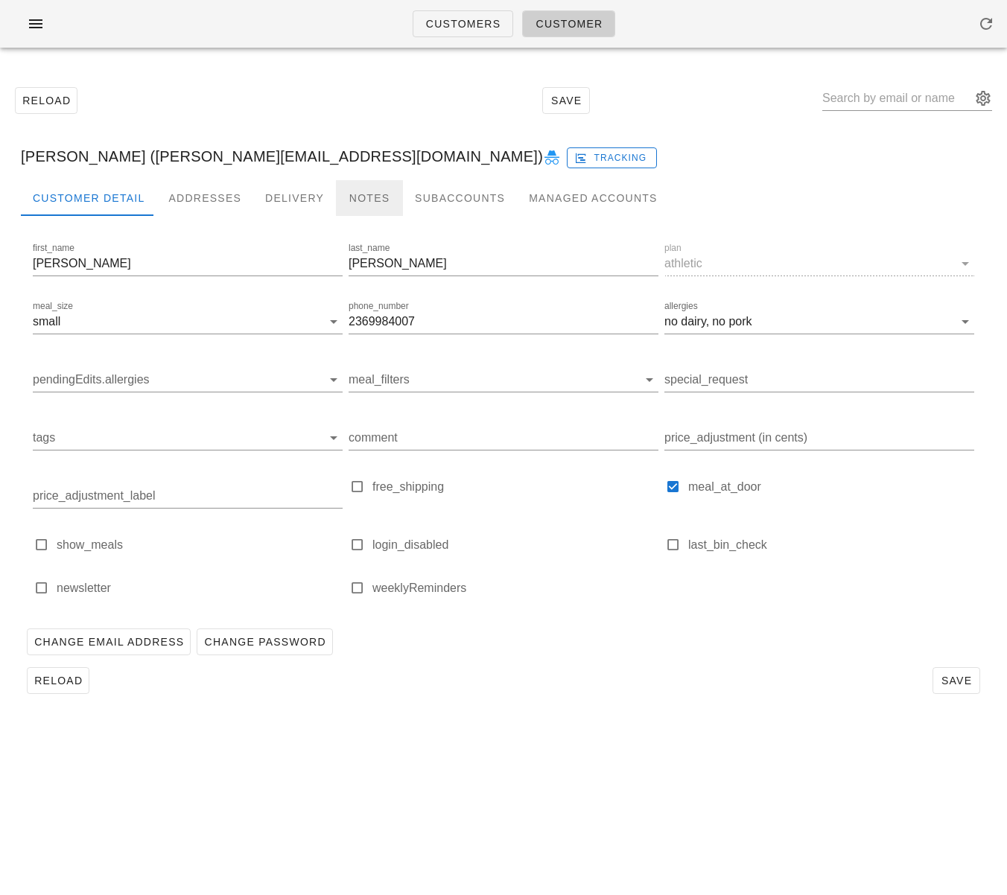
click at [339, 200] on div "Notes" at bounding box center [369, 198] width 67 height 36
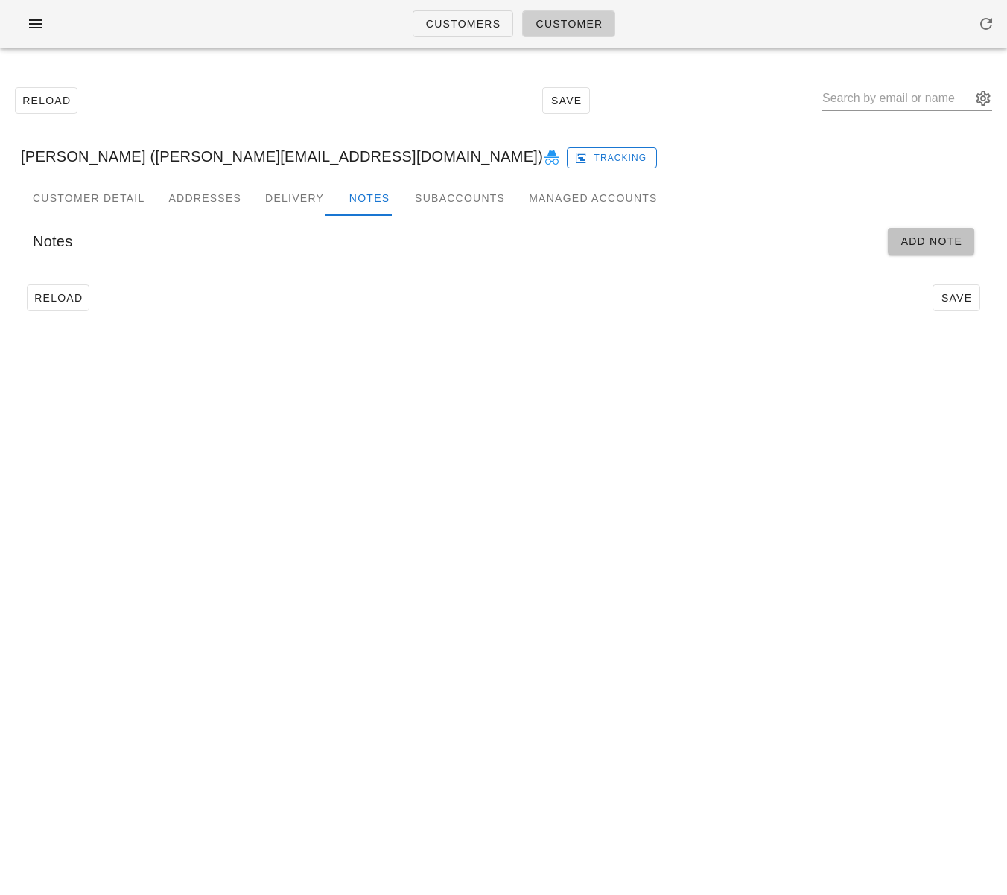
click at [921, 240] on span "Add Note" at bounding box center [931, 241] width 63 height 12
type input "[PERSON_NAME] ([PERSON_NAME][EMAIL_ADDRESS][DOMAIN_NAME])"
click at [197, 298] on input "Start" at bounding box center [132, 291] width 198 height 24
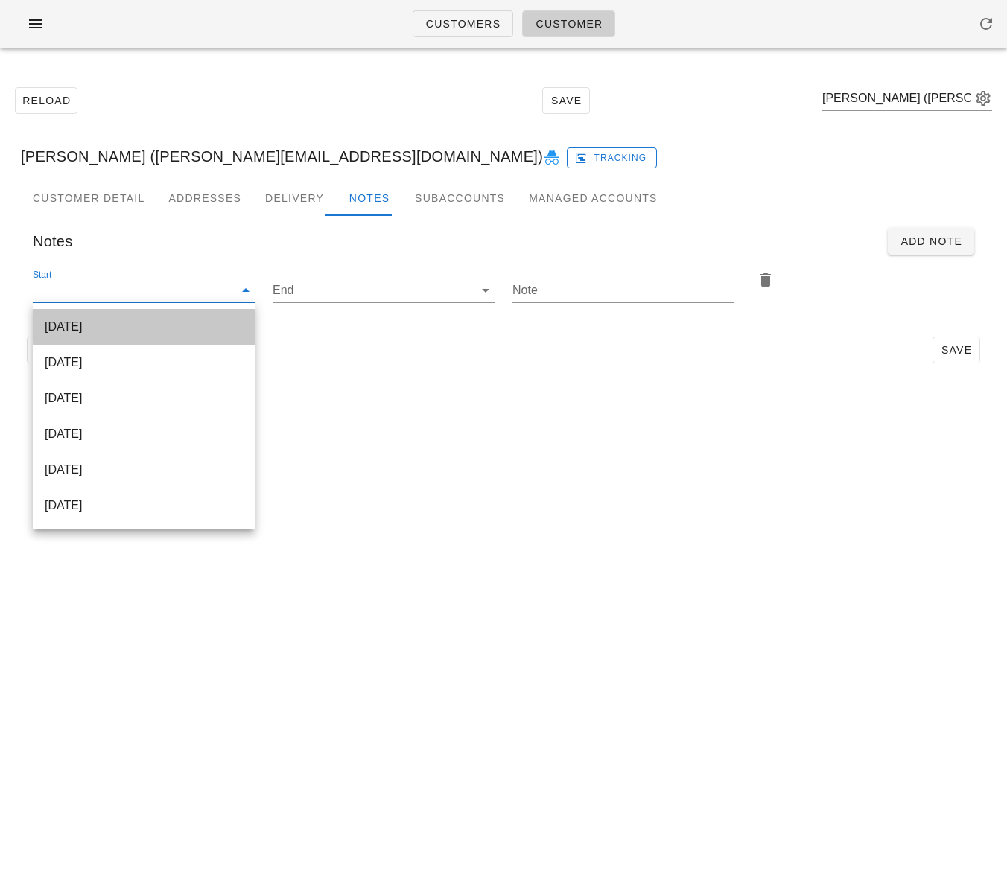
click at [196, 329] on div "[DATE]" at bounding box center [144, 327] width 198 height 14
type input "[DATE]"
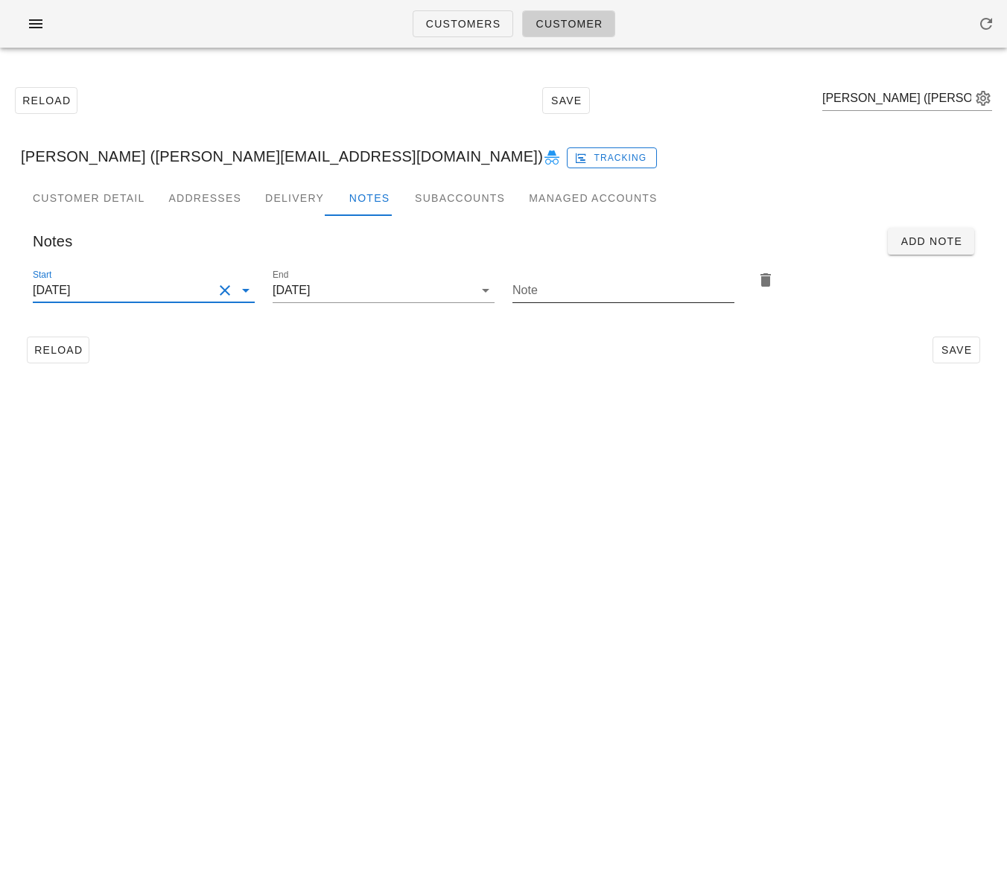
click at [565, 290] on input "Note" at bounding box center [623, 291] width 222 height 24
drag, startPoint x: 564, startPoint y: 295, endPoint x: 480, endPoint y: 288, distance: 84.4
click at [480, 288] on div "Start [DATE] End [DATE] Note Please pack & place meals on G3 for pick up" at bounding box center [503, 293] width 959 height 70
click at [606, 287] on input "Please pack & place meals on G3 for pick up" at bounding box center [623, 291] width 222 height 24
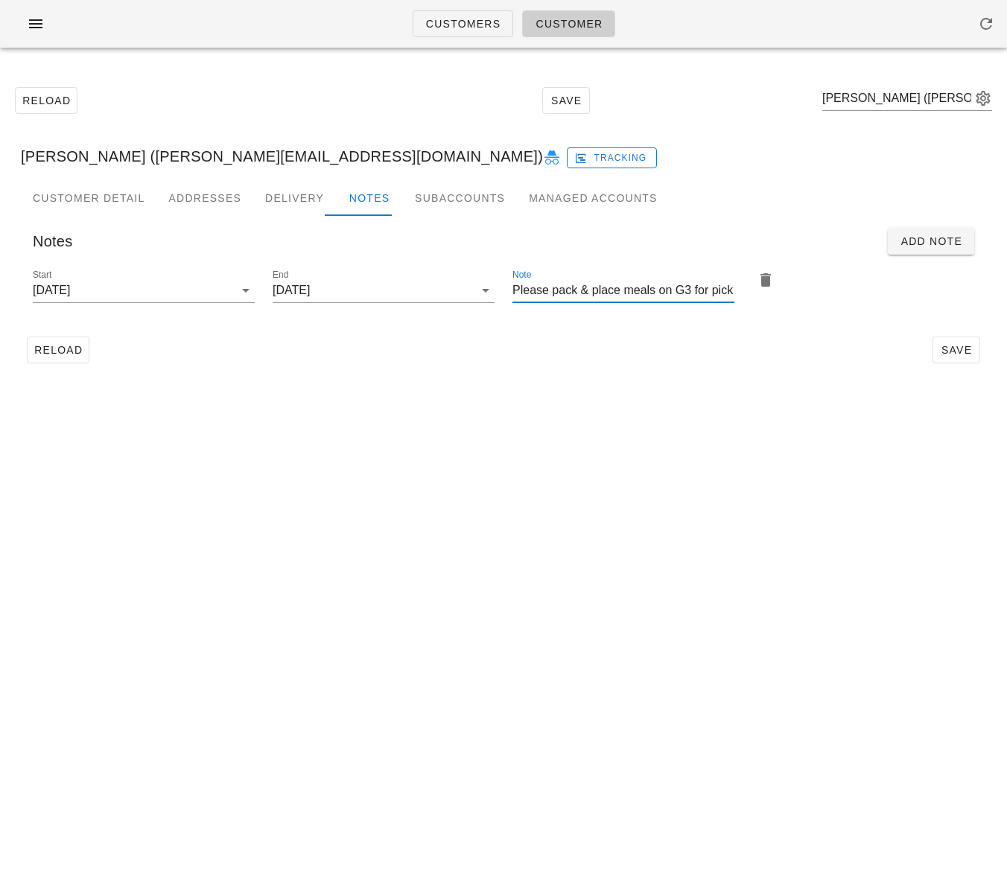
drag, startPoint x: 796, startPoint y: 291, endPoint x: 772, endPoint y: 334, distance: 49.1
click at [796, 291] on div "Start [DATE] End [DATE] Note Please pack & place meals on G3 for pick up" at bounding box center [503, 293] width 959 height 70
type input "Please pack & place meals on G3 for pick up"
drag, startPoint x: 752, startPoint y: 368, endPoint x: 880, endPoint y: 366, distance: 127.4
click at [764, 364] on div "Reload Save" at bounding box center [503, 350] width 965 height 39
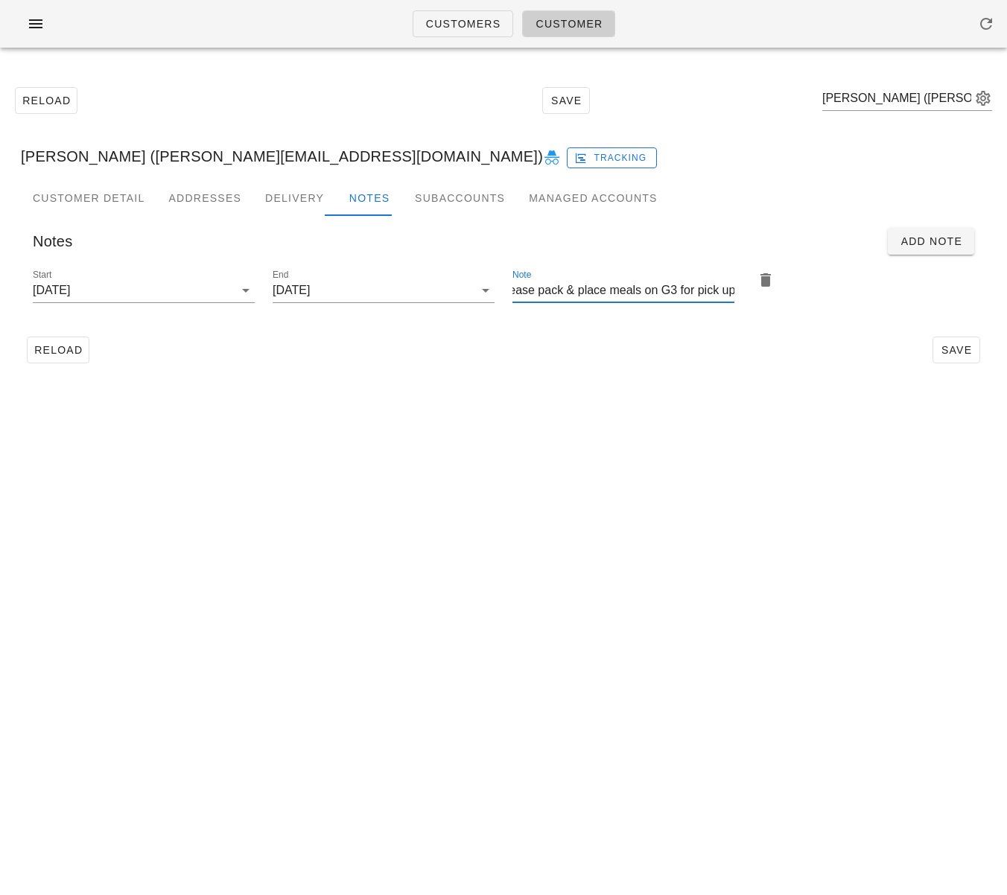
scroll to position [0, 0]
click at [954, 350] on span "Save" at bounding box center [956, 350] width 34 height 12
click at [311, 463] on div "Customers Customer Reload Save [PERSON_NAME] ([PERSON_NAME][EMAIL_ADDRESS][DOMA…" at bounding box center [503, 447] width 1007 height 895
click at [76, 350] on span "Reload" at bounding box center [58, 350] width 49 height 12
click at [445, 20] on span "Customers" at bounding box center [463, 24] width 76 height 12
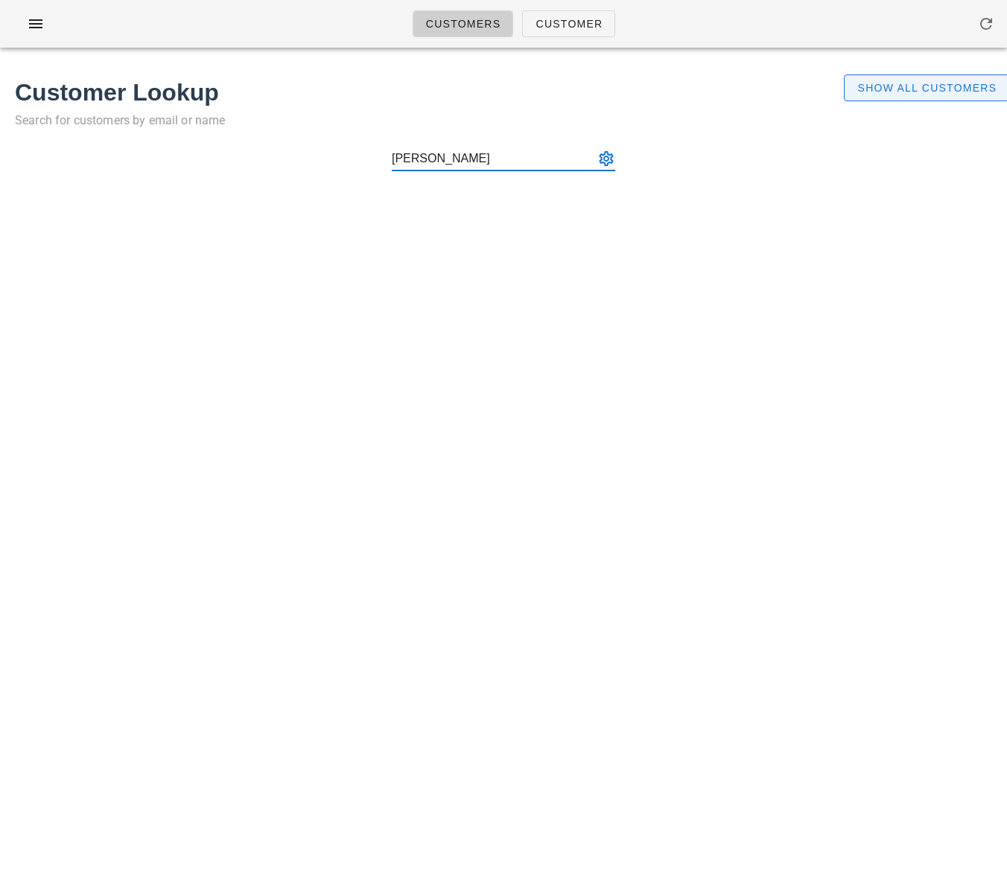
type input "[PERSON_NAME]"
click at [877, 79] on button "Show All Customers" at bounding box center [926, 87] width 165 height 27
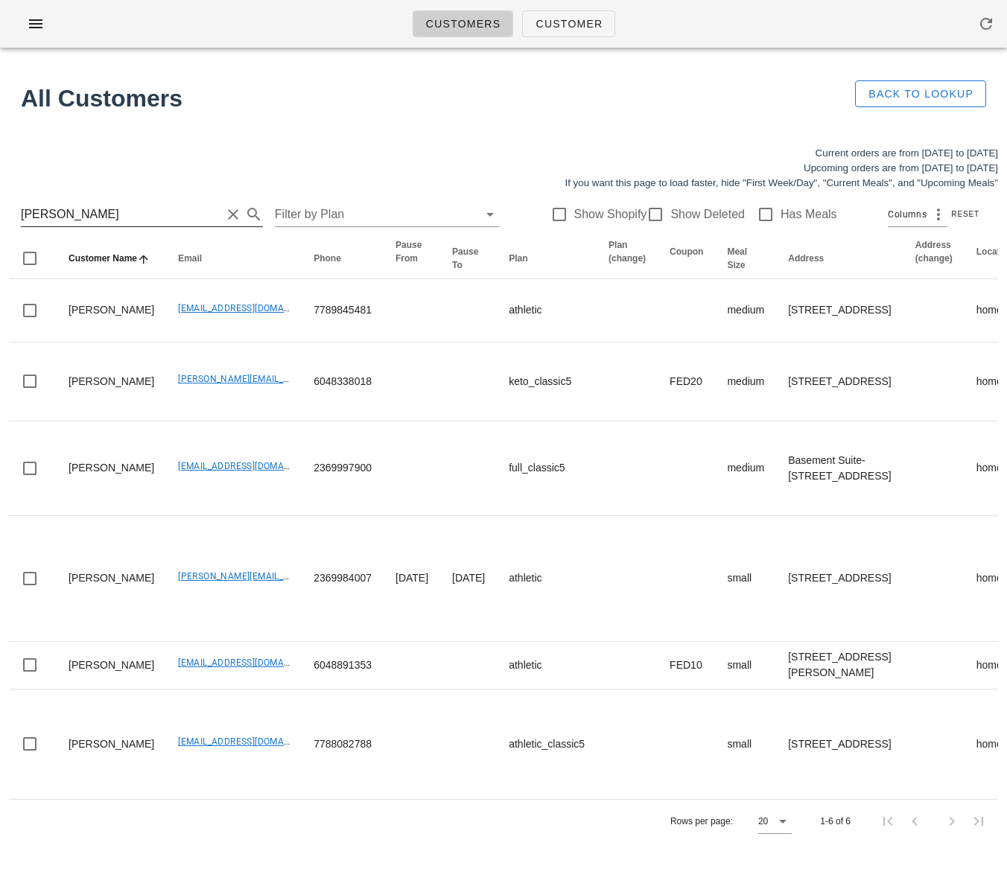
click at [133, 215] on input "[PERSON_NAME]" at bounding box center [121, 215] width 200 height 24
drag, startPoint x: 132, startPoint y: 216, endPoint x: -34, endPoint y: 213, distance: 165.4
click at [0, 213] on html "Customers Customer Found 6 customers All Customers Back to Lookup Current order…" at bounding box center [503, 447] width 1007 height 895
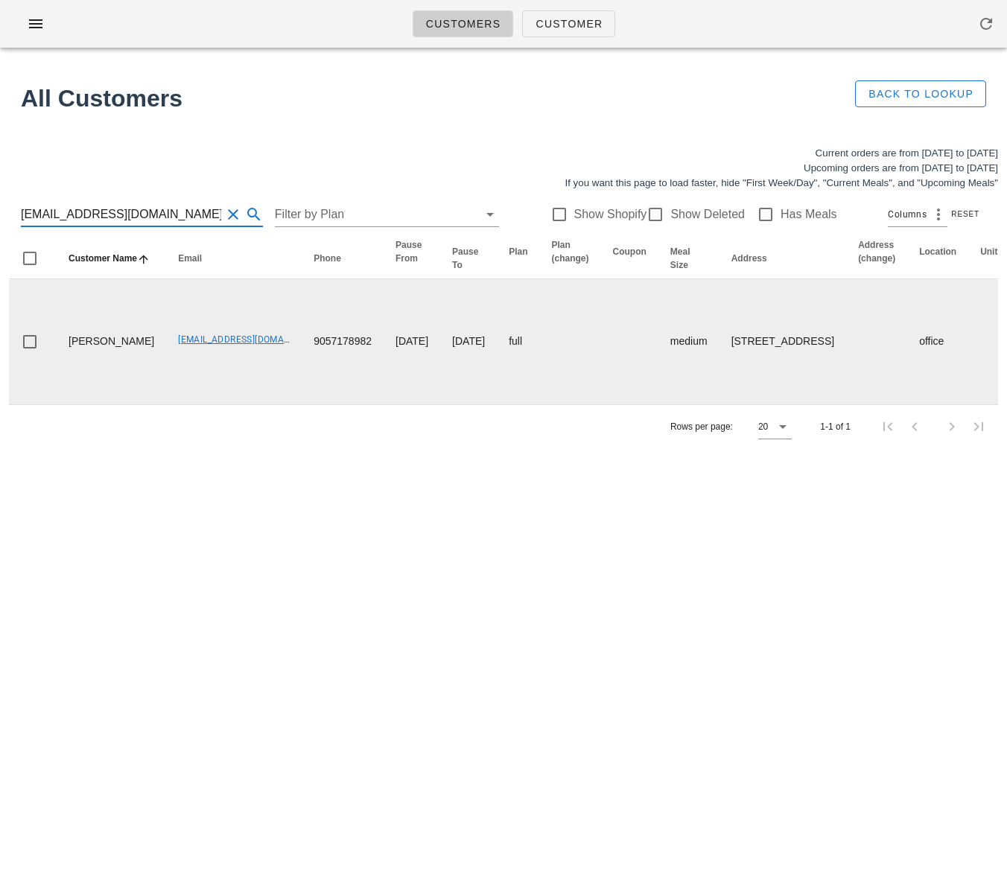
type input "[EMAIL_ADDRESS][DOMAIN_NAME]"
drag, startPoint x: 104, startPoint y: 398, endPoint x: 69, endPoint y: 374, distance: 42.4
click at [69, 374] on td "[PERSON_NAME]" at bounding box center [111, 341] width 109 height 125
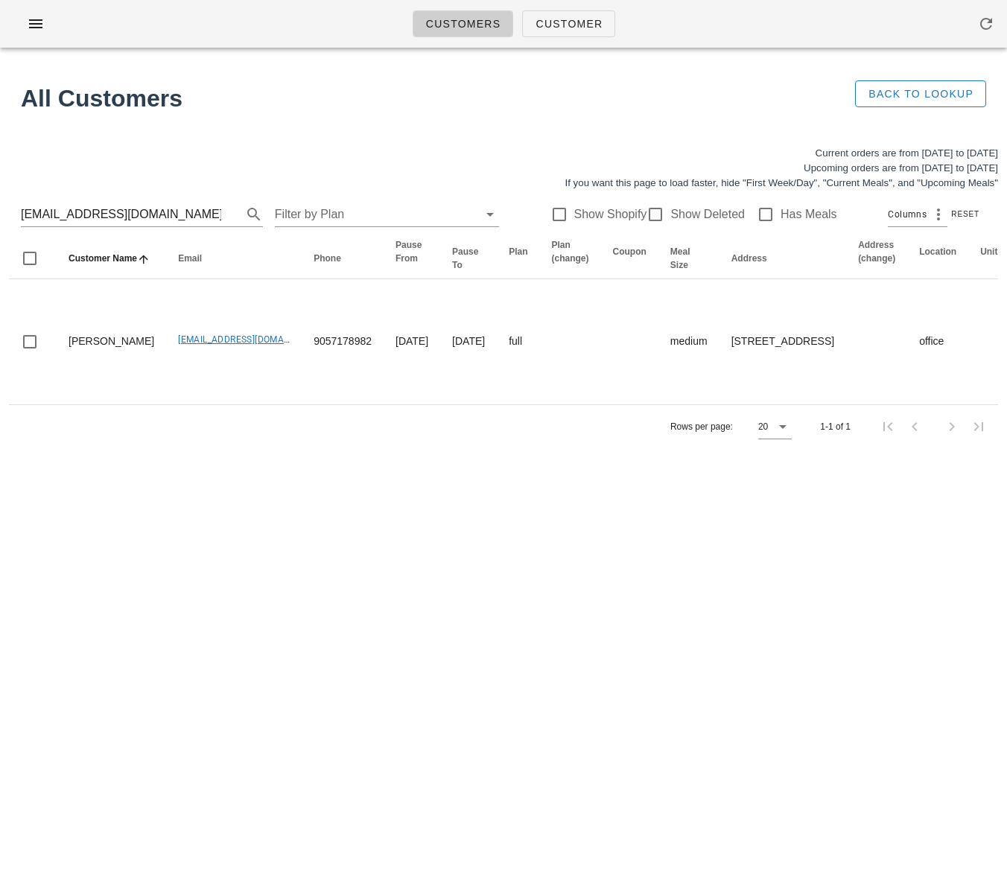
copy td "[PERSON_NAME]"
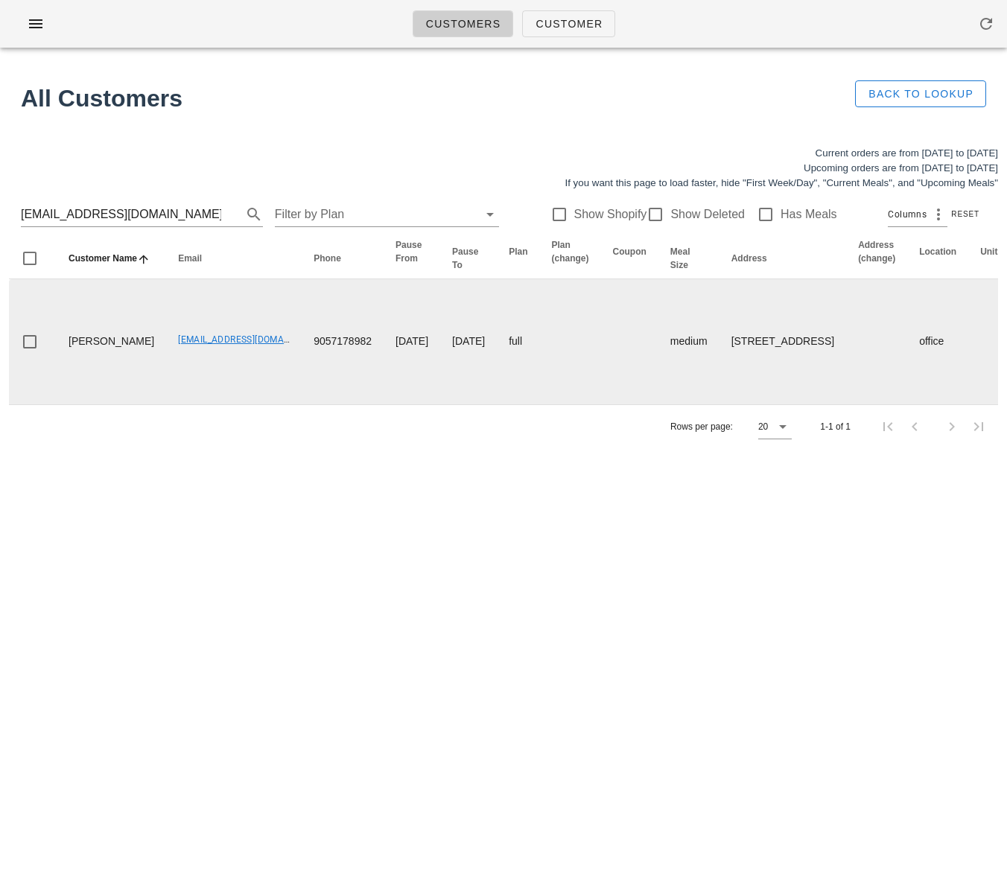
click at [166, 404] on td "[EMAIL_ADDRESS][DOMAIN_NAME]" at bounding box center [234, 341] width 136 height 125
drag, startPoint x: 116, startPoint y: 401, endPoint x: 56, endPoint y: 366, distance: 70.1
click at [170, 404] on td "[EMAIL_ADDRESS][DOMAIN_NAME]" at bounding box center [234, 341] width 136 height 125
drag, startPoint x: 101, startPoint y: 396, endPoint x: 65, endPoint y: 377, distance: 41.3
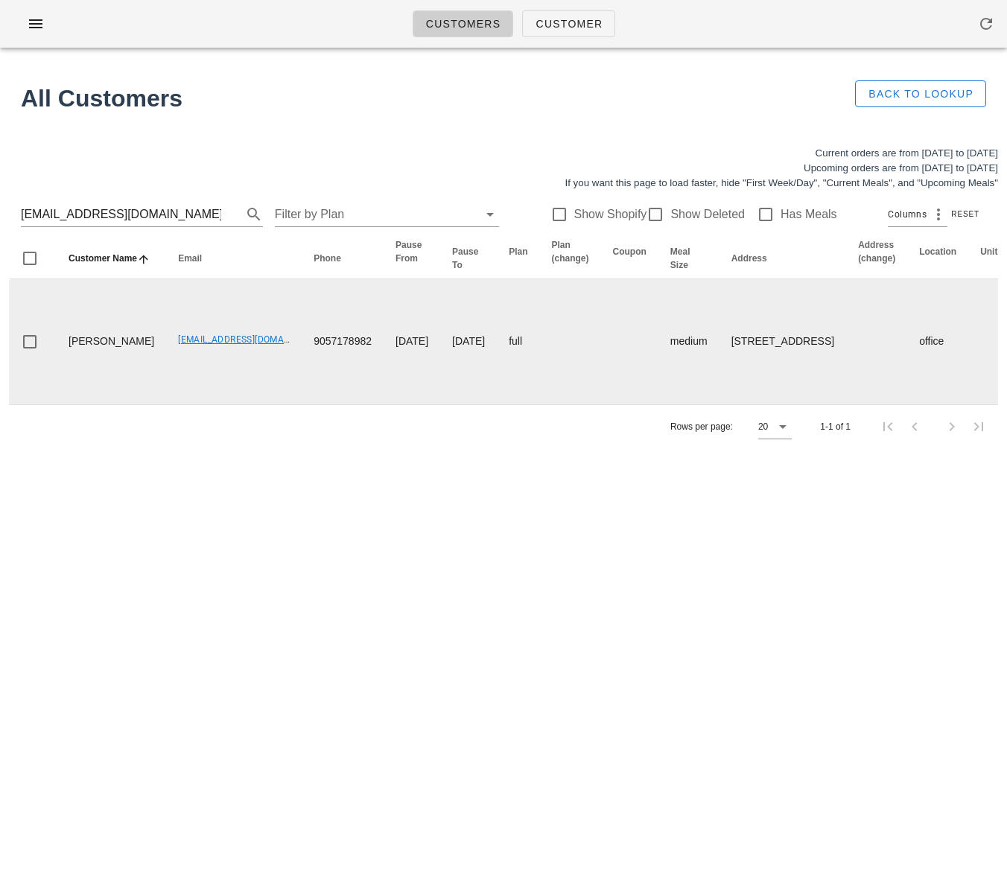
click at [65, 377] on td "[PERSON_NAME]" at bounding box center [111, 341] width 109 height 125
copy td "[PERSON_NAME]"
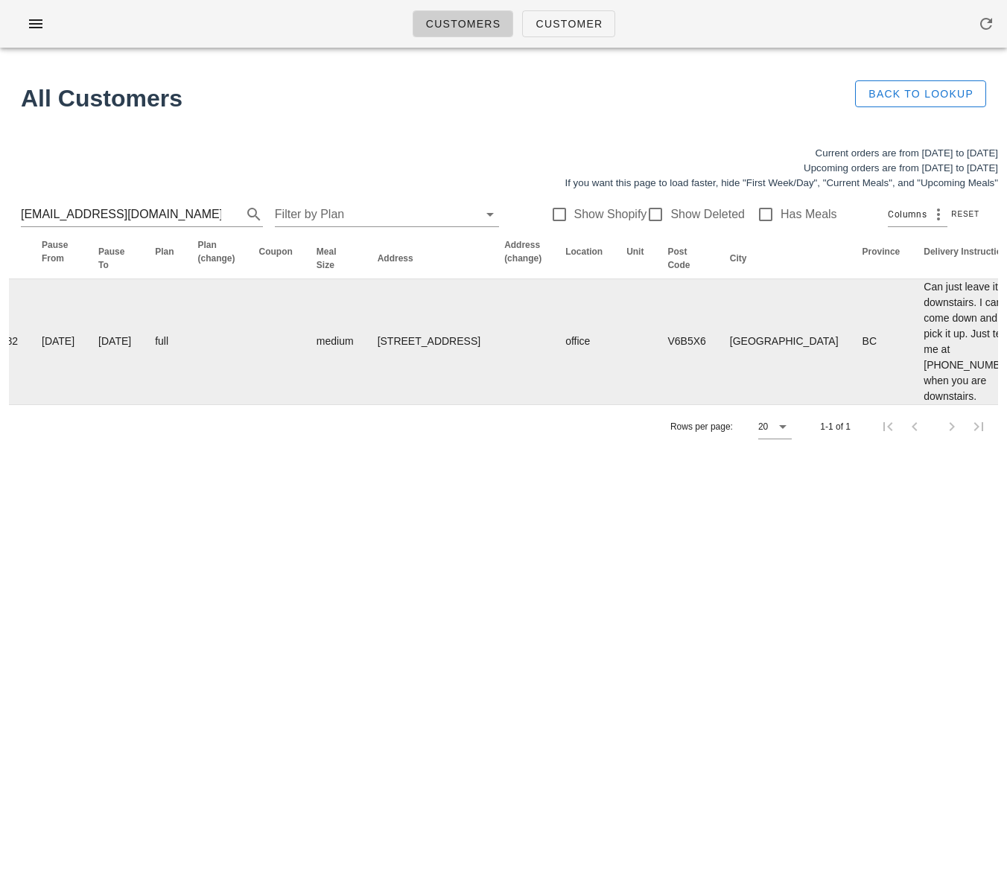
scroll to position [0, 866]
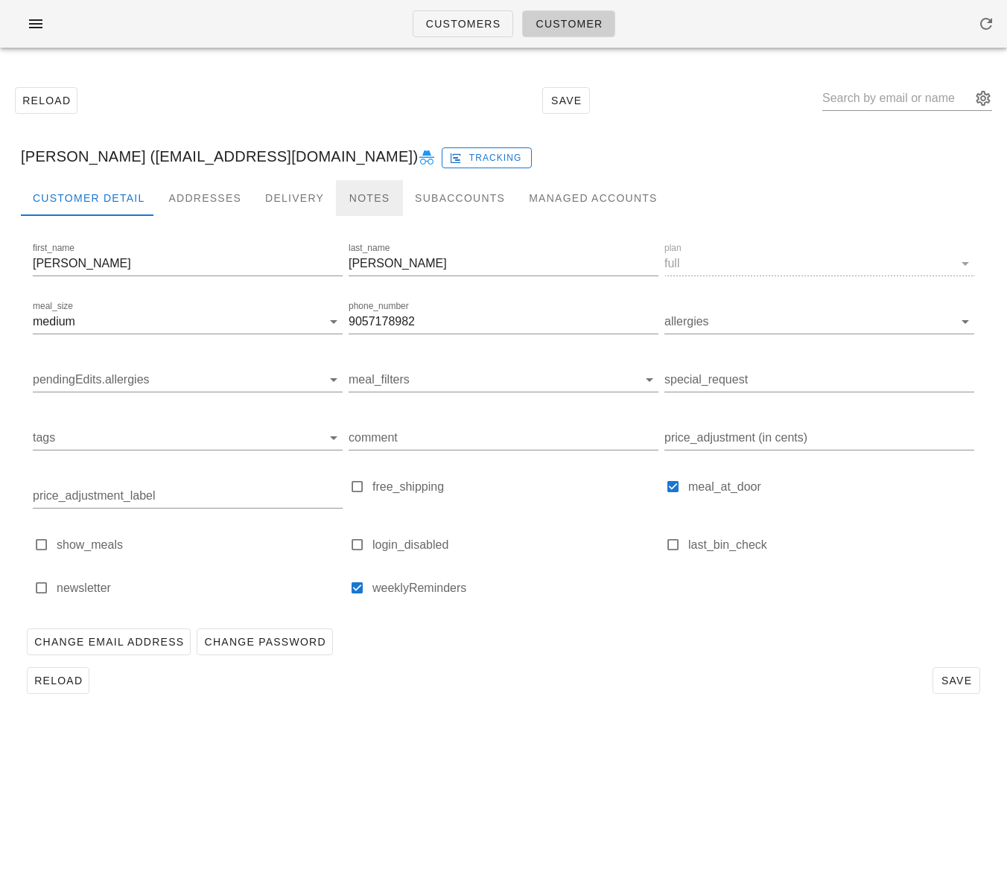
click at [360, 203] on div "Notes" at bounding box center [369, 198] width 67 height 36
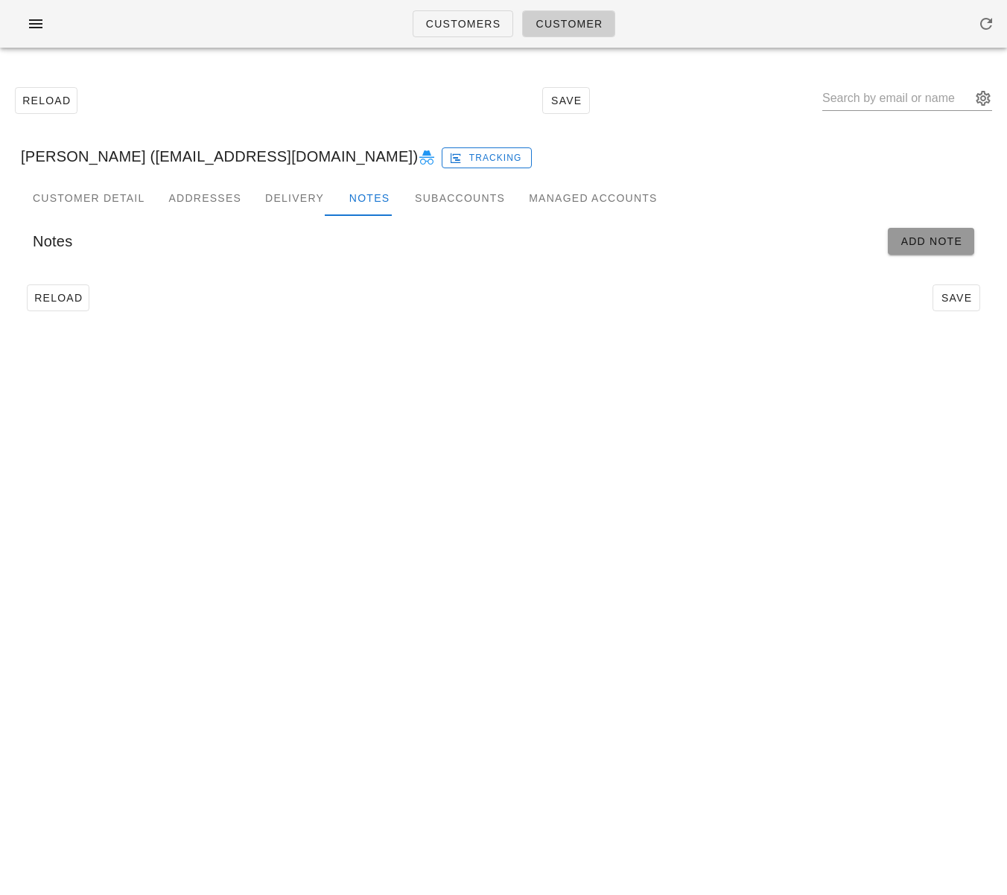
drag, startPoint x: 925, startPoint y: 251, endPoint x: 869, endPoint y: 256, distance: 56.1
click at [924, 251] on button "Add Note" at bounding box center [931, 241] width 86 height 27
type input "[PERSON_NAME] ([EMAIL_ADDRESS][DOMAIN_NAME])"
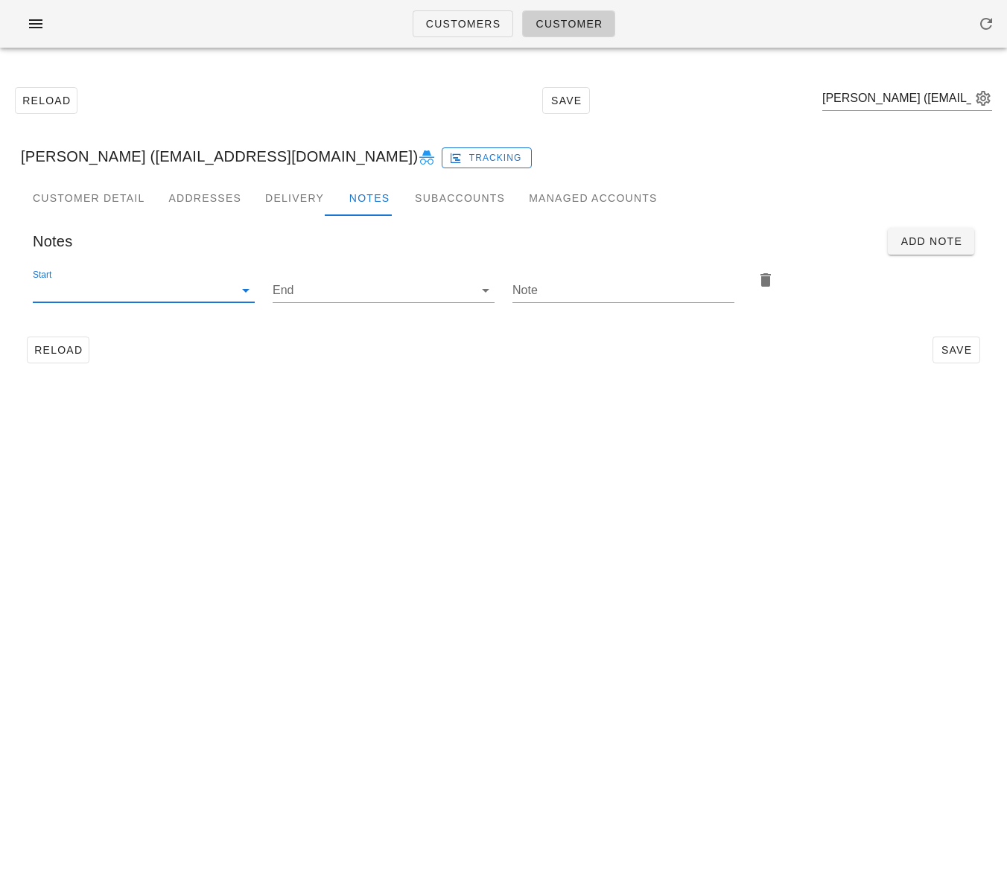
click at [156, 289] on input "Start" at bounding box center [132, 291] width 198 height 24
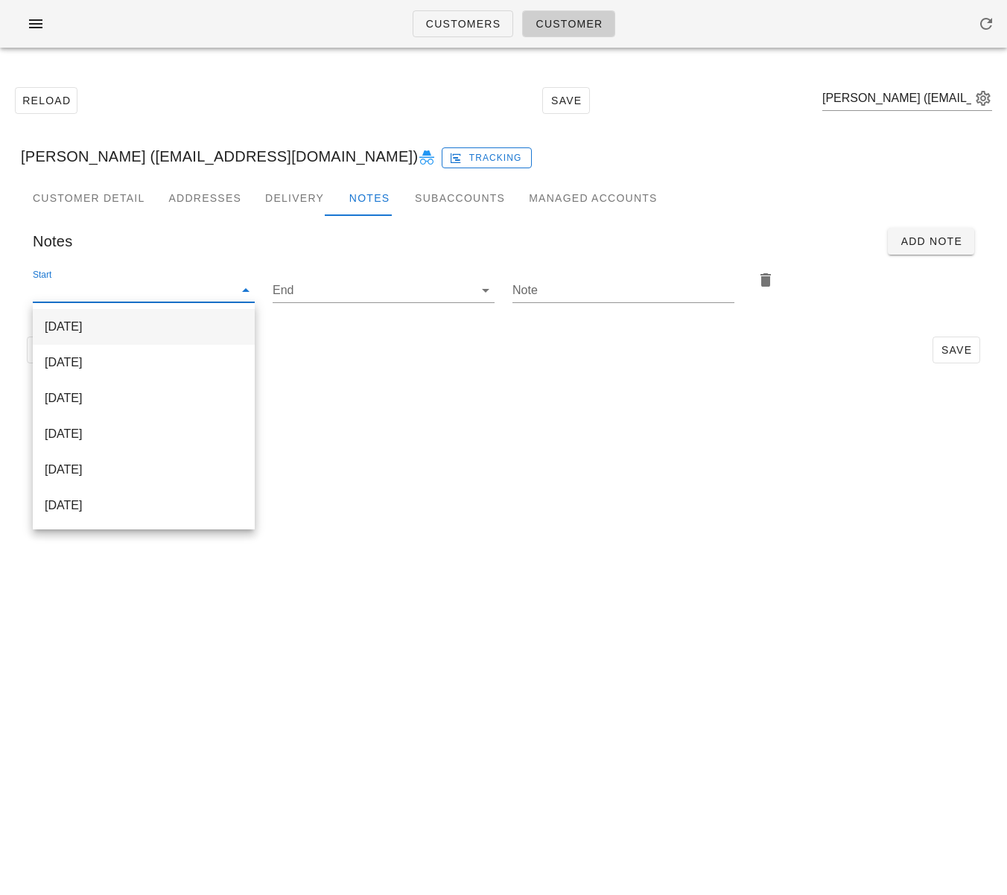
click at [146, 321] on div "[DATE]" at bounding box center [144, 327] width 198 height 14
type input "[DATE]"
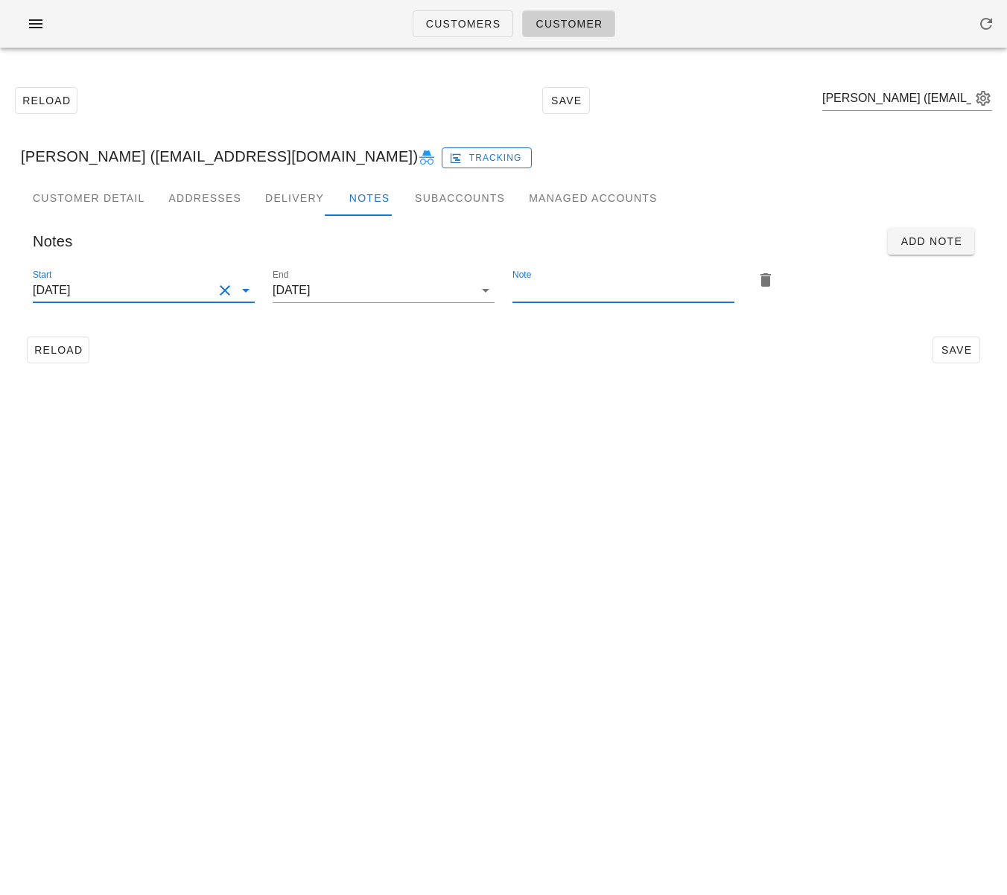
click at [554, 287] on input "Note" at bounding box center [623, 291] width 222 height 24
click at [520, 293] on input "Cancelled-" at bounding box center [623, 291] width 222 height 24
click at [597, 292] on input "Meals cancelled-" at bounding box center [623, 291] width 222 height 24
click at [618, 291] on input "Meals cancelled -" at bounding box center [623, 291] width 222 height 24
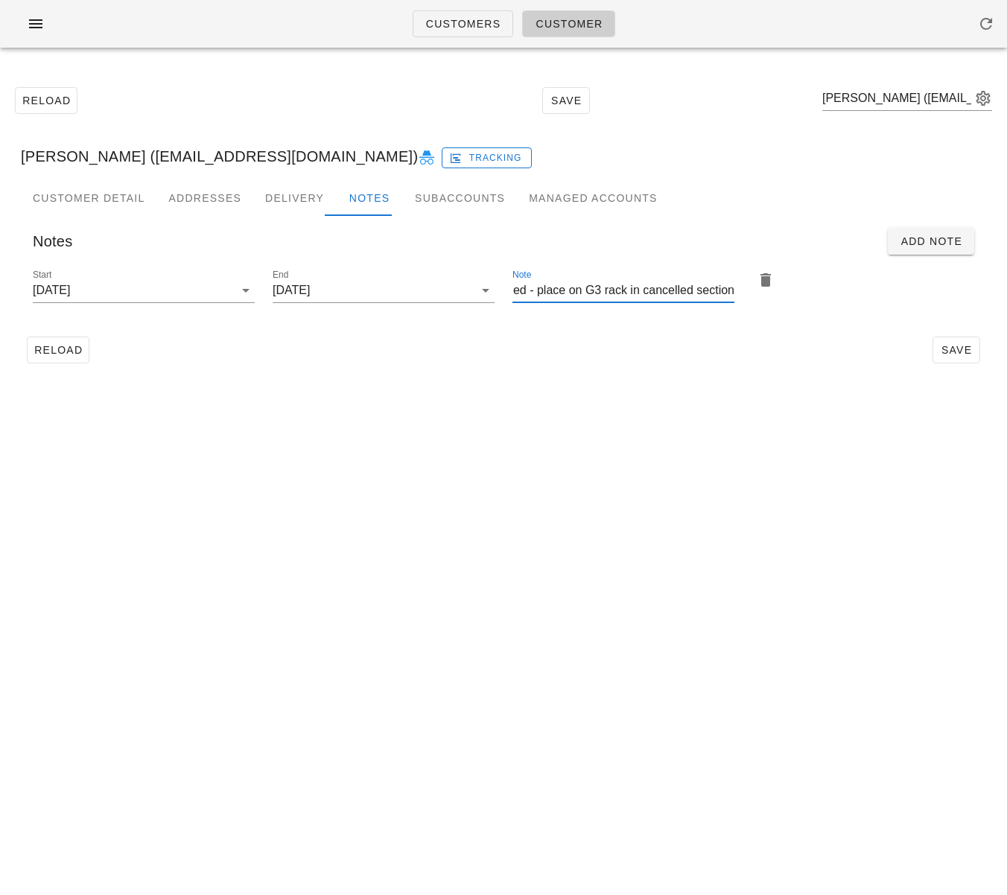
click at [548, 292] on input "Meals cancelled - place on G3 rack in cancelled section" at bounding box center [623, 291] width 222 height 24
type input "Meals cancelled - please place on G3 rack in cancelled section"
click at [960, 348] on span "Save" at bounding box center [956, 350] width 34 height 12
drag, startPoint x: 95, startPoint y: 154, endPoint x: 109, endPoint y: 156, distance: 14.2
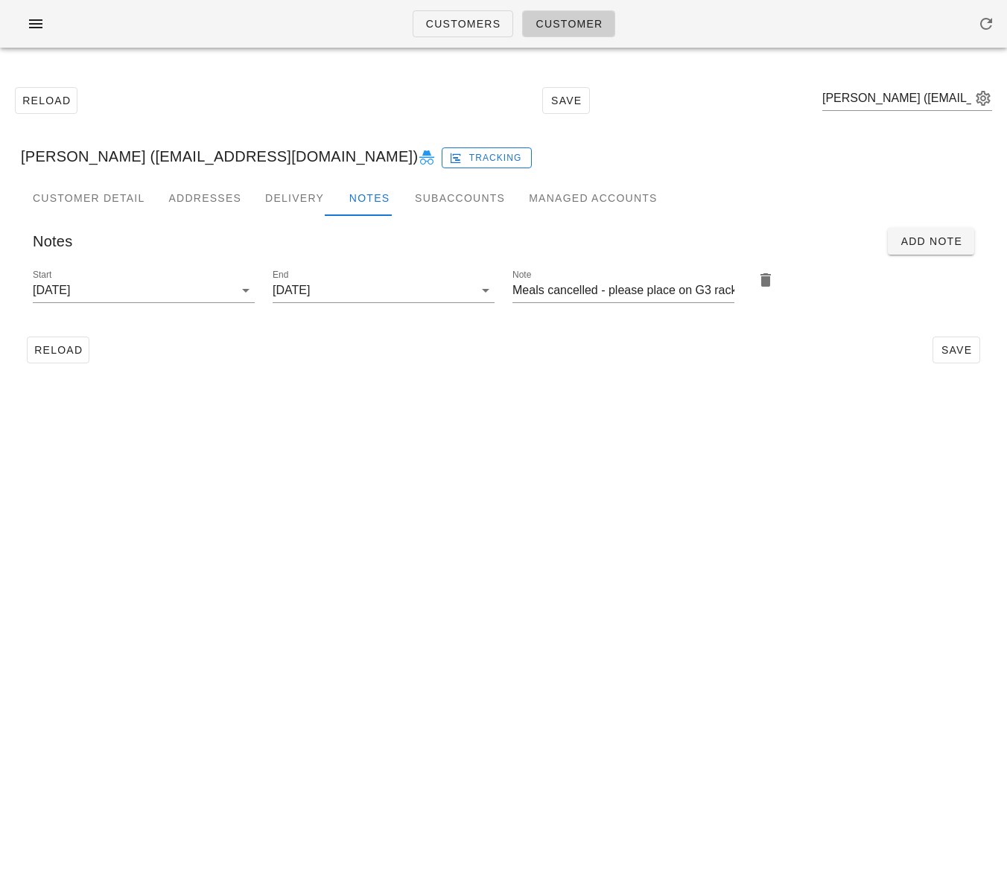
click at [95, 154] on div "[PERSON_NAME] ([EMAIL_ADDRESS][DOMAIN_NAME]) Tracking" at bounding box center [503, 157] width 989 height 48
drag, startPoint x: 133, startPoint y: 158, endPoint x: 10, endPoint y: 188, distance: 126.5
click at [21, 159] on div "[PERSON_NAME] ([EMAIL_ADDRESS][DOMAIN_NAME]) Tracking" at bounding box center [503, 157] width 989 height 48
copy div "[PERSON_NAME]"
drag, startPoint x: 375, startPoint y: 471, endPoint x: 310, endPoint y: 422, distance: 80.9
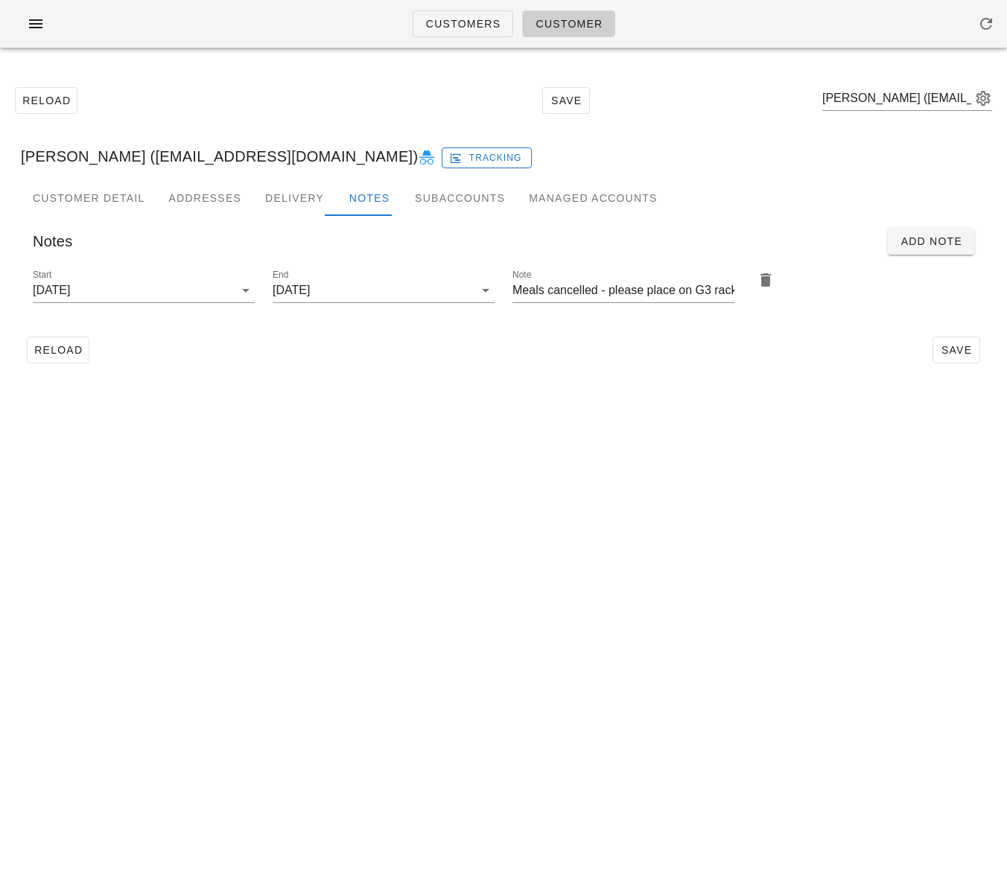
click at [372, 468] on div "Customers Customer Reload Save [PERSON_NAME] ([EMAIL_ADDRESS][DOMAIN_NAME]) [PE…" at bounding box center [503, 447] width 1007 height 895
click at [66, 354] on span "Reload" at bounding box center [58, 350] width 49 height 12
click at [463, 559] on div "Customers Customer Reload Save [PERSON_NAME] ([EMAIL_ADDRESS][DOMAIN_NAME]) Tra…" at bounding box center [503, 447] width 1007 height 895
click at [876, 102] on input "text" at bounding box center [896, 98] width 149 height 24
paste input "[PERSON_NAME]"
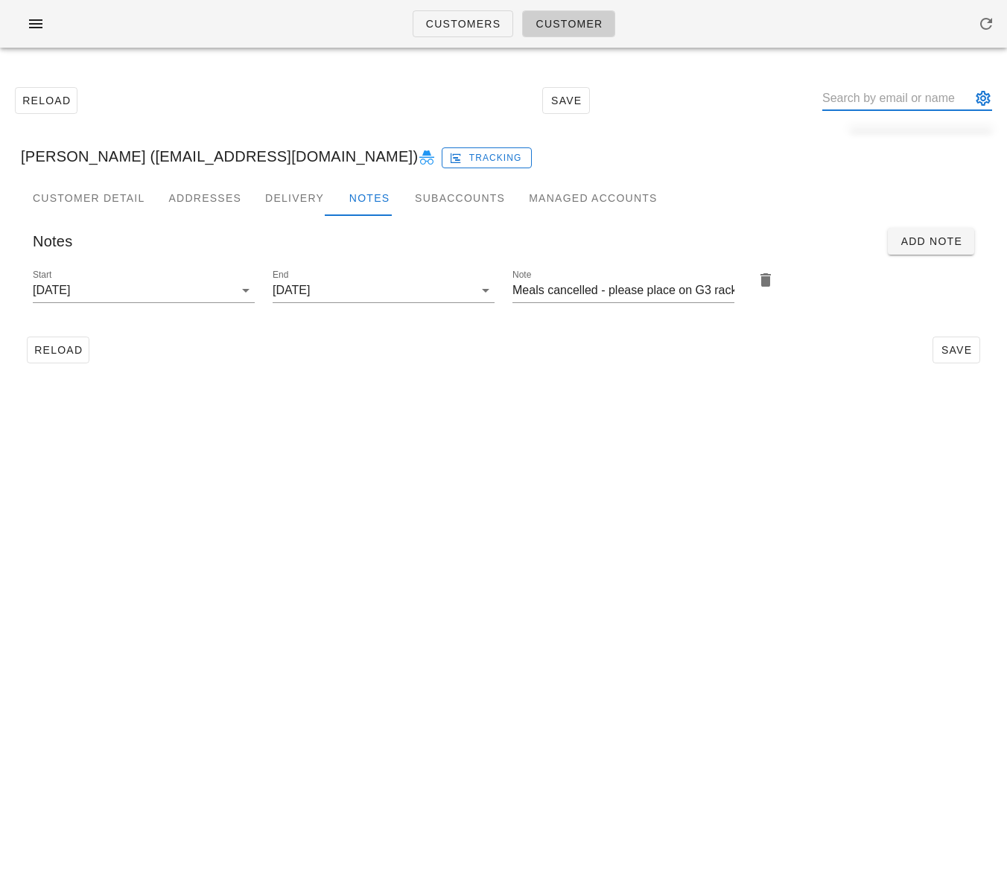
type input "[PERSON_NAME]"
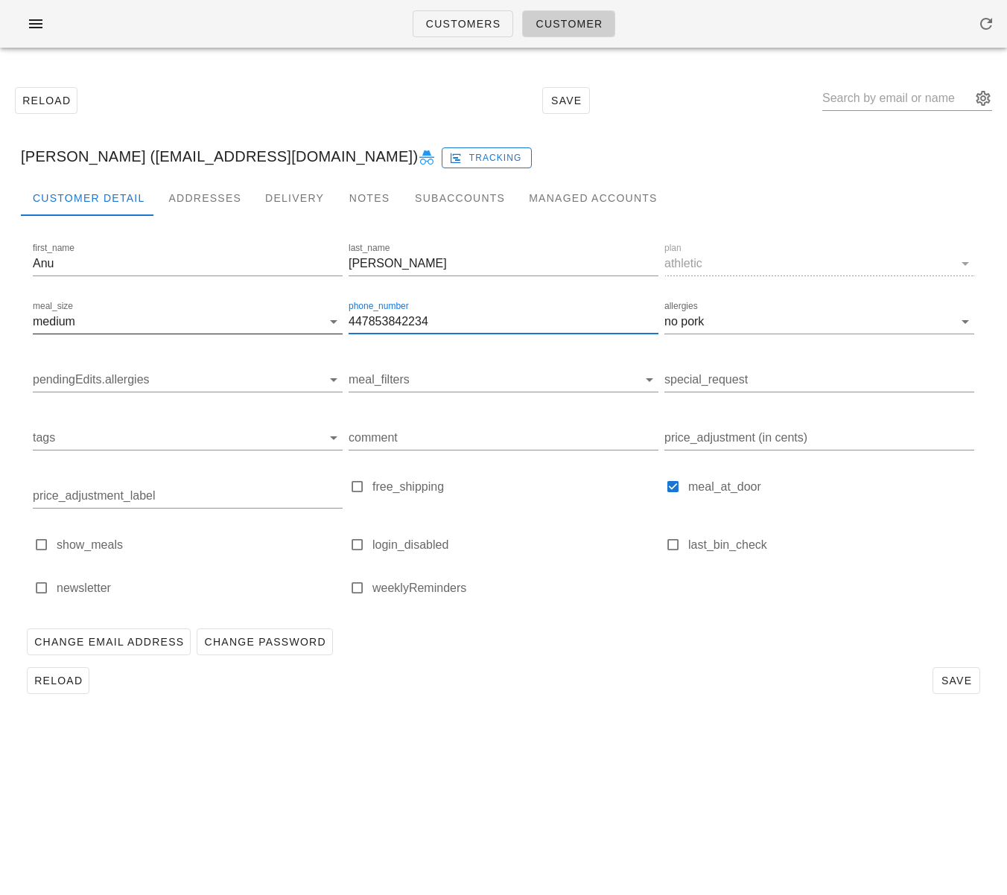
drag, startPoint x: 434, startPoint y: 325, endPoint x: 313, endPoint y: 317, distance: 121.7
click at [313, 317] on div "first_name Anu last_name Chandy plan athletic meal_size medium phone_number 447…" at bounding box center [503, 425] width 947 height 377
click at [399, 308] on label "phone_number" at bounding box center [379, 306] width 60 height 11
click at [370, 326] on input "447853842234" at bounding box center [504, 322] width 310 height 24
drag, startPoint x: 342, startPoint y: 320, endPoint x: 324, endPoint y: 320, distance: 17.9
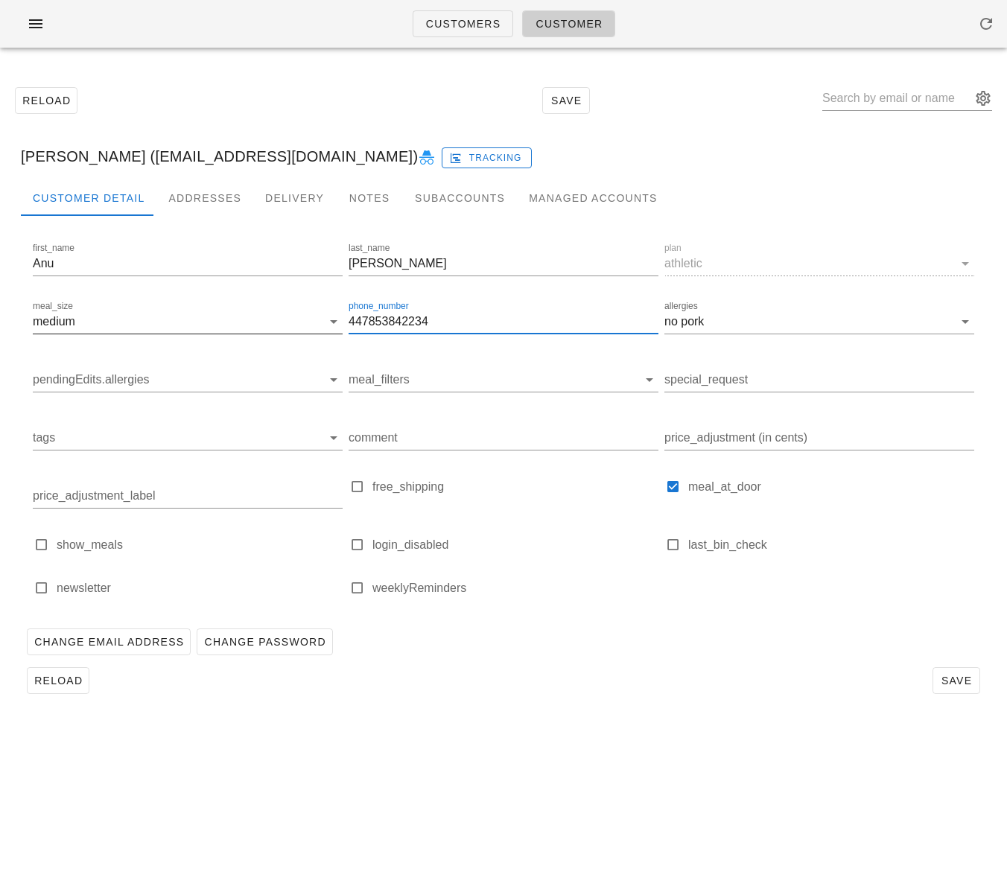
click at [301, 319] on div "first_name Anu last_name Chandy plan athletic meal_size medium phone_number 447…" at bounding box center [503, 425] width 947 height 377
click at [369, 320] on input "447853842234" at bounding box center [504, 322] width 310 height 24
drag, startPoint x: 367, startPoint y: 323, endPoint x: 308, endPoint y: 322, distance: 58.9
click at [309, 322] on div "first_name Anu last_name Chandy plan athletic meal_size medium phone_number 447…" at bounding box center [503, 425] width 947 height 377
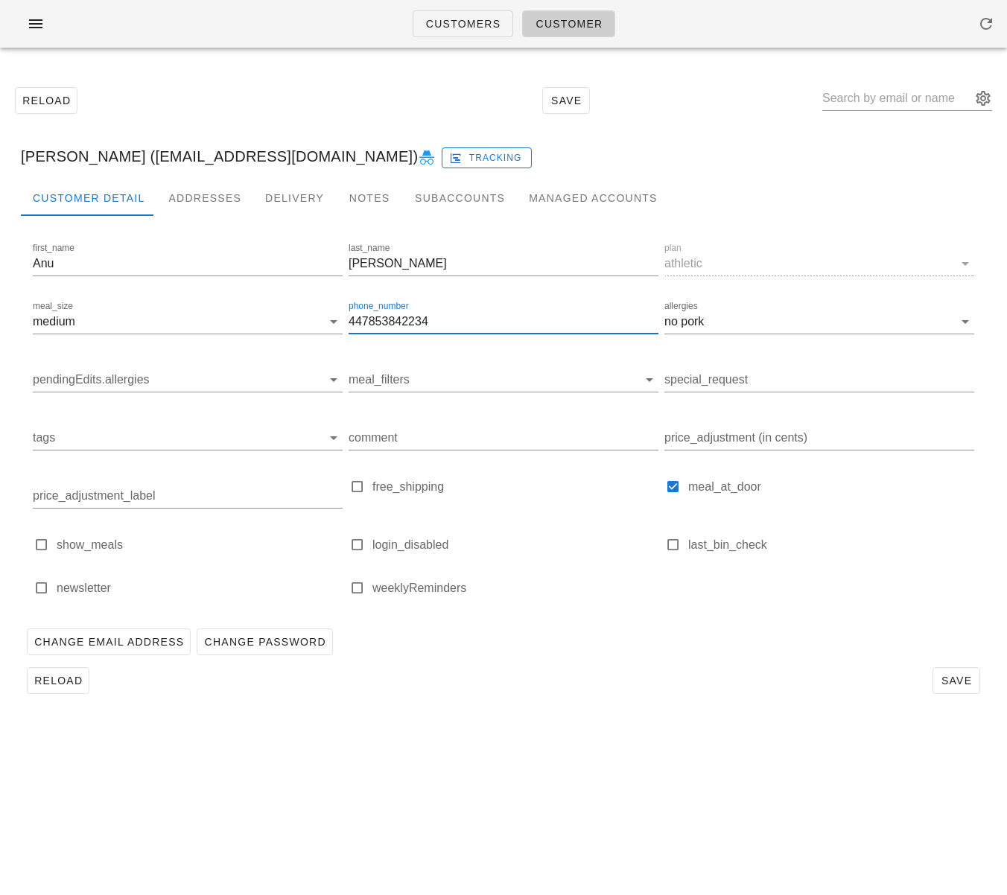
scroll to position [0, 0]
click at [416, 328] on input "447853842234" at bounding box center [504, 322] width 310 height 24
drag, startPoint x: 414, startPoint y: 325, endPoint x: 323, endPoint y: 320, distance: 91.8
click at [323, 320] on div "first_name Anu last_name Chandy plan athletic meal_size medium phone_number 447…" at bounding box center [503, 425] width 947 height 377
drag, startPoint x: 523, startPoint y: 720, endPoint x: 745, endPoint y: 701, distance: 222.8
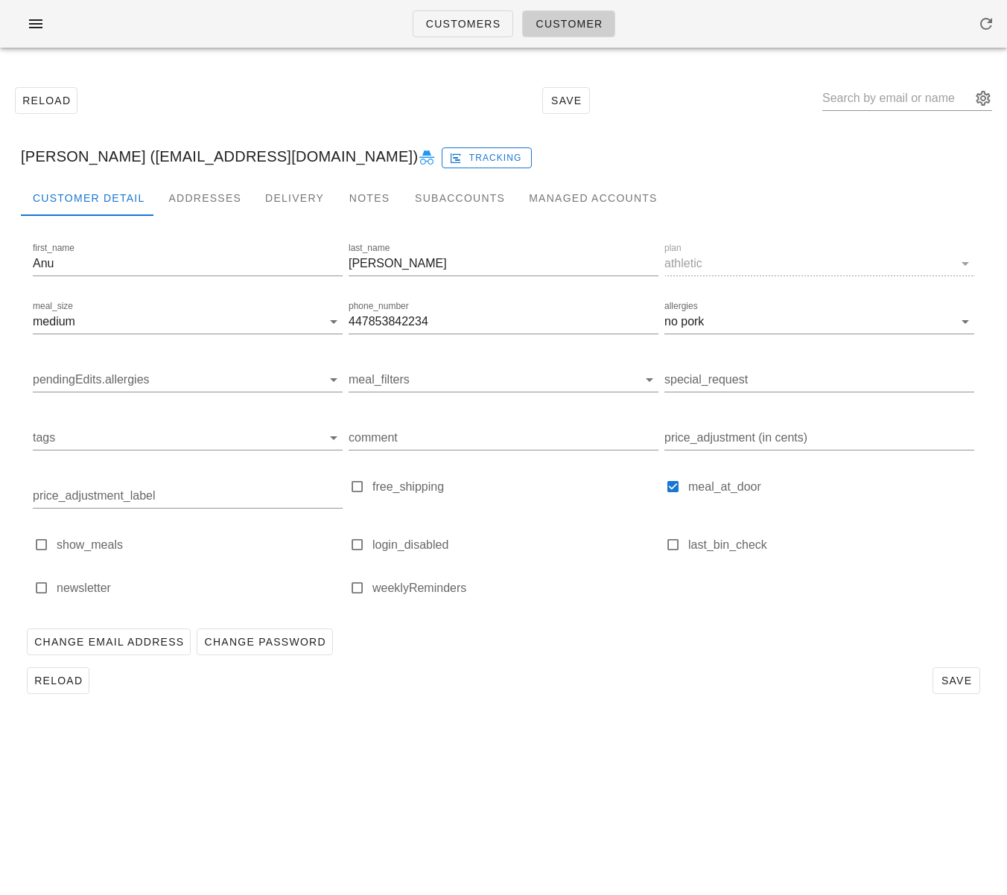
click at [523, 720] on div "Reload Save Anu Chandy (anuchandy@hotmail.co.uk) Tracking Customer Detail Addre…" at bounding box center [503, 390] width 1007 height 661
drag, startPoint x: 442, startPoint y: 318, endPoint x: 277, endPoint y: 309, distance: 165.6
click at [277, 309] on div "first_name Anu last_name Chandy plan athletic meal_size medium phone_number 447…" at bounding box center [503, 425] width 947 height 377
drag, startPoint x: 112, startPoint y: 255, endPoint x: 13, endPoint y: 253, distance: 98.3
click at [7, 253] on div "Reload Save Anu Chandy (anuchandy@hotmail.co.uk) Tracking Customer Detail Addre…" at bounding box center [503, 390] width 1007 height 661
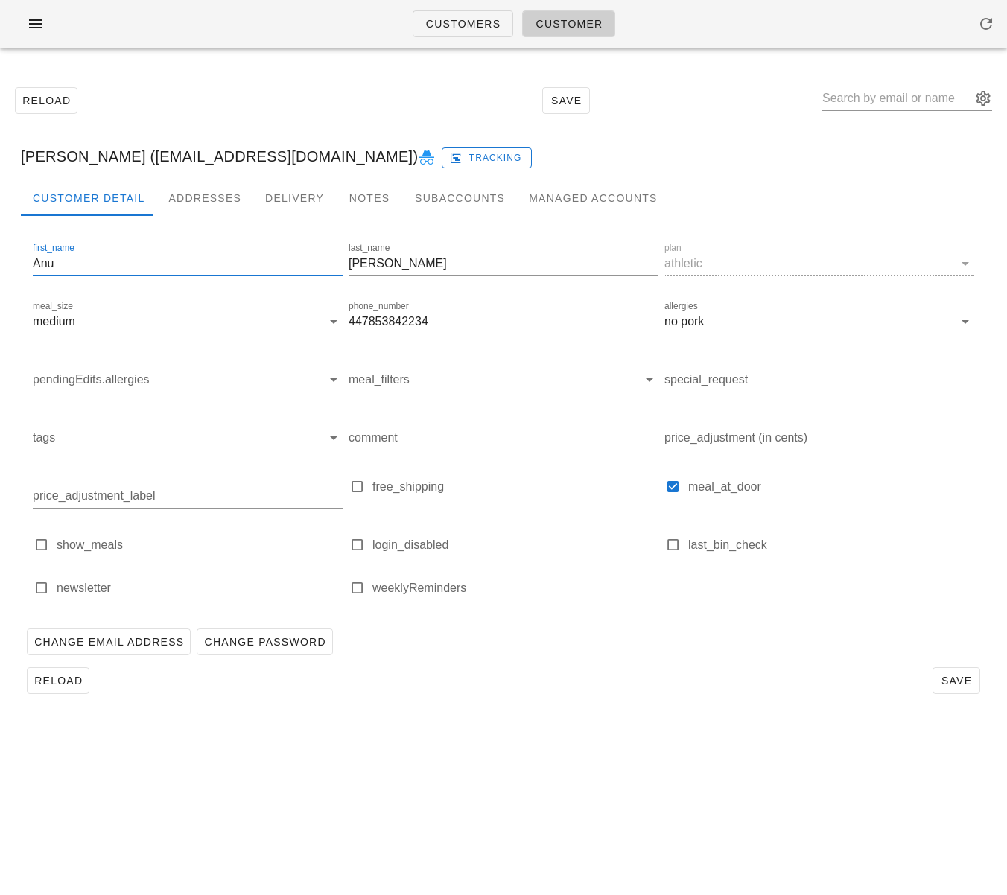
drag, startPoint x: 137, startPoint y: 267, endPoint x: -43, endPoint y: 255, distance: 180.7
click at [0, 255] on html "Customers Customer Reload Save Anu Chandy (anuchandy@hotmail.co.uk) Tracking Cu…" at bounding box center [503, 447] width 1007 height 895
click at [388, 262] on input "Chandy" at bounding box center [504, 264] width 310 height 24
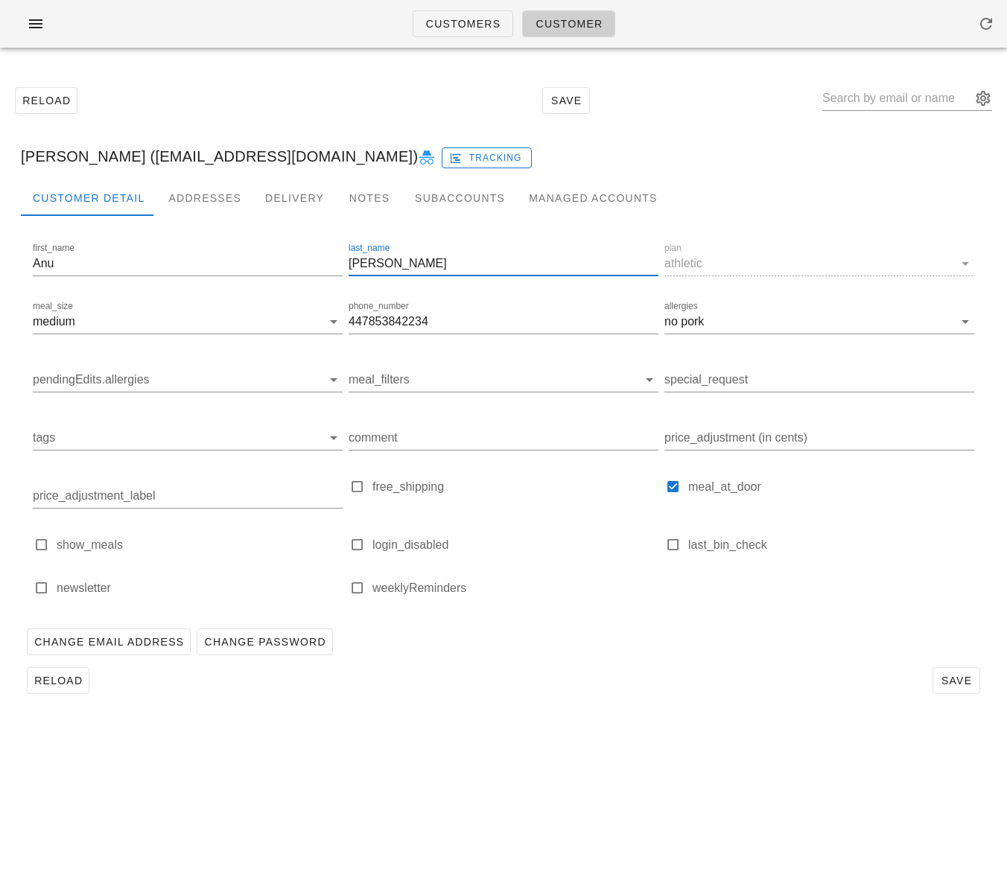
click at [388, 262] on input "Chandy" at bounding box center [504, 264] width 310 height 24
click at [191, 198] on div "Addresses" at bounding box center [204, 198] width 97 height 36
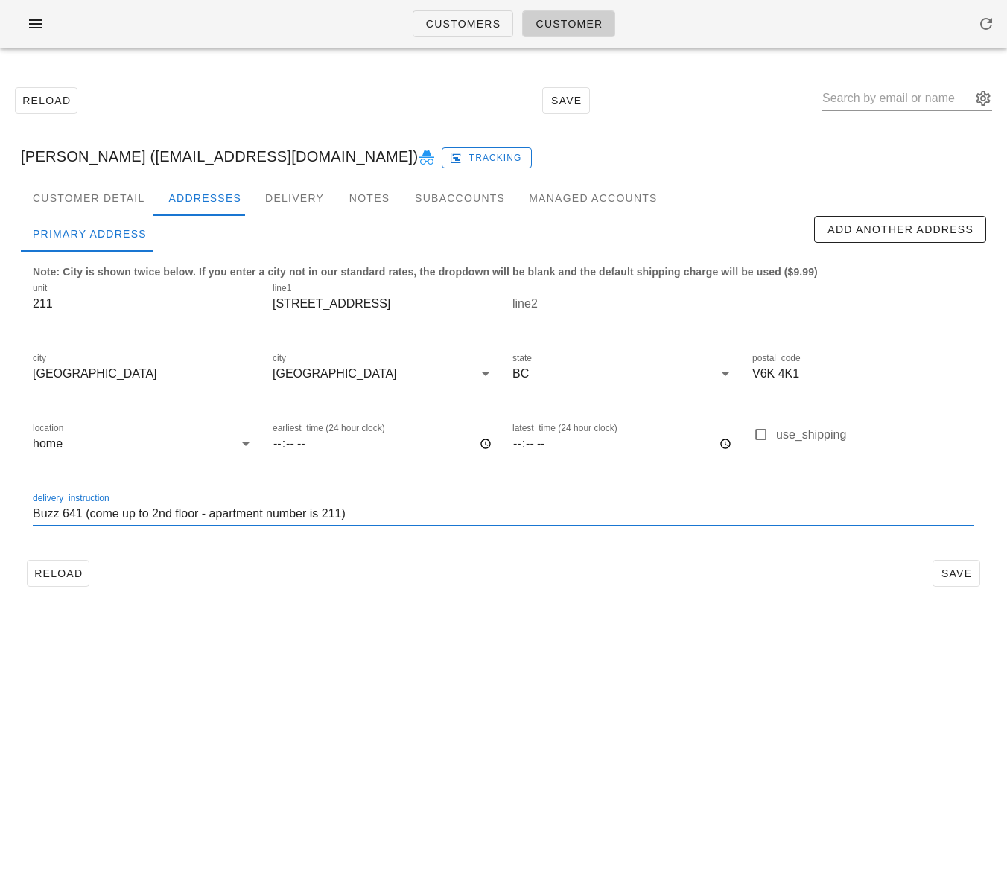
click at [255, 514] on input "Buzz 641 (come up to 2nd floor - apartment number is 211)" at bounding box center [503, 514] width 941 height 24
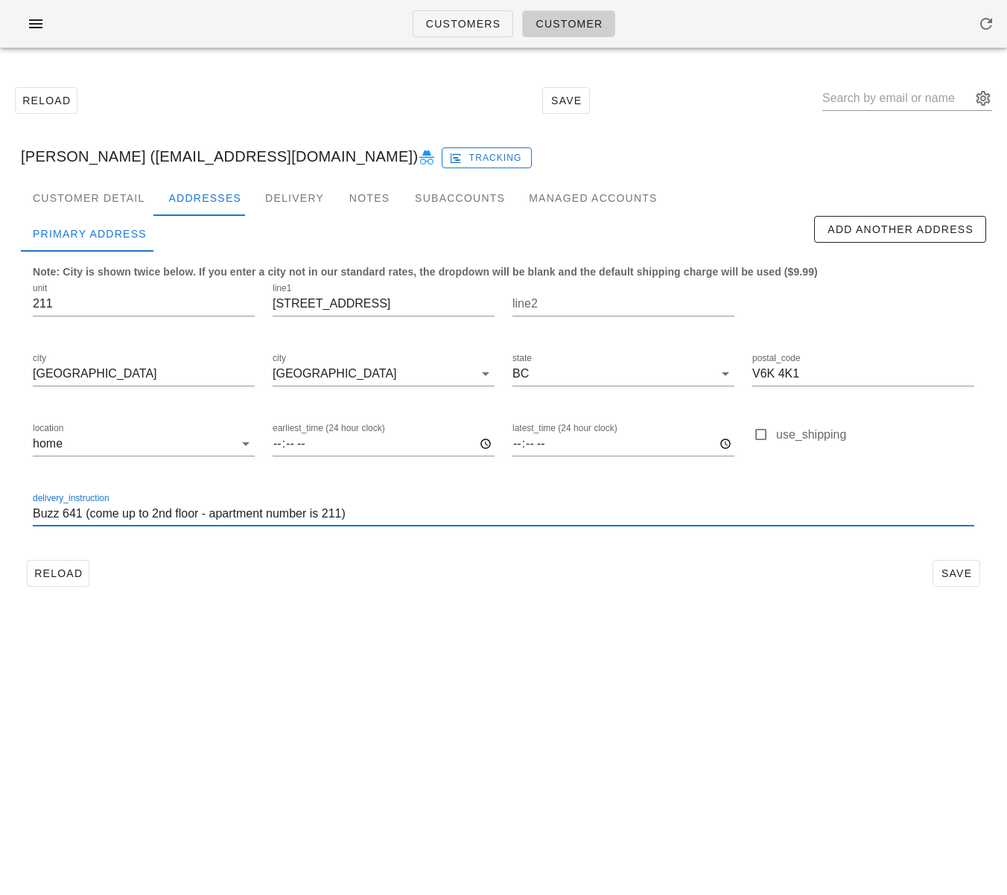
drag, startPoint x: 67, startPoint y: 303, endPoint x: 13, endPoint y: 299, distance: 54.6
click at [15, 299] on div "Customer Detail Addresses Delivery Notes Subaccounts Managed Accounts first_nam…" at bounding box center [503, 392] width 989 height 425
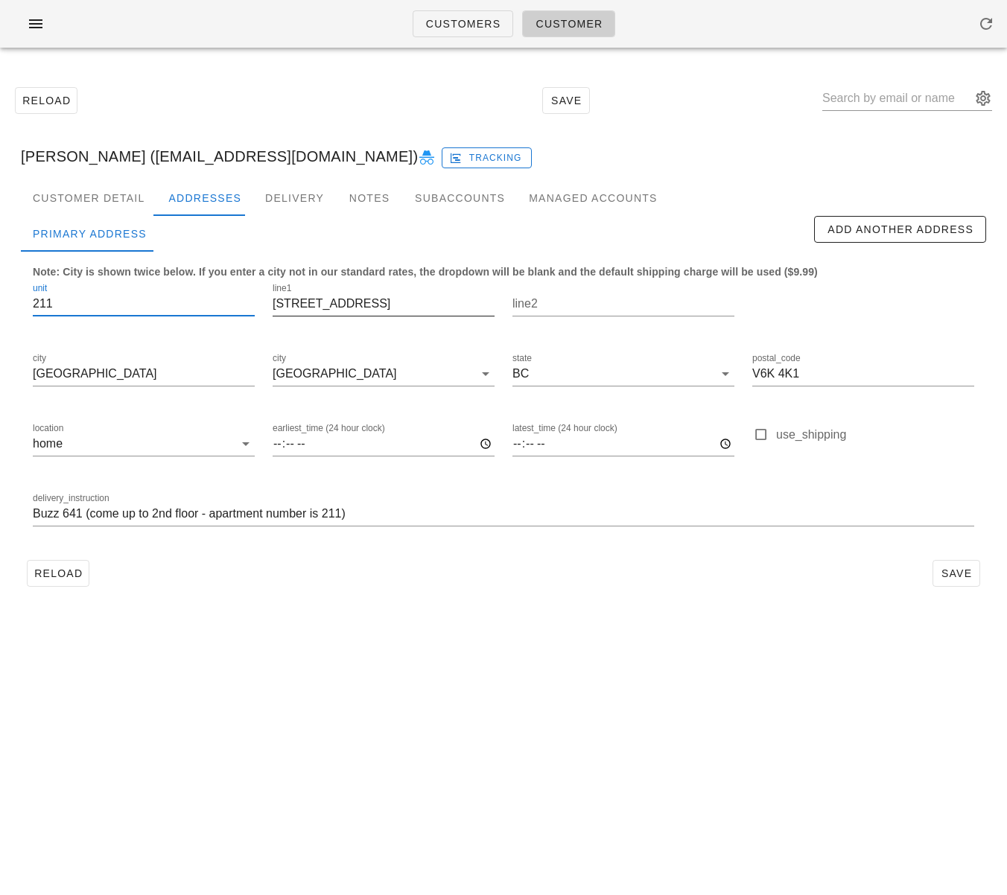
click at [331, 305] on input "2255 W 5th Ave" at bounding box center [384, 304] width 222 height 24
click at [103, 157] on div "Anu Chandy (anuchandy@hotmail.co.uk) Tracking" at bounding box center [503, 157] width 989 height 48
drag, startPoint x: 103, startPoint y: 157, endPoint x: 22, endPoint y: 157, distance: 81.2
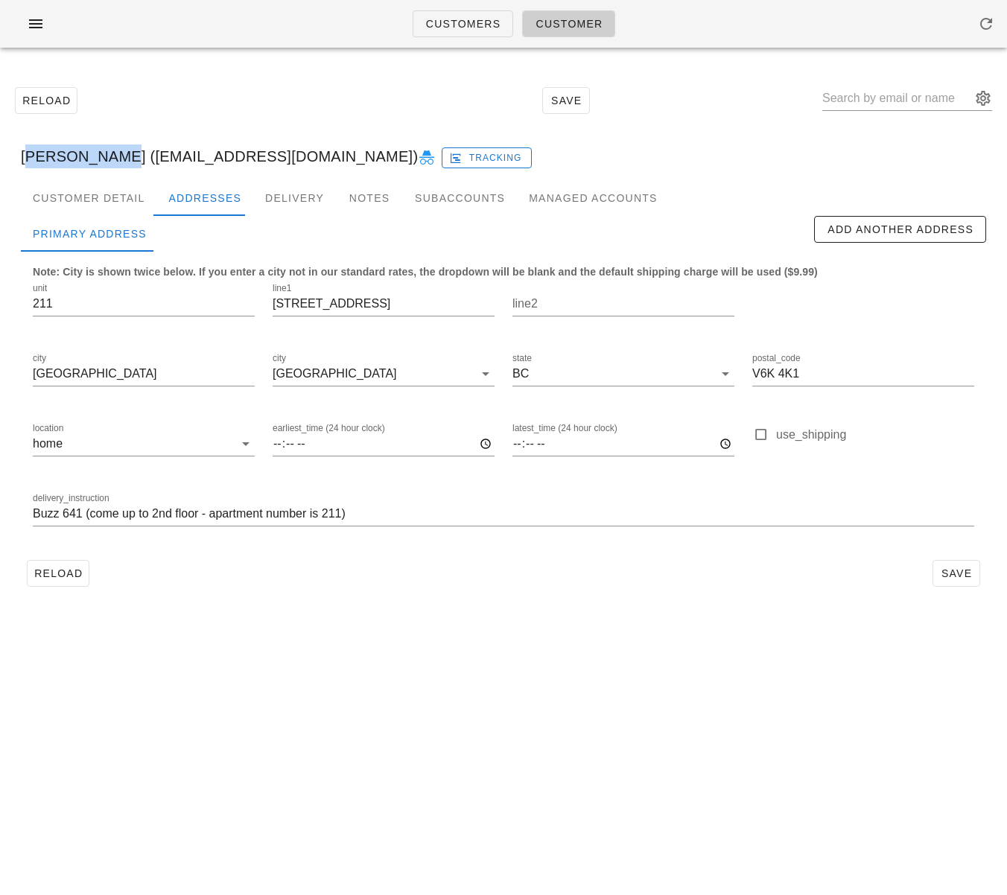
click at [22, 157] on div "Anu Chandy (anuchandy@hotmail.co.uk) Tracking" at bounding box center [503, 157] width 989 height 48
copy div "Anu Chandy"
drag, startPoint x: 547, startPoint y: 609, endPoint x: 585, endPoint y: 620, distance: 39.6
click at [547, 609] on div "Reload Save Anu Chandy (anuchandy@hotmail.co.uk) Tracking Customer Detail Addre…" at bounding box center [503, 337] width 1007 height 554
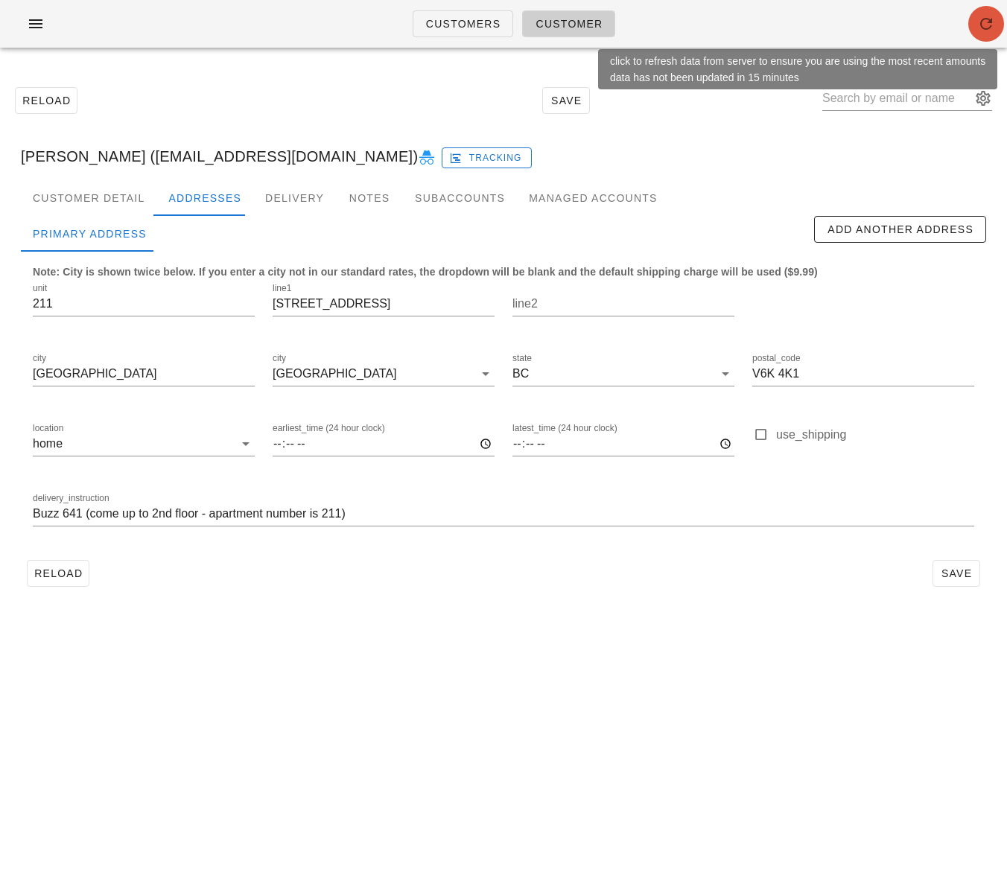
click at [974, 22] on span "button" at bounding box center [986, 24] width 36 height 18
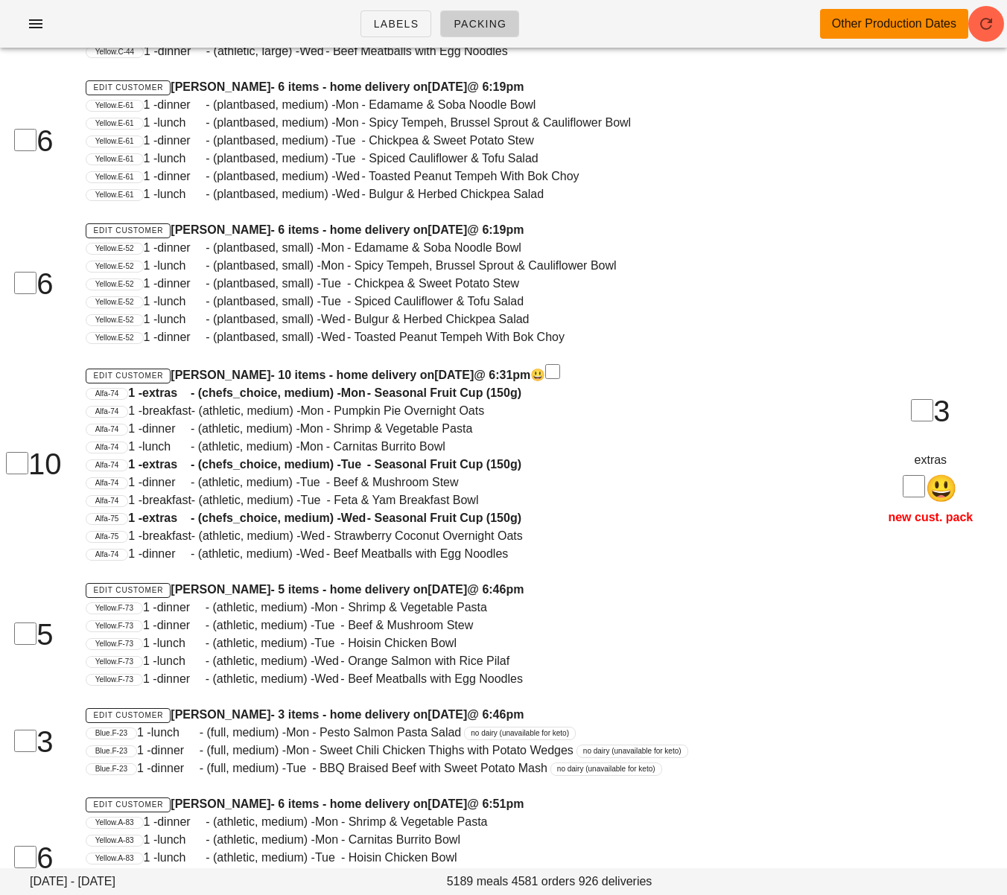
scroll to position [104111, 0]
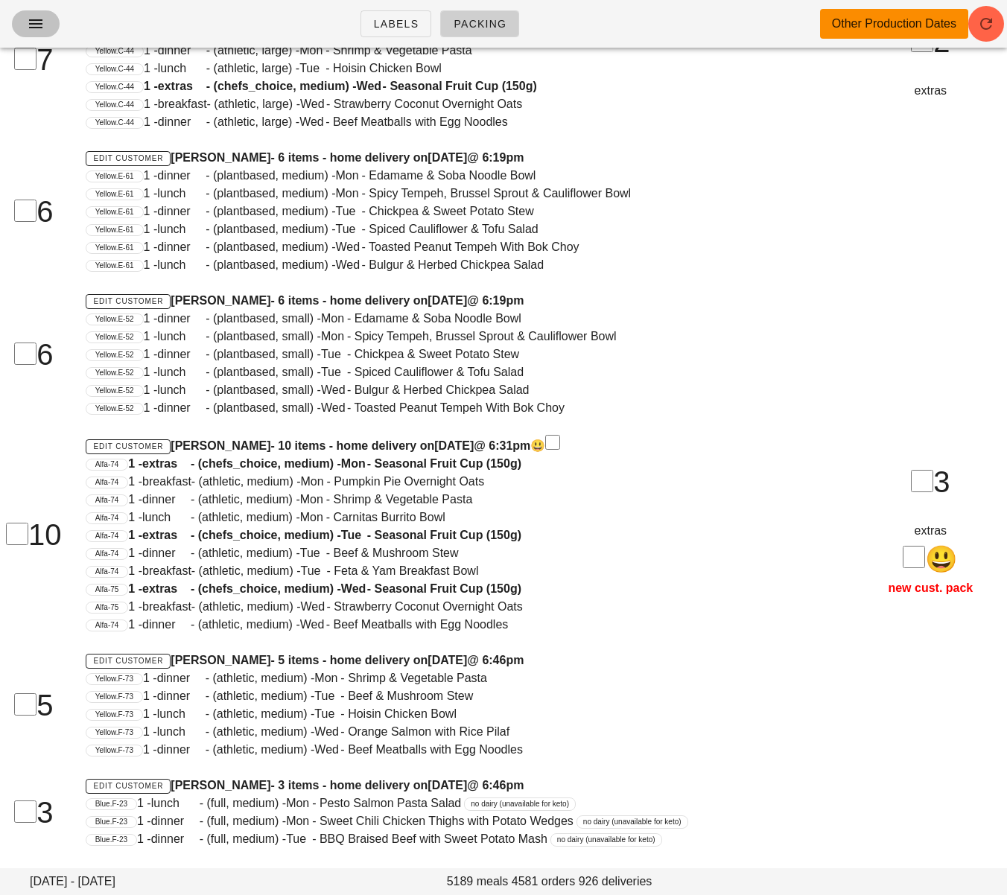
click at [45, 28] on span "button" at bounding box center [36, 24] width 24 height 18
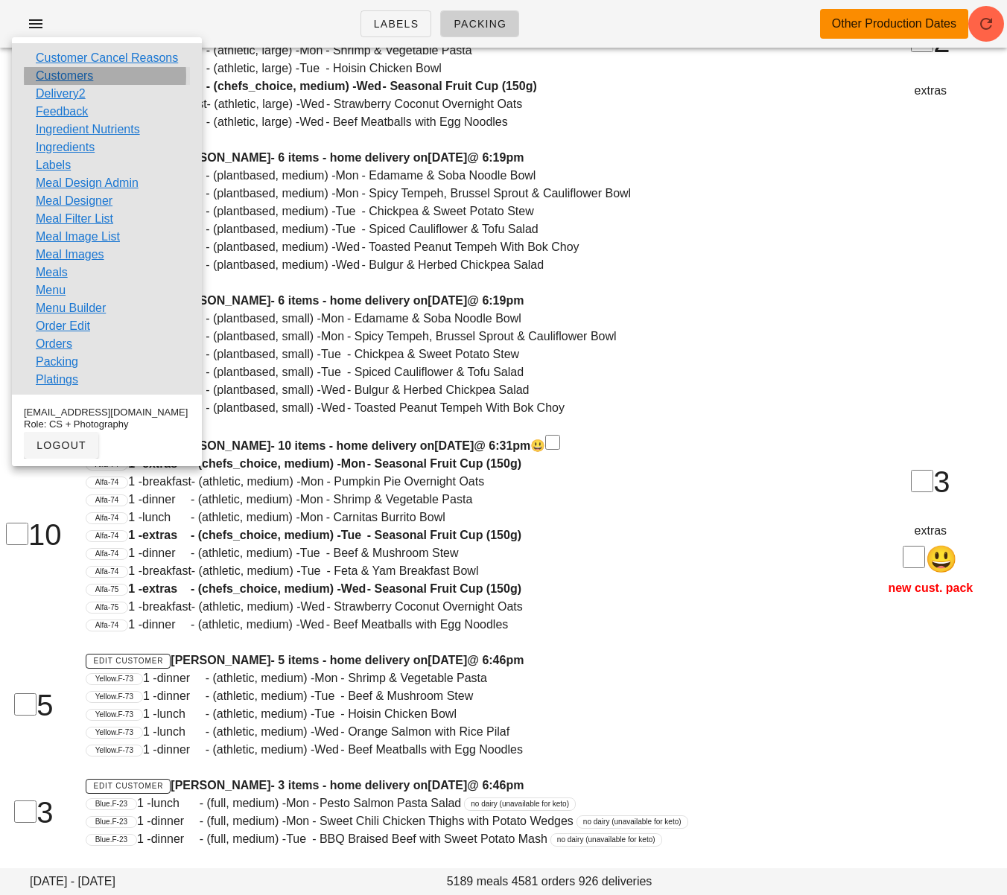
click at [69, 72] on link "Customers" at bounding box center [64, 76] width 57 height 18
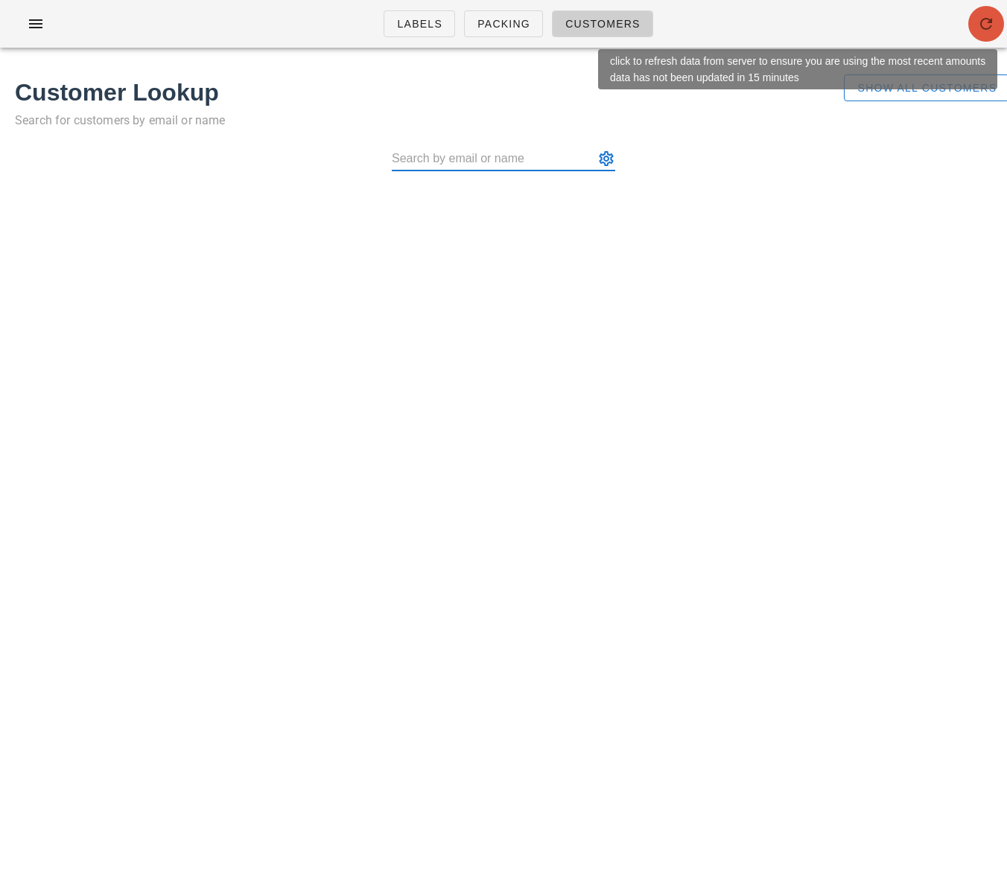
click at [974, 23] on span "button" at bounding box center [986, 24] width 36 height 18
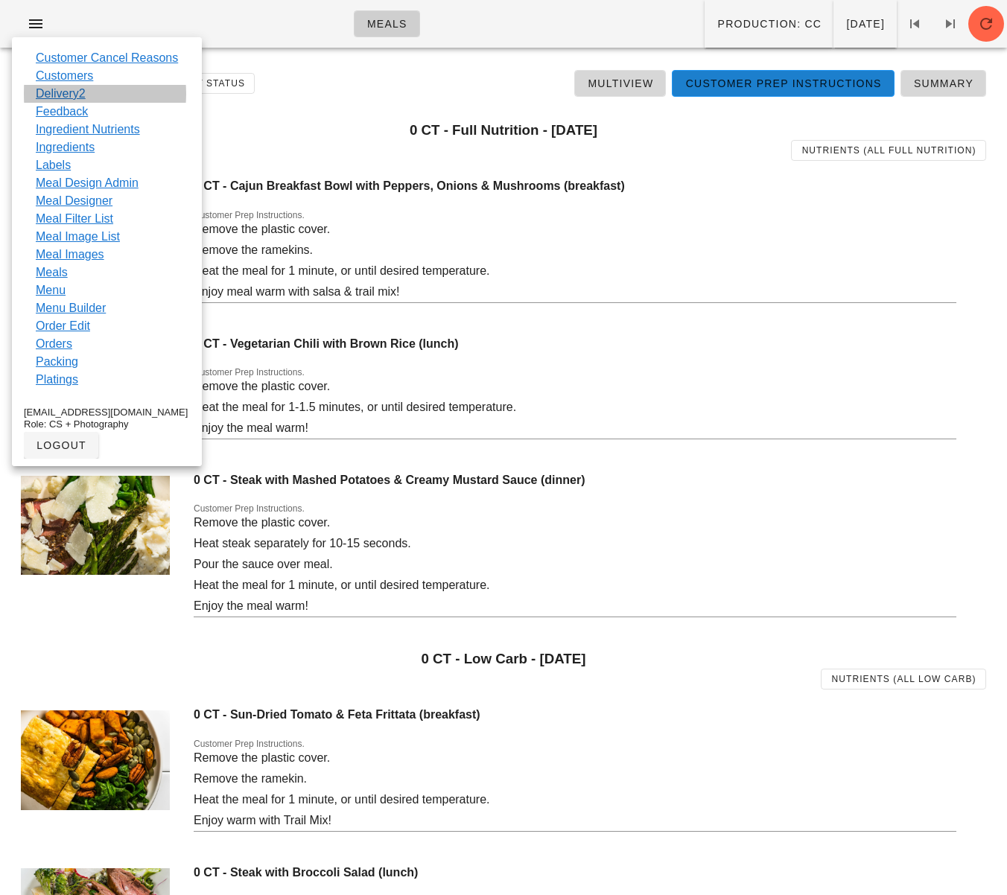
click at [79, 94] on link "Delivery2" at bounding box center [61, 94] width 50 height 18
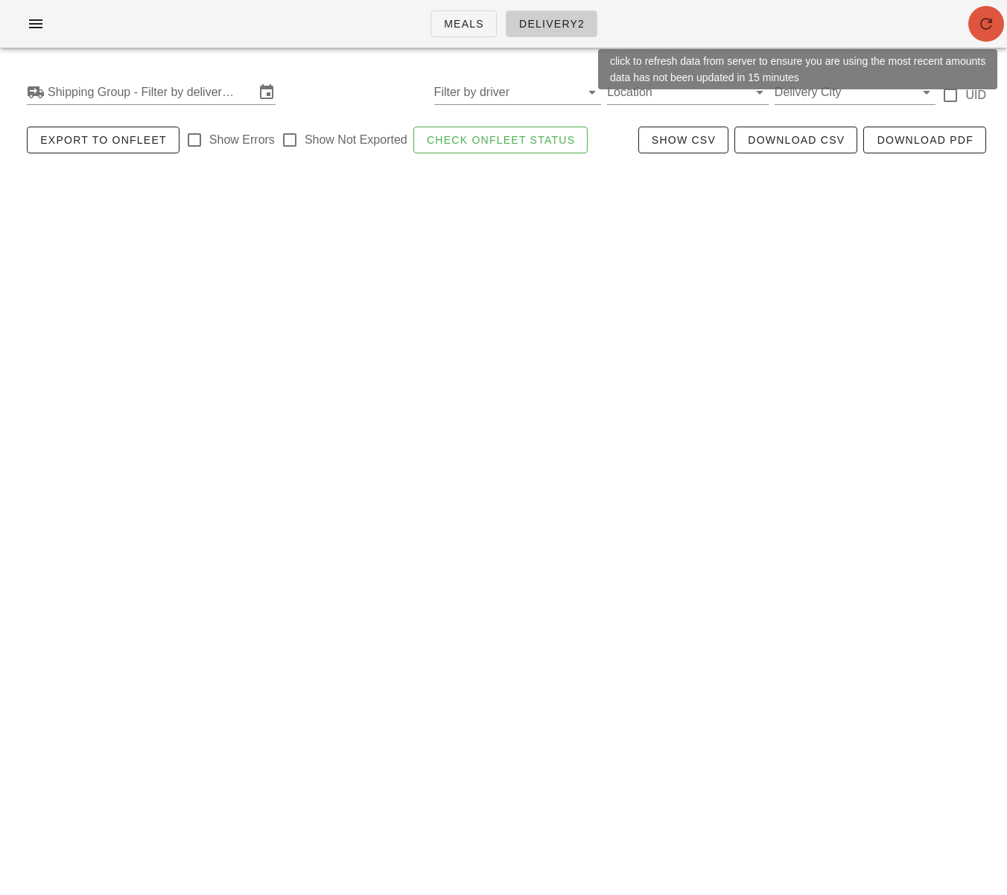
click at [988, 26] on icon "button" at bounding box center [986, 24] width 18 height 18
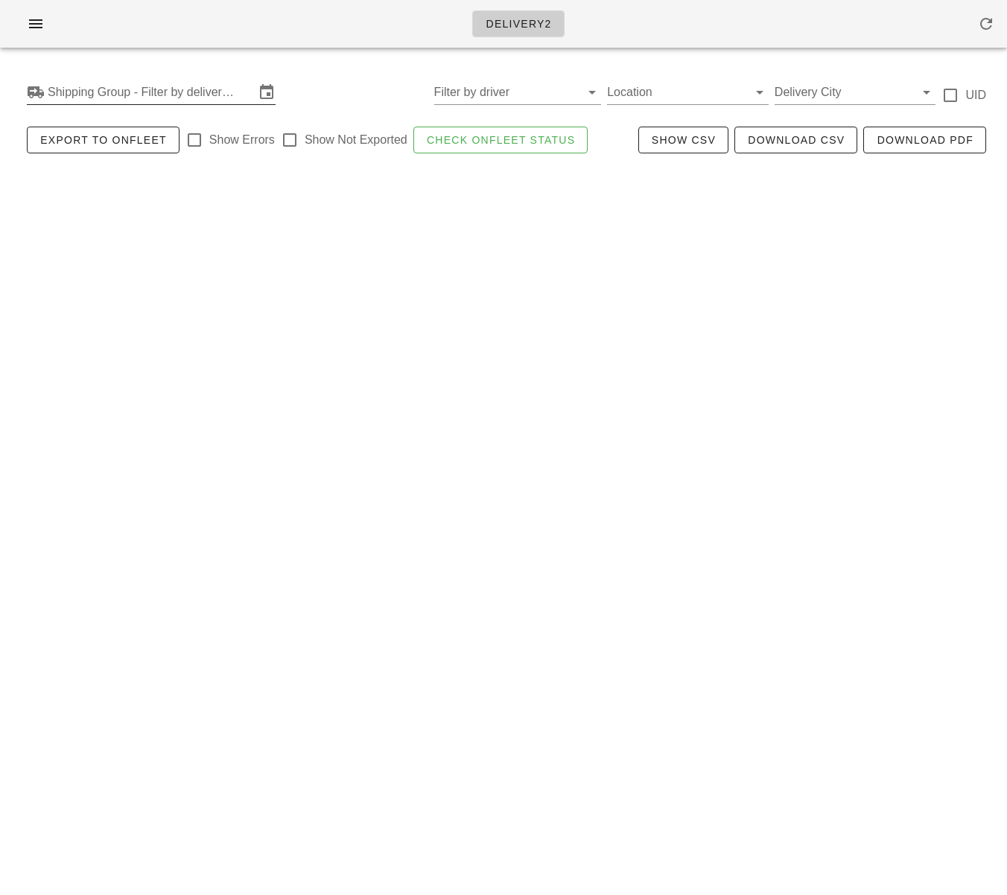
click at [194, 90] on input "Shipping Group - Filter by delivery logistics" at bounding box center [151, 92] width 207 height 24
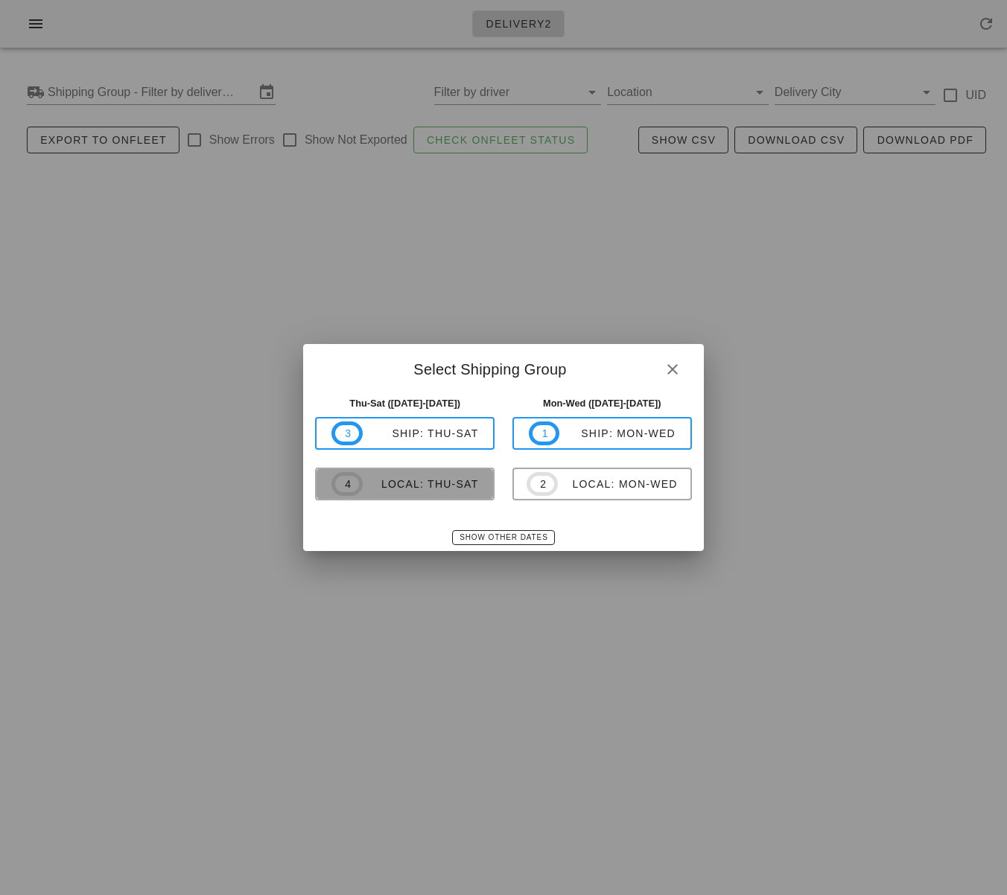
click at [451, 489] on div "local: Thu-Sat" at bounding box center [421, 484] width 116 height 12
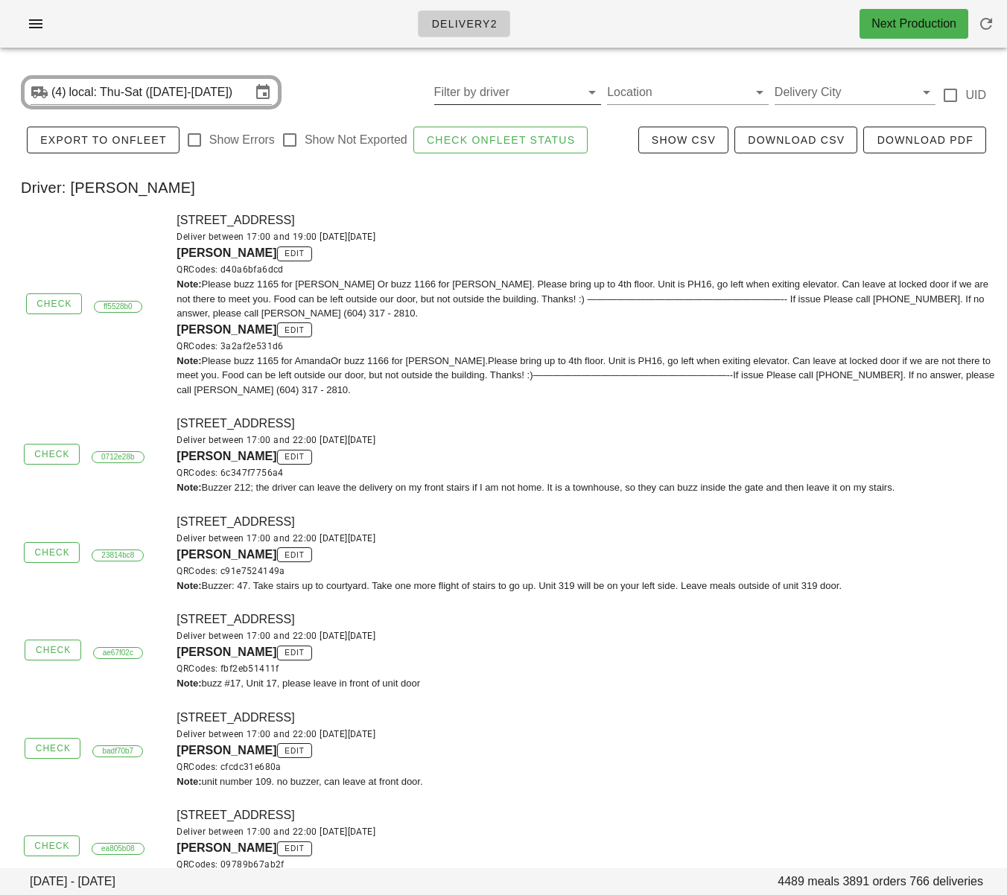
click at [514, 97] on input "Filter by driver" at bounding box center [506, 92] width 144 height 24
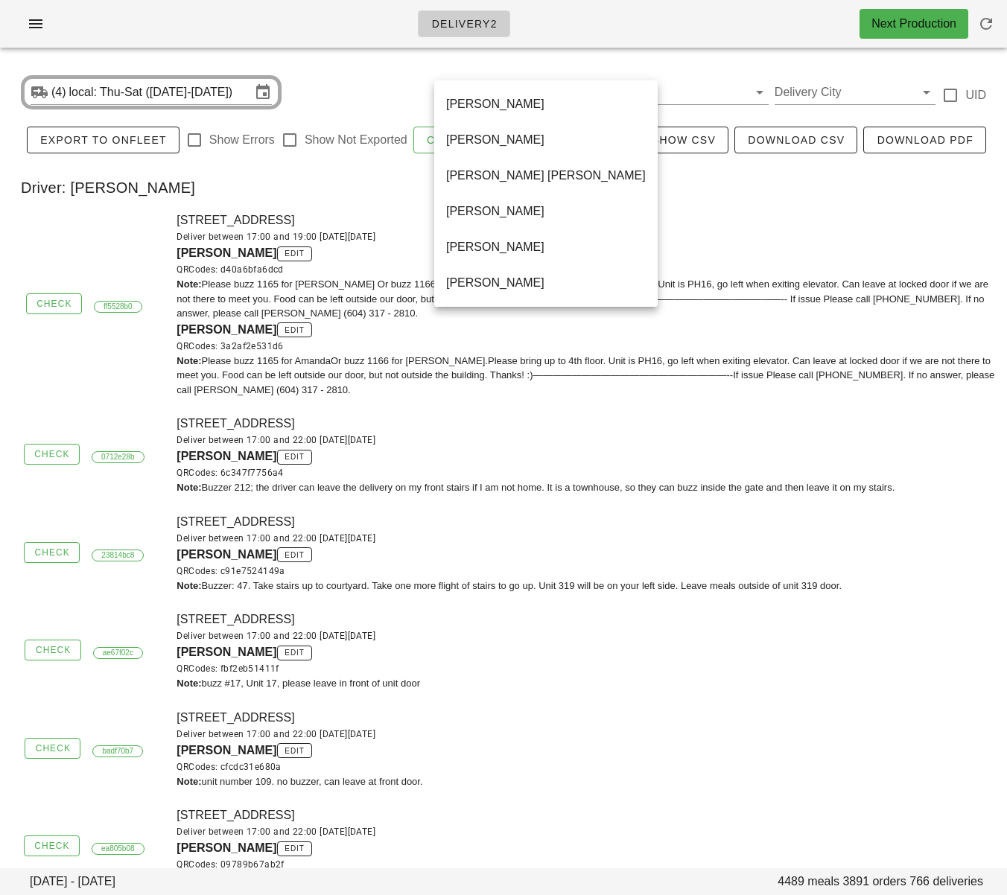
scroll to position [930, 0]
click at [505, 252] on div "_Tom - TESTING ONLY" at bounding box center [546, 247] width 200 height 14
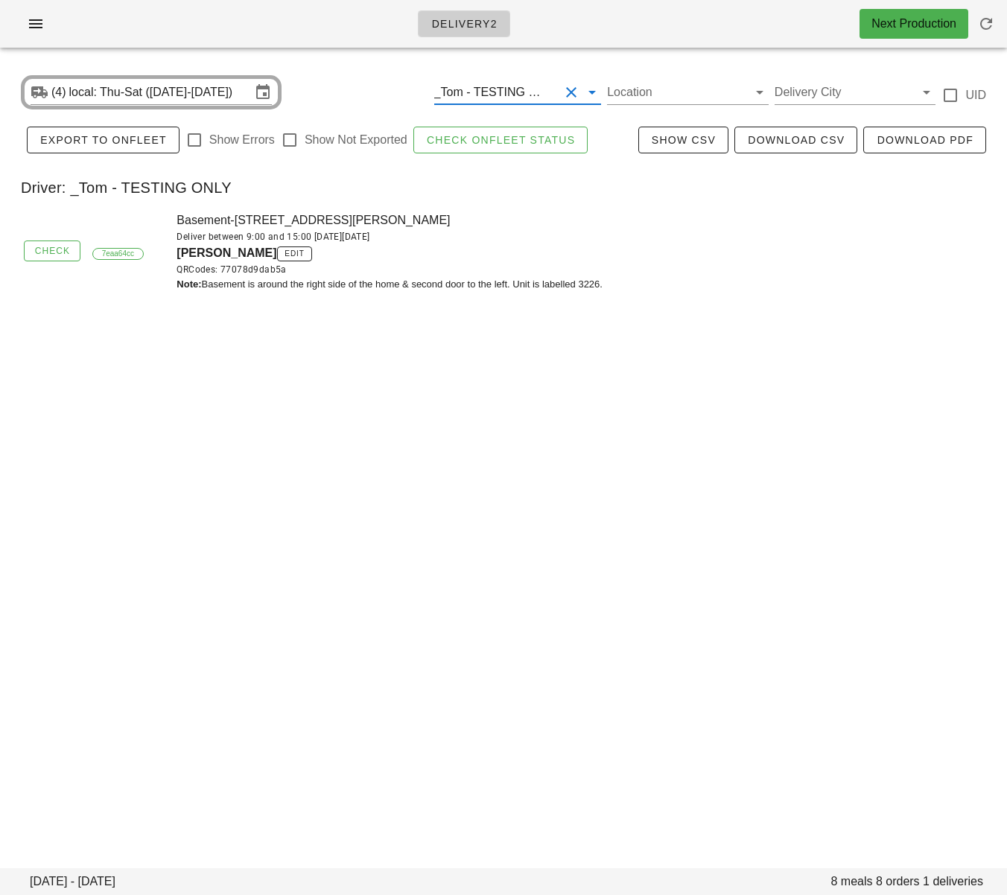
click at [525, 97] on div "_Tom - TESTING ONLY" at bounding box center [490, 92] width 113 height 13
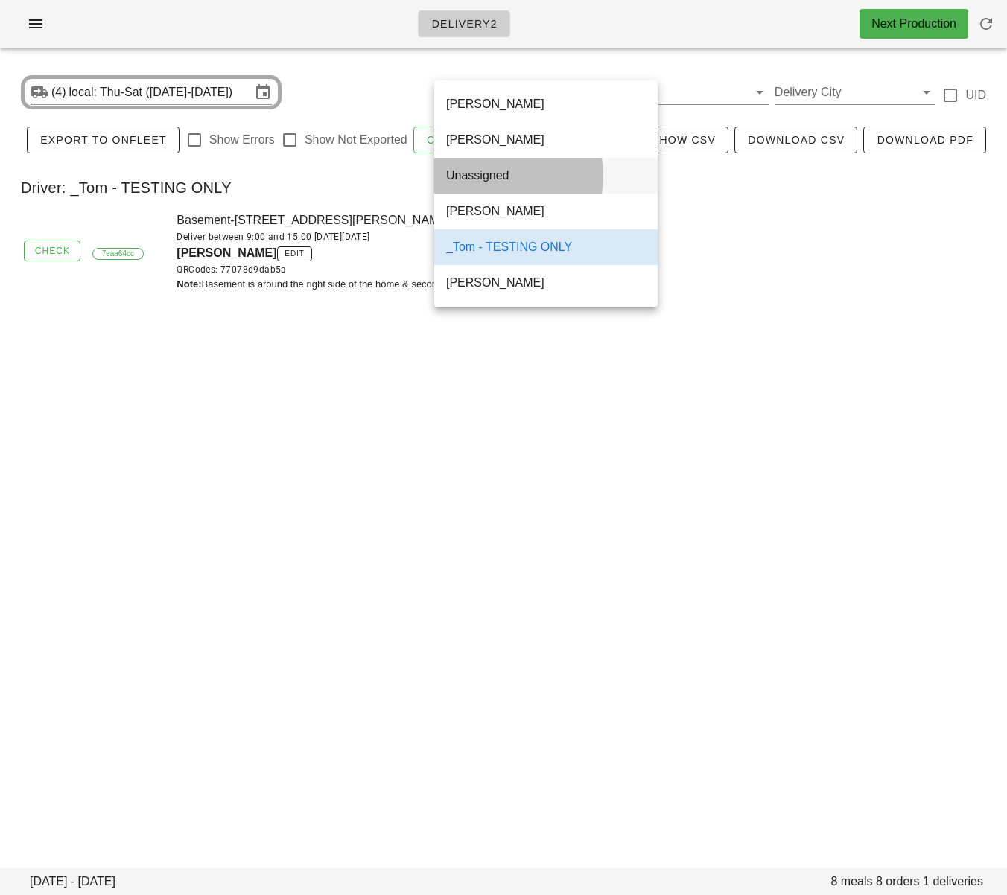
click at [500, 178] on div "Unassigned" at bounding box center [546, 175] width 200 height 14
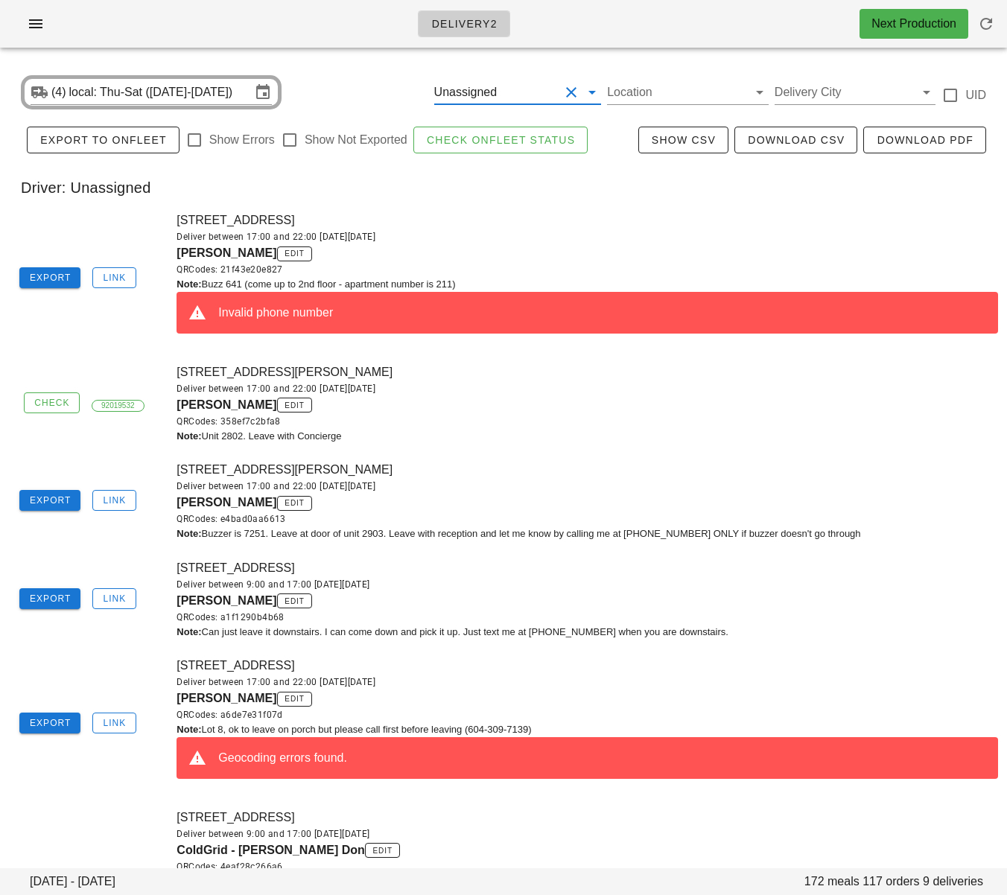
drag, startPoint x: 154, startPoint y: 259, endPoint x: 168, endPoint y: 255, distance: 13.9
click at [154, 259] on div "Export Link" at bounding box center [84, 278] width 150 height 45
drag, startPoint x: 169, startPoint y: 255, endPoint x: 241, endPoint y: 256, distance: 72.3
click at [241, 256] on div "211-2255 W 5th Ave, Vancouver, V6K4K1 Deliver between 17:00 and 22:00 on Wednes…" at bounding box center [587, 279] width 839 height 152
copy span "[PERSON_NAME]"
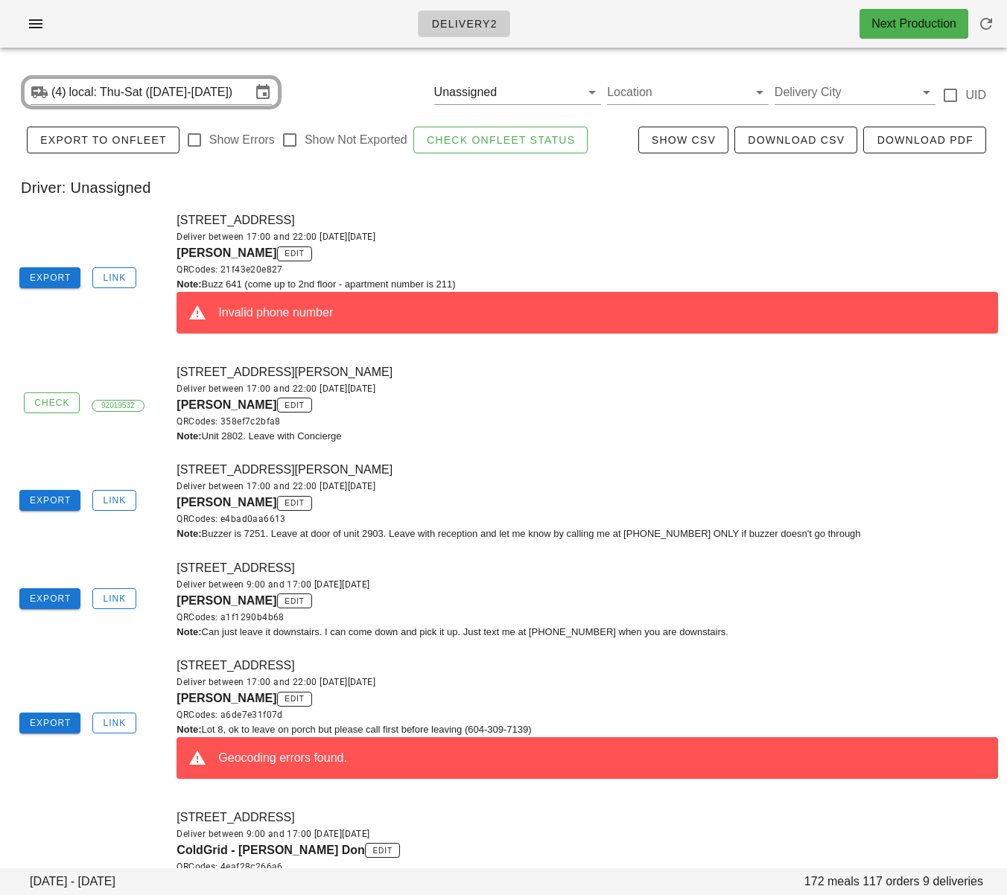
click at [518, 388] on div "Deliver between 17:00 and 22:00 [DATE][DATE]" at bounding box center [588, 388] width 822 height 15
drag, startPoint x: 188, startPoint y: 408, endPoint x: 257, endPoint y: 405, distance: 68.6
click at [257, 405] on div "2802-667 Howe St, Vancouver, V6C0B5 Deliver between 17:00 and 22:00 on Wednesda…" at bounding box center [587, 404] width 839 height 98
copy span "[PERSON_NAME]"
drag, startPoint x: 447, startPoint y: 238, endPoint x: 388, endPoint y: 257, distance: 61.9
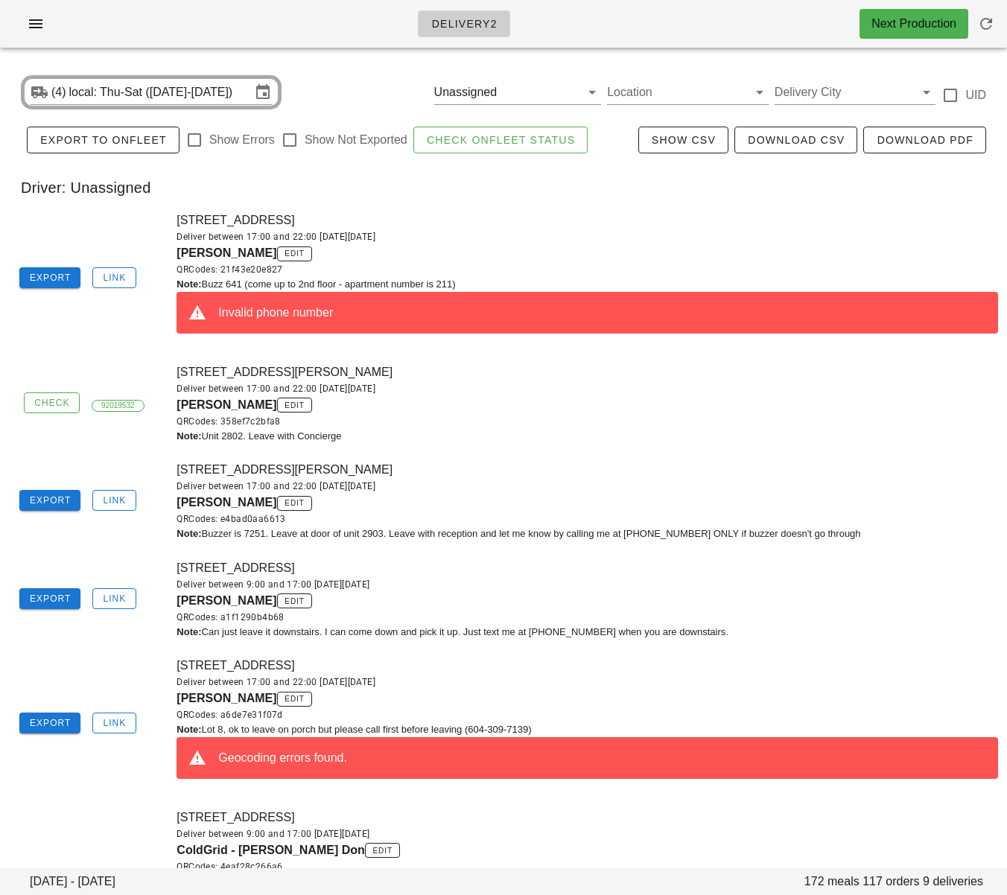
click at [447, 238] on div "Deliver between 17:00 and 22:00 [DATE][DATE]" at bounding box center [588, 236] width 822 height 15
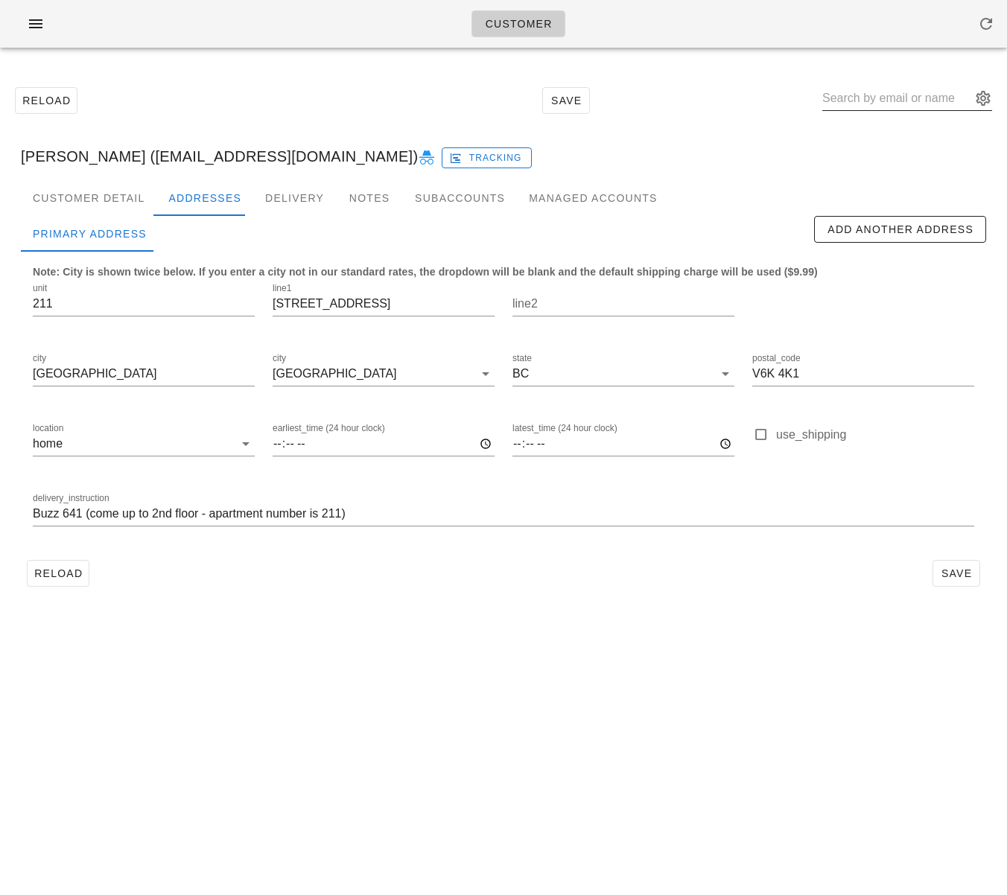
click at [883, 99] on input "text" at bounding box center [896, 98] width 149 height 24
paste input "[PERSON_NAME]"
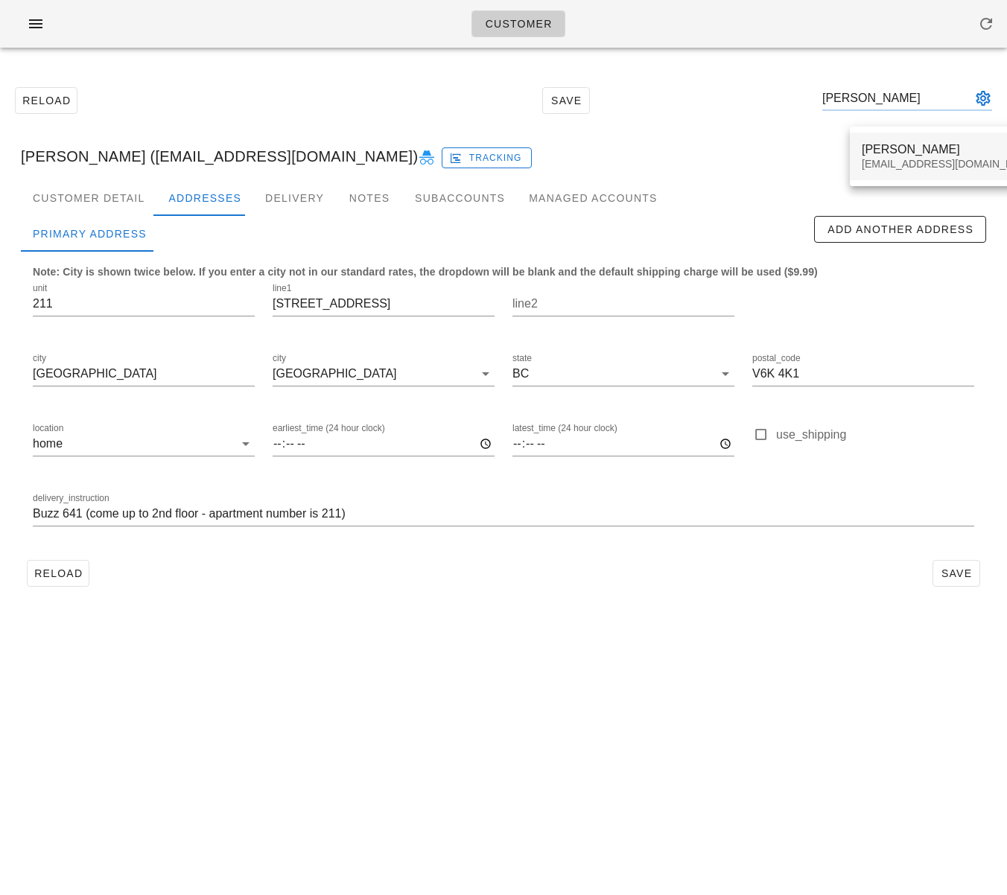
type input "Mary Mackenzie"
click at [878, 145] on div "Mary Mackenzie" at bounding box center [950, 149] width 177 height 14
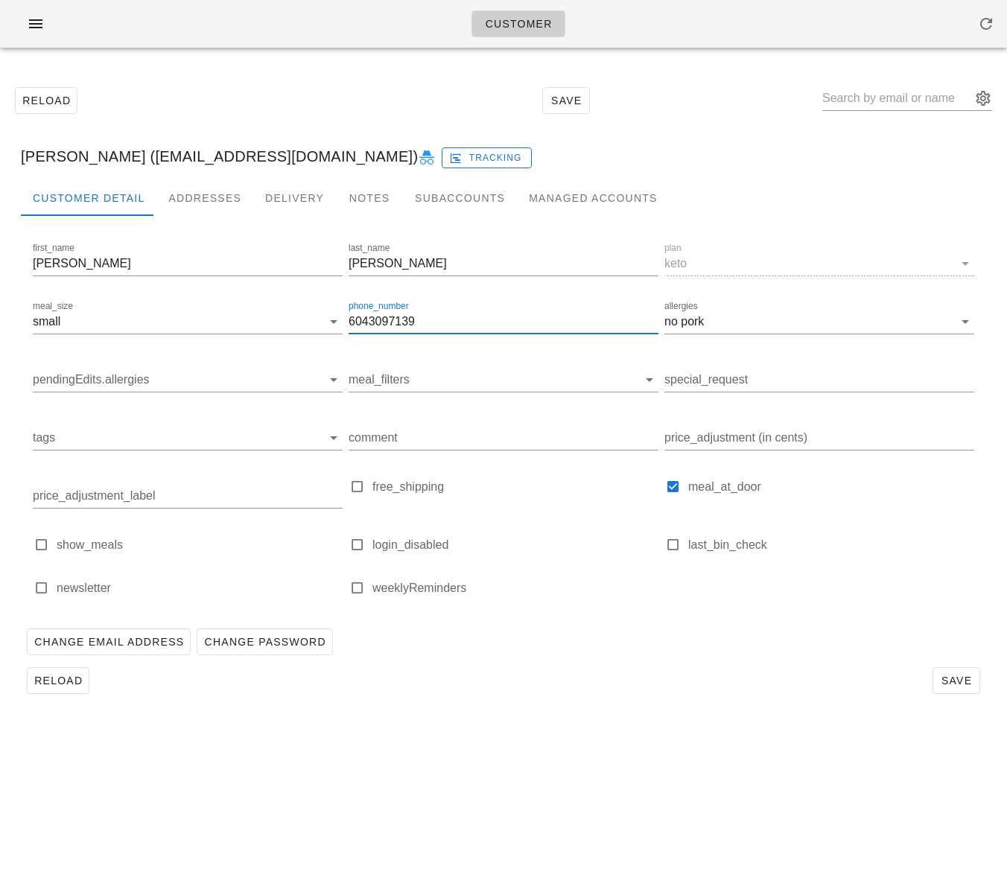
click at [407, 325] on input "6043097139" at bounding box center [504, 322] width 310 height 24
click at [184, 185] on div "Addresses" at bounding box center [204, 198] width 97 height 36
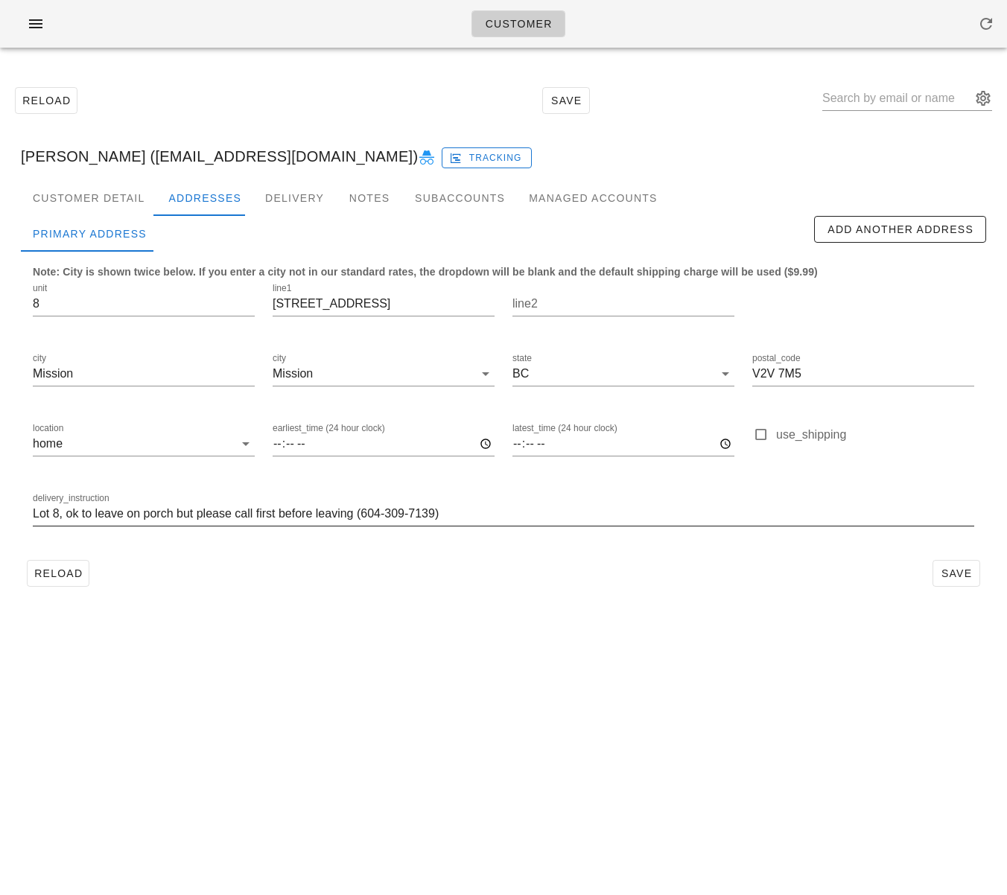
click at [334, 517] on input "Lot 8, ok to leave on porch but please call first before leaving (604-309-7139)" at bounding box center [503, 514] width 941 height 24
click at [891, 104] on input "text" at bounding box center [896, 98] width 149 height 24
paste input "Huai Lin"
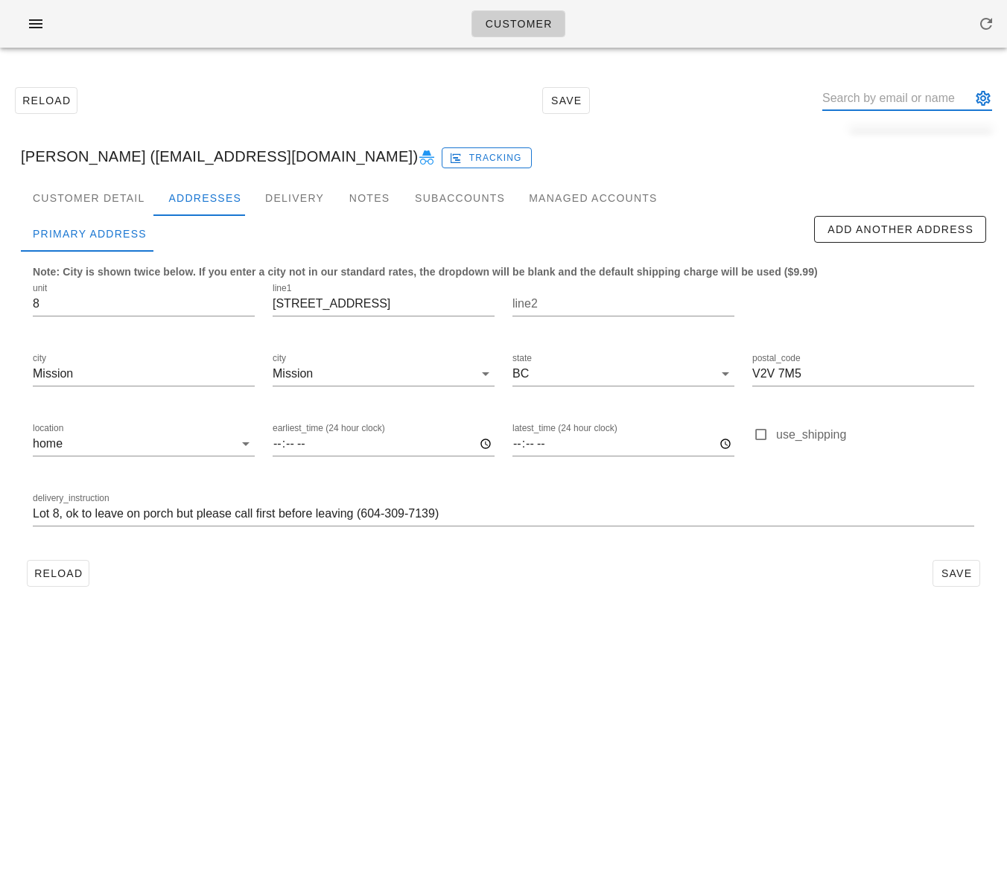
type input "Huai Lin"
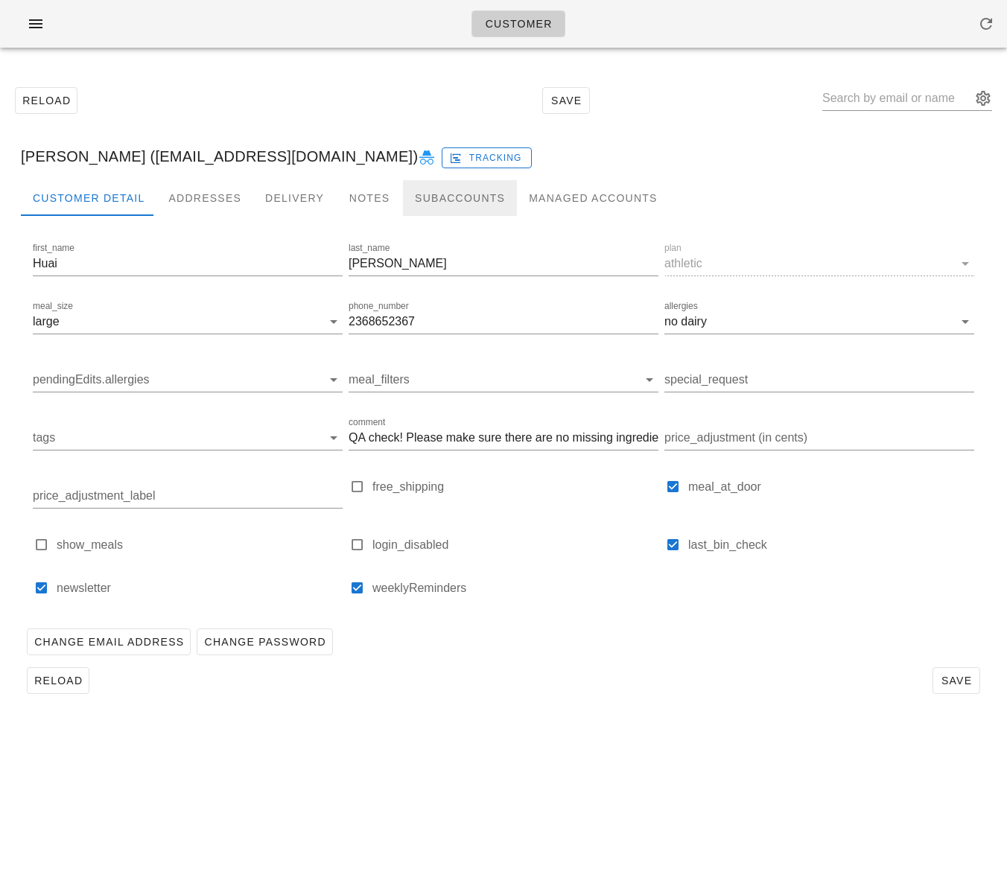
click at [434, 197] on div "Subaccounts" at bounding box center [460, 198] width 114 height 36
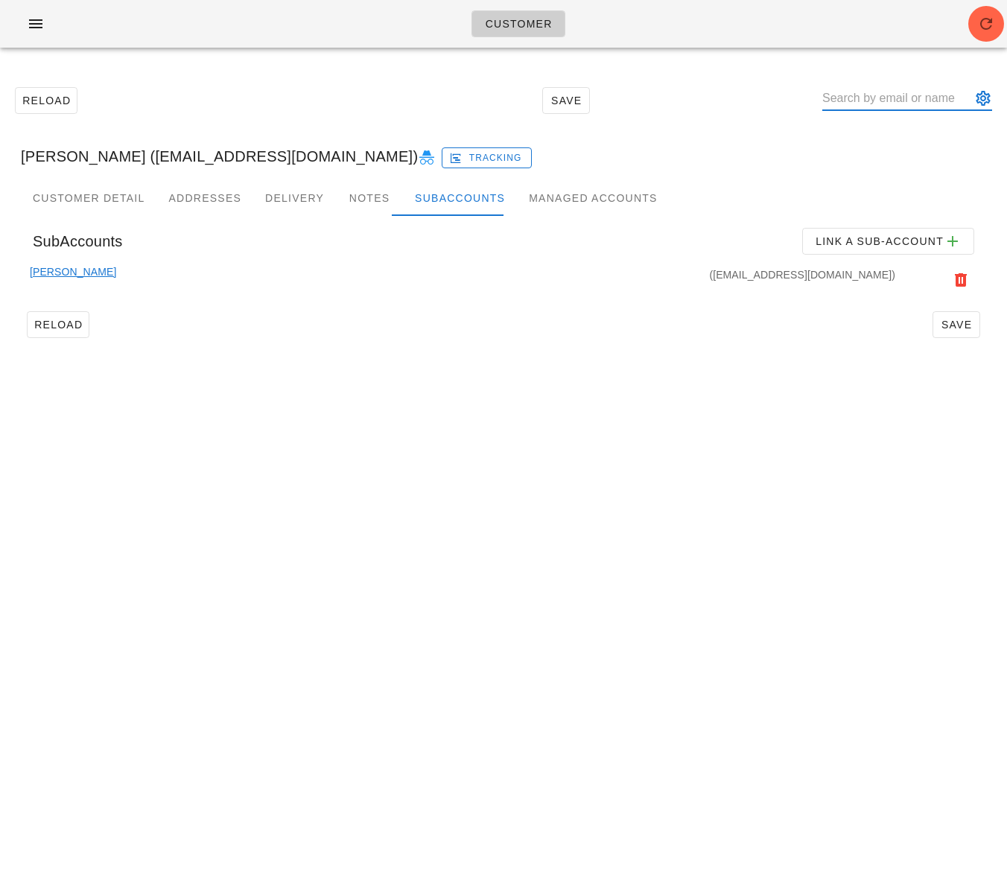
click at [926, 98] on input "text" at bounding box center [896, 98] width 149 height 24
paste input "Lauryn Garrett"
type input "Lauryn Garrett"
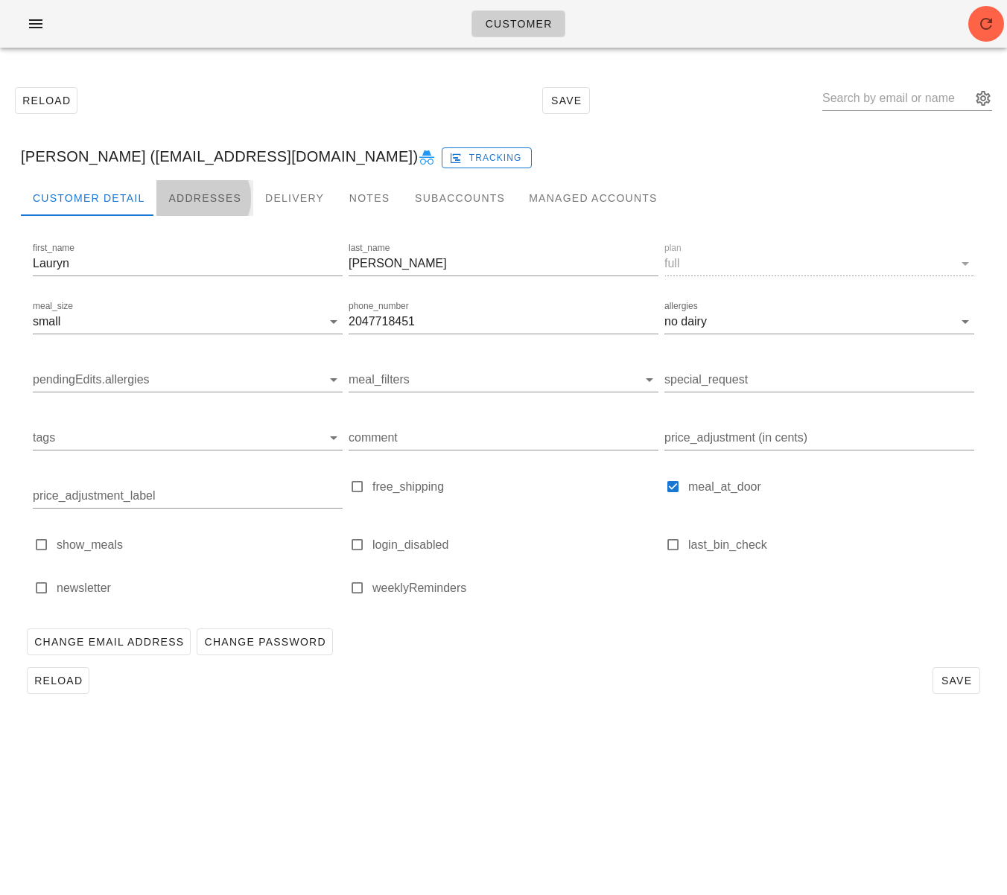
click at [215, 205] on div "Addresses" at bounding box center [204, 198] width 97 height 36
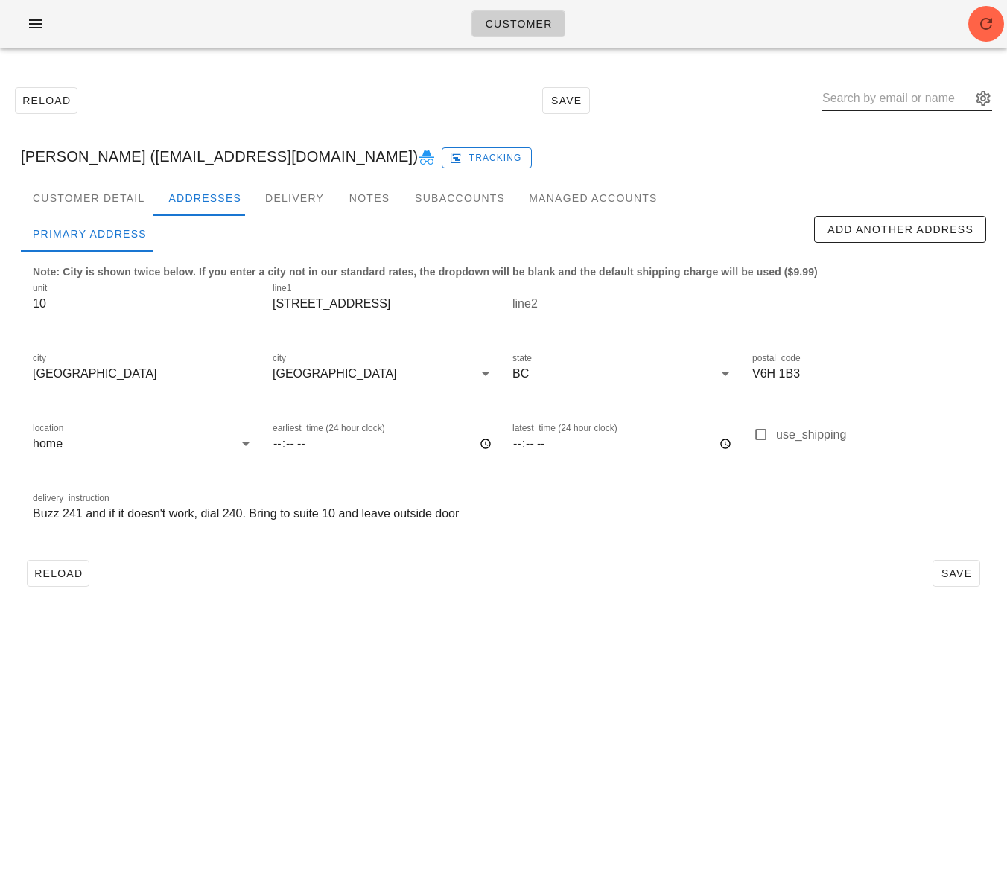
click at [900, 95] on input "text" at bounding box center [896, 98] width 149 height 24
paste input "Vincent Chiu"
type input "Vincent Chiu"
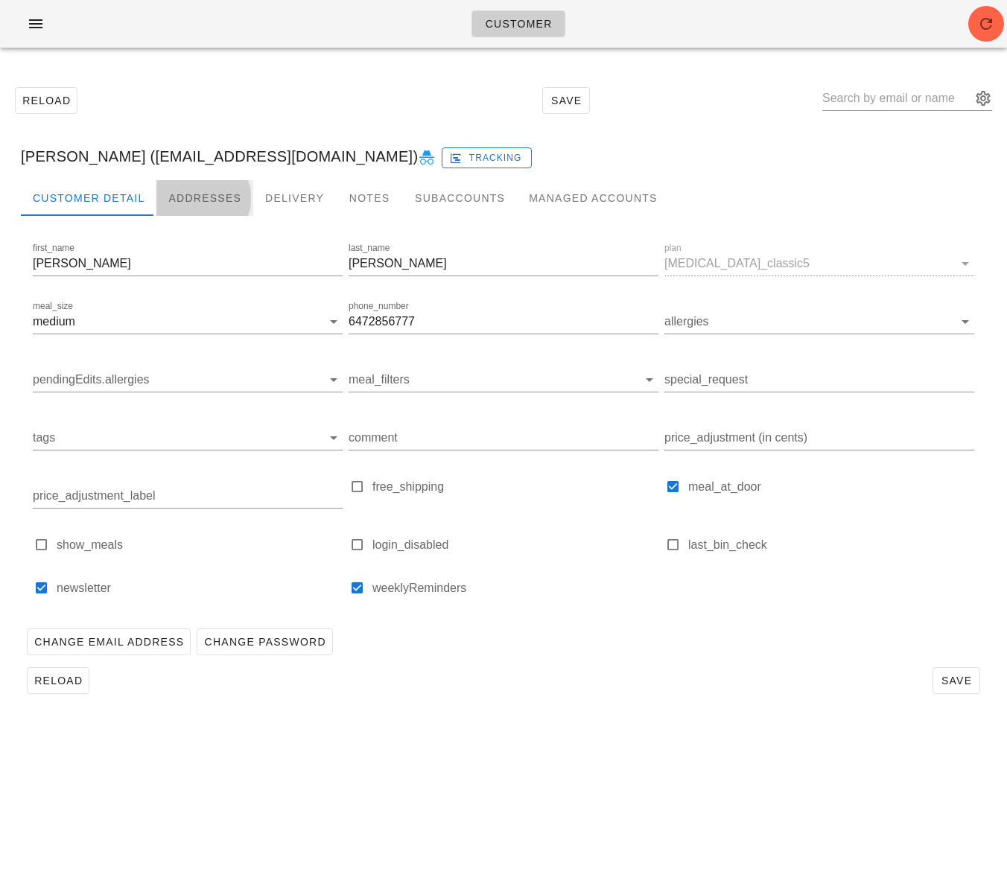
click at [199, 203] on div "Addresses" at bounding box center [204, 198] width 97 height 36
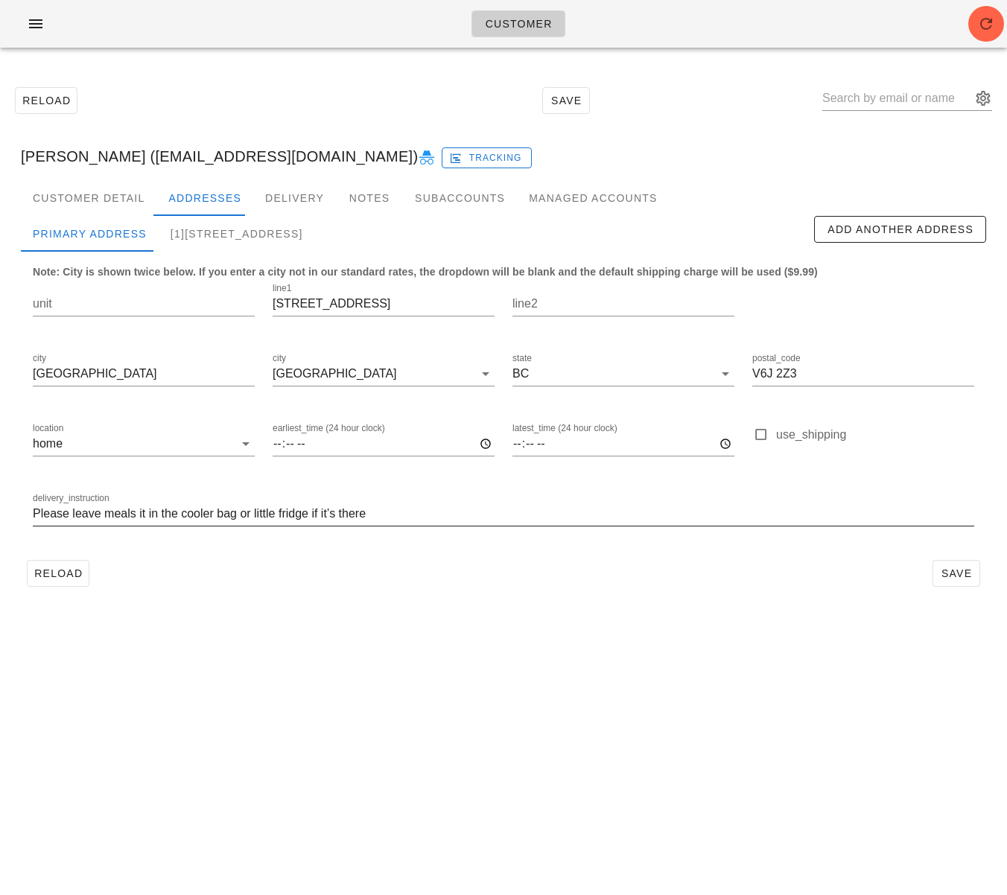
click at [346, 520] on input "Please leave meals it in the cooler bag or little fridge if it’s there" at bounding box center [503, 514] width 941 height 24
click at [906, 92] on input "text" at bounding box center [896, 98] width 149 height 24
paste input "Carol Liu"
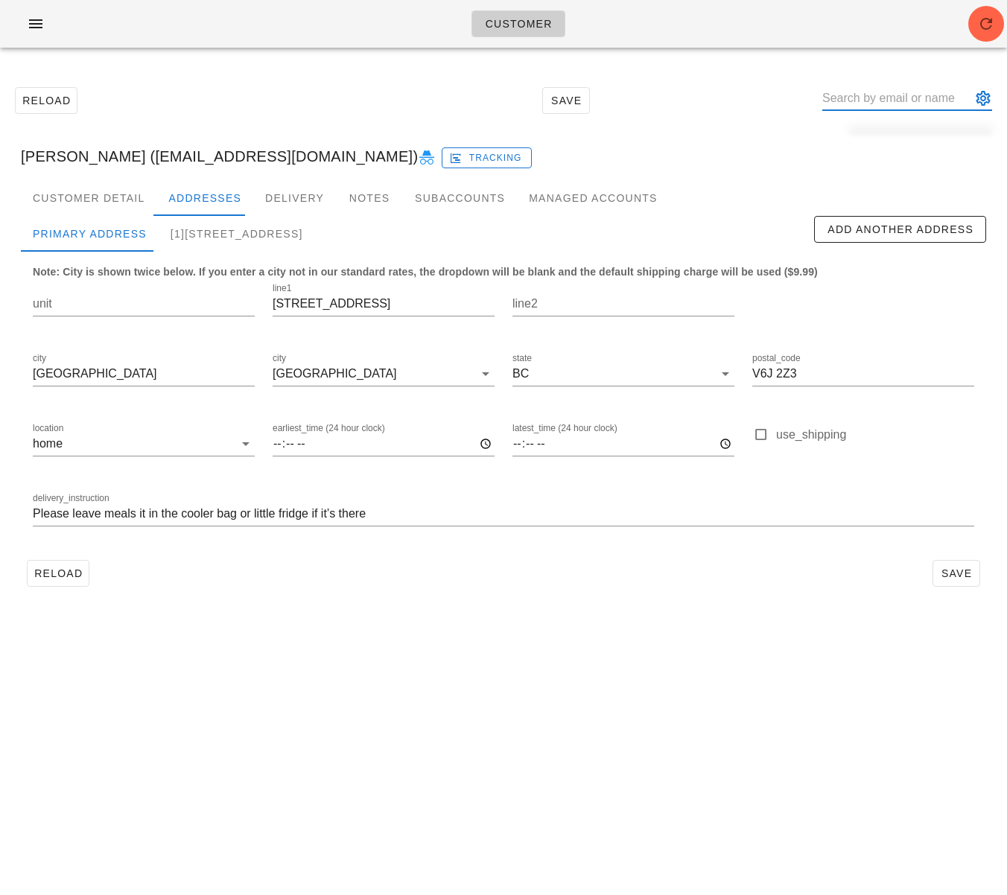
type input "Carol Liu"
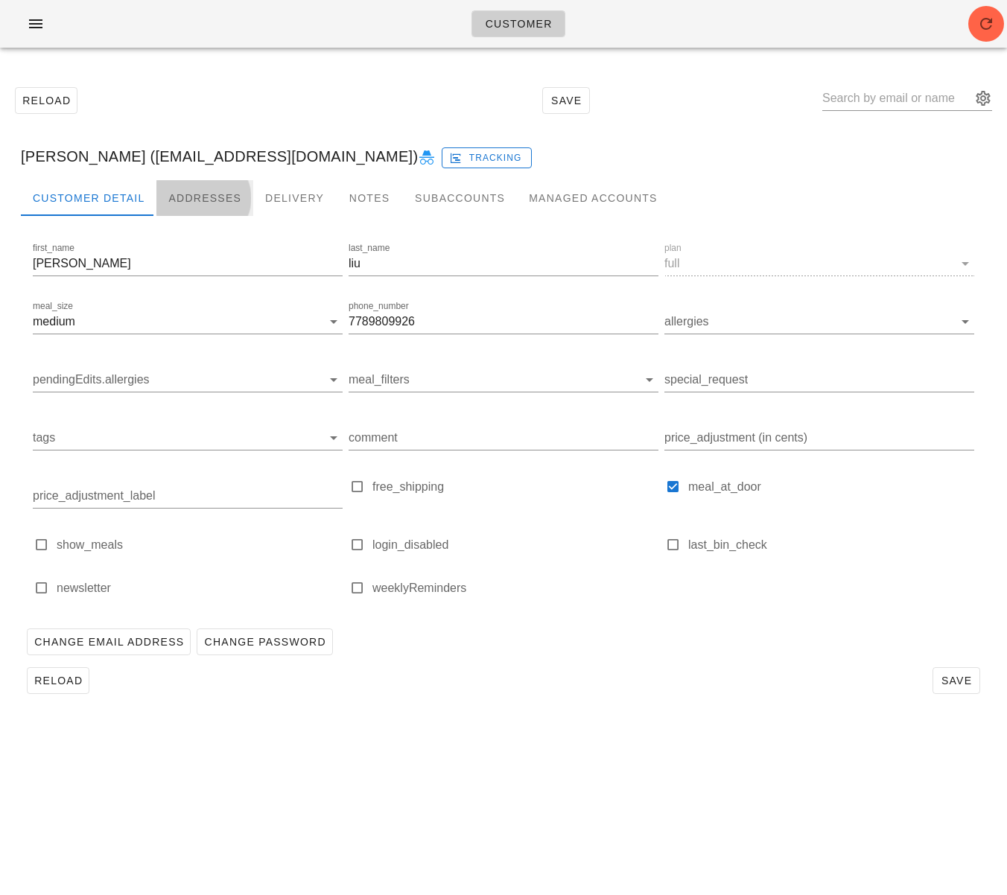
click at [210, 205] on div "Addresses" at bounding box center [204, 198] width 97 height 36
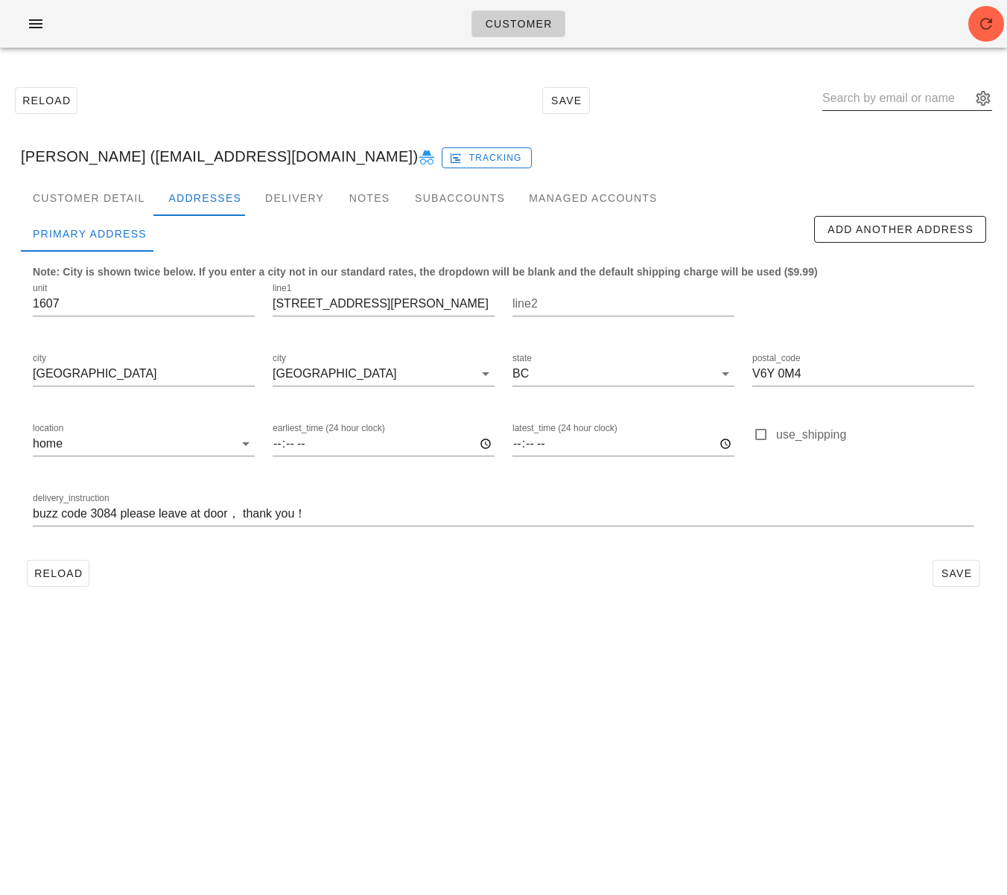
click at [898, 95] on input "text" at bounding box center [896, 98] width 149 height 24
paste input "Vincent Chiu"
type input "Vincent Chiu"
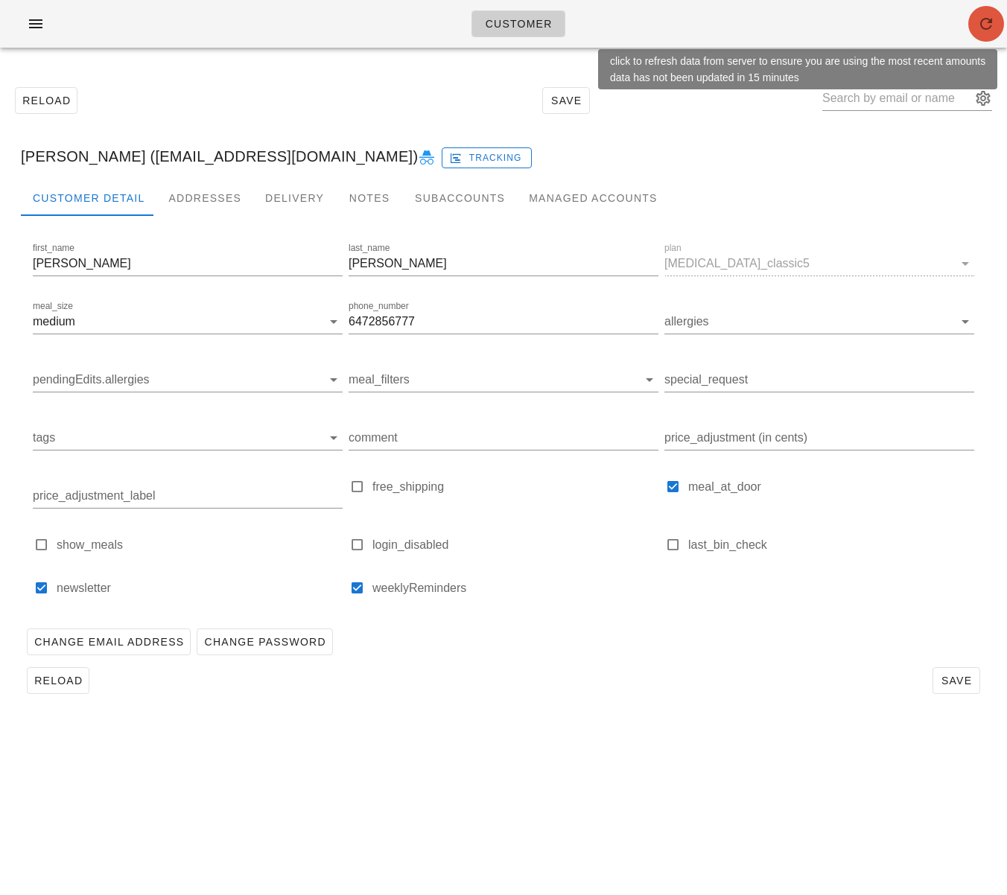
click at [988, 24] on icon "button" at bounding box center [986, 24] width 18 height 18
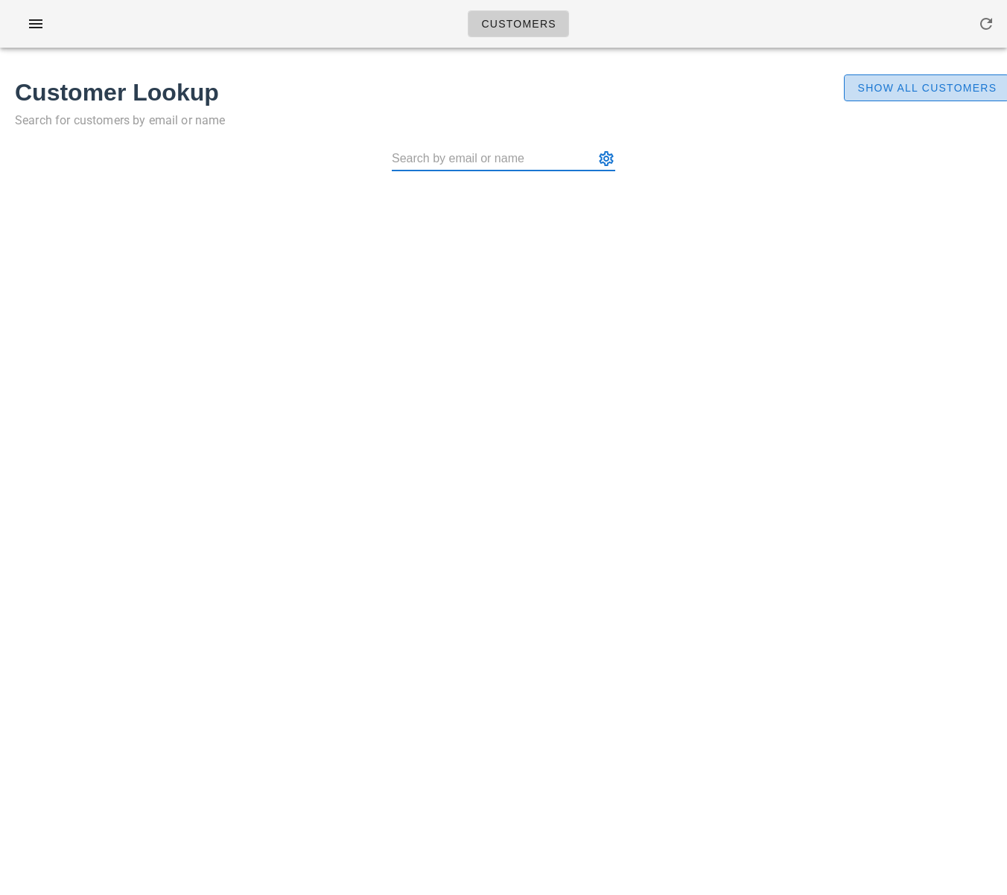
click at [880, 98] on button "Show All Customers" at bounding box center [926, 87] width 165 height 27
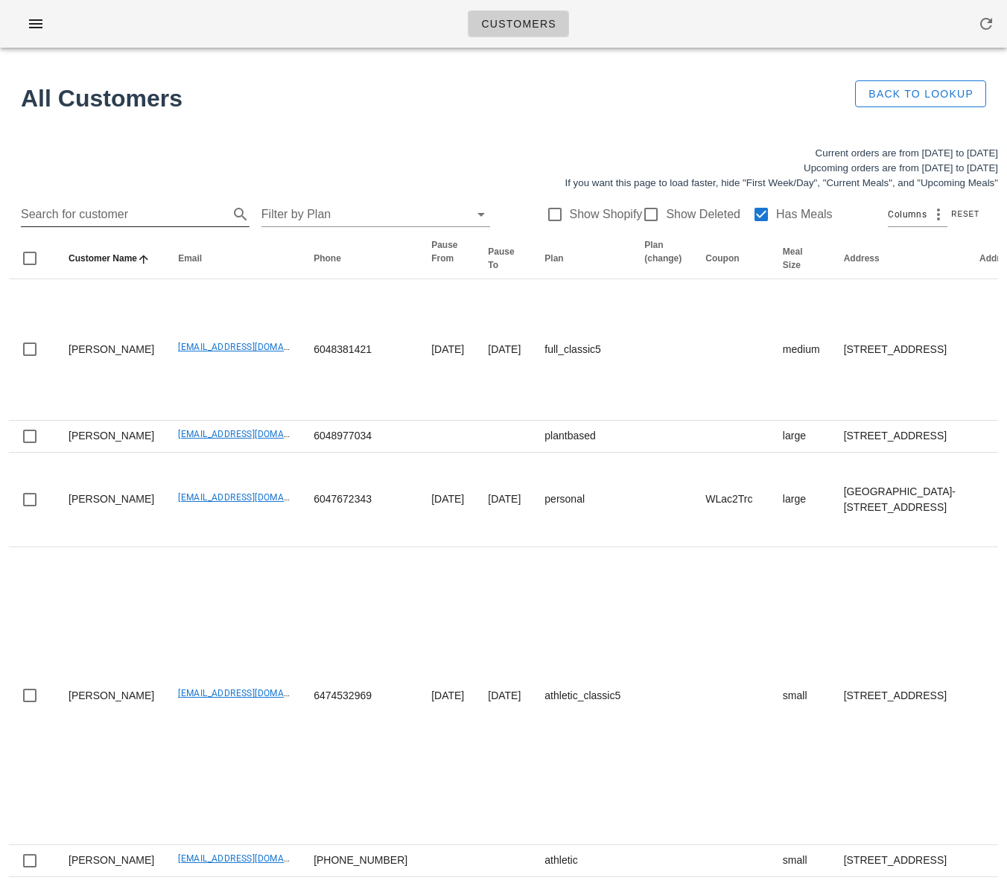
click at [166, 211] on input "Search for customer" at bounding box center [123, 215] width 205 height 24
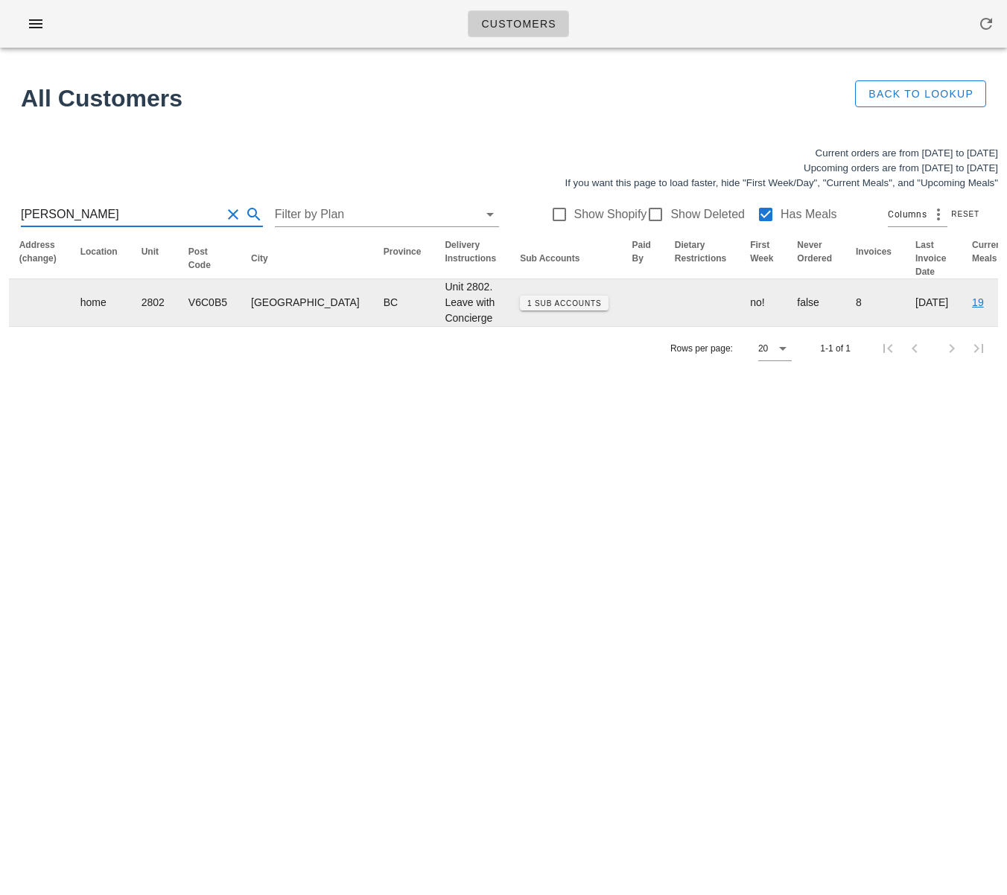
scroll to position [0, 931]
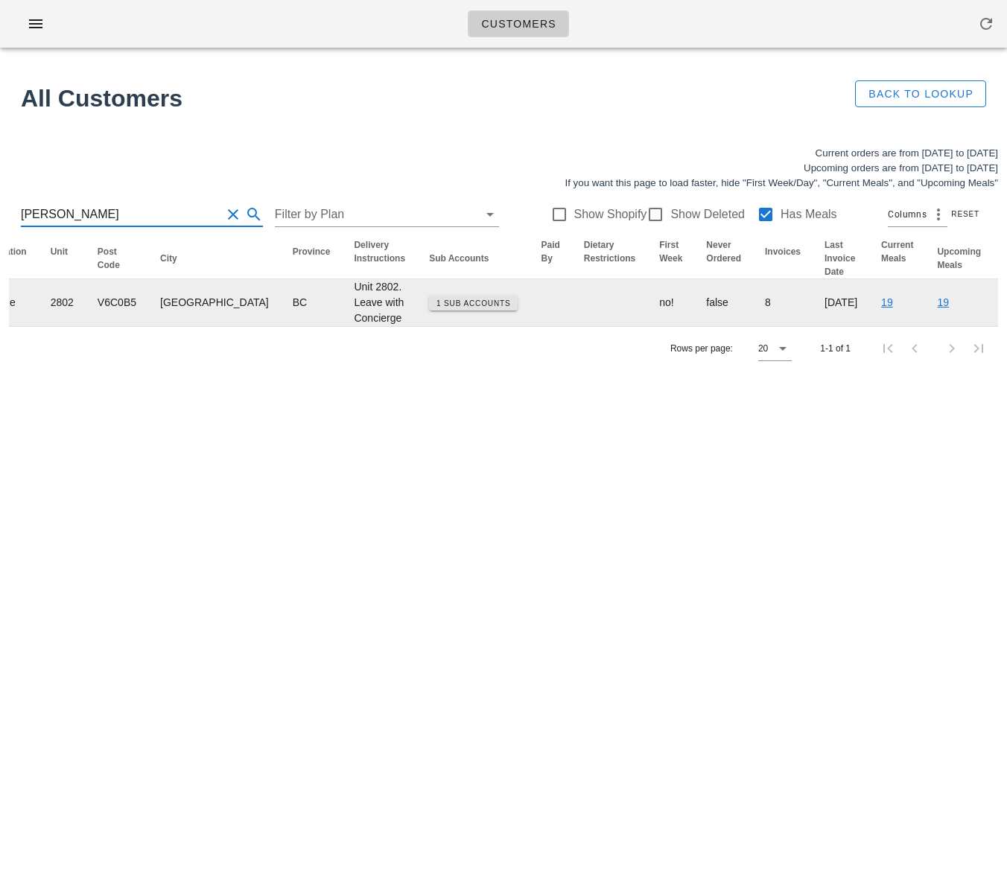
type input "Bradley Breton"
click at [436, 308] on span "1 Sub Accounts" at bounding box center [473, 303] width 75 height 8
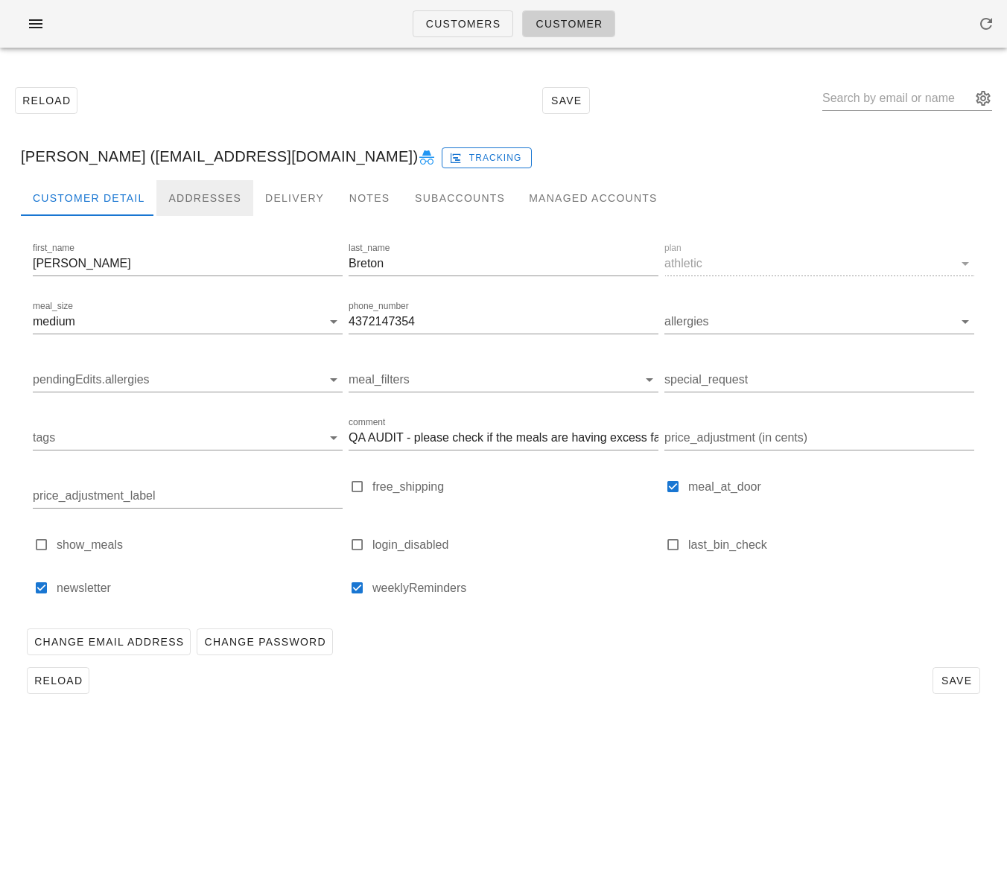
click at [185, 197] on div "Addresses" at bounding box center [204, 198] width 97 height 36
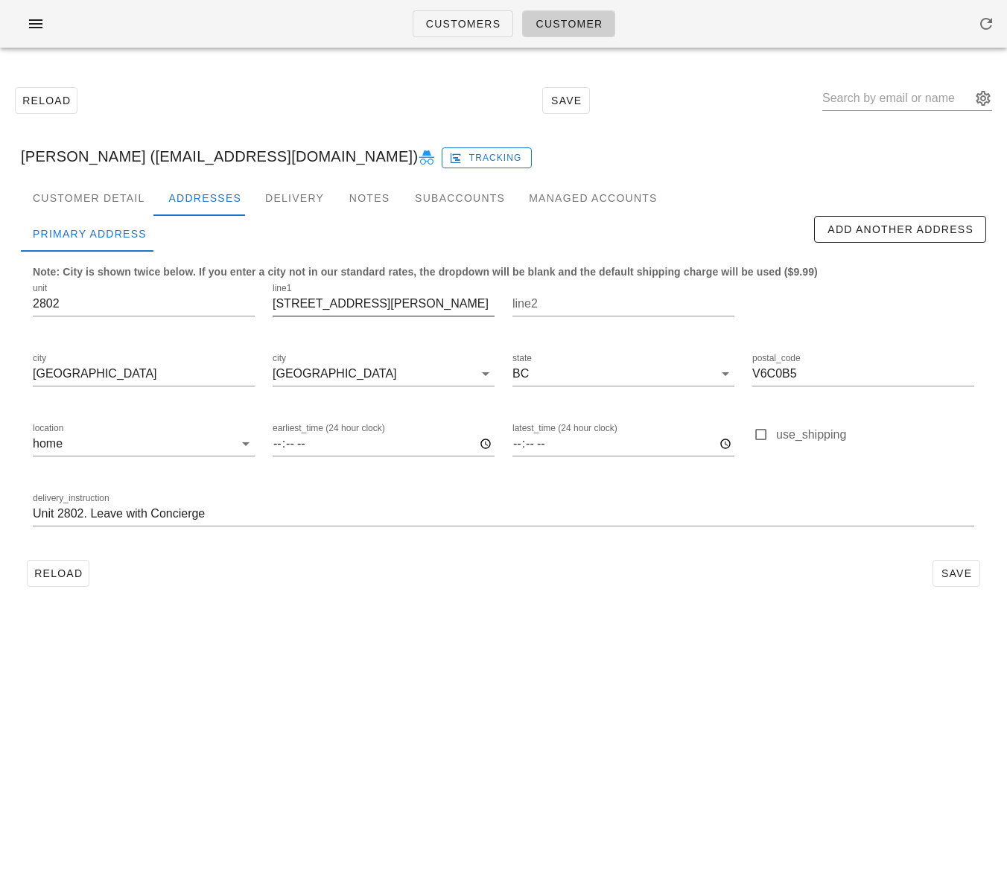
click at [359, 305] on input "667 Howe St" at bounding box center [384, 304] width 222 height 24
type input "667 Howe Street"
click at [822, 366] on input "V6C0B5" at bounding box center [863, 374] width 222 height 24
click at [828, 375] on input "V6C0B5" at bounding box center [863, 374] width 222 height 24
type input "V6C 2T4"
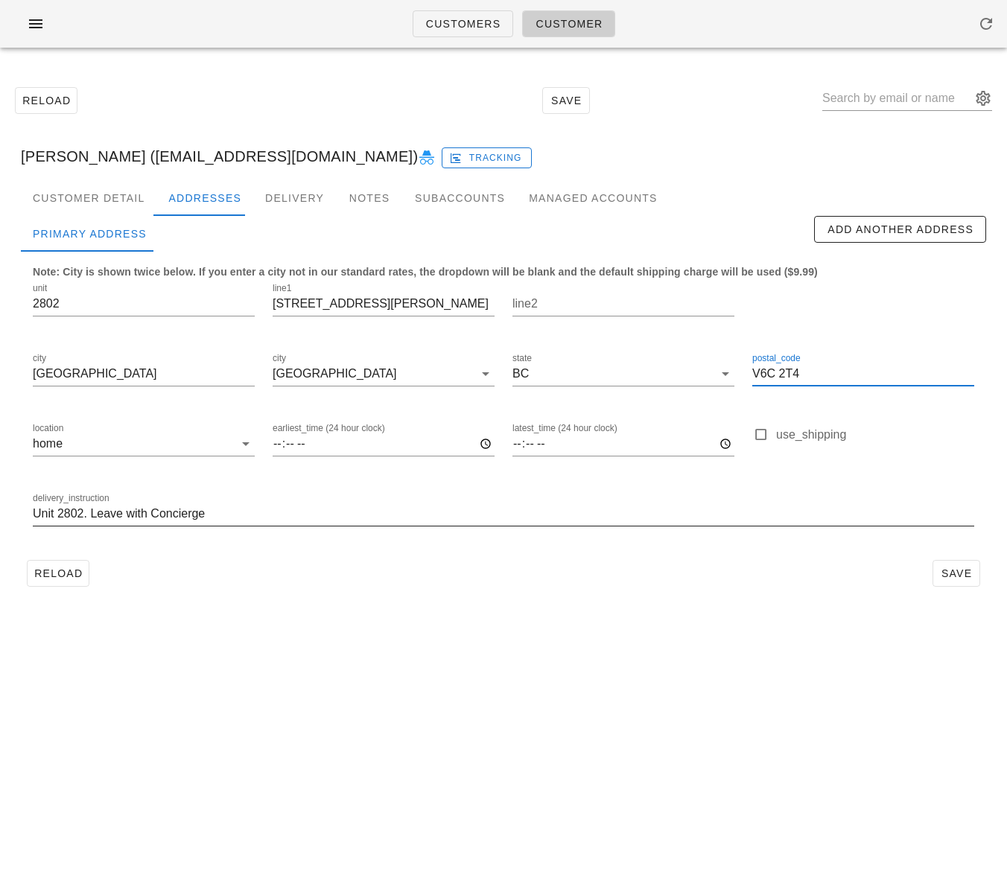
click at [171, 521] on input "Unit 2802. Leave with Concierge" at bounding box center [503, 514] width 941 height 24
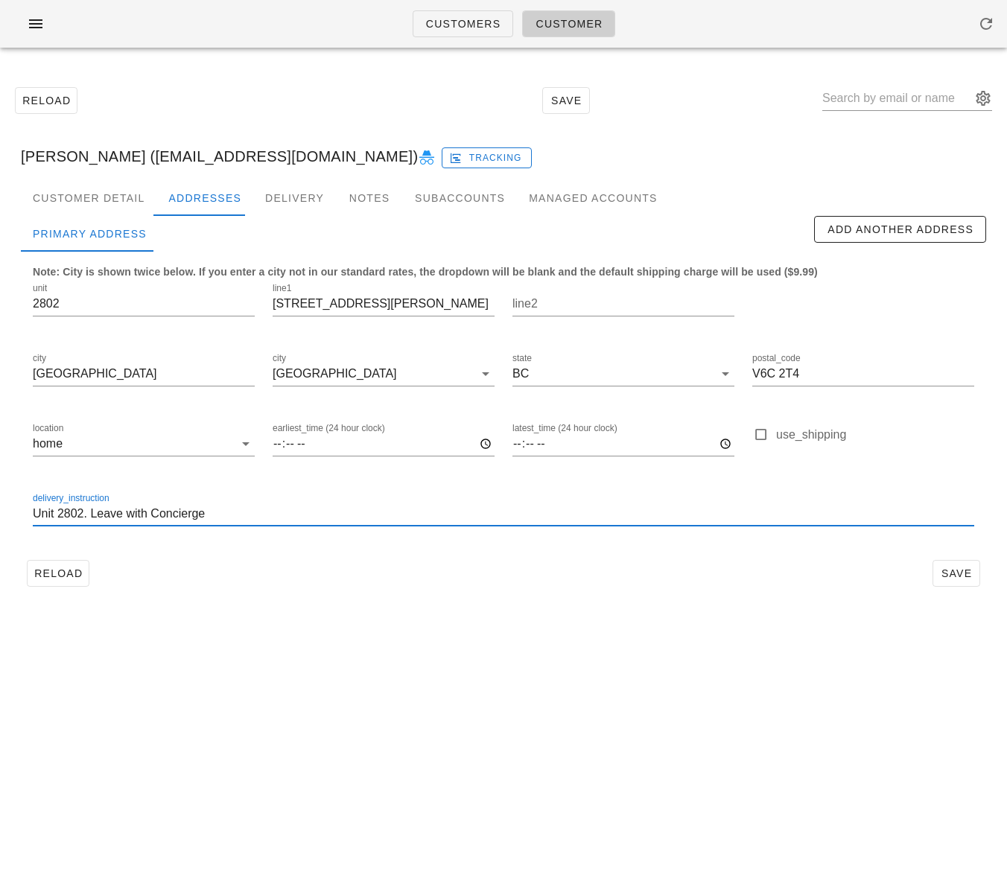
click at [171, 521] on input "Unit 2802. Leave with Concierge" at bounding box center [503, 514] width 941 height 24
drag, startPoint x: 947, startPoint y: 572, endPoint x: 939, endPoint y: 569, distance: 8.7
click at [947, 572] on span "Save" at bounding box center [956, 574] width 34 height 12
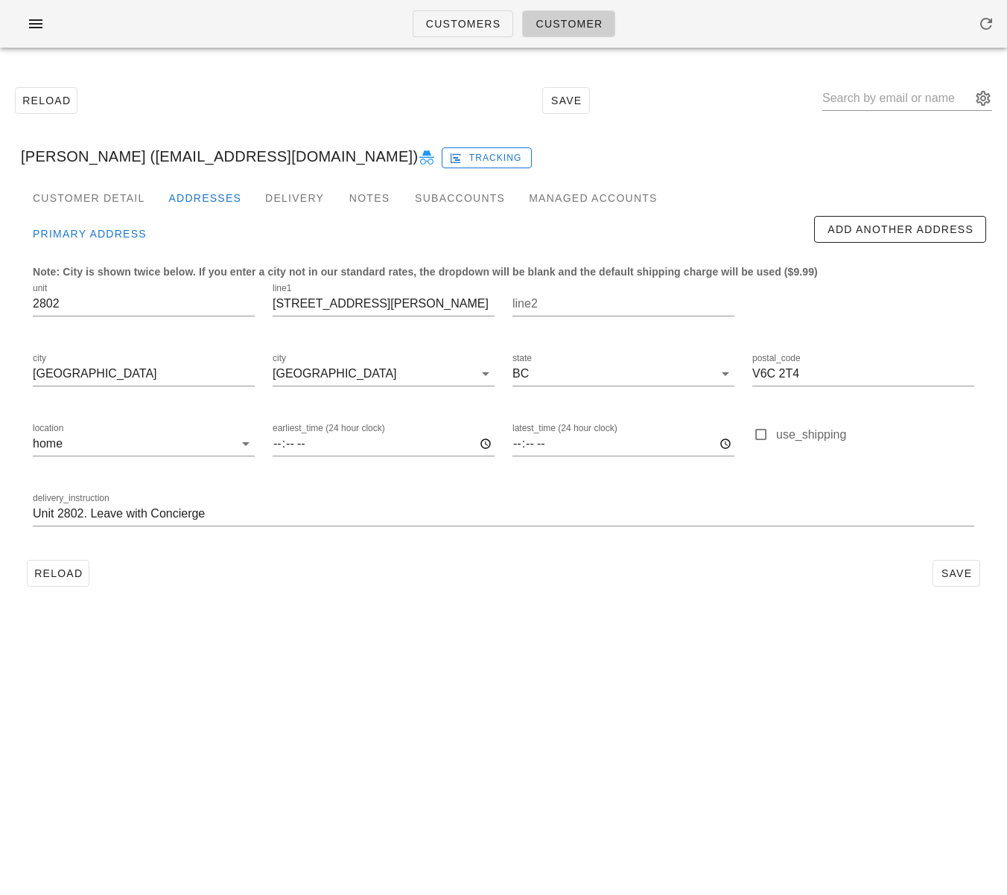
type input "Bradley Breton (bretonbradley@gmail.com)"
click at [444, 206] on div "Subaccounts" at bounding box center [460, 198] width 114 height 36
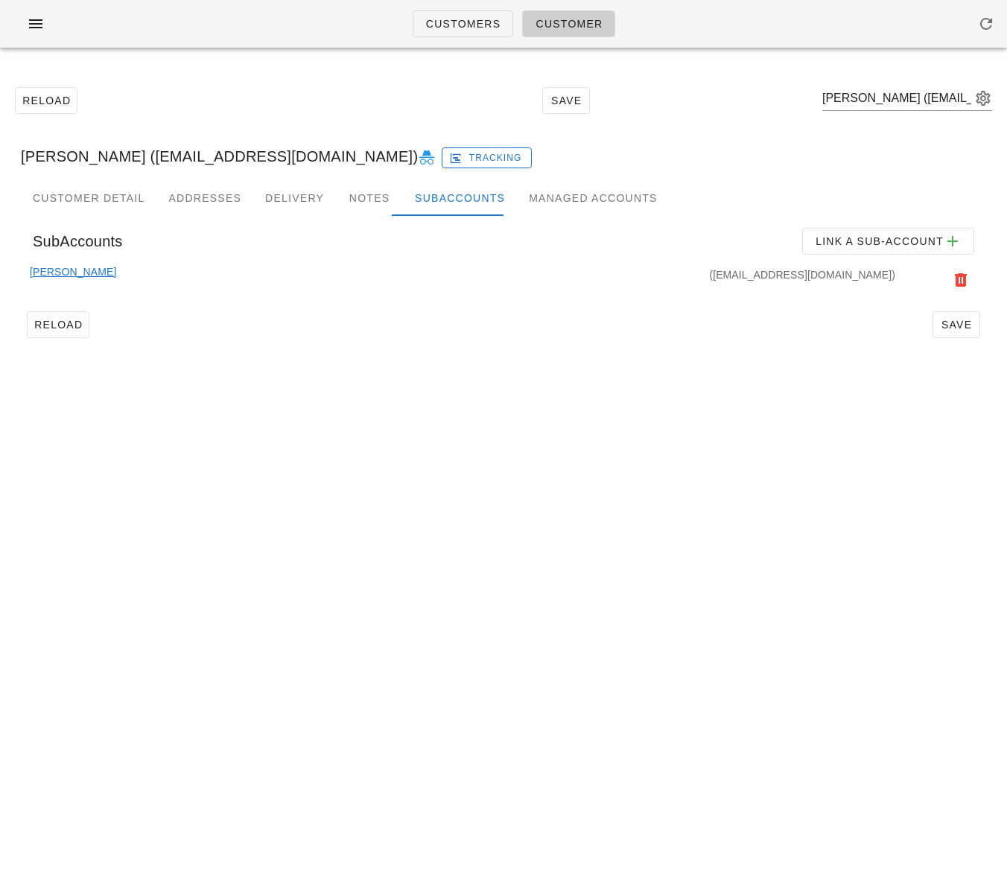
drag, startPoint x: 66, startPoint y: 276, endPoint x: 121, endPoint y: 277, distance: 55.1
click at [66, 276] on link "Kenneth Lacson" at bounding box center [73, 280] width 86 height 33
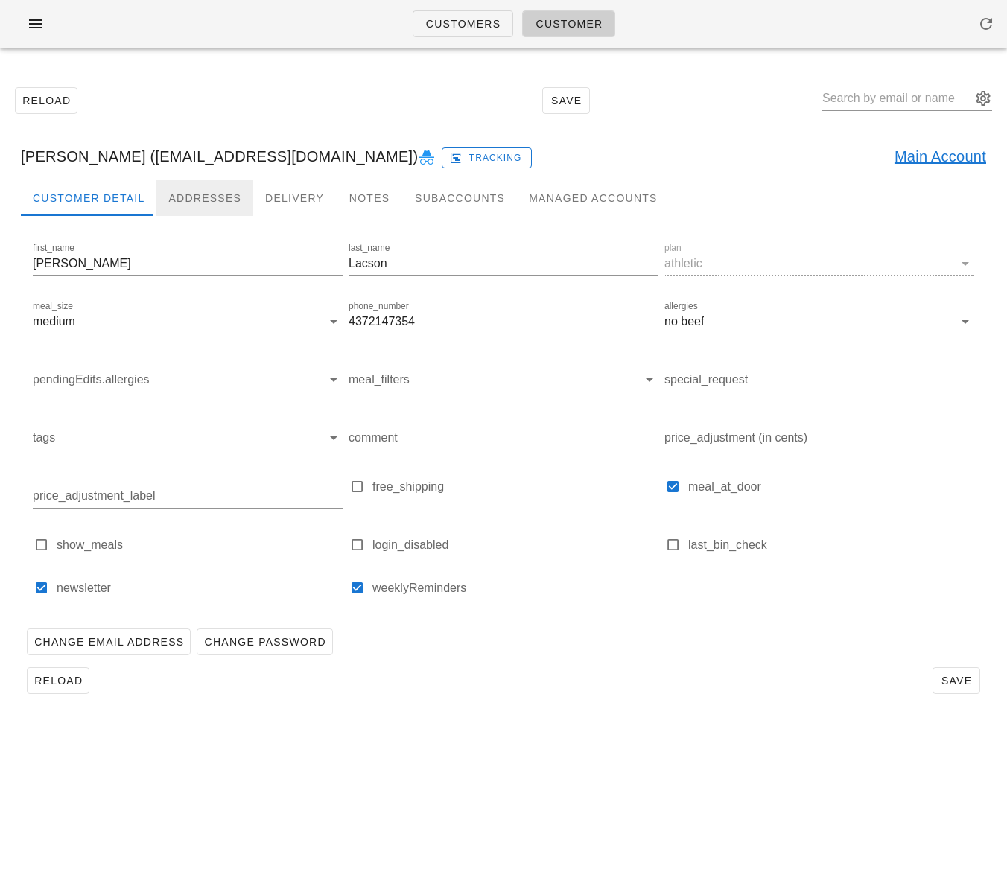
click at [205, 198] on div "Addresses" at bounding box center [204, 198] width 97 height 36
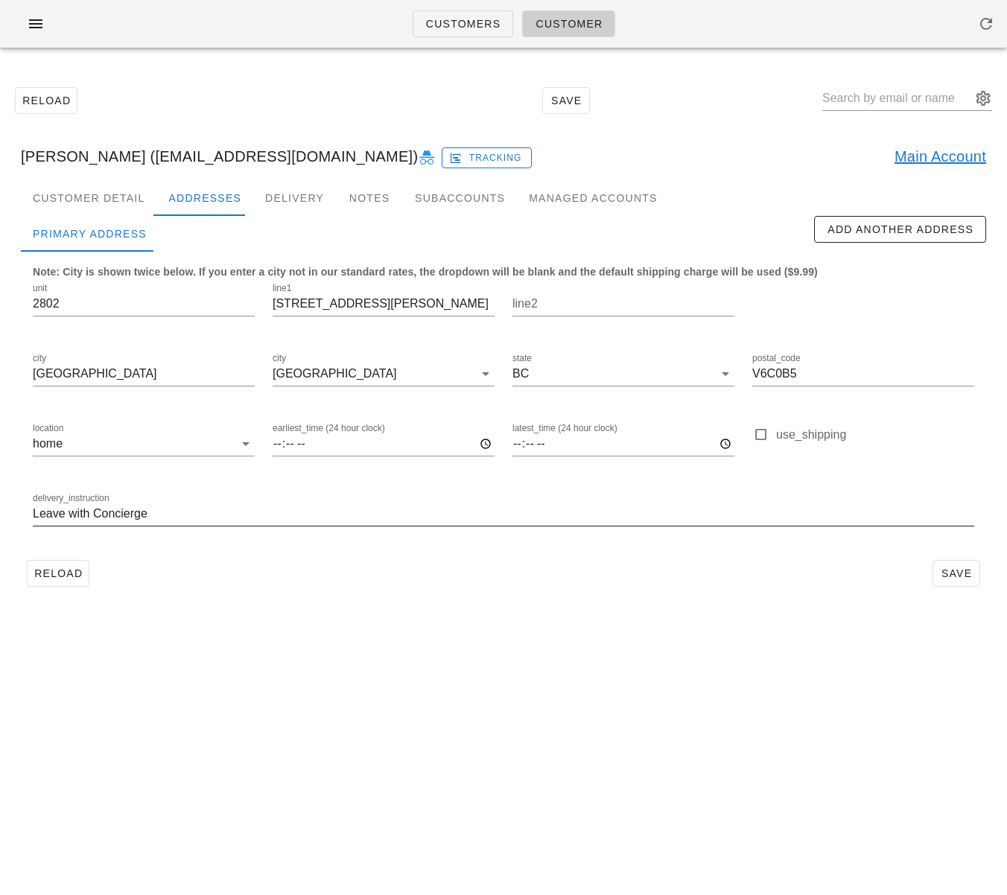
click at [208, 503] on input "Leave with Concierge" at bounding box center [503, 514] width 941 height 24
click at [209, 505] on input "Leave with Concierge" at bounding box center [503, 514] width 941 height 24
click at [211, 508] on input "Leave with Concierge" at bounding box center [503, 514] width 941 height 24
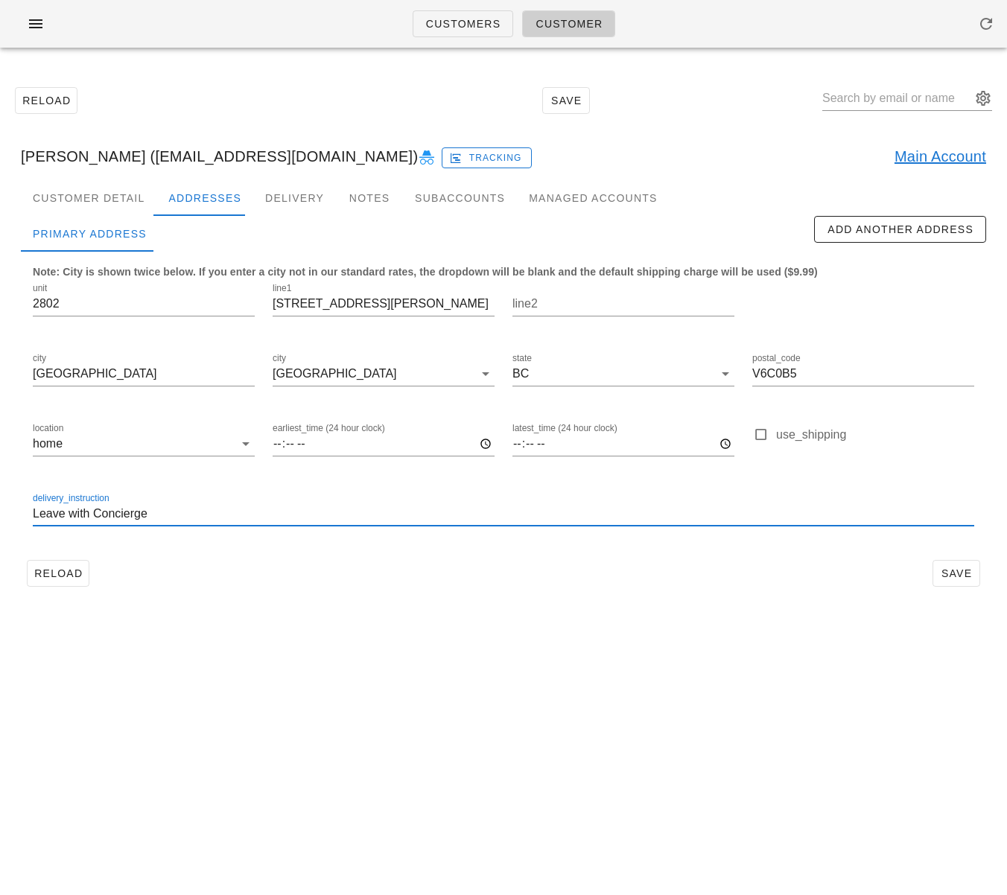
click at [211, 508] on input "Leave with Concierge" at bounding box center [503, 514] width 941 height 24
paste input "Unit 2802."
type input "Unit 2802. Leave with Concierge"
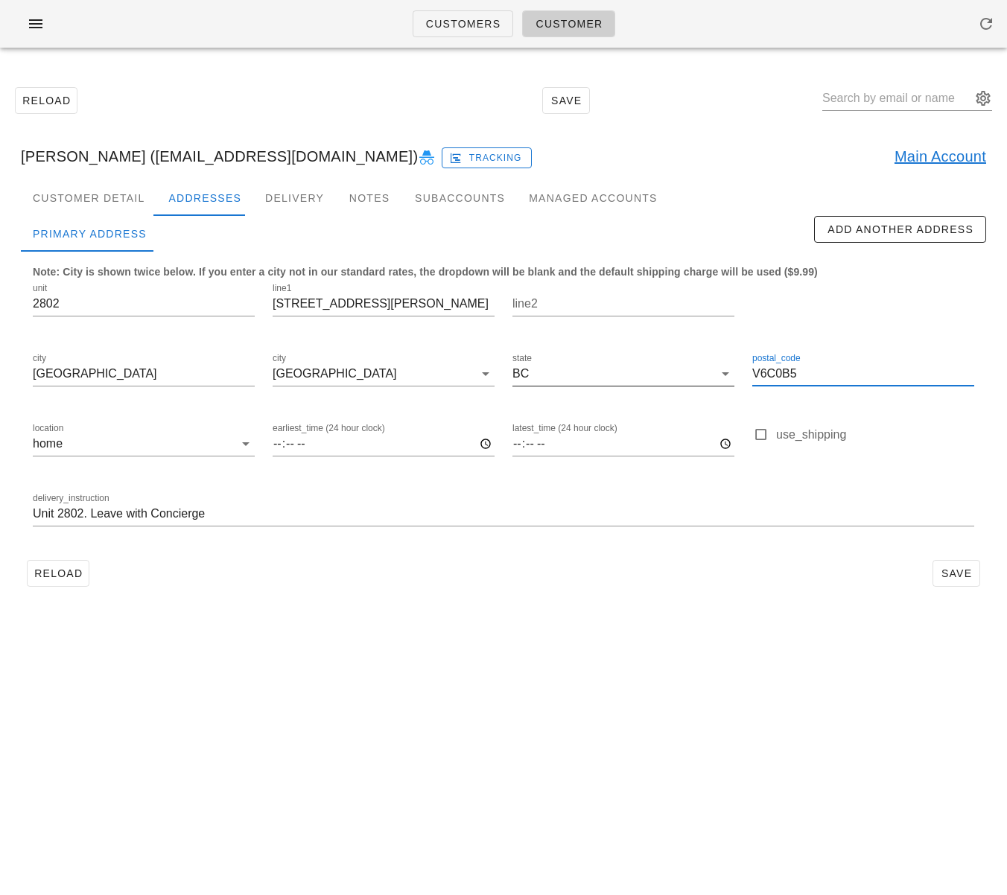
drag, startPoint x: 735, startPoint y: 374, endPoint x: 693, endPoint y: 369, distance: 42.0
click at [693, 369] on div "unit 2802 line1 667 Howe St line2 city Vancouver city Vancouver state BC postal…" at bounding box center [503, 411] width 959 height 280
paste input "2T4"
type input "V6C 2T4"
click at [363, 301] on input "667 Howe St" at bounding box center [384, 304] width 222 height 24
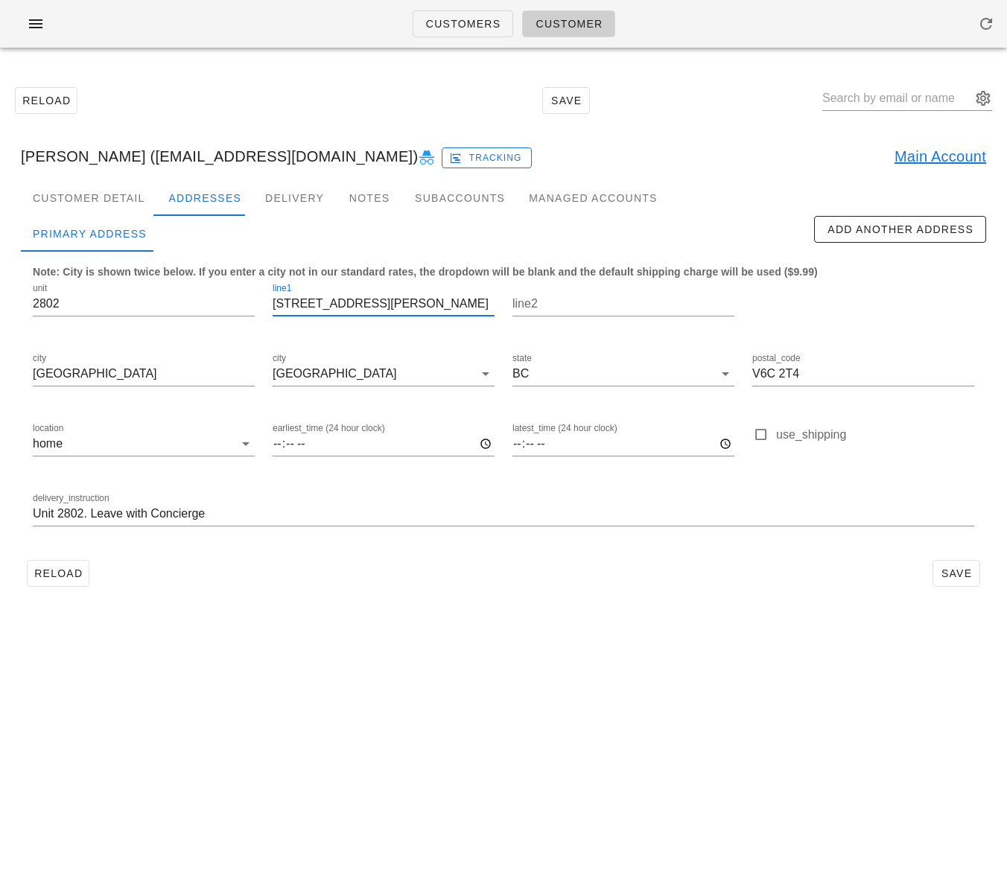
type input "667 Howe Street"
click at [445, 664] on div "Customers Customer Reload Save Kenneth Lacson (Kennlac@hotmail.com) Tracking Ma…" at bounding box center [503, 447] width 1007 height 895
drag, startPoint x: 952, startPoint y: 577, endPoint x: 871, endPoint y: 587, distance: 81.8
click at [951, 577] on span "Save" at bounding box center [956, 574] width 34 height 12
type input "[PERSON_NAME] ([EMAIL_ADDRESS][DOMAIN_NAME])"
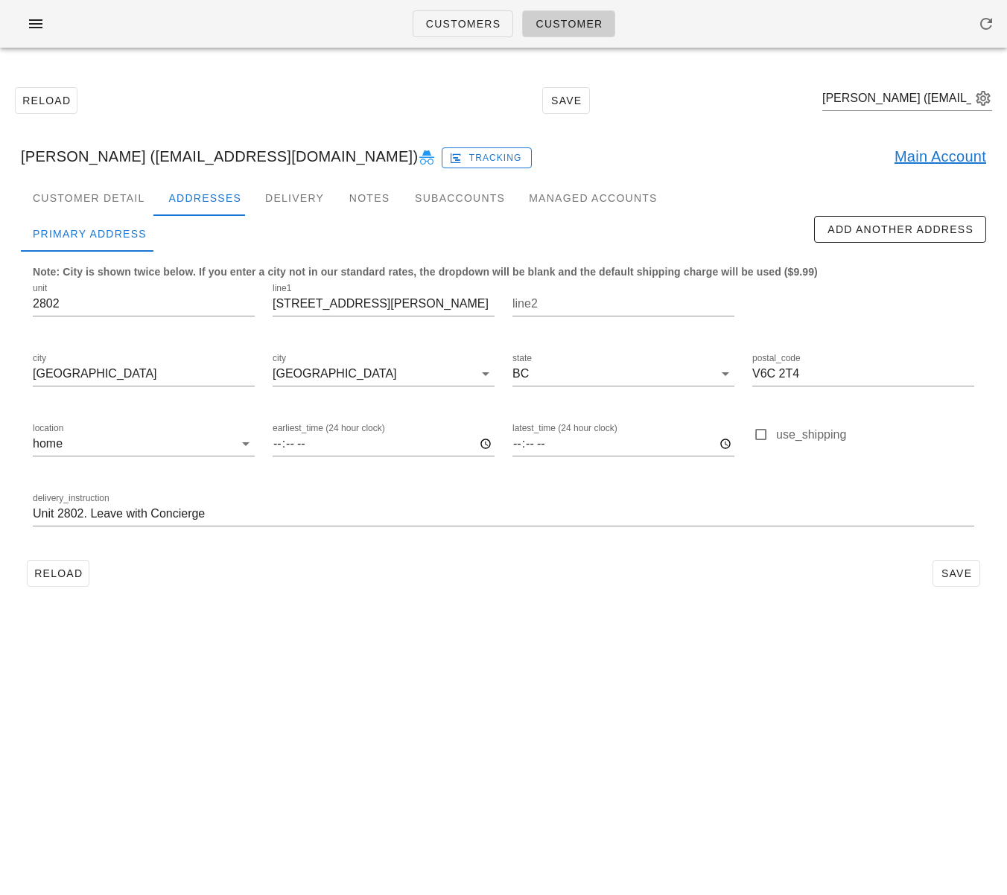
drag, startPoint x: 386, startPoint y: 649, endPoint x: 366, endPoint y: 587, distance: 64.8
click at [385, 644] on div "Customers Customer Reload Save Kenneth Lacson (Kennlac@hotmail.com) Kenneth Lac…" at bounding box center [503, 447] width 1007 height 895
drag, startPoint x: 143, startPoint y: 161, endPoint x: 279, endPoint y: 159, distance: 135.6
click at [286, 156] on div "Kenneth Lacson (Kennlac@hotmail.com) Tracking Main Account" at bounding box center [503, 157] width 989 height 48
copy div "[EMAIL_ADDRESS][DOMAIN_NAME]"
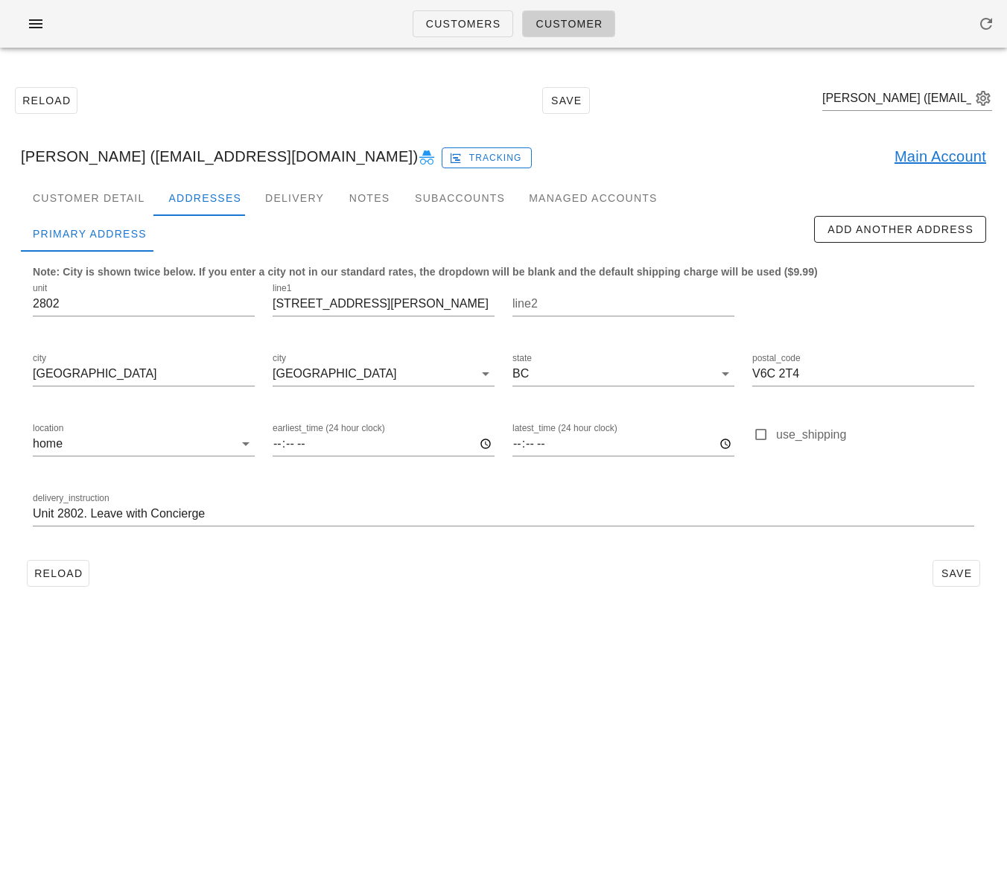
click at [793, 155] on div "Kenneth Lacson (Kennlac@hotmail.com) Tracking Main Account" at bounding box center [503, 157] width 989 height 48
click at [928, 162] on link "Main Account" at bounding box center [941, 157] width 92 height 24
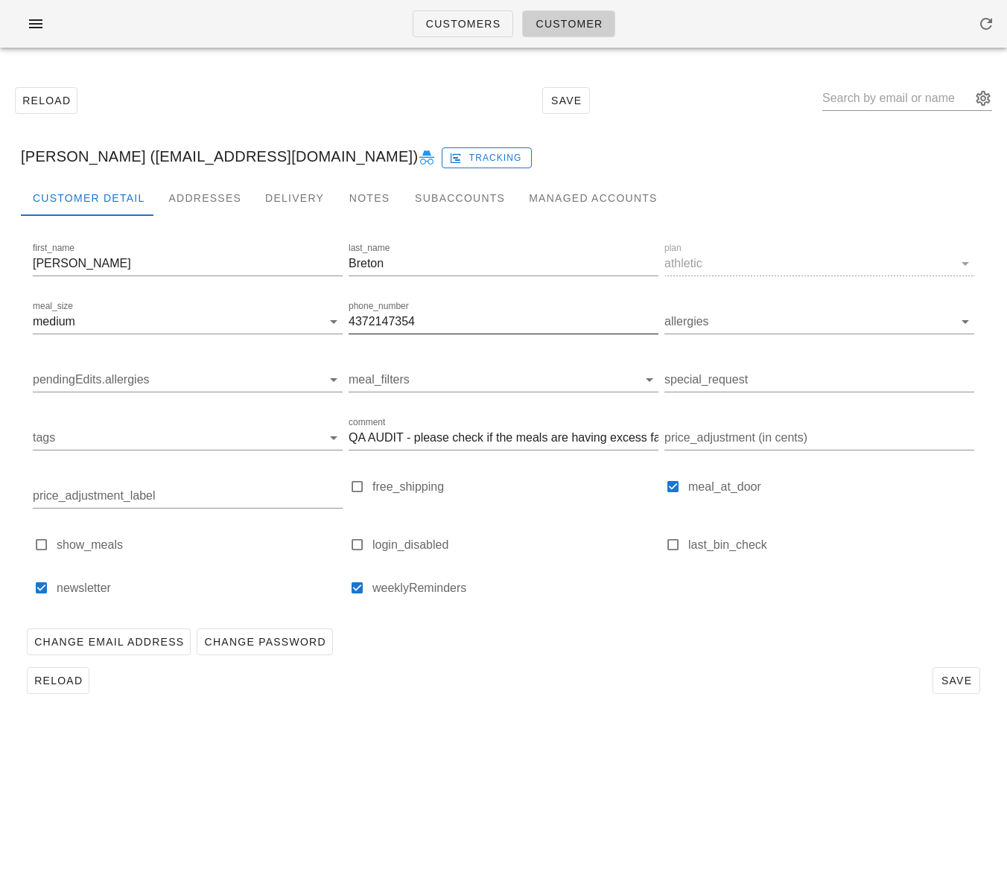
click at [384, 322] on input "4372147354" at bounding box center [504, 322] width 310 height 24
click at [184, 194] on div "Addresses" at bounding box center [204, 198] width 97 height 36
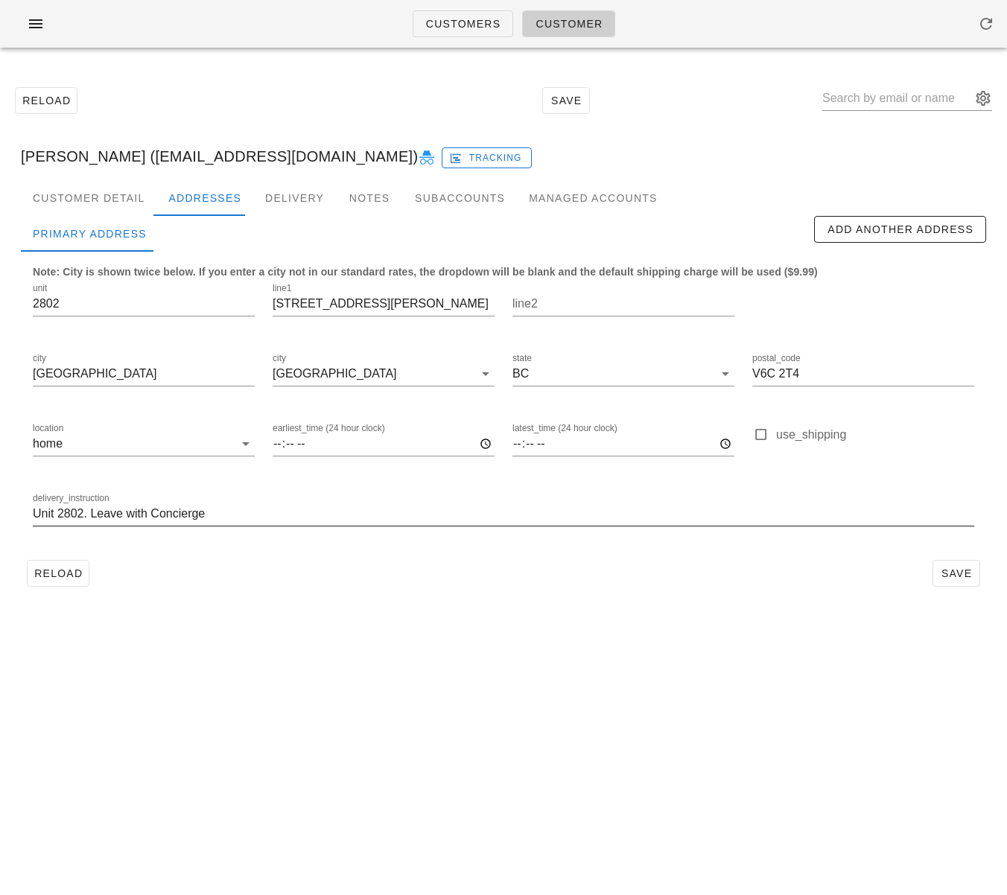
click at [264, 520] on input "Unit 2802. Leave with Concierge" at bounding box center [503, 514] width 941 height 24
click at [264, 519] on input "Unit 2802. Leave with Concierge" at bounding box center [503, 514] width 941 height 24
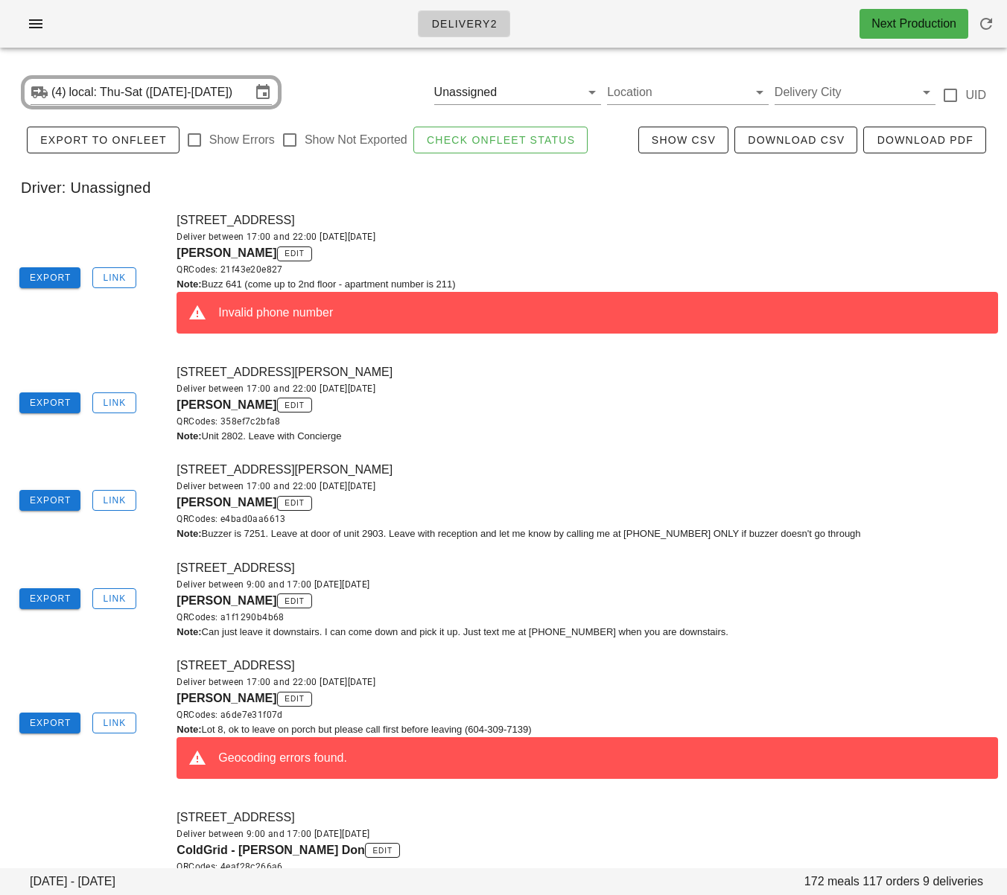
click at [536, 228] on div "[STREET_ADDRESS] Deliver between 17:00 and 22:00 [DATE][DATE] [PERSON_NAME] edi…" at bounding box center [587, 279] width 839 height 152
click at [117, 281] on span "Link" at bounding box center [114, 278] width 24 height 10
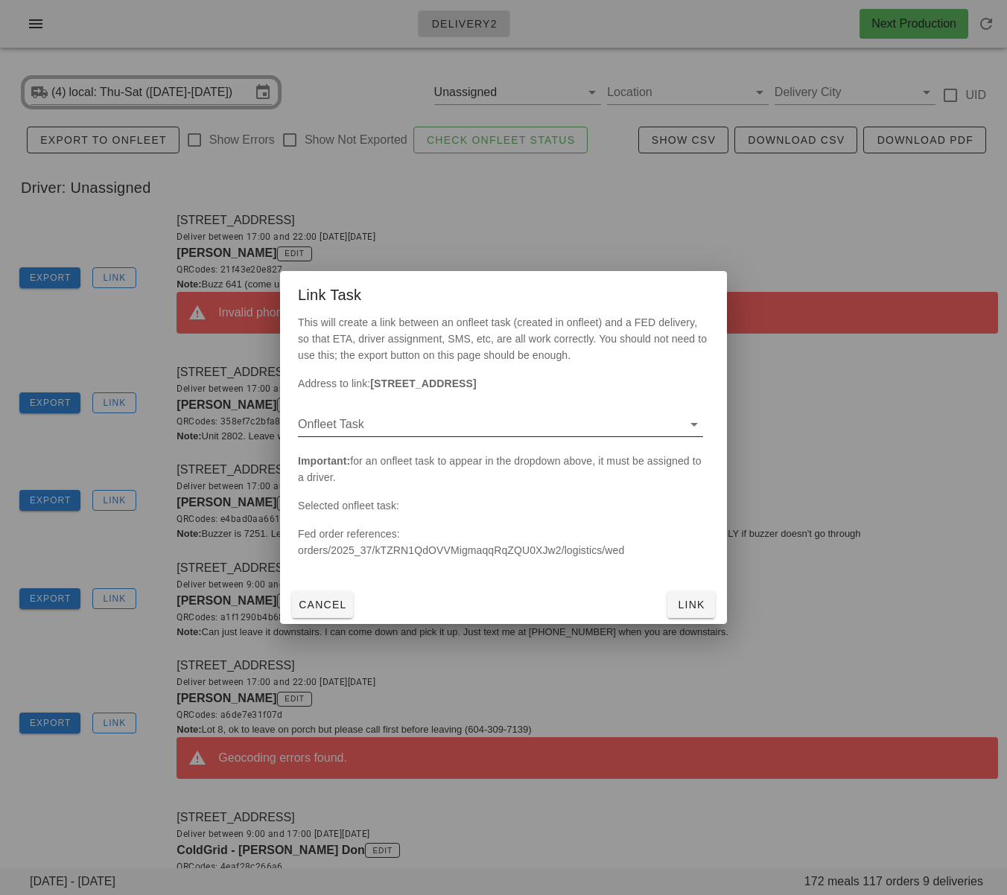
click at [408, 434] on input "Onfleet Task" at bounding box center [488, 425] width 381 height 24
drag, startPoint x: 419, startPoint y: 438, endPoint x: 436, endPoint y: 445, distance: 18.7
click at [419, 438] on div "c53d8114 - [STREET_ADDRESS]" at bounding box center [500, 436] width 381 height 14
drag, startPoint x: 704, startPoint y: 607, endPoint x: 608, endPoint y: 595, distance: 96.8
click at [704, 607] on span "Link" at bounding box center [691, 605] width 36 height 12
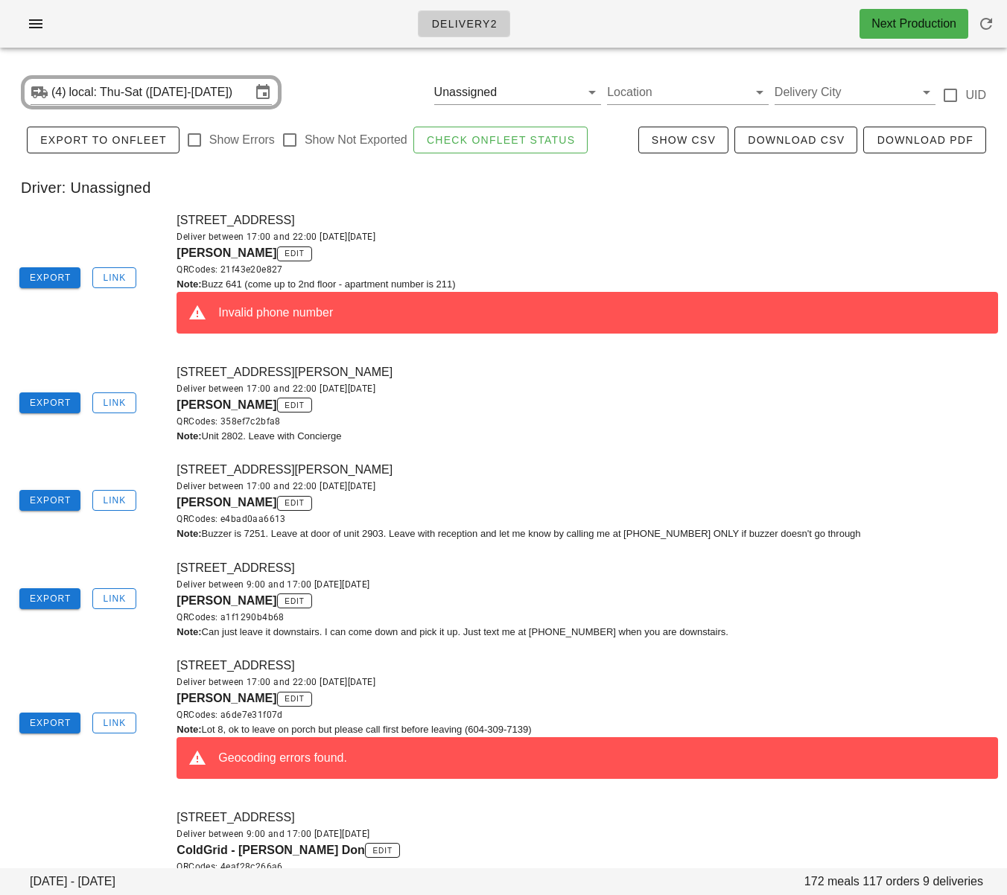
drag, startPoint x: 182, startPoint y: 698, endPoint x: 267, endPoint y: 699, distance: 84.2
click at [267, 699] on span "[PERSON_NAME]" at bounding box center [227, 698] width 100 height 13
copy span "[PERSON_NAME]"
click at [539, 233] on div "Deliver between 17:00 and 22:00 [DATE][DATE]" at bounding box center [588, 236] width 822 height 15
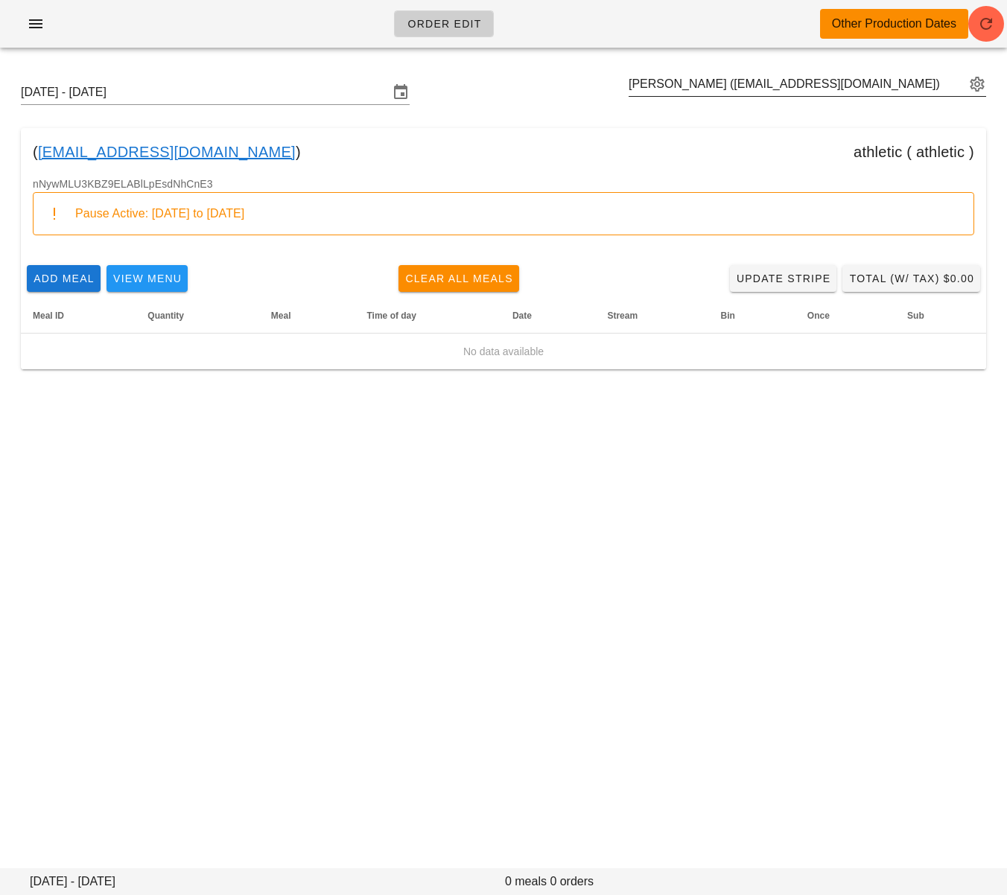
click at [734, 86] on input "[PERSON_NAME] ([EMAIL_ADDRESS][DOMAIN_NAME])" at bounding box center [797, 84] width 337 height 24
paste input "[EMAIL_ADDRESS][DOMAIN_NAME]"
click at [308, 99] on input "[DATE] - [DATE]" at bounding box center [205, 92] width 368 height 24
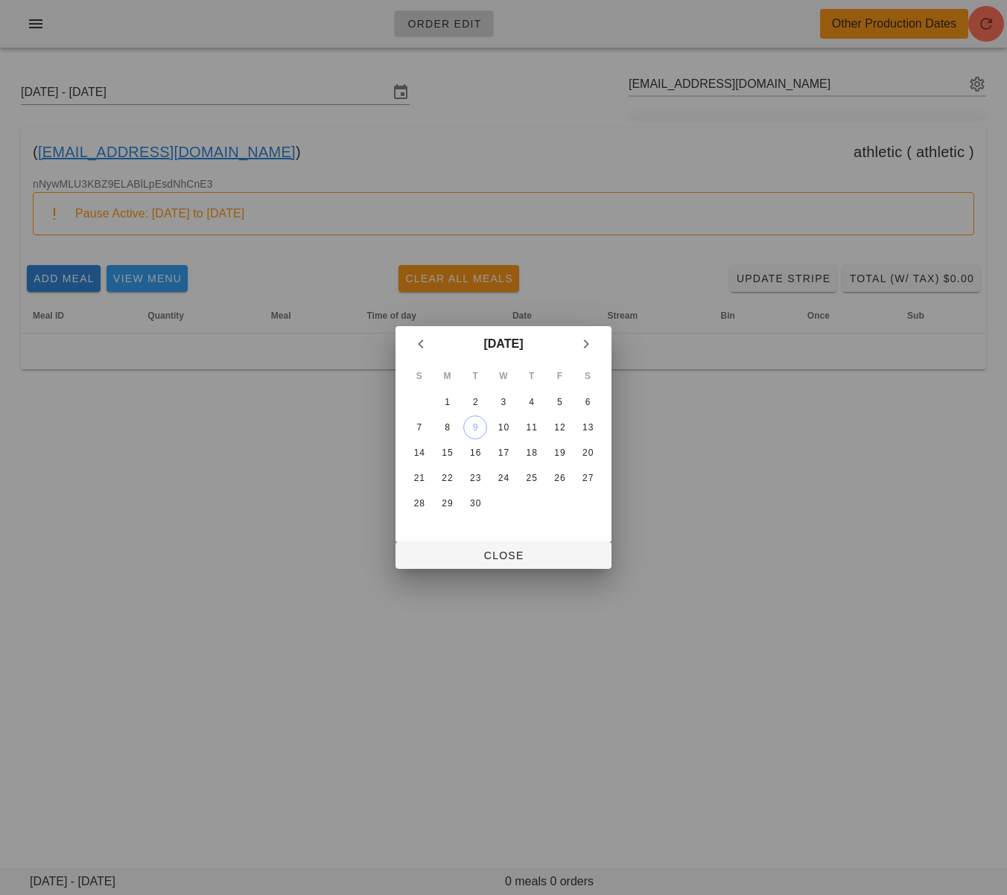
scroll to position [0, 0]
drag, startPoint x: 422, startPoint y: 429, endPoint x: 463, endPoint y: 489, distance: 72.7
click at [422, 430] on div "7" at bounding box center [419, 427] width 24 height 10
type input "[PERSON_NAME] ([EMAIL_ADDRESS][DOMAIN_NAME])"
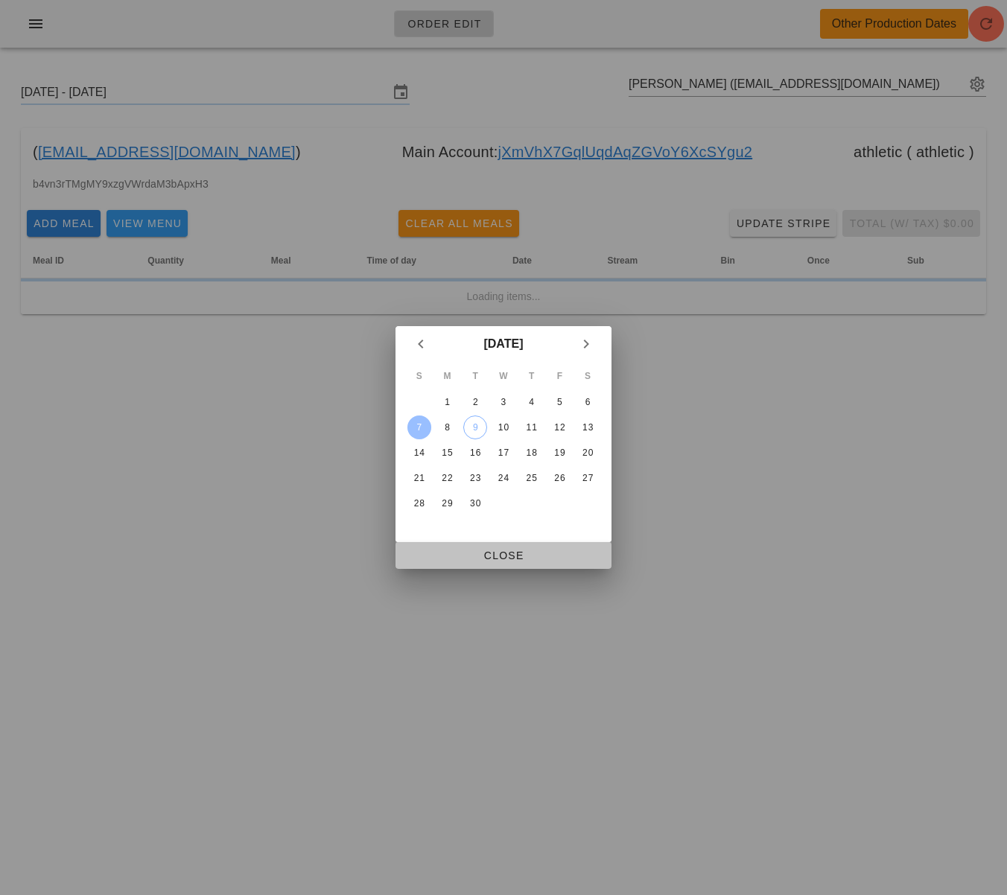
click at [495, 545] on button "Close" at bounding box center [504, 555] width 216 height 27
type input "[DATE] - [DATE]"
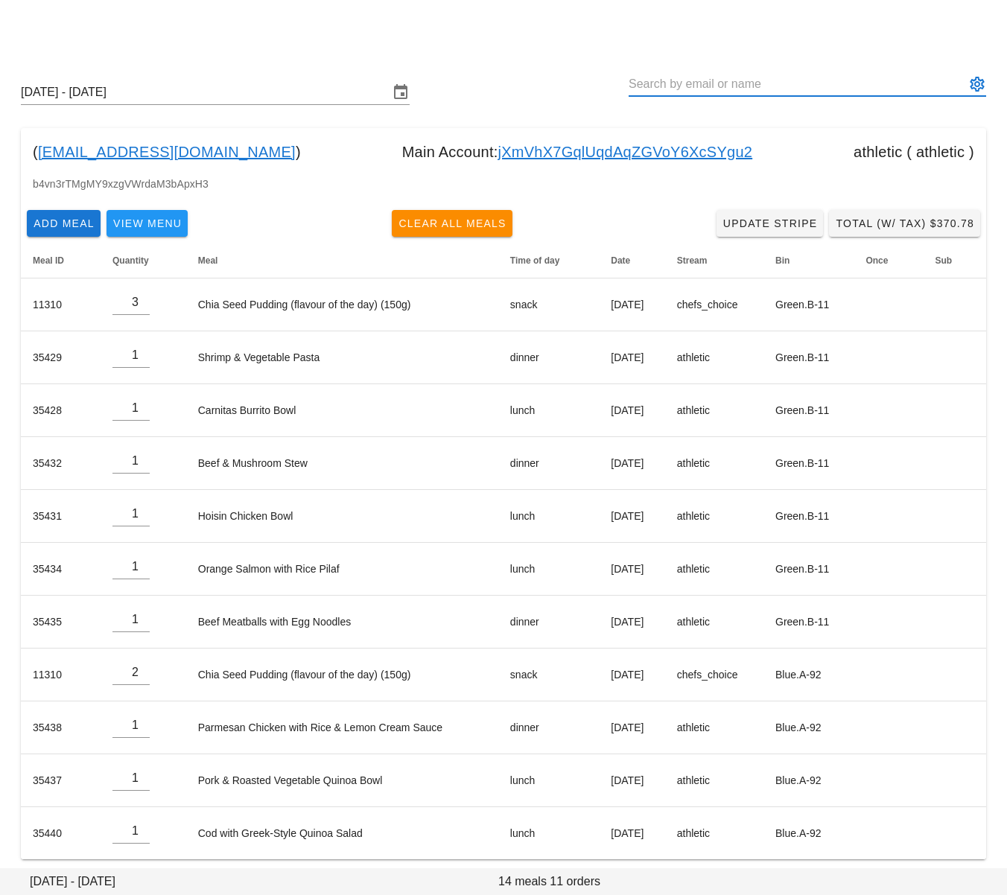
click at [670, 79] on input "text" at bounding box center [797, 84] width 337 height 24
paste input "[PERSON_NAME]"
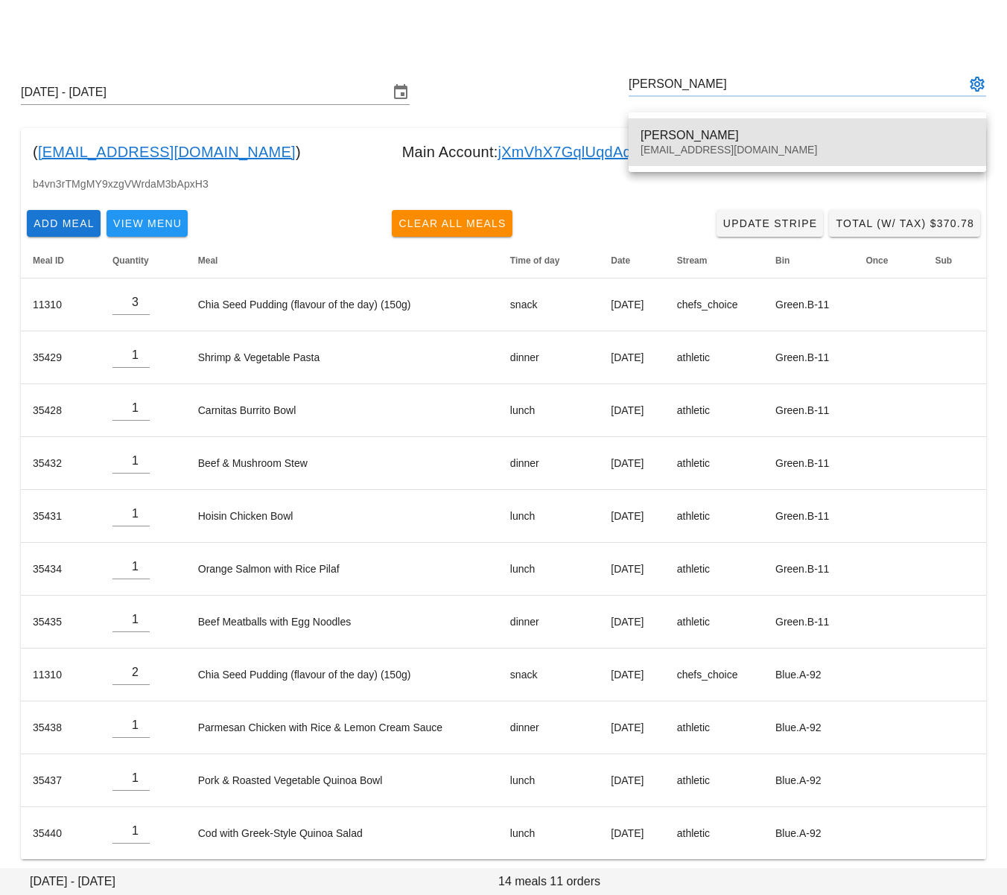
click at [688, 133] on div "[PERSON_NAME]" at bounding box center [808, 135] width 334 height 14
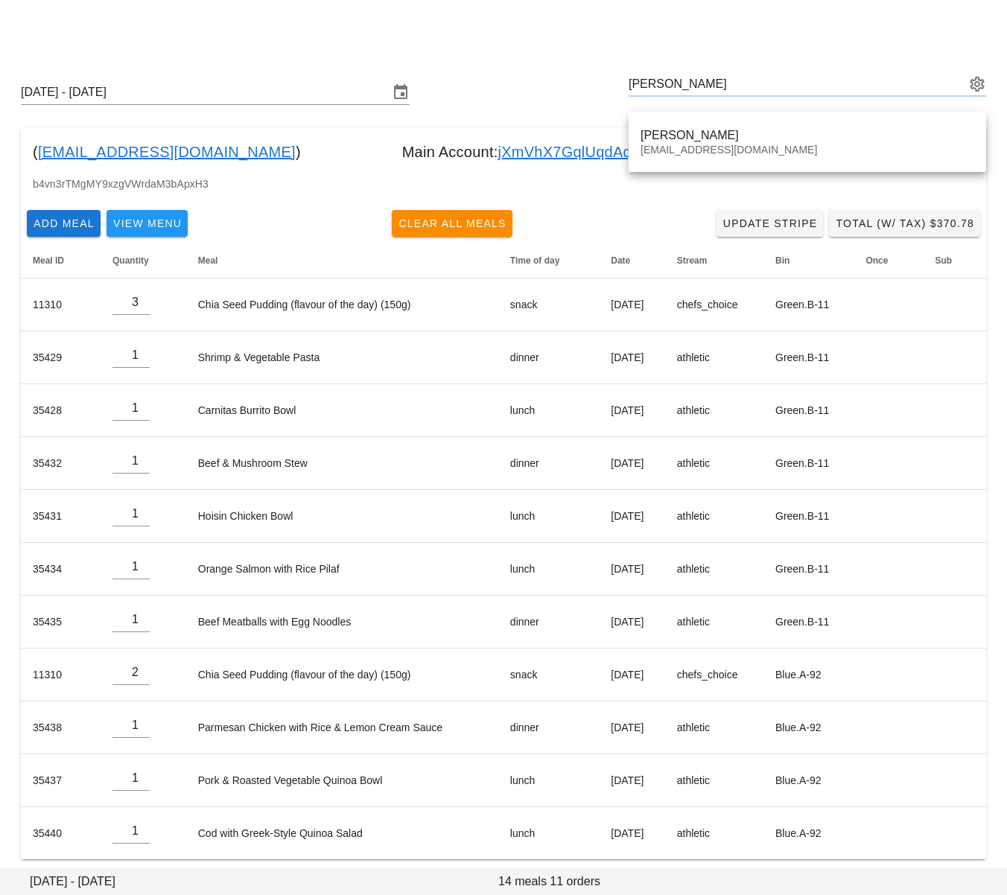
type input "[PERSON_NAME] ([EMAIL_ADDRESS][DOMAIN_NAME])"
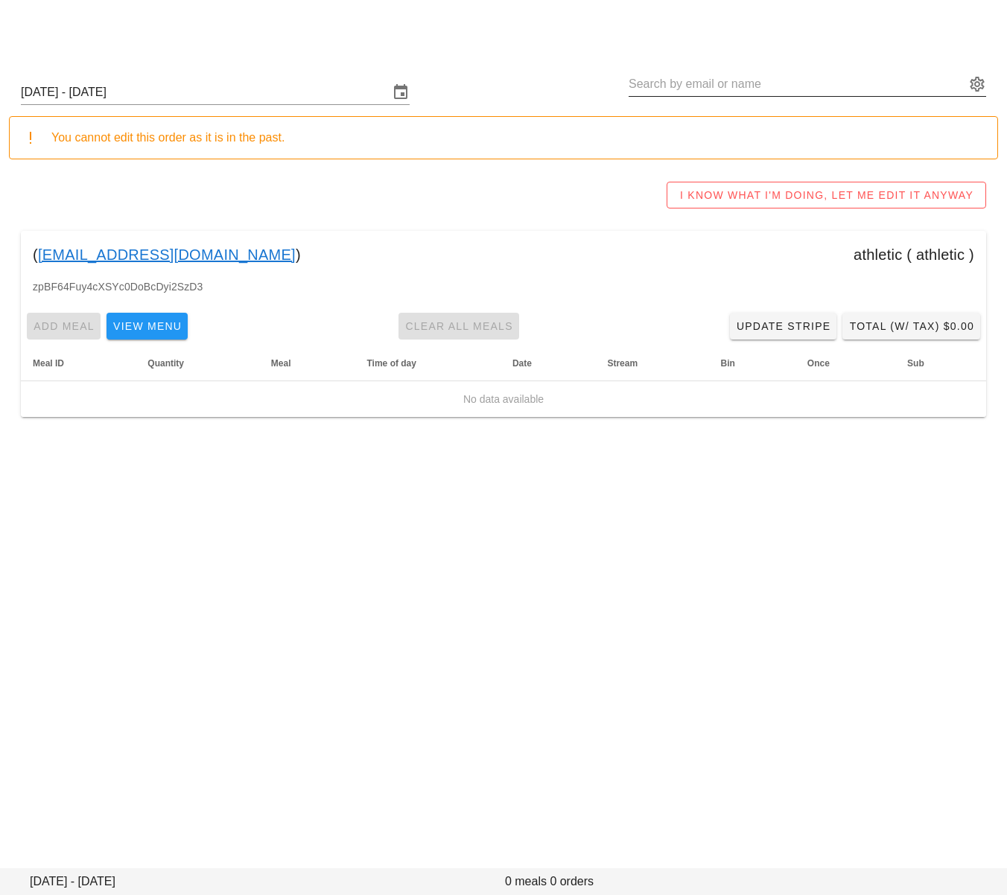
click at [737, 89] on input "text" at bounding box center [797, 84] width 337 height 24
paste input "Olivia Chu"
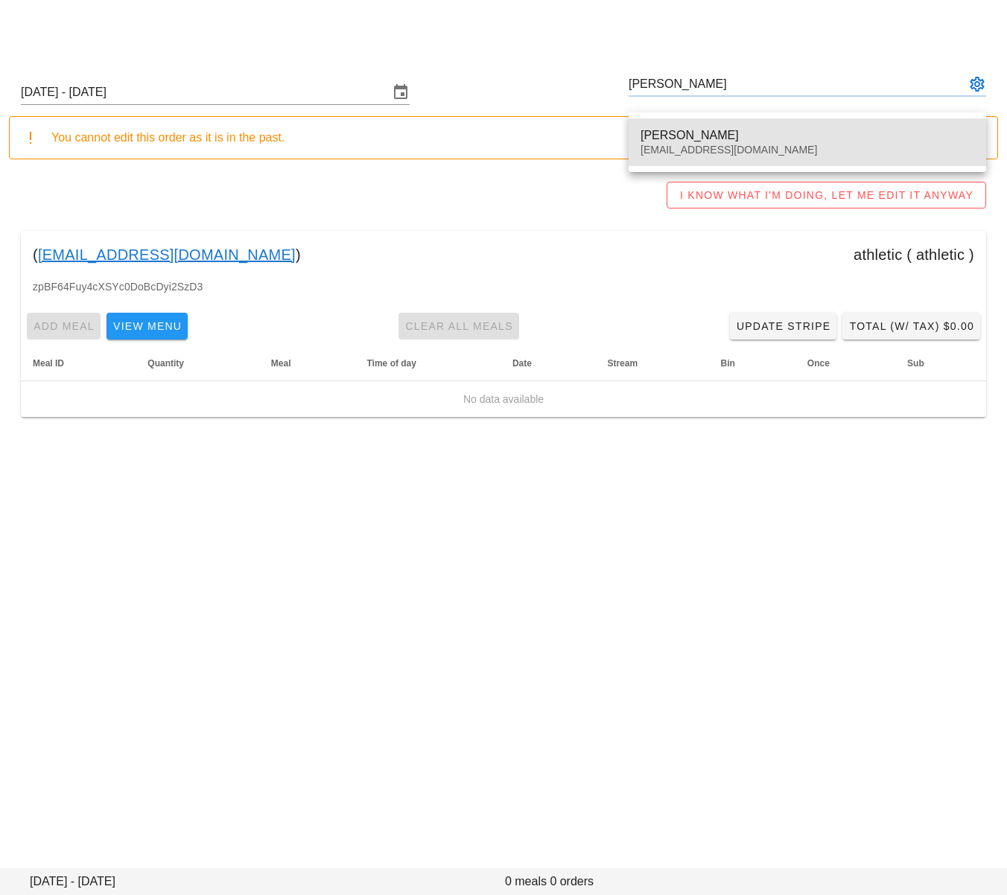
click at [734, 121] on div "Olivia Chu platformwarehouse@gmail.com" at bounding box center [808, 142] width 334 height 46
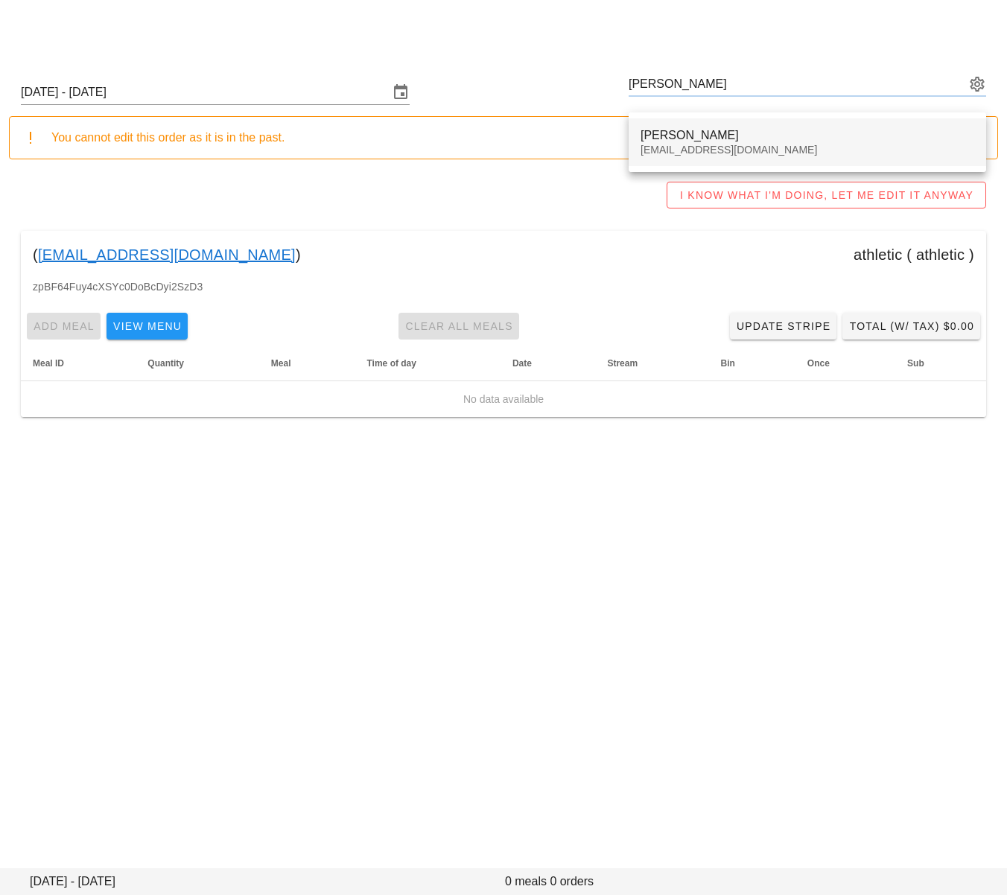
type input "Olivia Chu (platformwarehouse@gmail.com)"
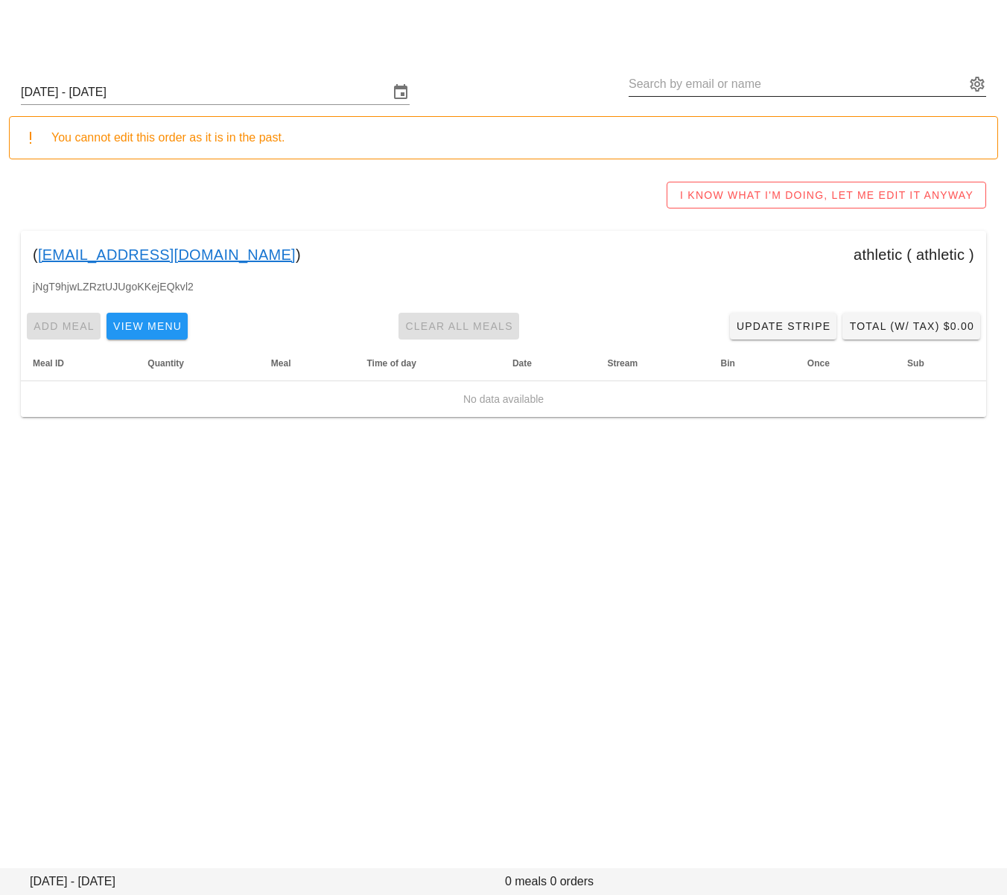
click at [766, 86] on input "text" at bounding box center [797, 84] width 337 height 24
paste input "Helene Jacob"
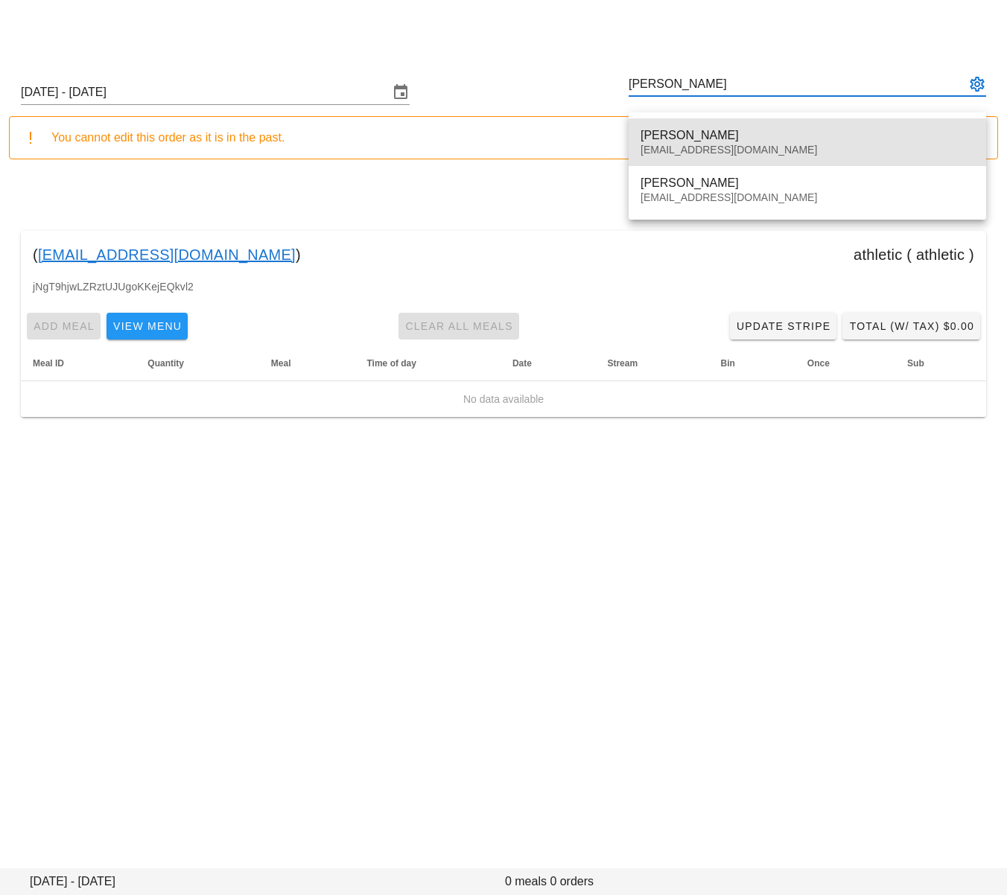
click at [770, 127] on div "Helene Jacob sogirohe@gmail.com" at bounding box center [808, 142] width 334 height 46
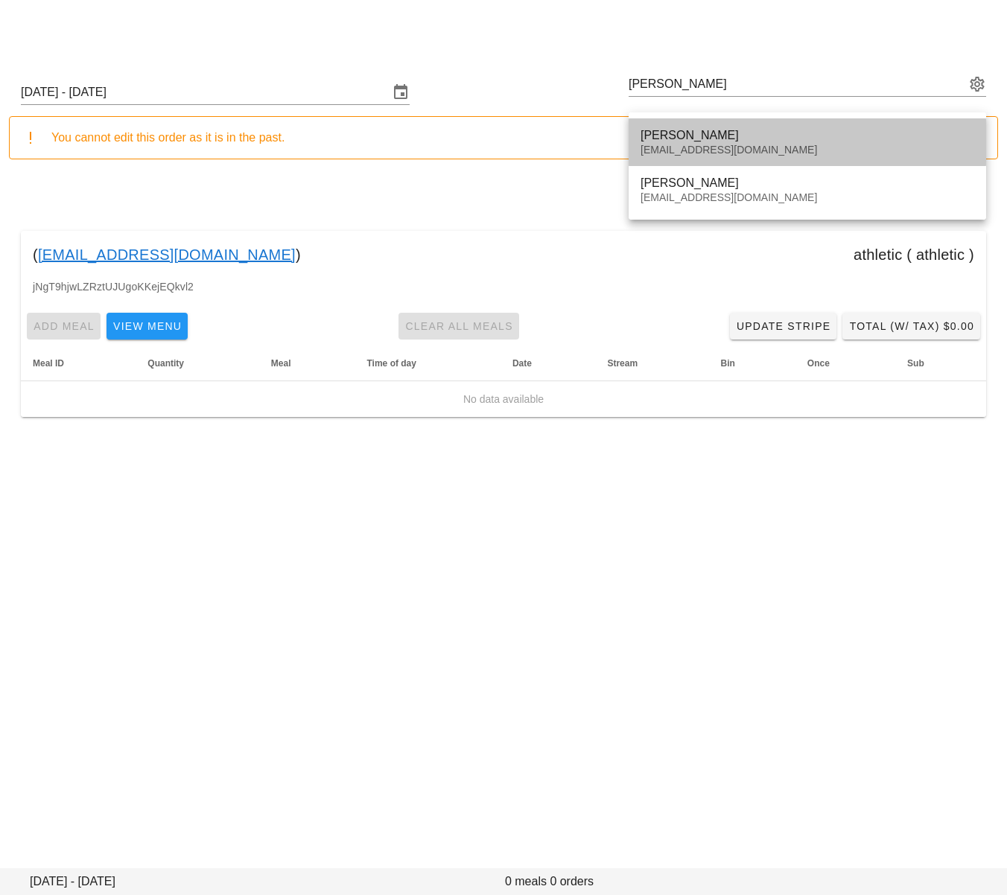
type input "Helene Jacob (sogirohe@gmail.com)"
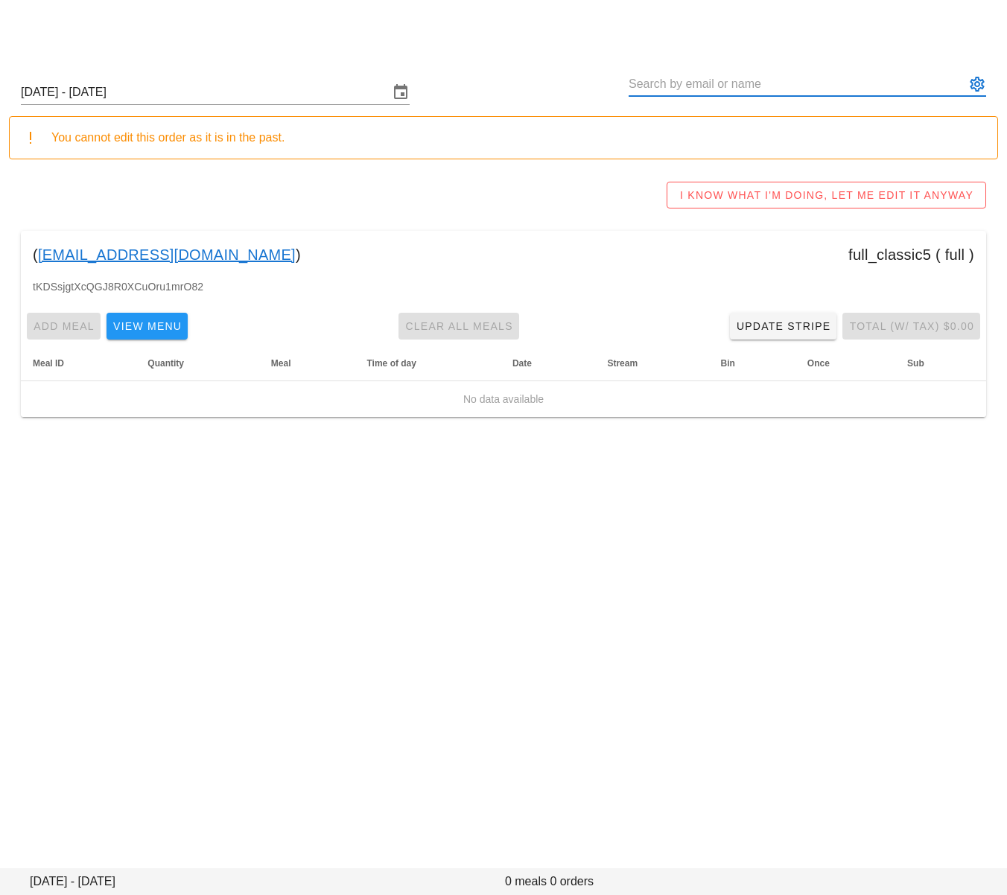
click at [783, 89] on input "text" at bounding box center [797, 84] width 337 height 24
paste input "Helene Jacob"
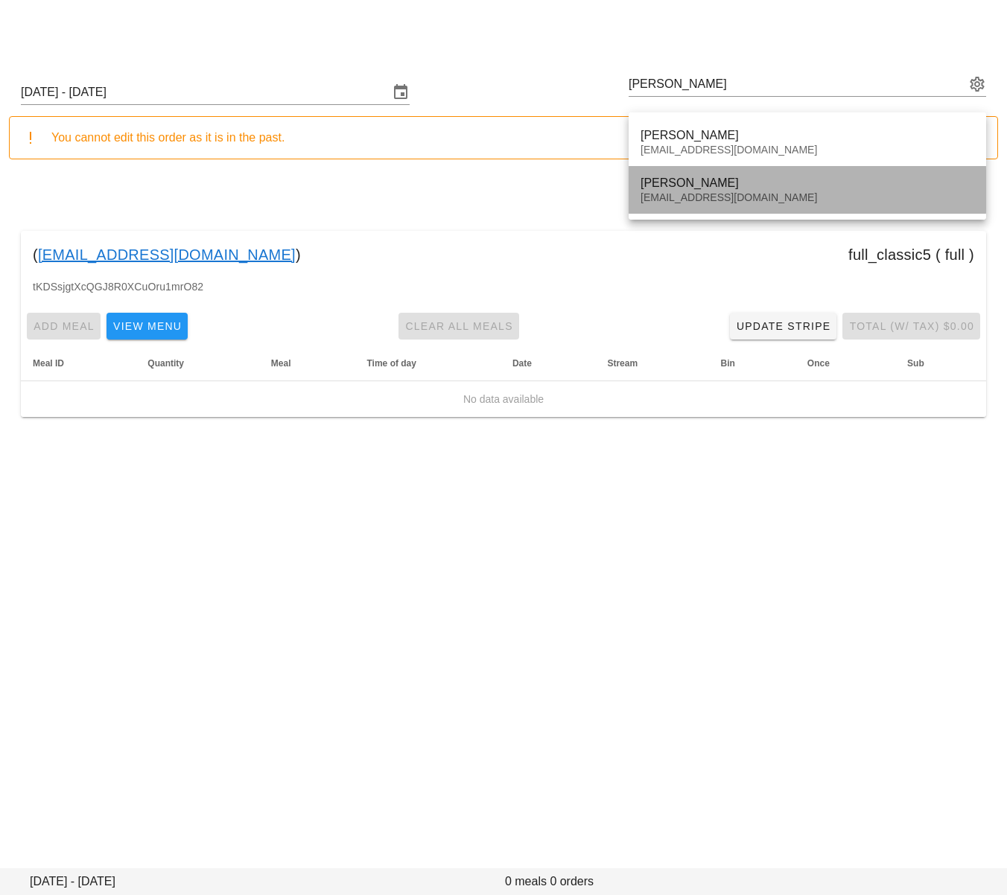
click at [744, 192] on div "Audreyfwatt@gmail.com" at bounding box center [808, 197] width 334 height 13
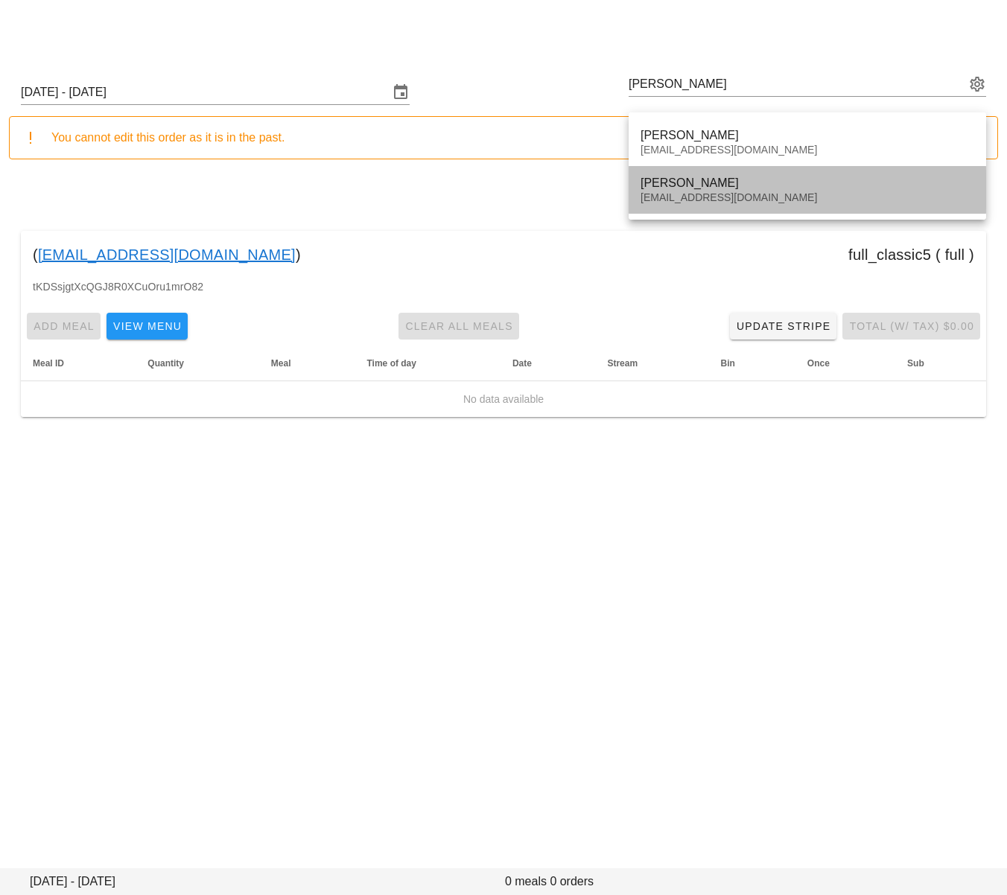
type input "Helene Jacob (Audreyfwatt@gmail.com)"
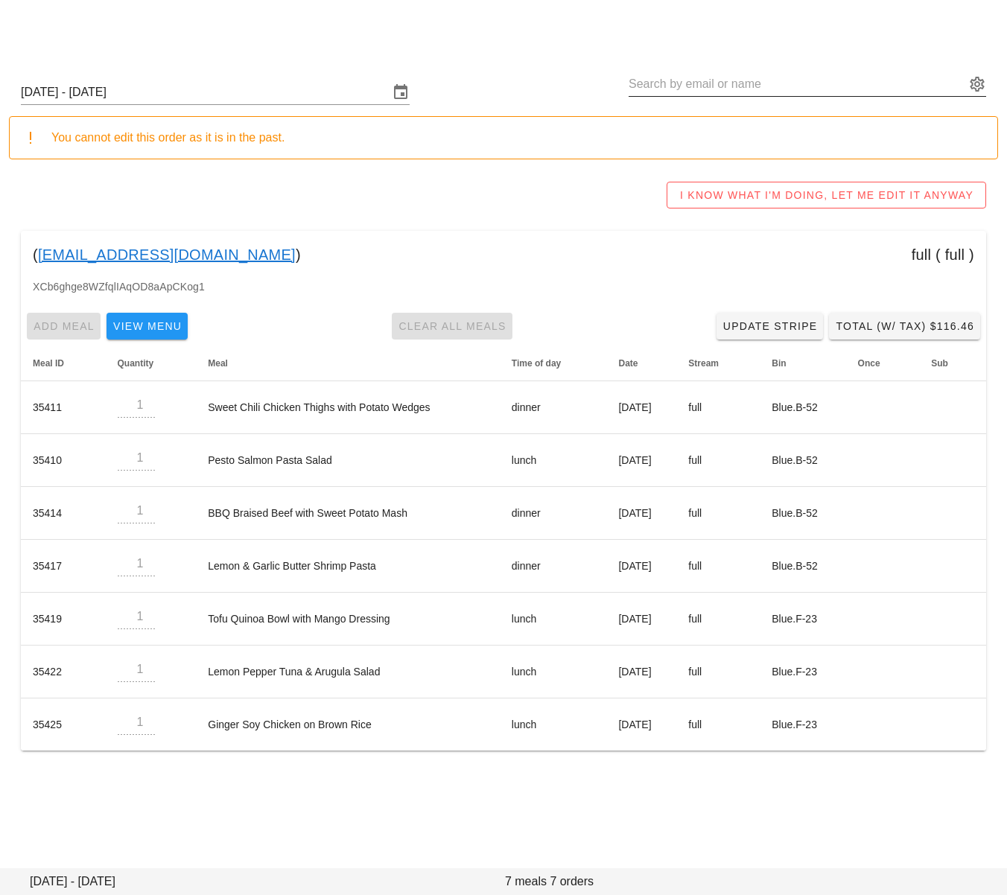
click at [691, 83] on input "text" at bounding box center [797, 84] width 337 height 24
paste input "Huai Lin"
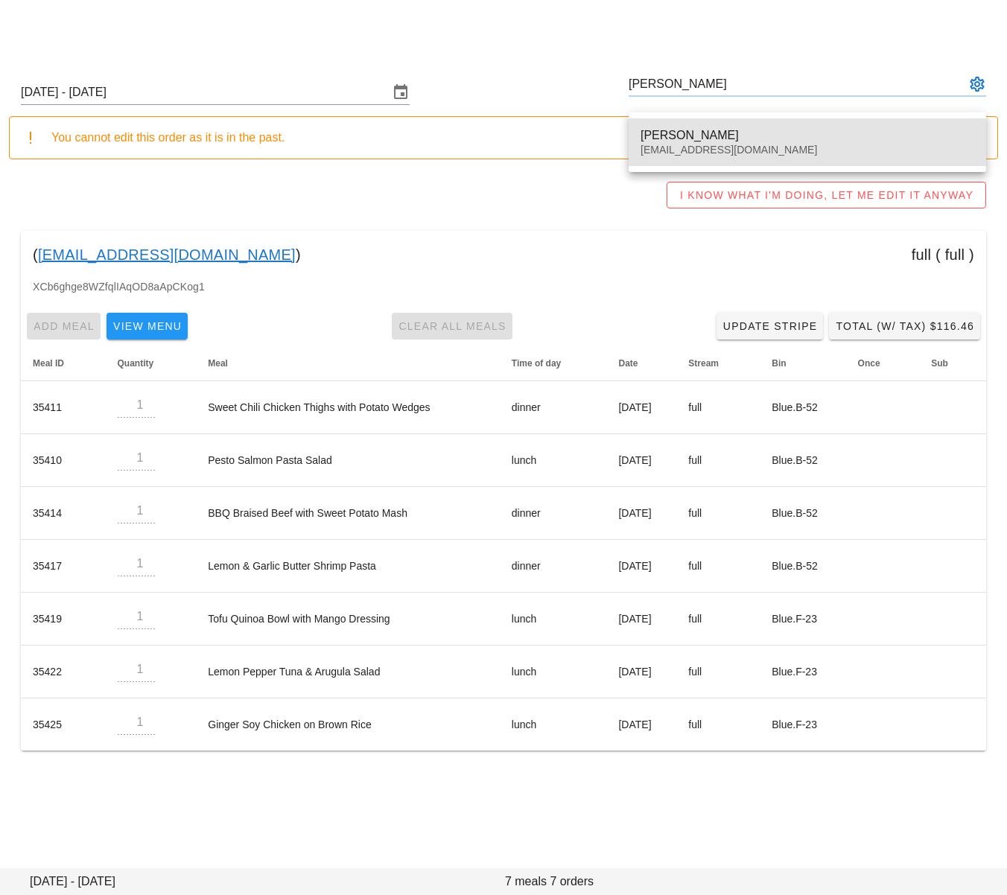
click at [682, 132] on div "Huai Lin" at bounding box center [808, 135] width 334 height 14
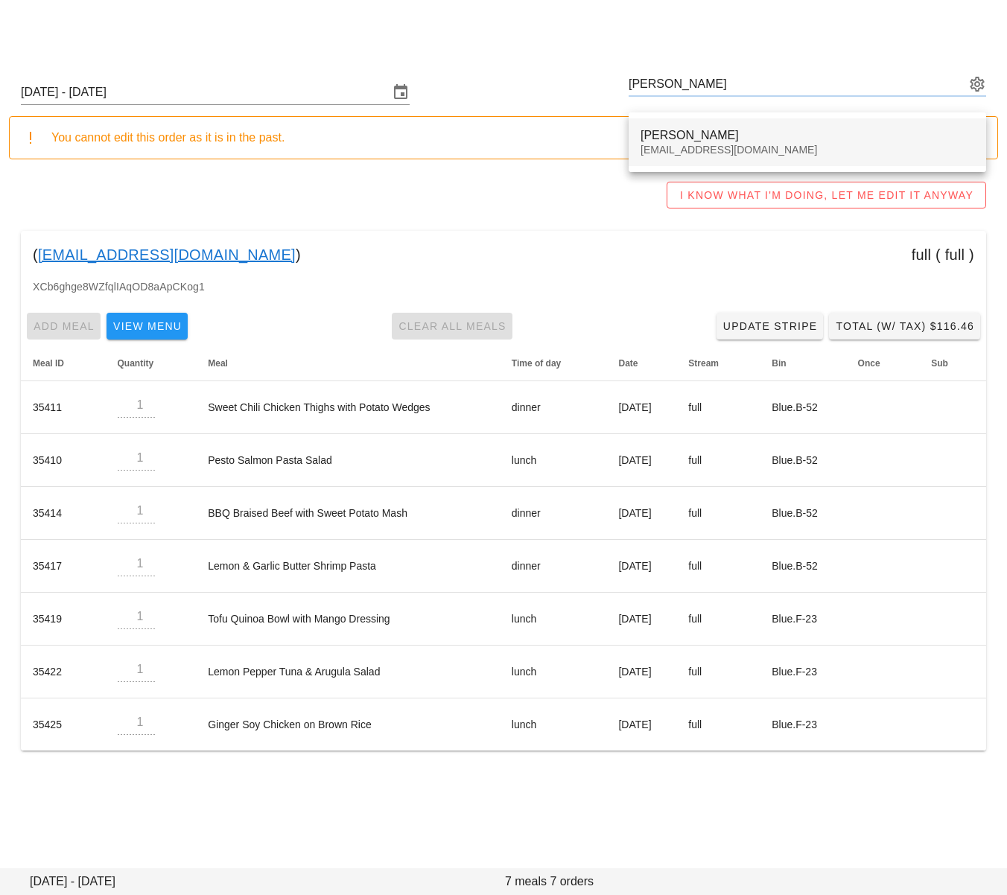
type input "Huai Lin (migo800522@gmail.com)"
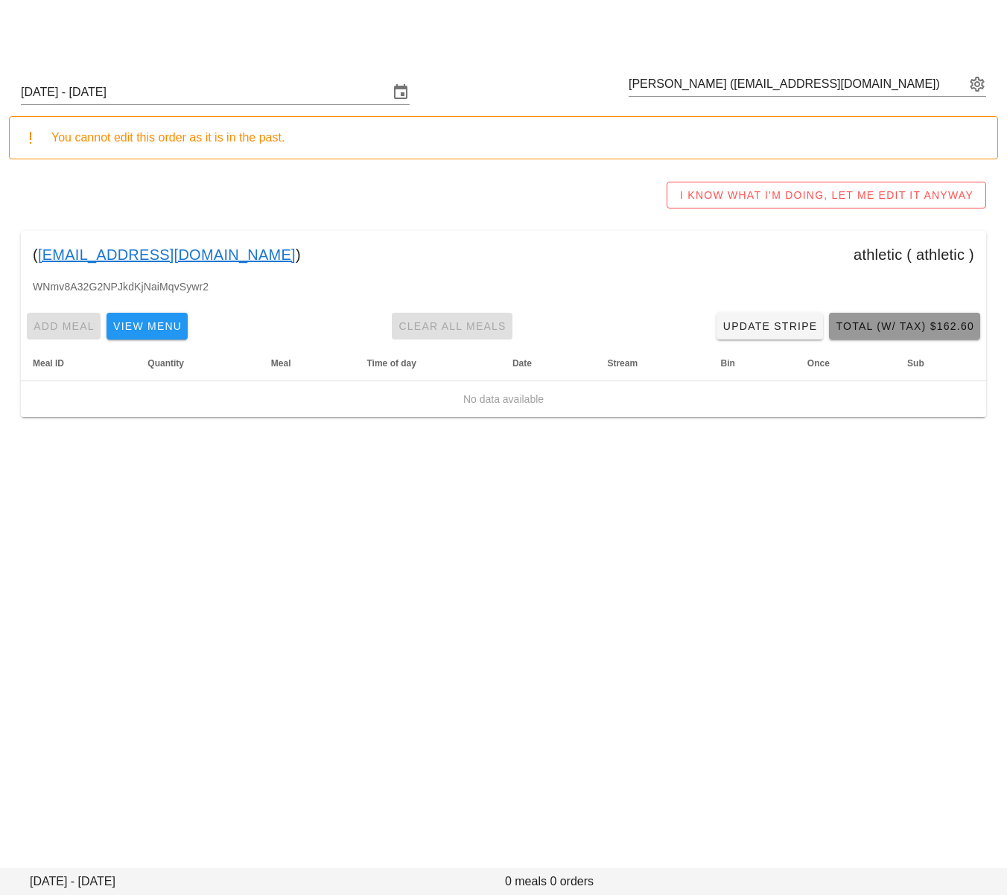
click at [905, 328] on span "Total (w/ Tax) $162.60" at bounding box center [904, 326] width 139 height 12
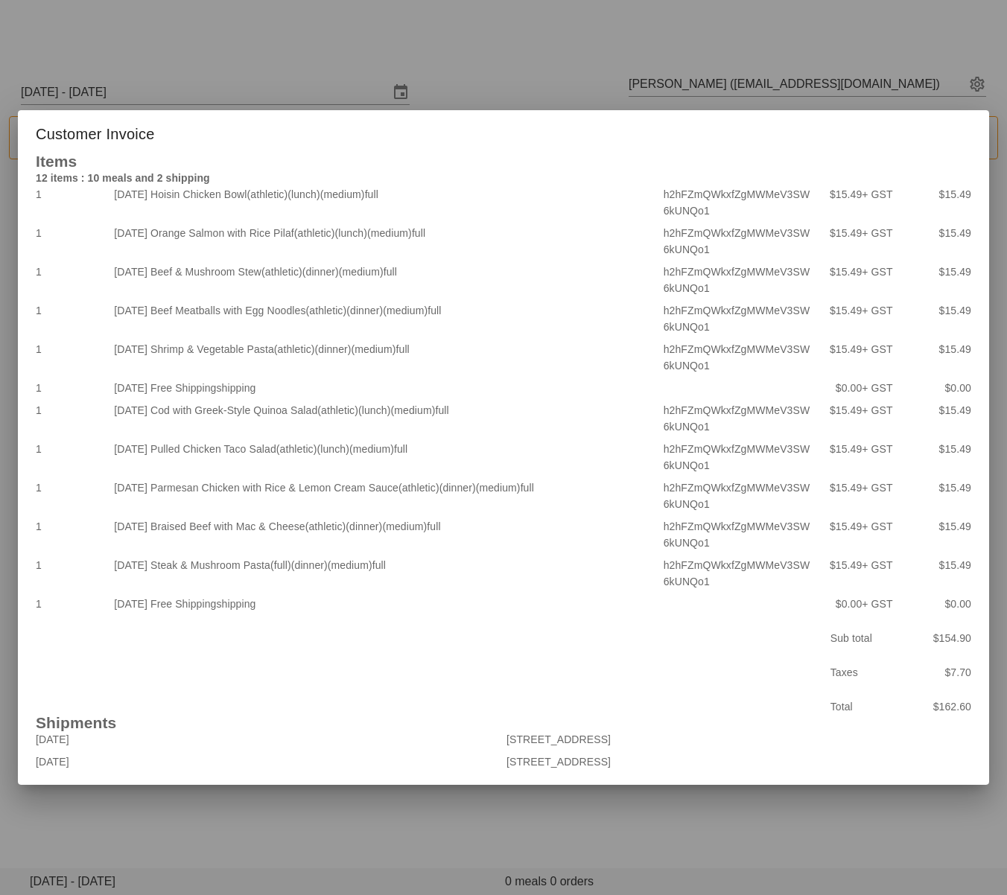
drag, startPoint x: 568, startPoint y: 86, endPoint x: 527, endPoint y: 72, distance: 42.9
click at [568, 86] on div at bounding box center [503, 447] width 1007 height 895
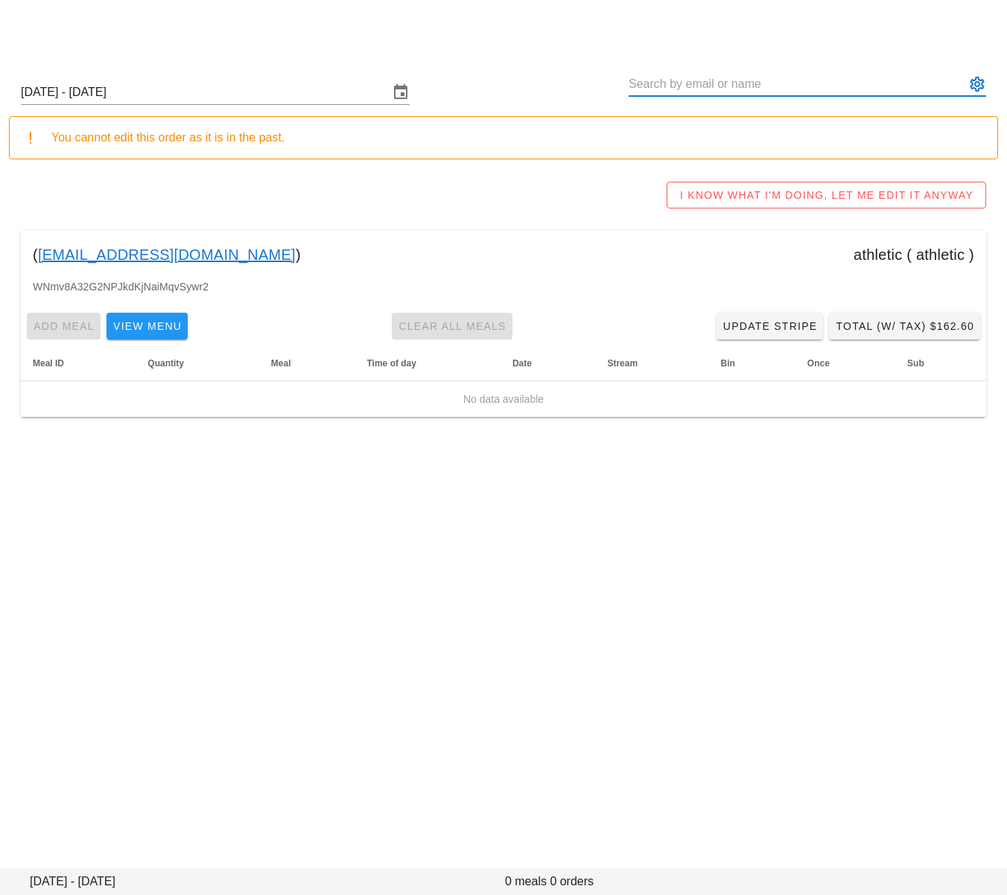
click at [725, 85] on input "text" at bounding box center [797, 84] width 337 height 24
paste input "Linda Manestar"
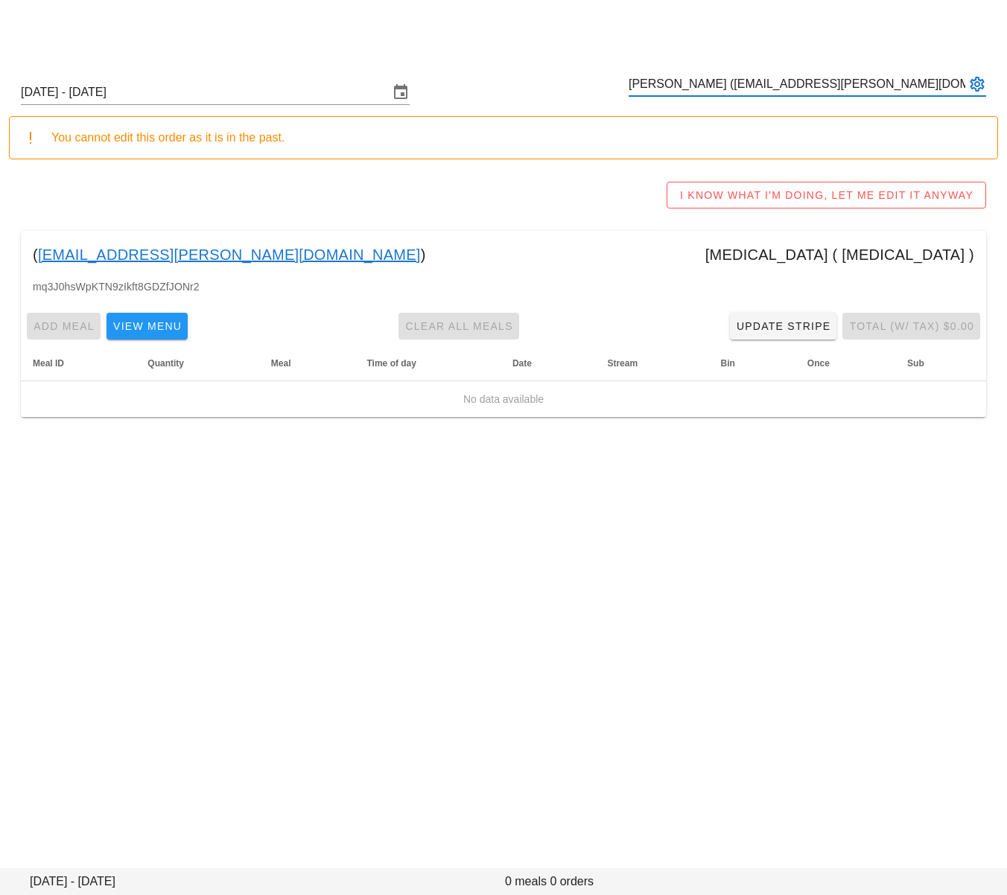
type input "Linda Manestar (autumn.manestar@gmail.com)"
click at [720, 81] on input "text" at bounding box center [797, 84] width 337 height 24
paste input "Steph Mz"
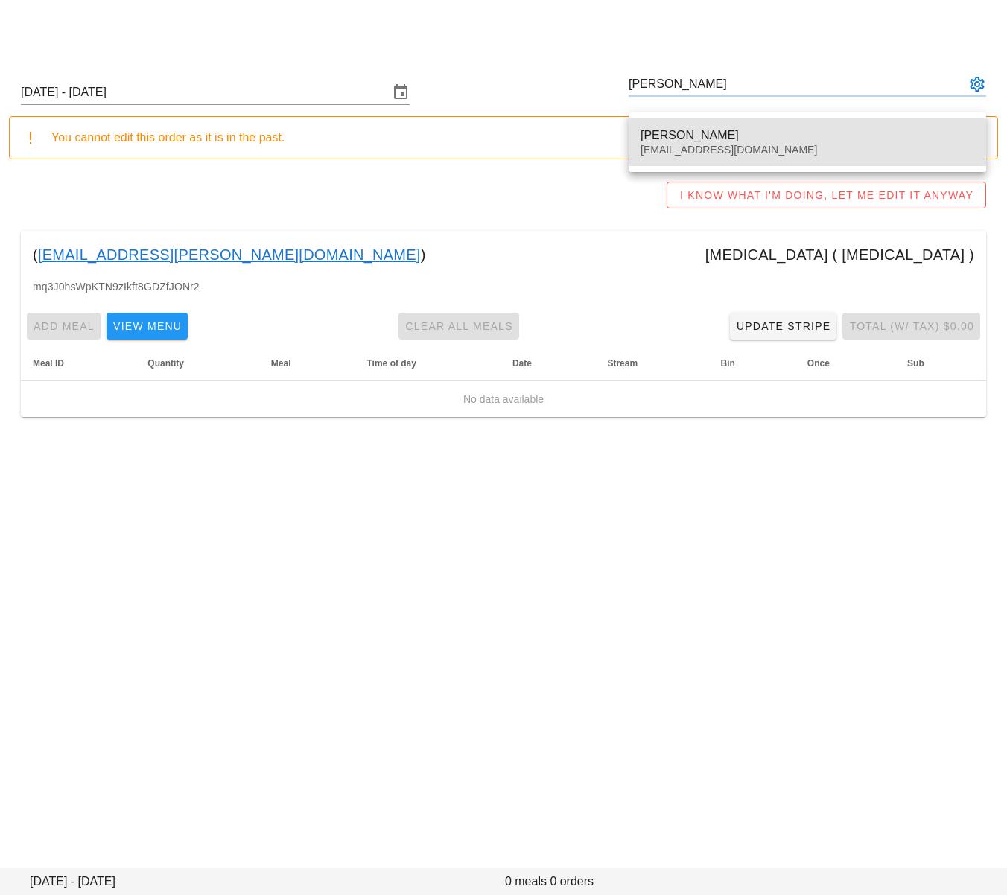
click at [716, 126] on div "Steph Mz stephmunez@gmail.com" at bounding box center [808, 142] width 334 height 46
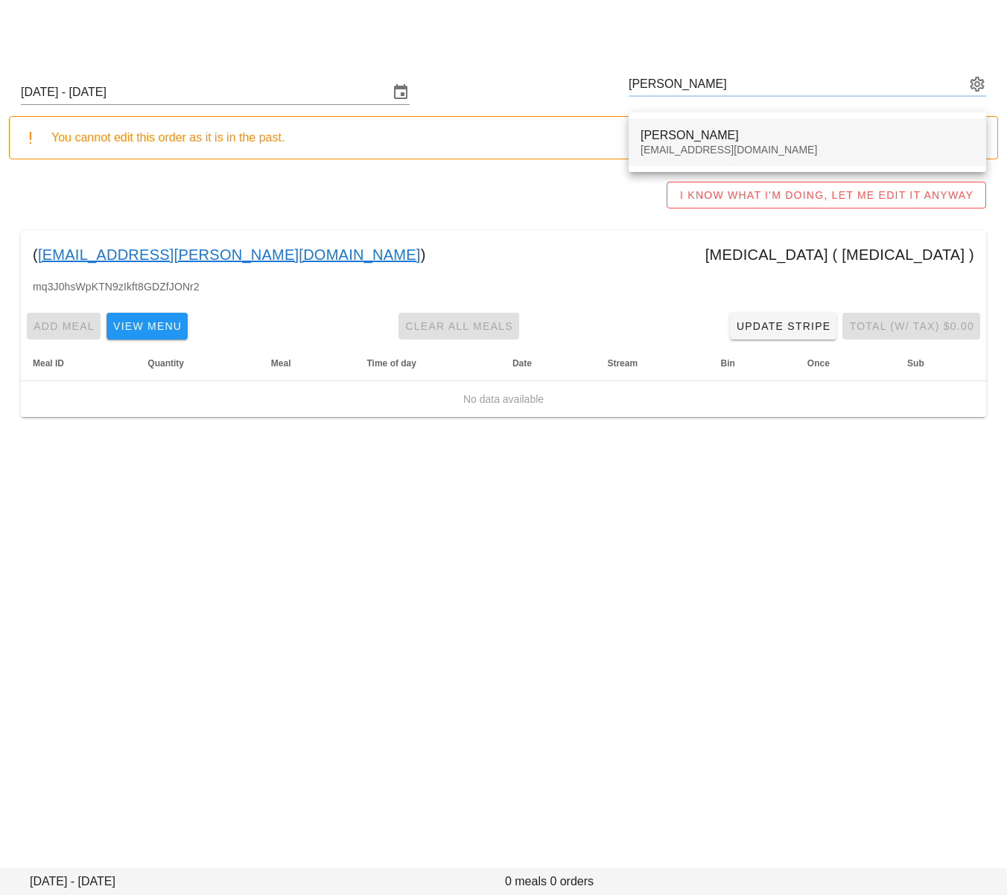
type input "Steph Mz (stephmunez@gmail.com)"
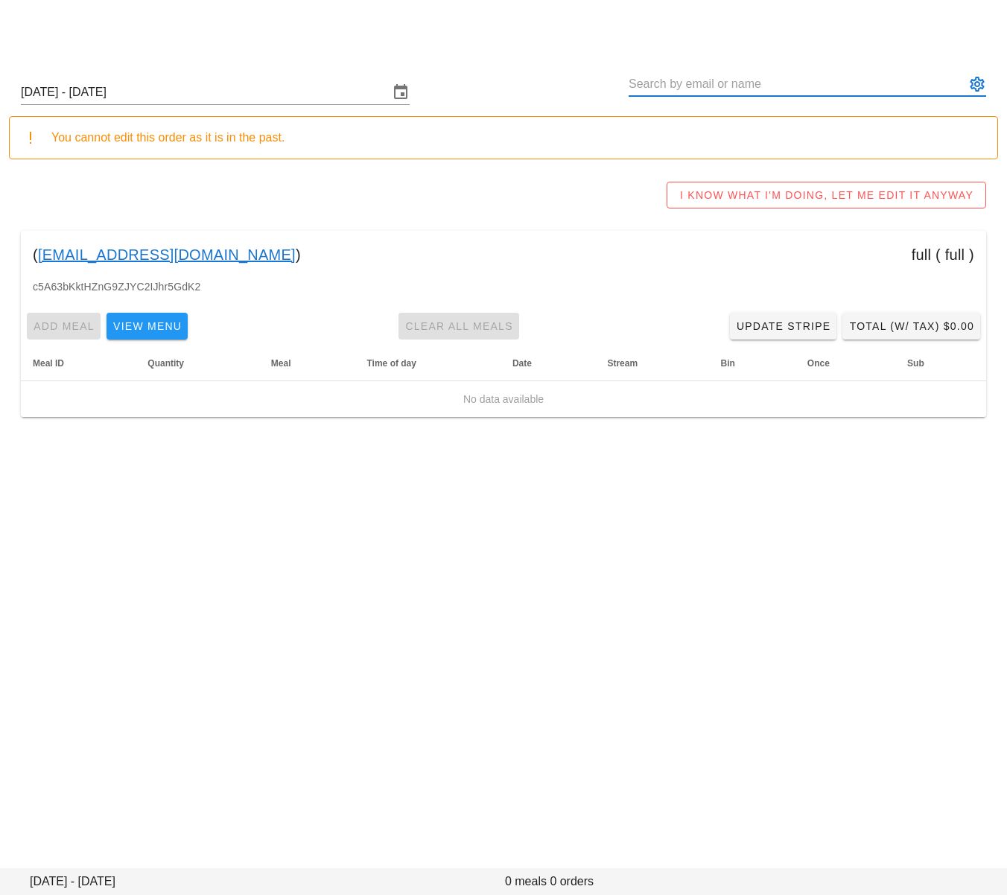
click at [683, 86] on input "text" at bounding box center [797, 84] width 337 height 24
paste input "Travis Dunn"
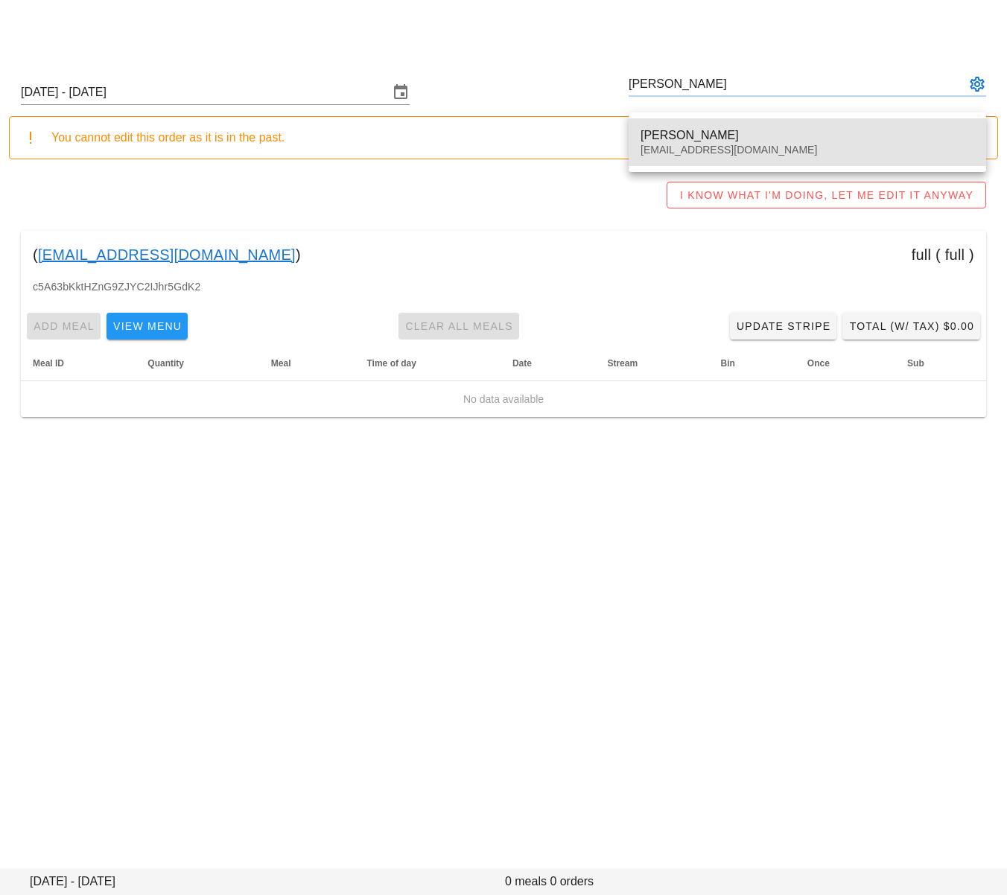
click at [711, 131] on div "Travis Dunn" at bounding box center [808, 135] width 334 height 14
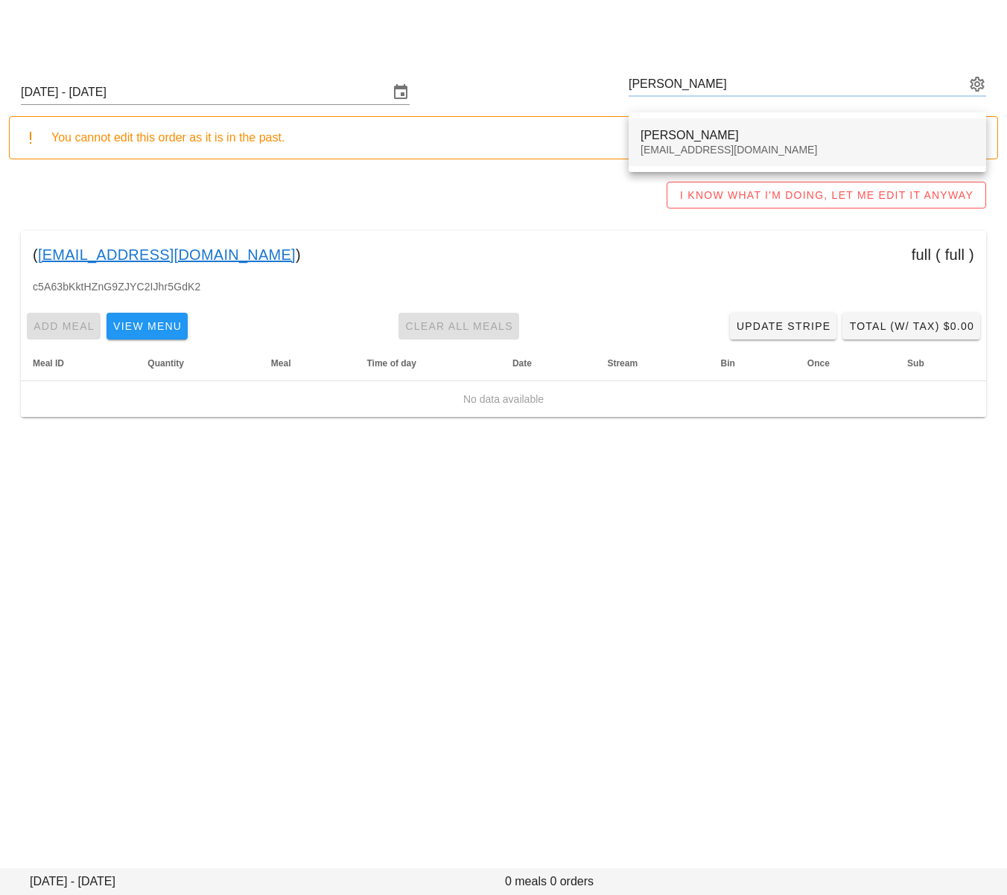
type input "Travis Dunn (Travisajdunn@gmail.com)"
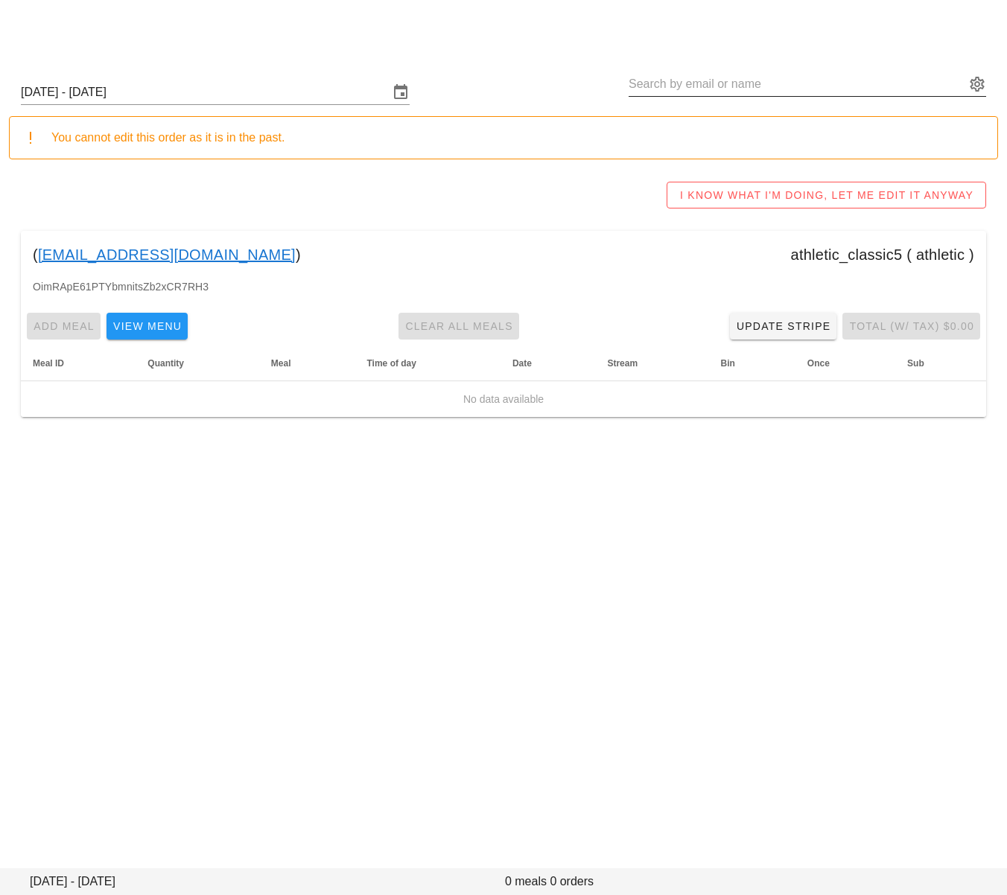
click at [704, 83] on input "text" at bounding box center [797, 84] width 337 height 24
paste input "Lauryn Garrett"
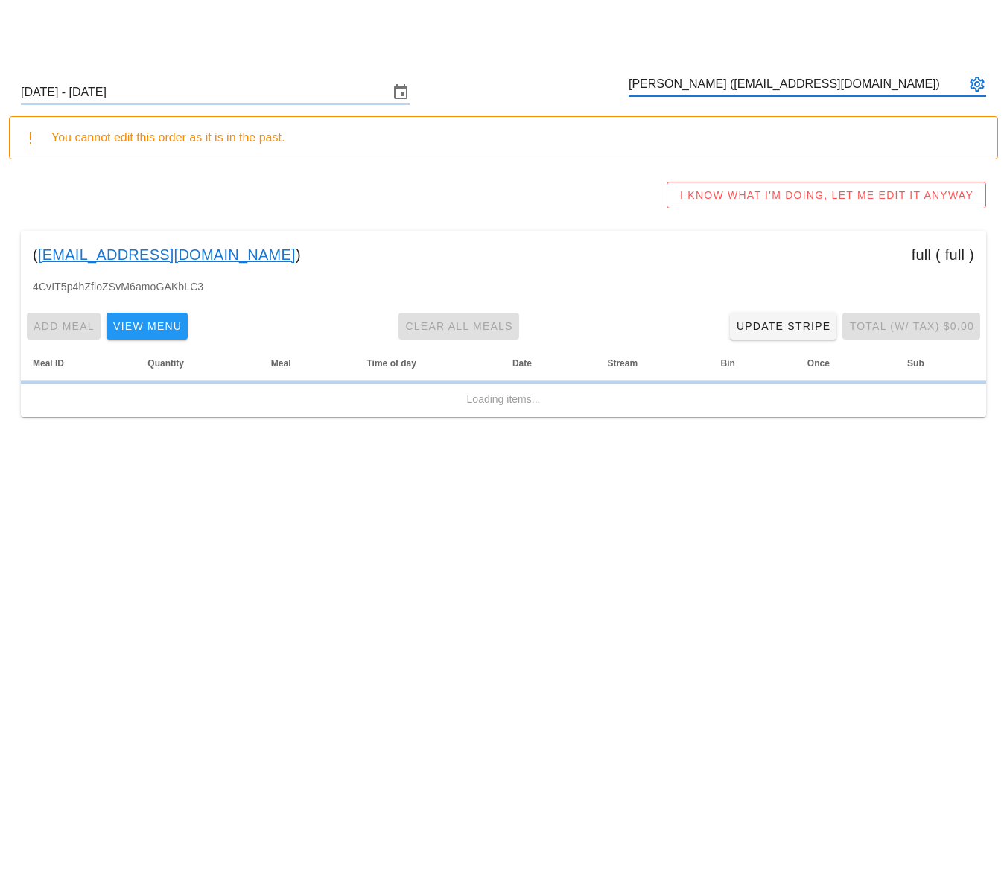
type input "Lauryn Garrett (garrettlauryn@gmail.com)"
click at [751, 124] on div "You cannot edit this order as it is in the past." at bounding box center [503, 137] width 989 height 43
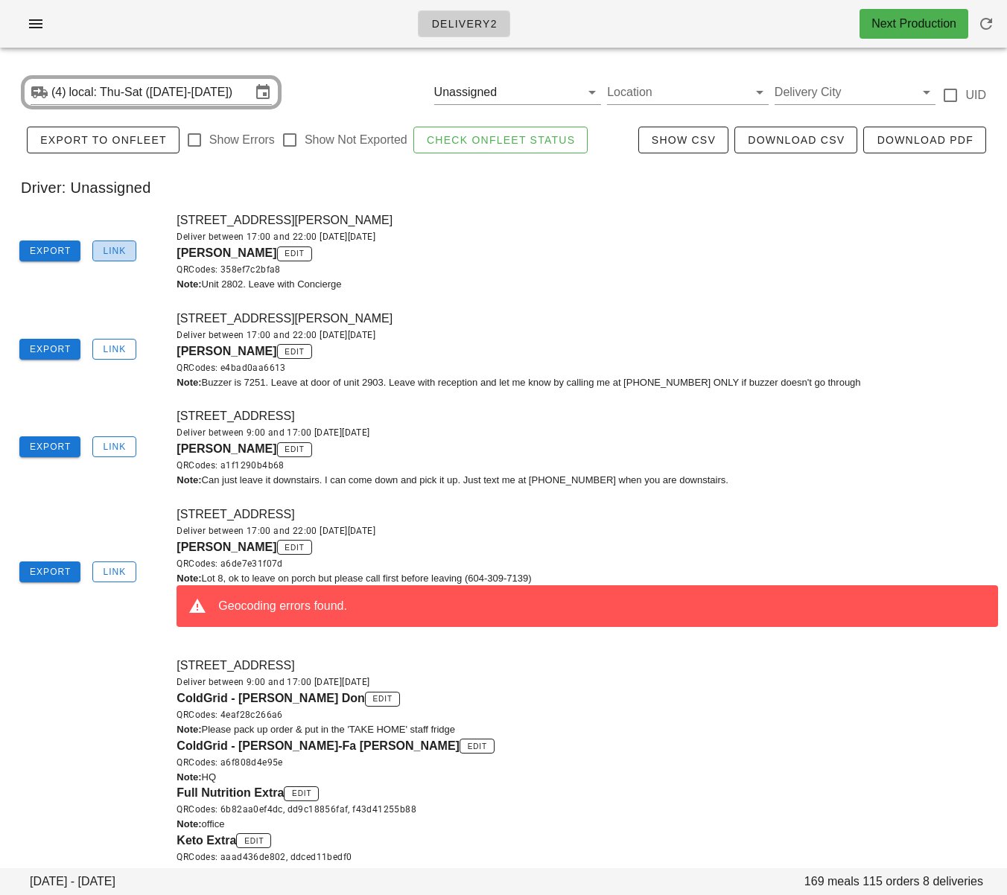
click at [108, 254] on span "Link" at bounding box center [114, 251] width 24 height 10
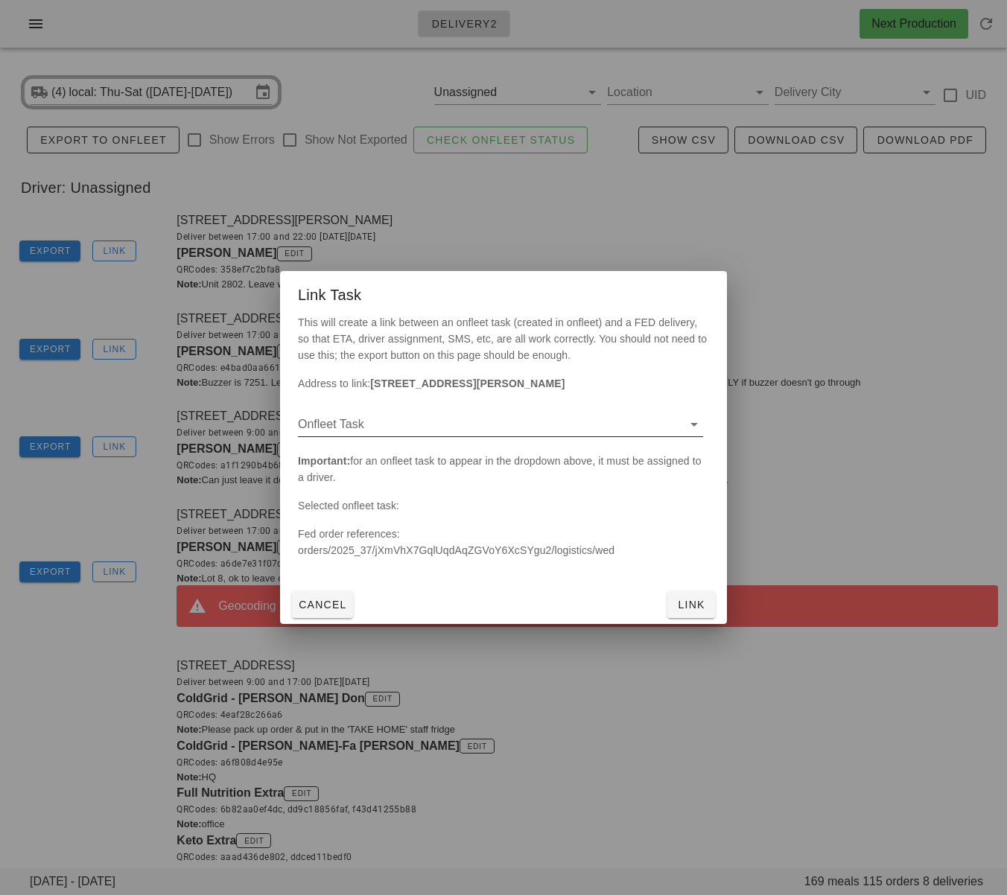
click at [441, 426] on input "Onfleet Task" at bounding box center [488, 425] width 381 height 24
click at [34, 708] on div at bounding box center [503, 447] width 1007 height 895
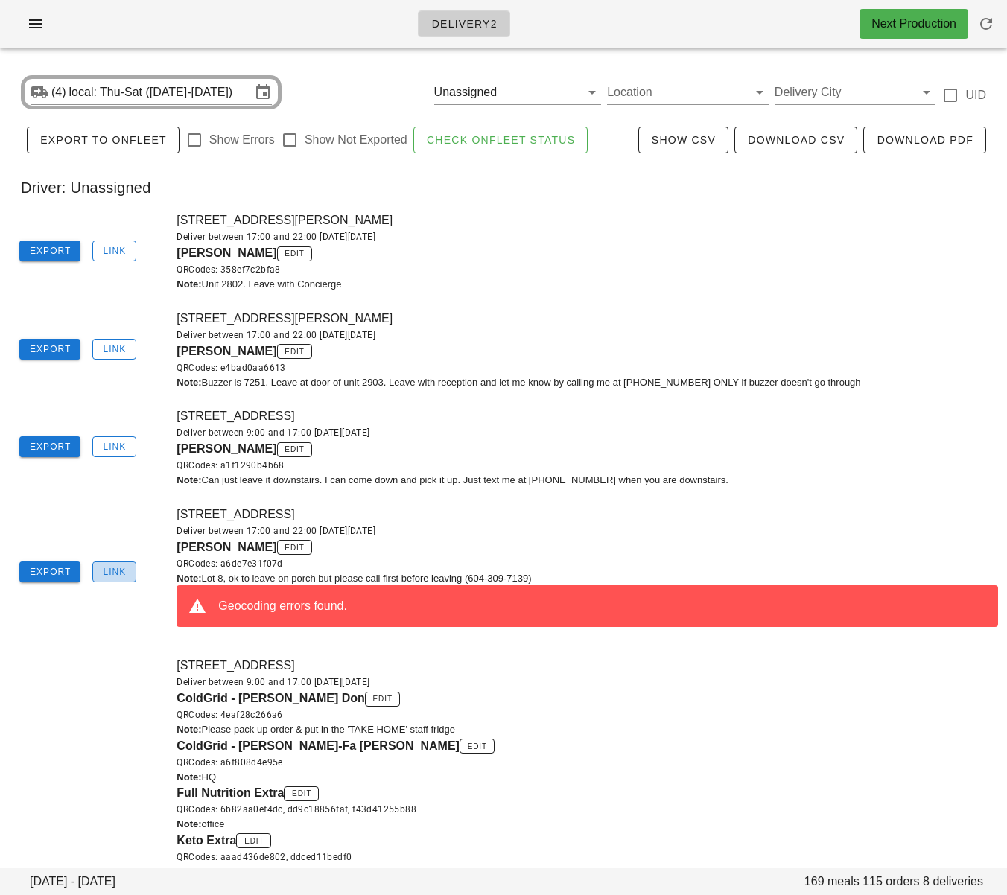
click at [124, 569] on span "Link" at bounding box center [114, 572] width 24 height 10
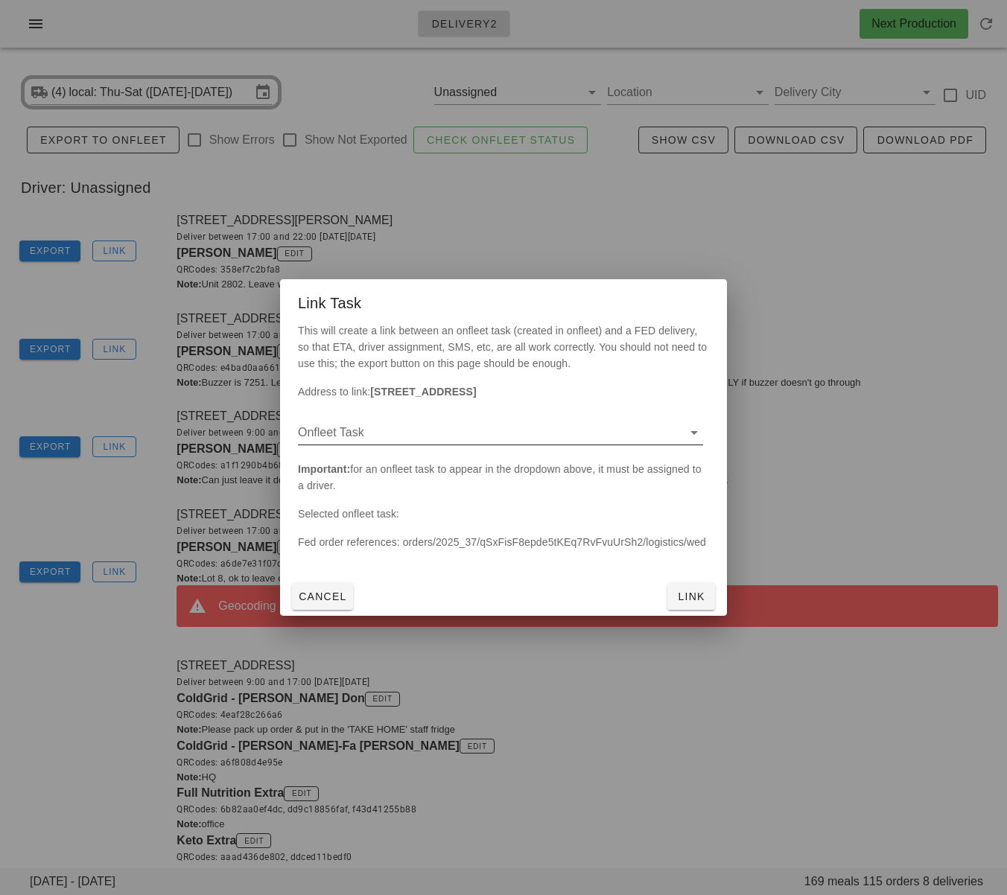
click at [398, 439] on input "Onfleet Task" at bounding box center [488, 433] width 381 height 24
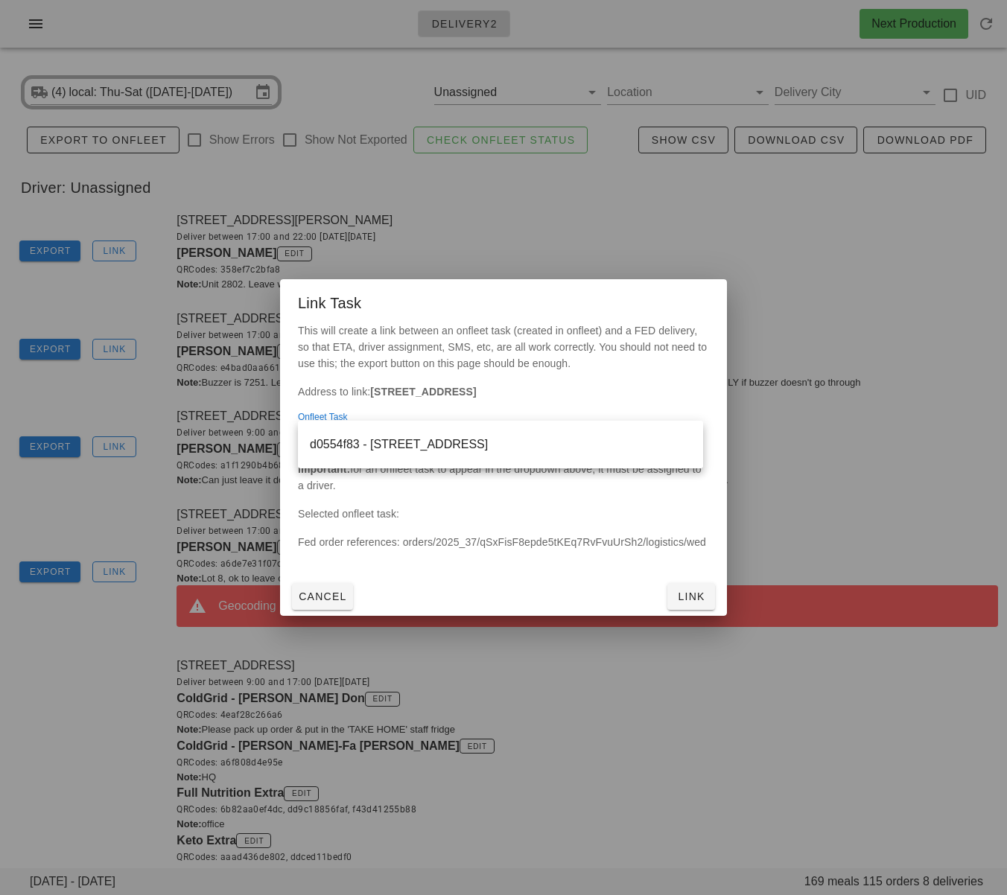
click at [398, 445] on div "d0554f83 - [STREET_ADDRESS]" at bounding box center [500, 444] width 381 height 14
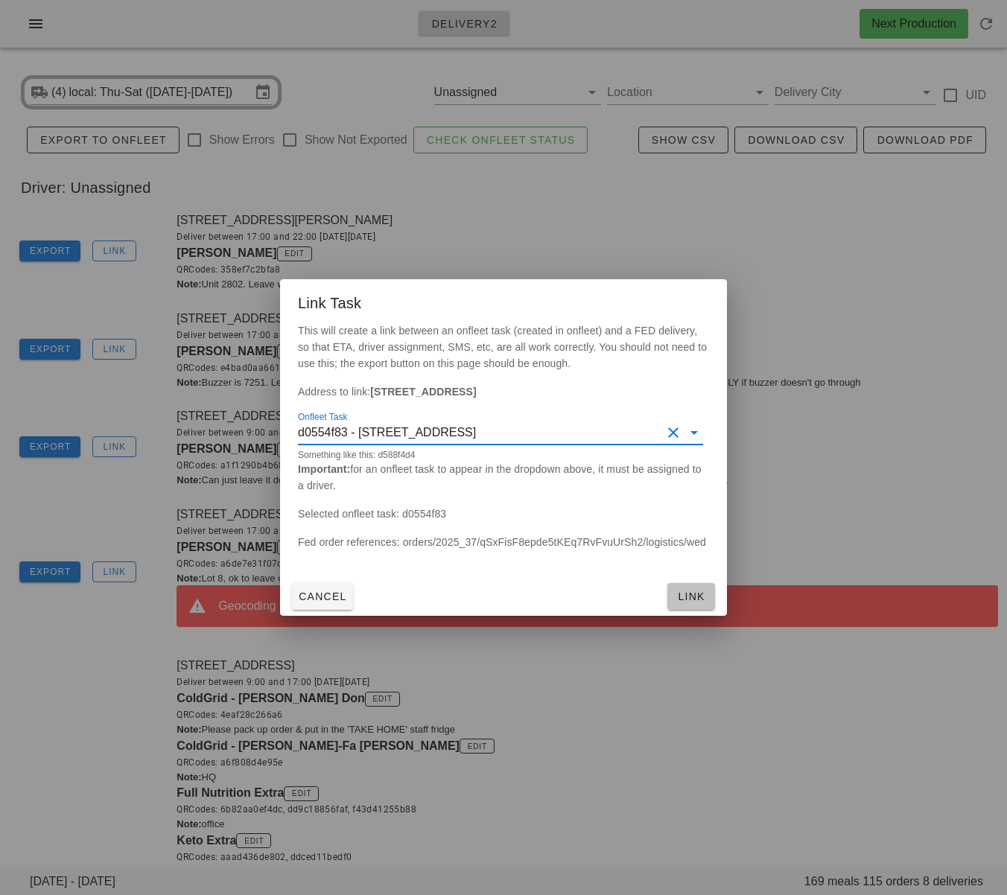
click at [690, 594] on span "Link" at bounding box center [691, 597] width 36 height 12
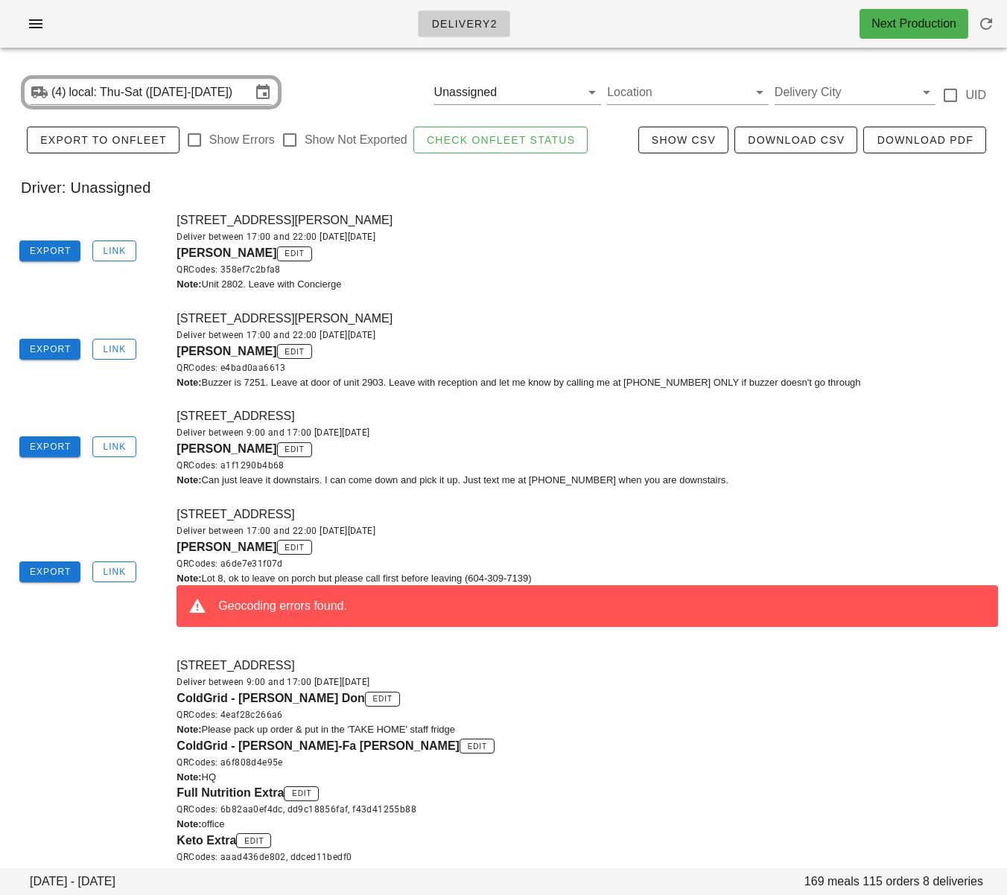
drag, startPoint x: 140, startPoint y: 667, endPoint x: 228, endPoint y: 333, distance: 345.1
drag, startPoint x: 592, startPoint y: 316, endPoint x: 577, endPoint y: 320, distance: 15.4
click at [591, 316] on div "[STREET_ADDRESS][PERSON_NAME] Deliver between 17:00 and 22:00 [DATE][DATE] [PER…" at bounding box center [587, 350] width 839 height 98
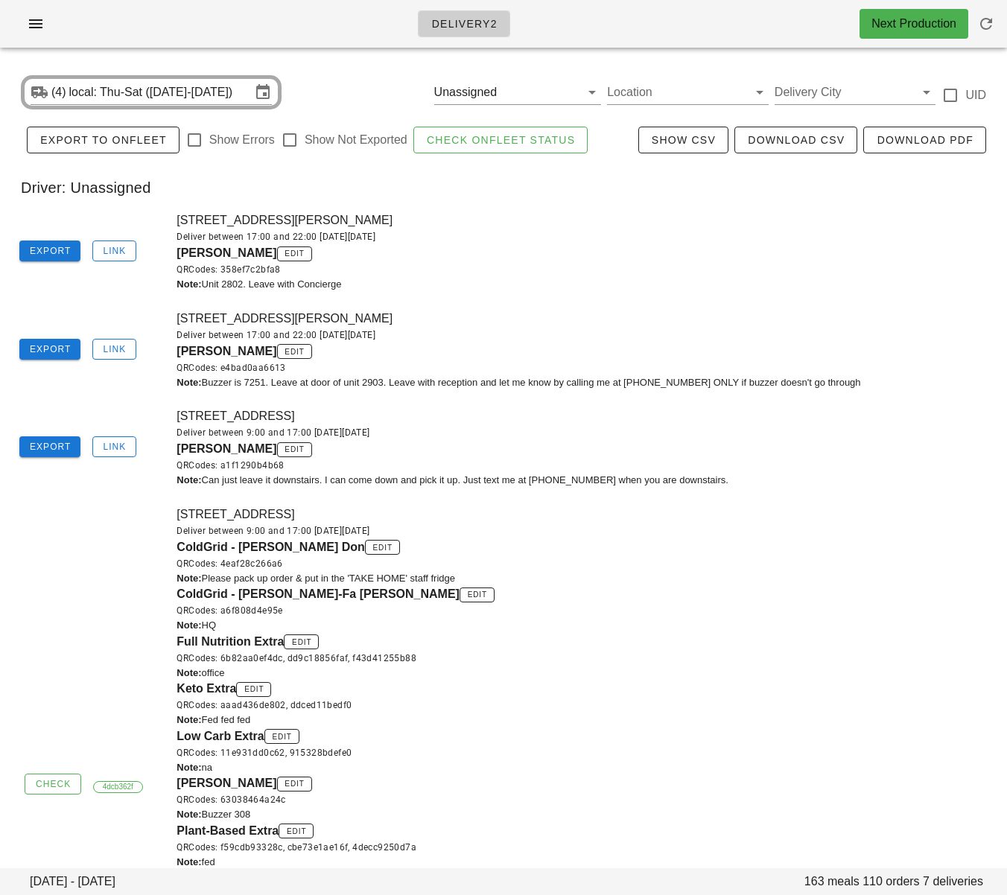
click at [559, 309] on div "[STREET_ADDRESS][PERSON_NAME] Deliver between 17:00 and 22:00 [DATE][DATE] [PER…" at bounding box center [587, 350] width 839 height 98
click at [124, 250] on span "Link" at bounding box center [114, 251] width 24 height 10
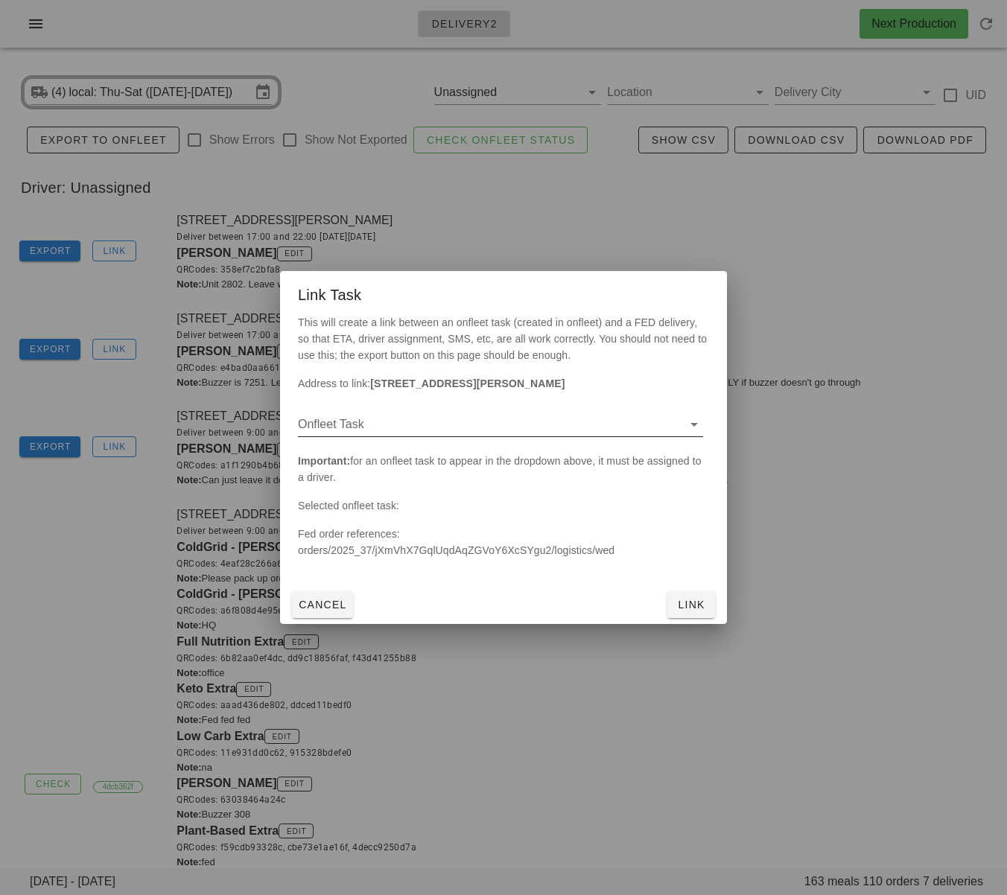
click at [472, 418] on input "Onfleet Task" at bounding box center [488, 425] width 381 height 24
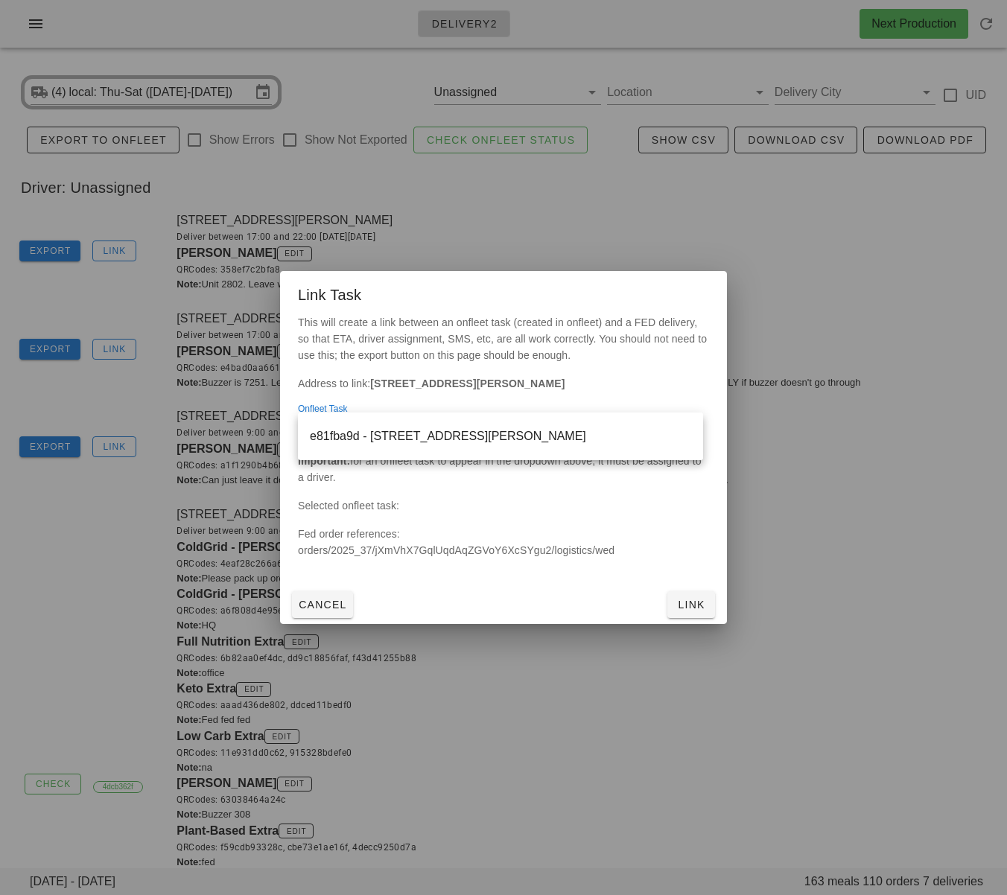
click at [489, 431] on div "e81fba9d - [STREET_ADDRESS][PERSON_NAME]" at bounding box center [500, 436] width 381 height 14
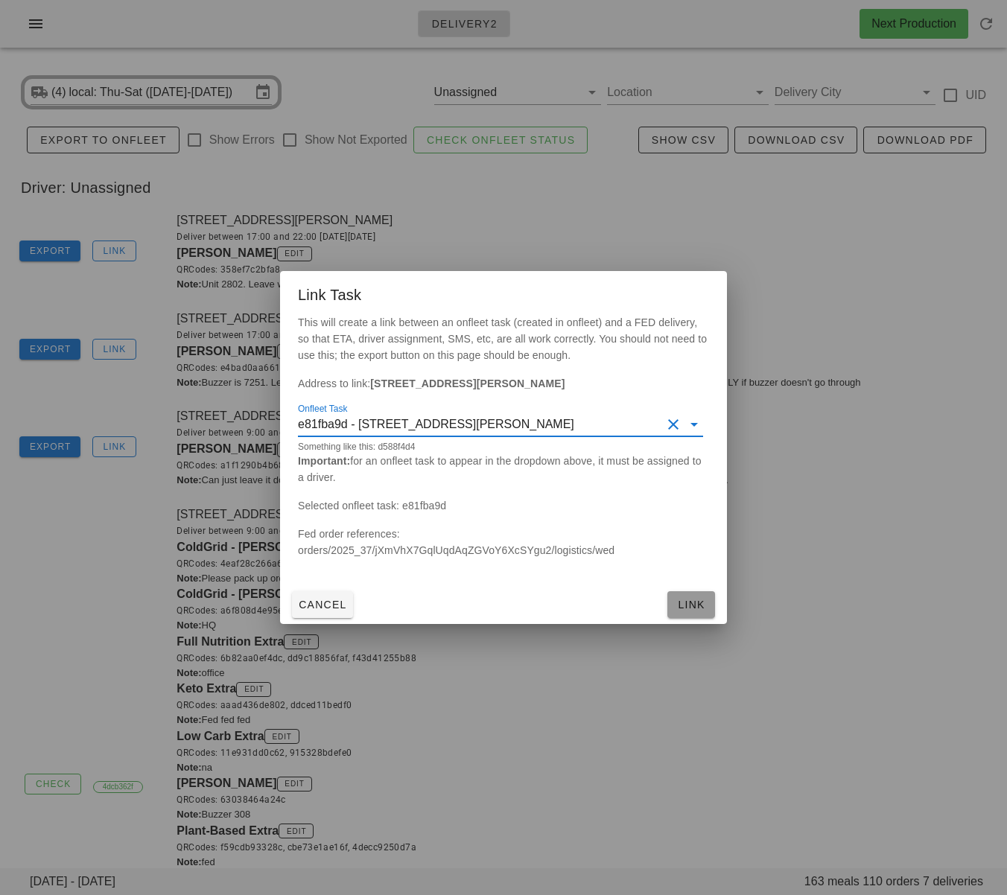
click at [691, 608] on span "Link" at bounding box center [691, 605] width 36 height 12
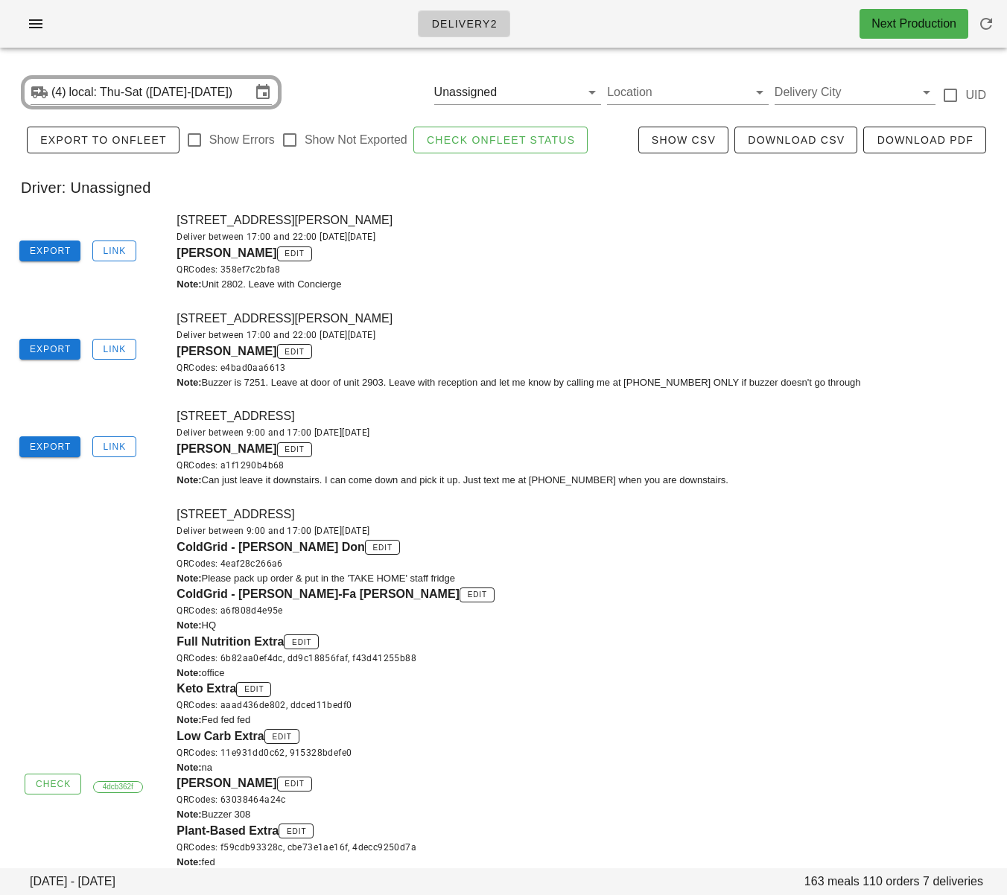
click at [584, 253] on div "[PERSON_NAME] edit QRCodes: 358ef7c2bfa8" at bounding box center [588, 260] width 822 height 33
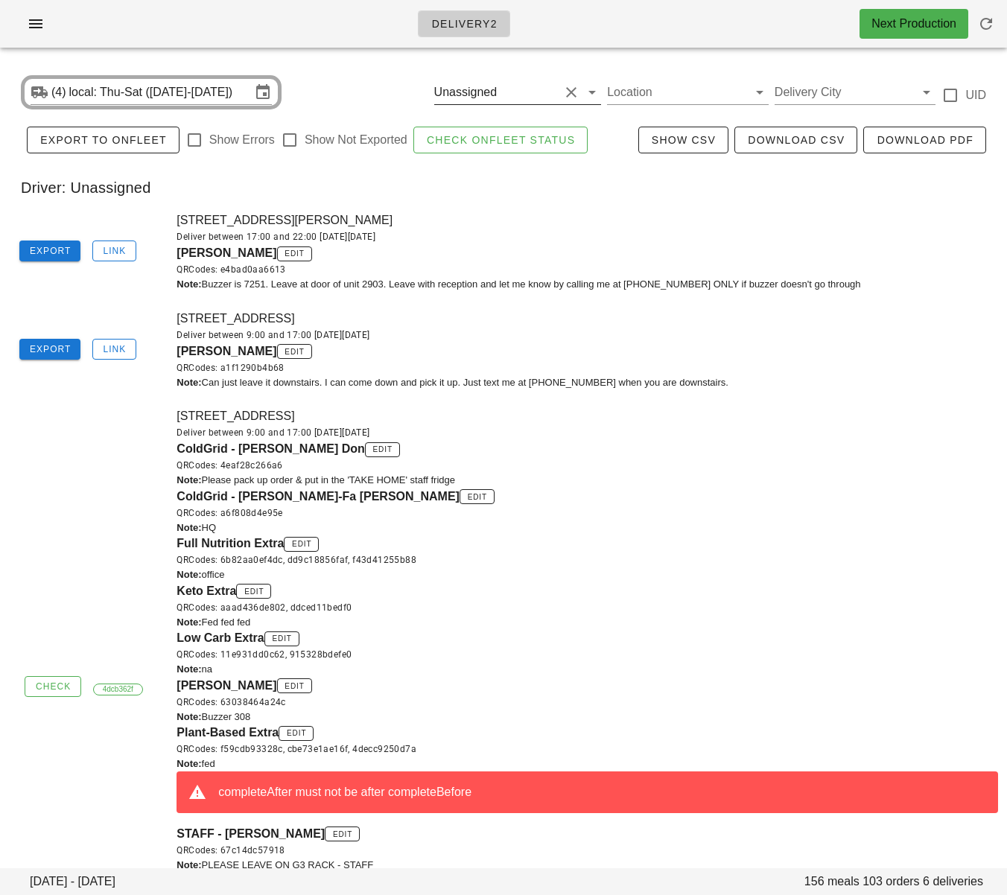
click at [530, 92] on input "text" at bounding box center [530, 92] width 60 height 24
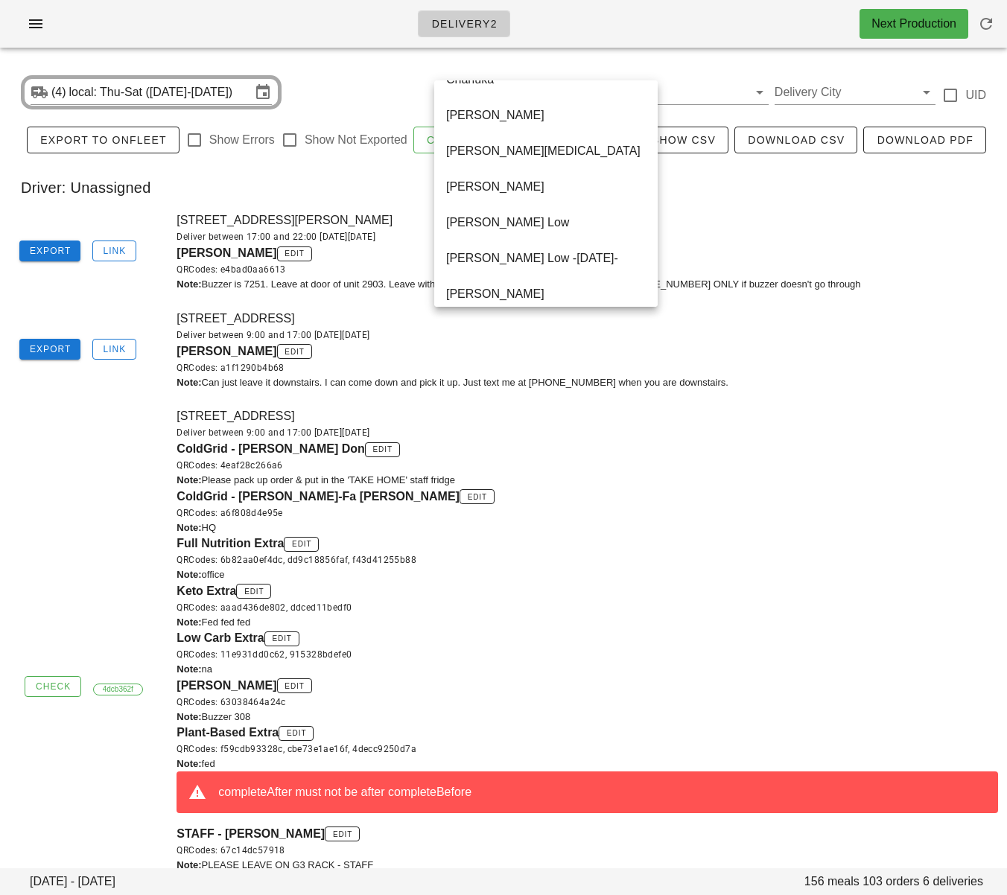
scroll to position [894, 0]
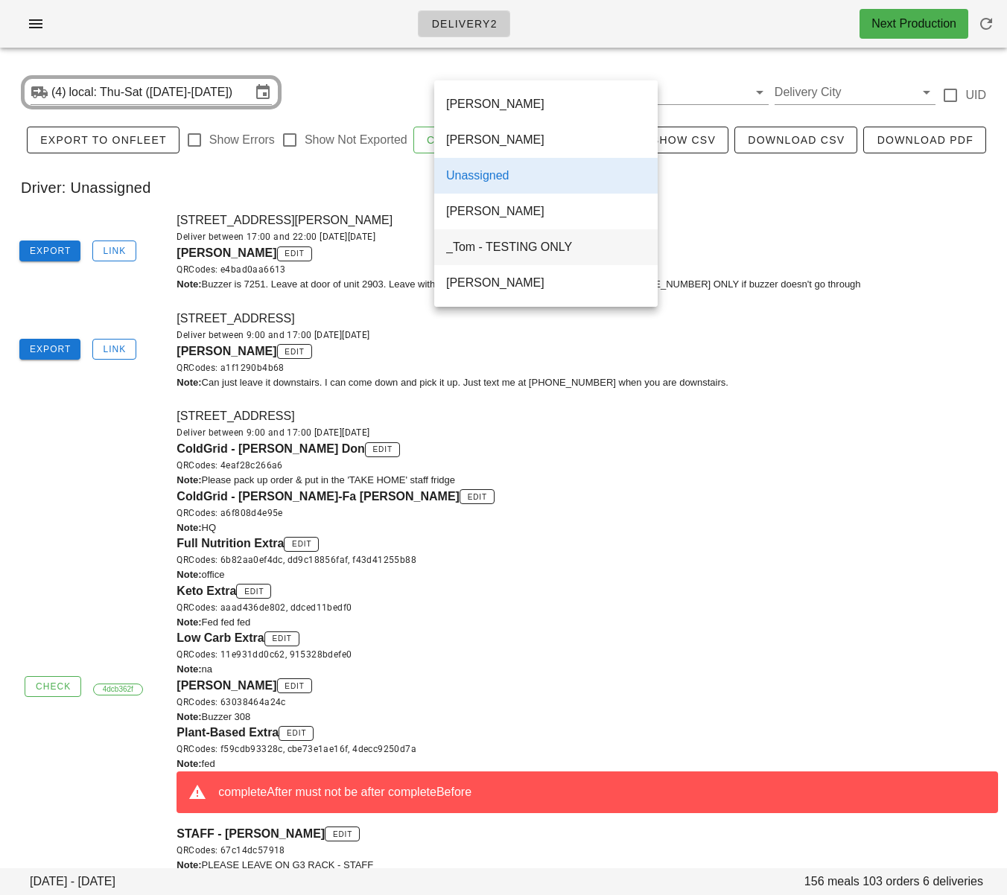
click at [514, 241] on div "_Tom - TESTING ONLY" at bounding box center [546, 247] width 200 height 14
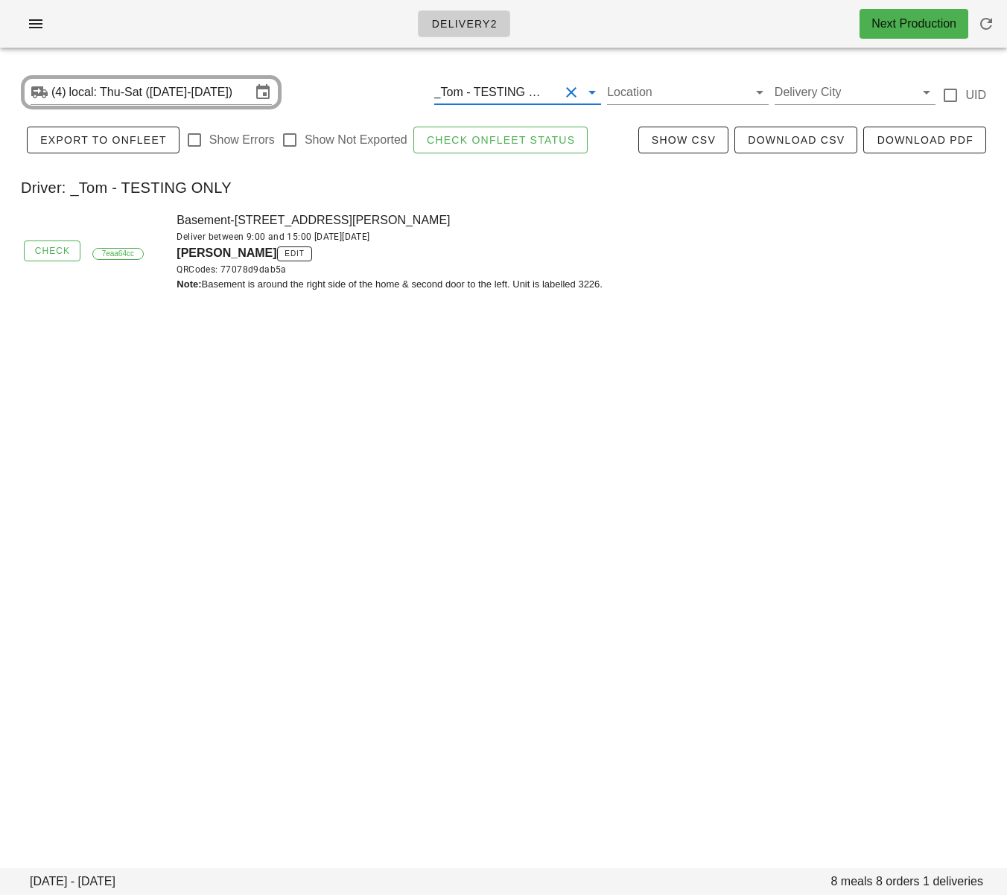
drag, startPoint x: 172, startPoint y: 253, endPoint x: 289, endPoint y: 255, distance: 117.0
click at [289, 255] on div "Basement-3226 Napier Street, Vancouver, V5K2X1 Deliver between 9:00 and 15:00 o…" at bounding box center [587, 252] width 839 height 98
copy span "Rebecca Desmanche"
click at [568, 89] on button "Clear Filter by driver" at bounding box center [571, 92] width 18 height 18
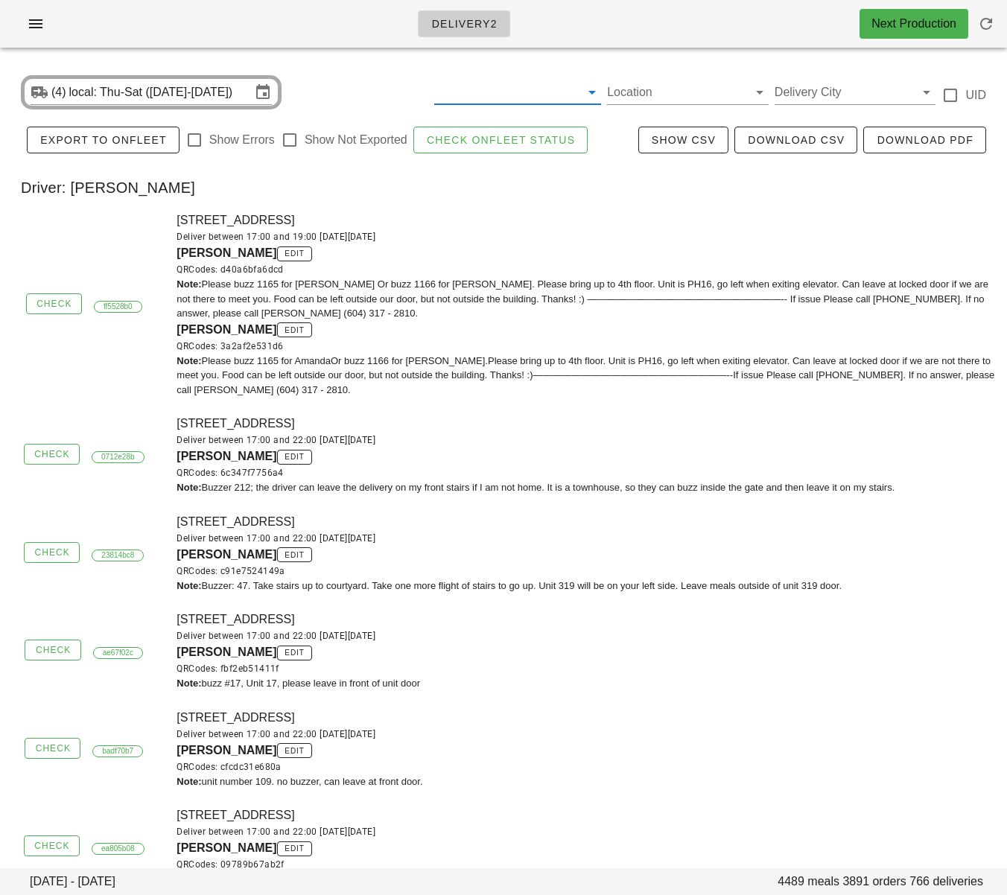
click at [297, 165] on div "Driver: Aaron Shen" at bounding box center [503, 188] width 989 height 48
click at [462, 96] on input "Filter by driver" at bounding box center [506, 92] width 144 height 24
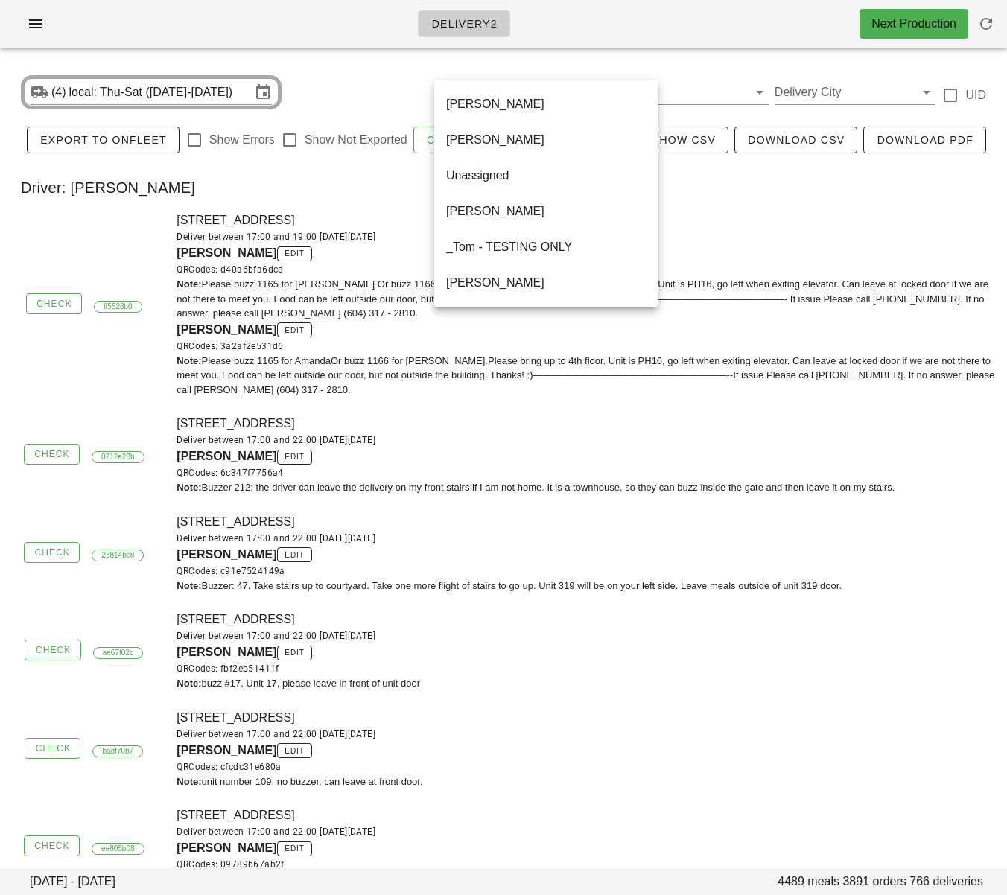
drag, startPoint x: 506, startPoint y: 244, endPoint x: 226, endPoint y: 9, distance: 366.4
click at [506, 244] on div "_Tom - TESTING ONLY" at bounding box center [546, 247] width 200 height 14
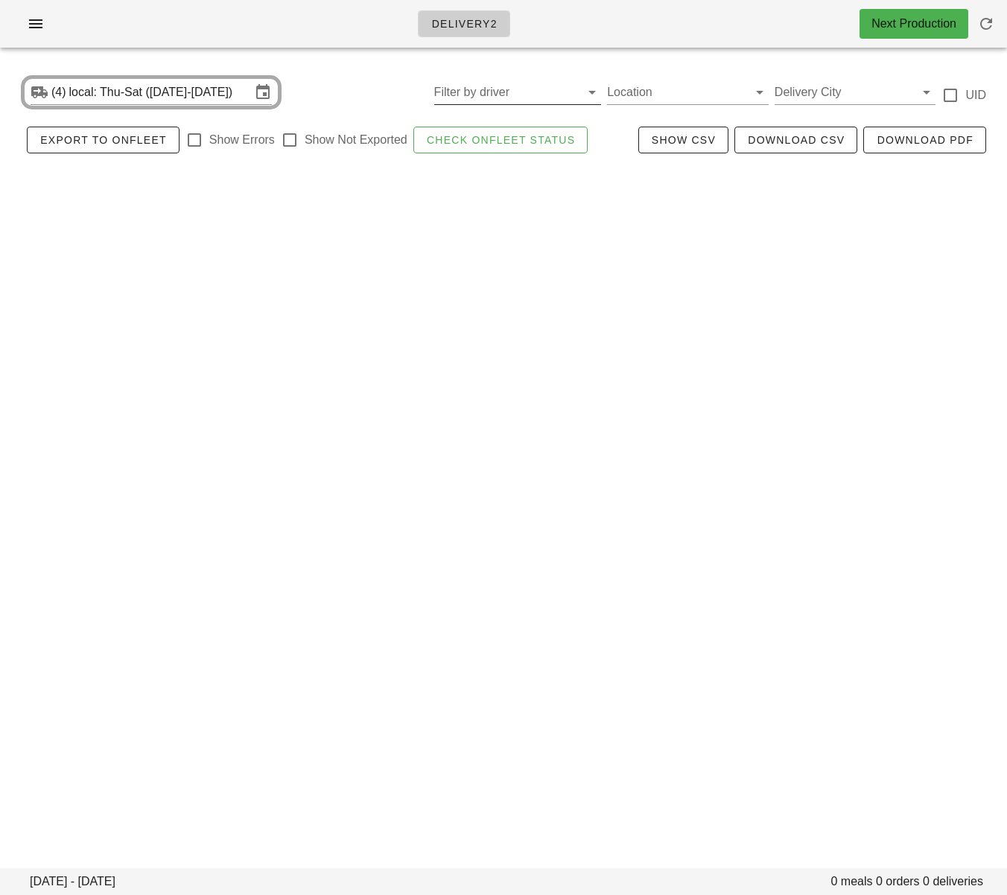
click at [520, 82] on input "Filter by driver" at bounding box center [506, 92] width 144 height 24
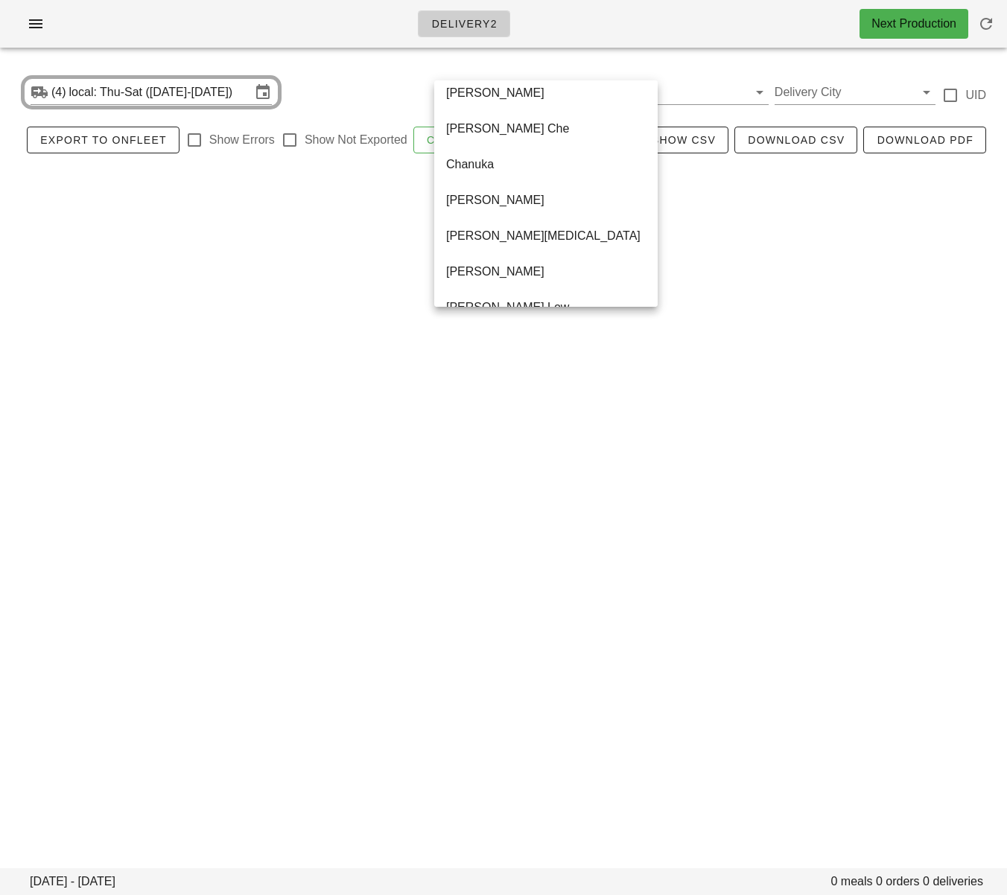
scroll to position [858, 0]
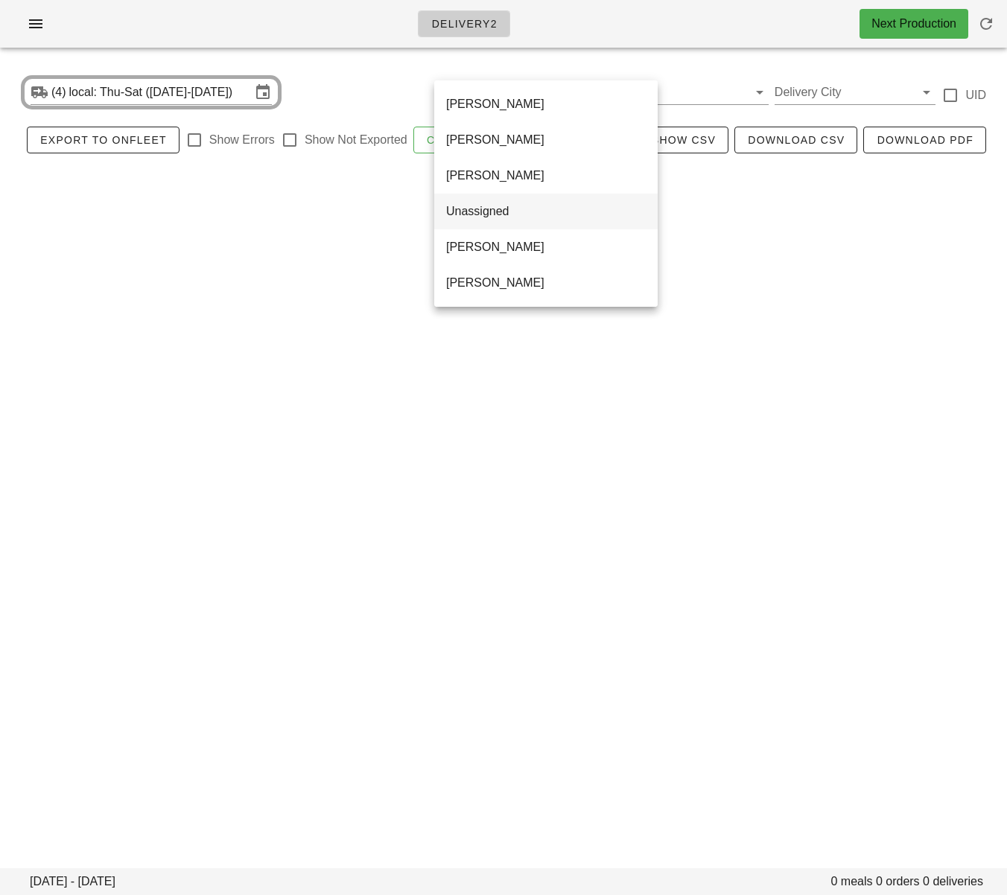
click at [498, 216] on div "Unassigned" at bounding box center [546, 211] width 200 height 14
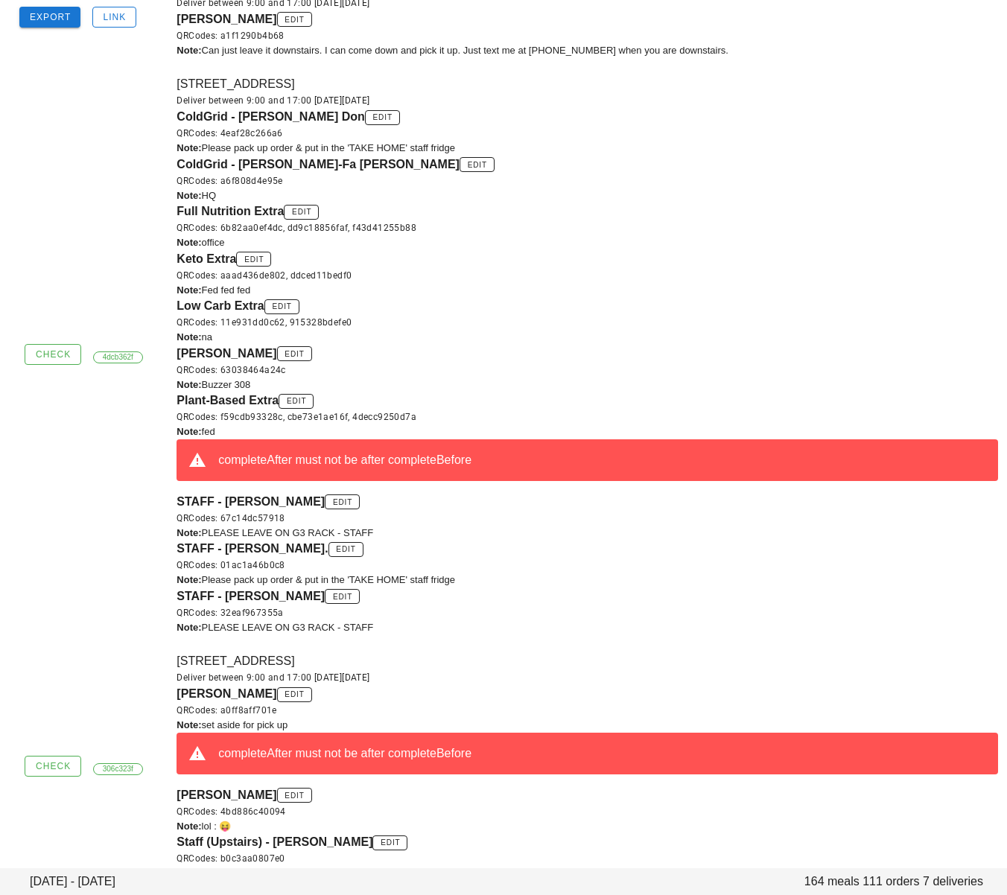
scroll to position [644, 0]
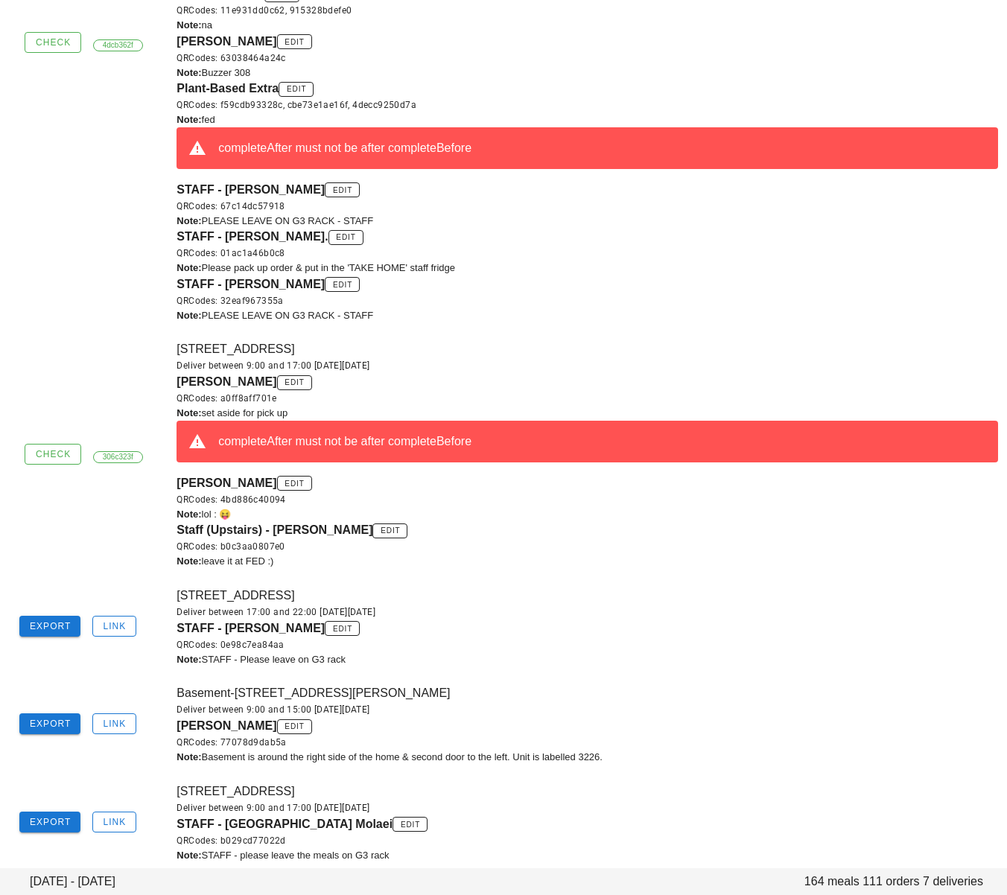
click at [689, 723] on div "Rebecca Desmanche edit QRCodes: 77078d9dab5a" at bounding box center [588, 733] width 822 height 33
click at [117, 725] on span "Link" at bounding box center [114, 724] width 24 height 10
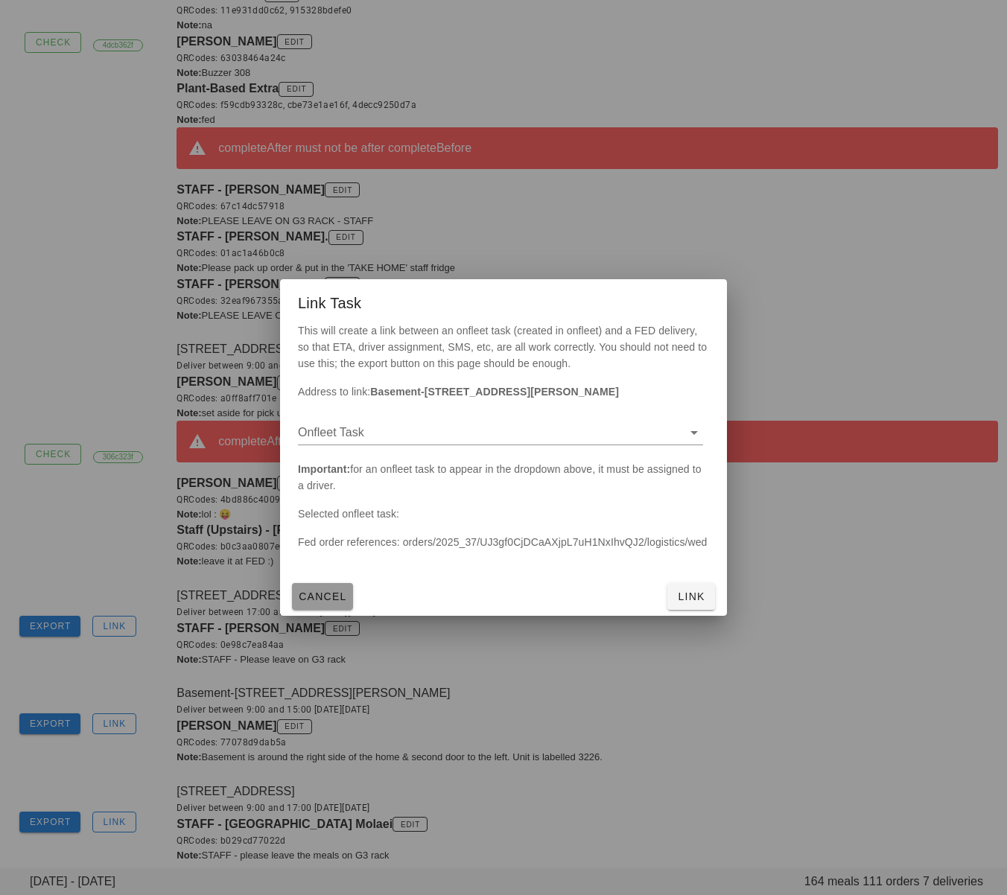
click at [339, 598] on span "Cancel" at bounding box center [322, 597] width 49 height 12
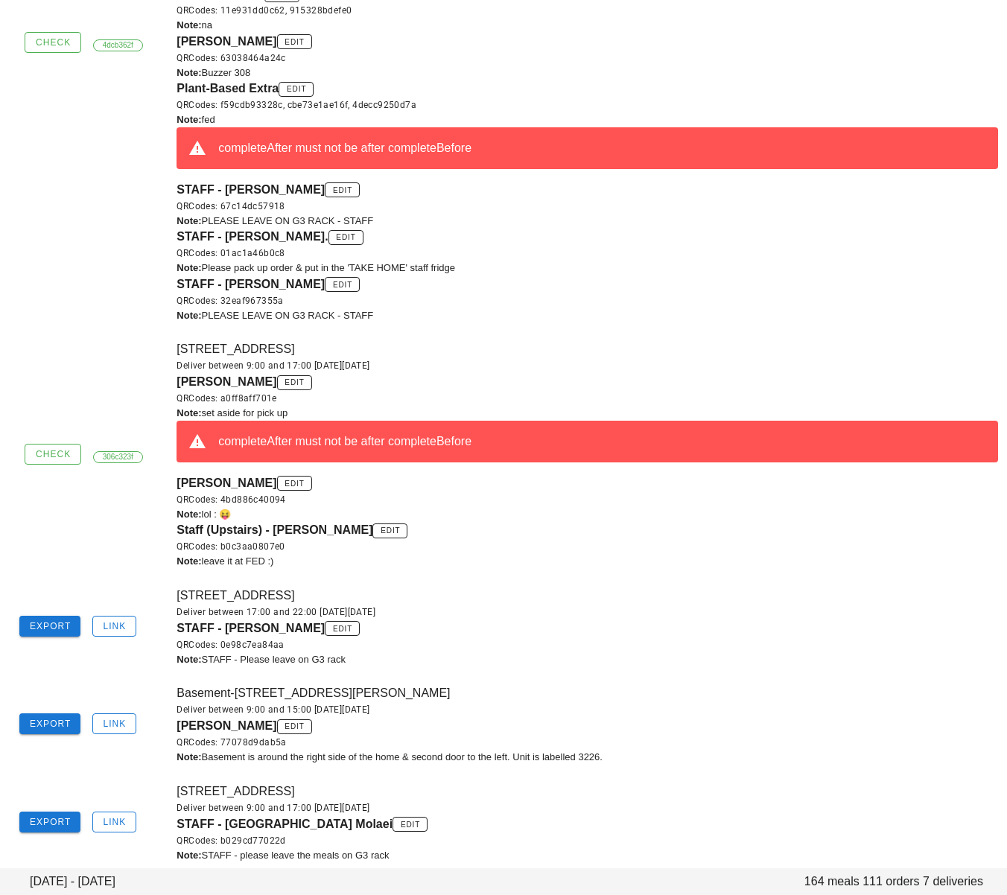
drag, startPoint x: 94, startPoint y: 777, endPoint x: 81, endPoint y: 761, distance: 20.1
click at [94, 777] on div "Export Link Terminal Ave 845, Vancouver, V6A2M9 Deliver between 9:00 and 17:00 …" at bounding box center [503, 823] width 1007 height 98
click at [47, 715] on button "Export" at bounding box center [49, 724] width 61 height 21
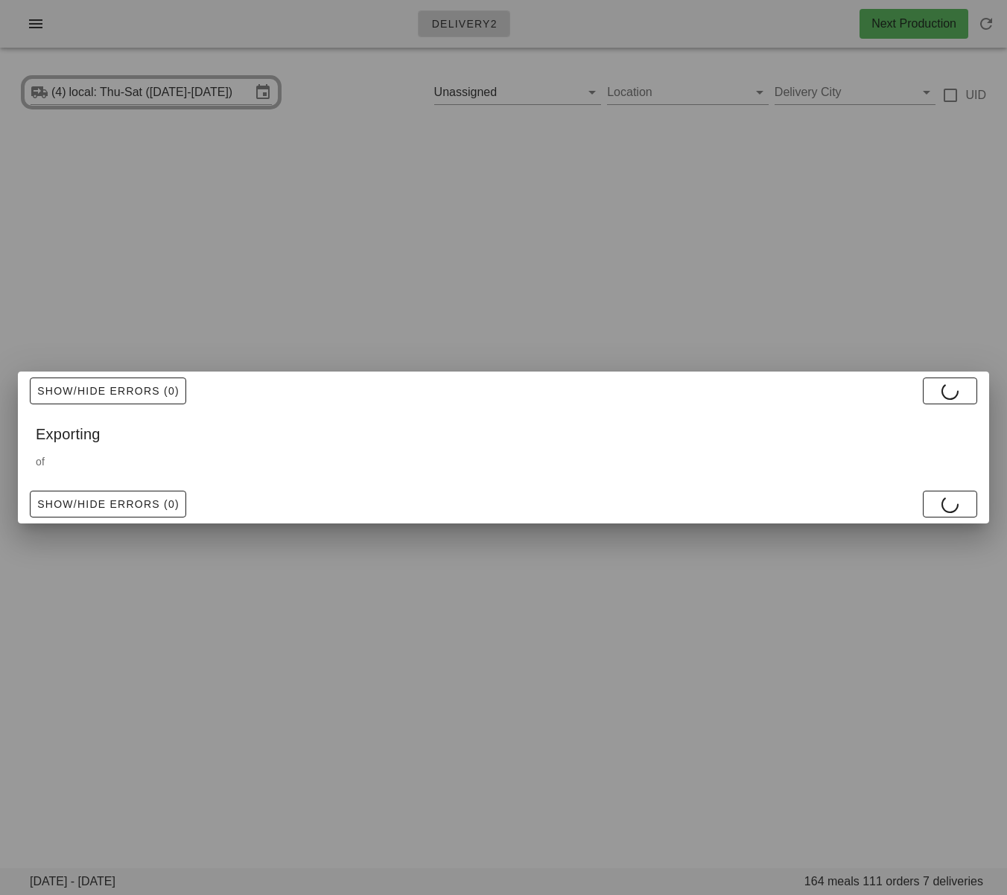
scroll to position [0, 0]
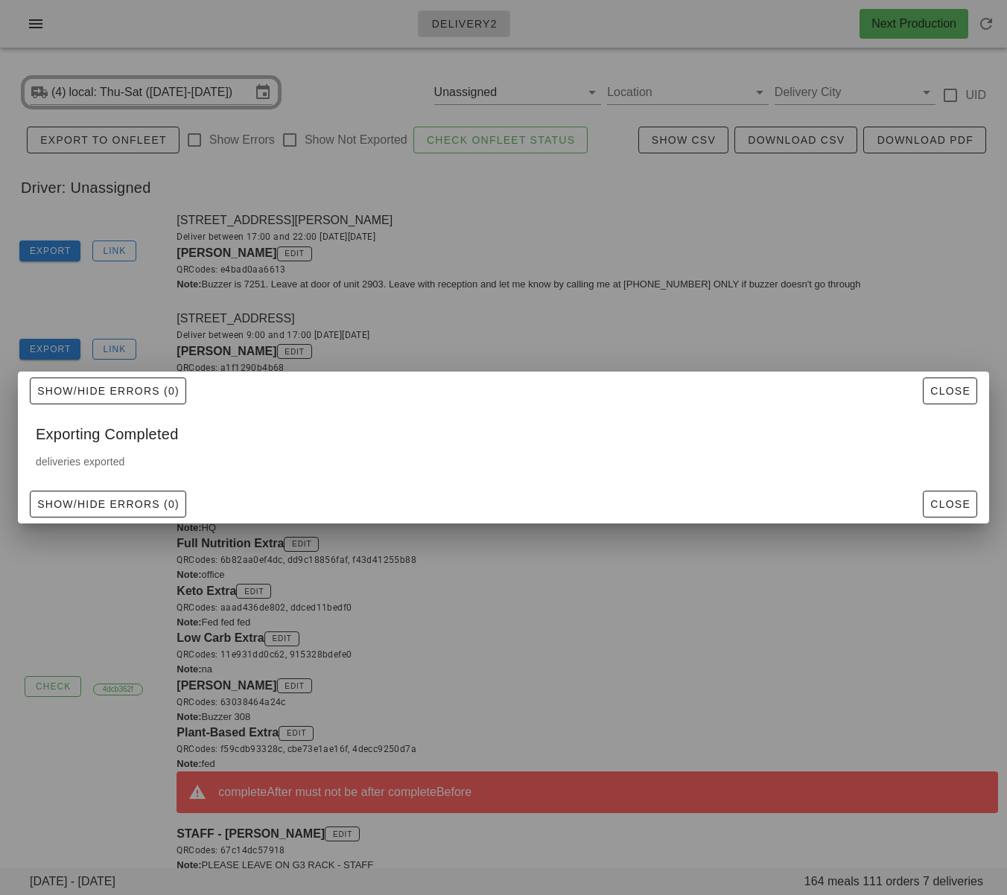
click at [455, 348] on div at bounding box center [503, 447] width 1007 height 895
drag, startPoint x: 956, startPoint y: 501, endPoint x: 581, endPoint y: 431, distance: 381.7
click at [956, 501] on span "Close" at bounding box center [950, 504] width 41 height 12
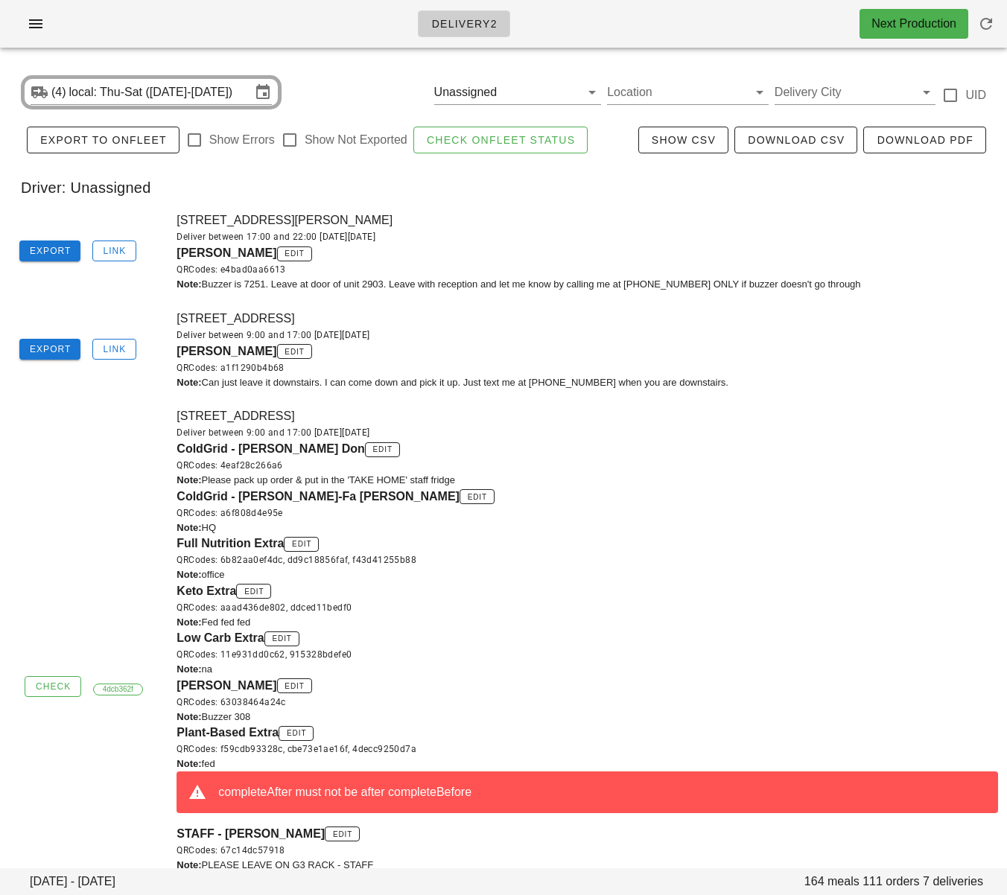
click at [469, 250] on div "[PERSON_NAME] edit QRCodes: e4bad0aa6613" at bounding box center [588, 260] width 822 height 33
